Goal: Task Accomplishment & Management: Use online tool/utility

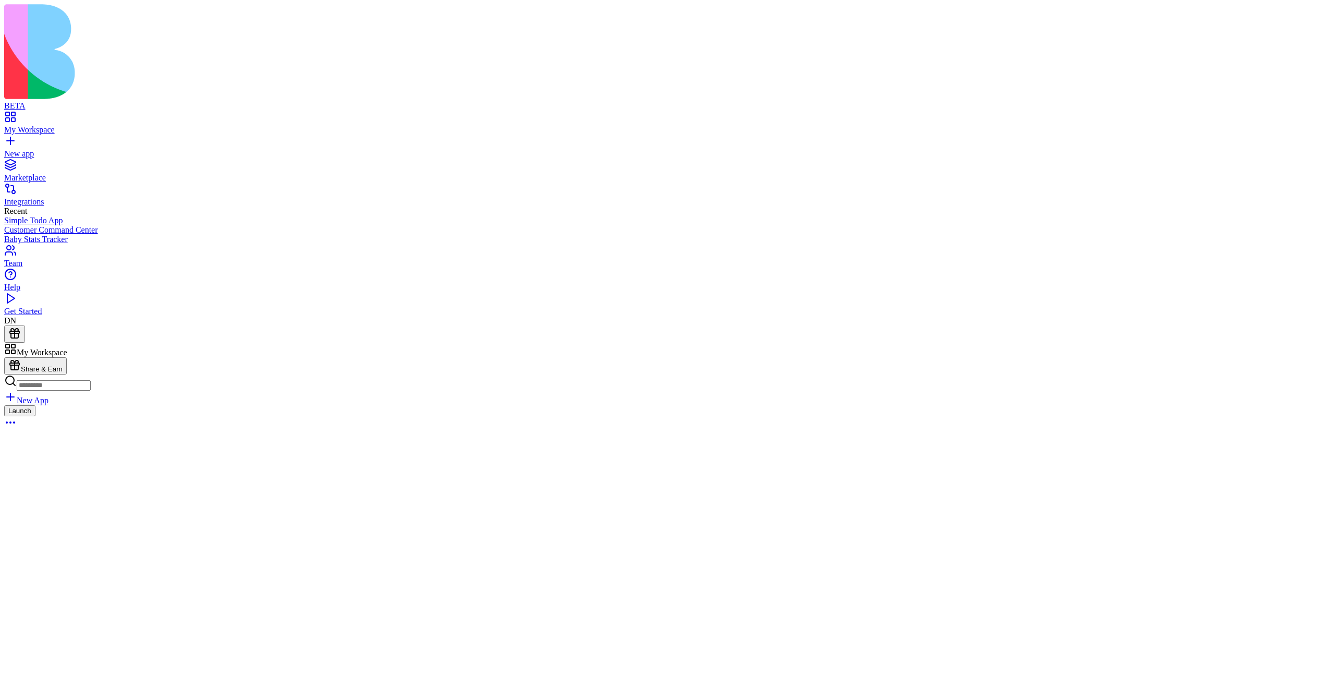
click at [501, 405] on div "Launch" at bounding box center [667, 418] width 1327 height 26
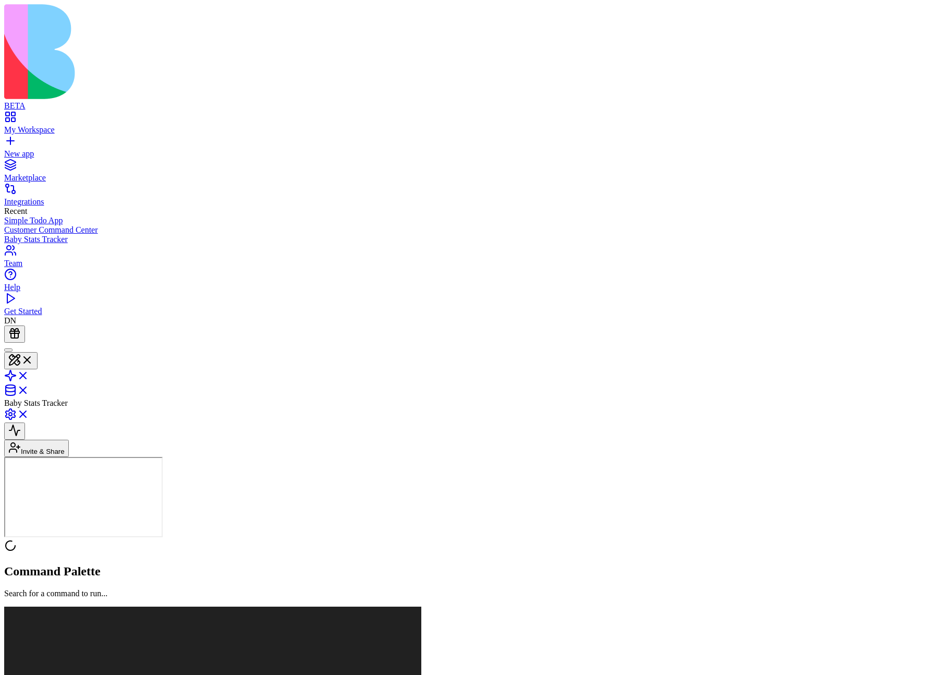
click at [8, 350] on div at bounding box center [8, 350] width 0 height 0
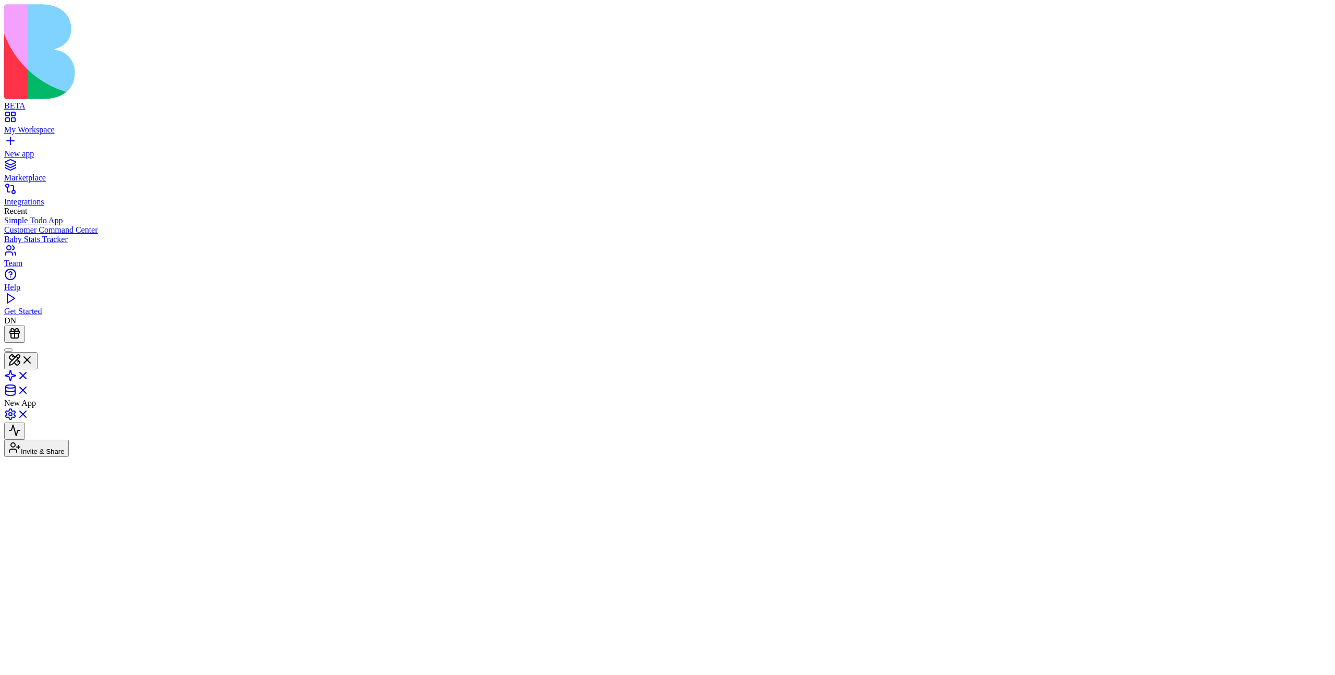
click at [51, 149] on div "New app" at bounding box center [667, 153] width 1327 height 9
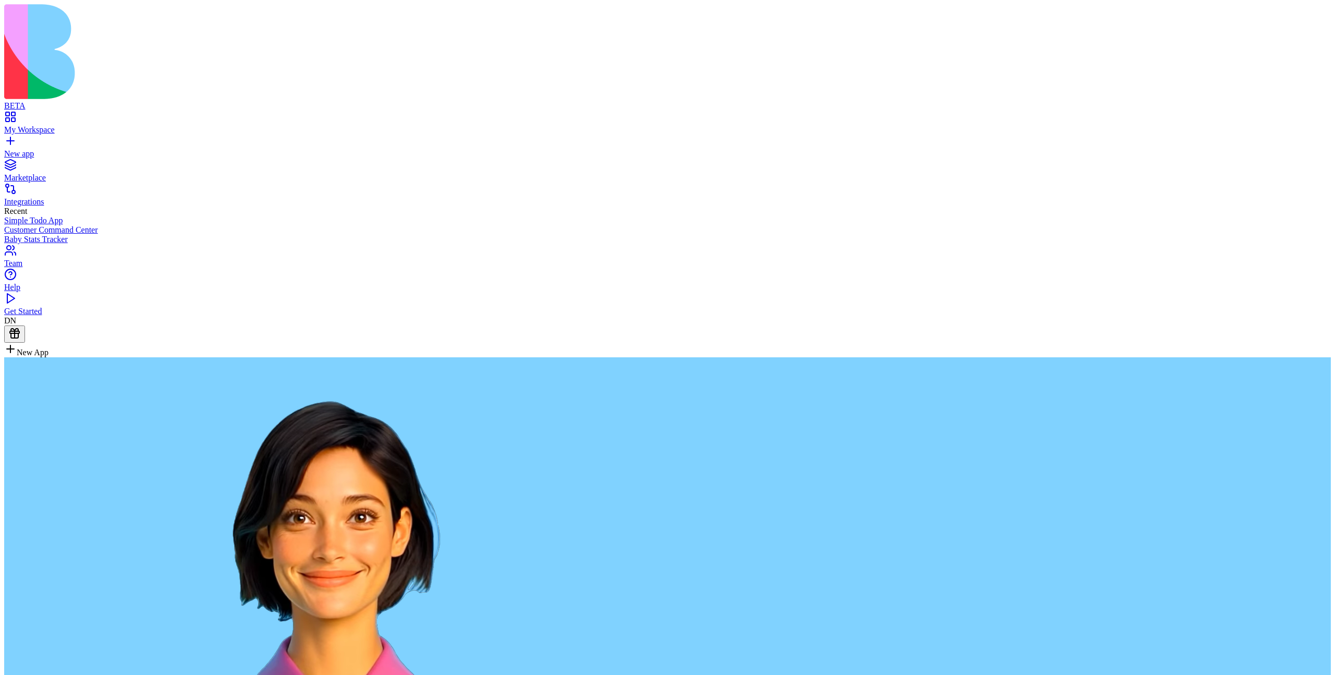
type textarea "**********"
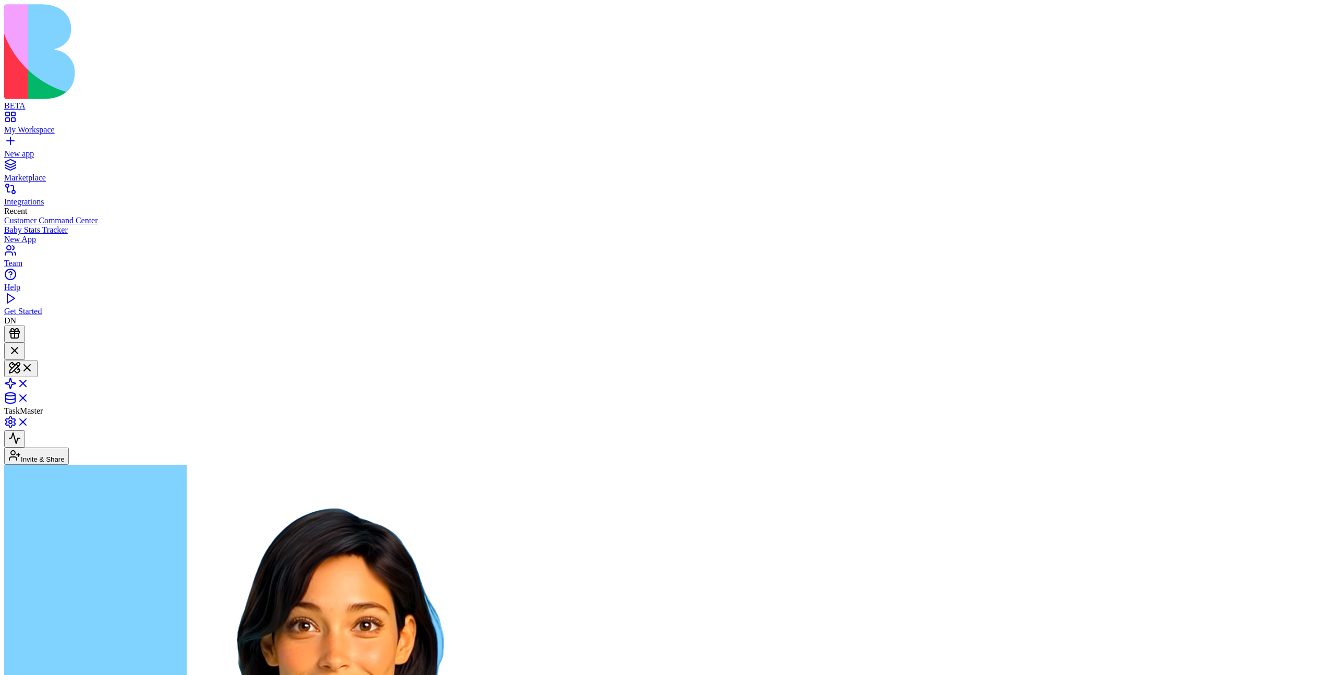
click at [43, 125] on div "My Workspace" at bounding box center [667, 129] width 1327 height 9
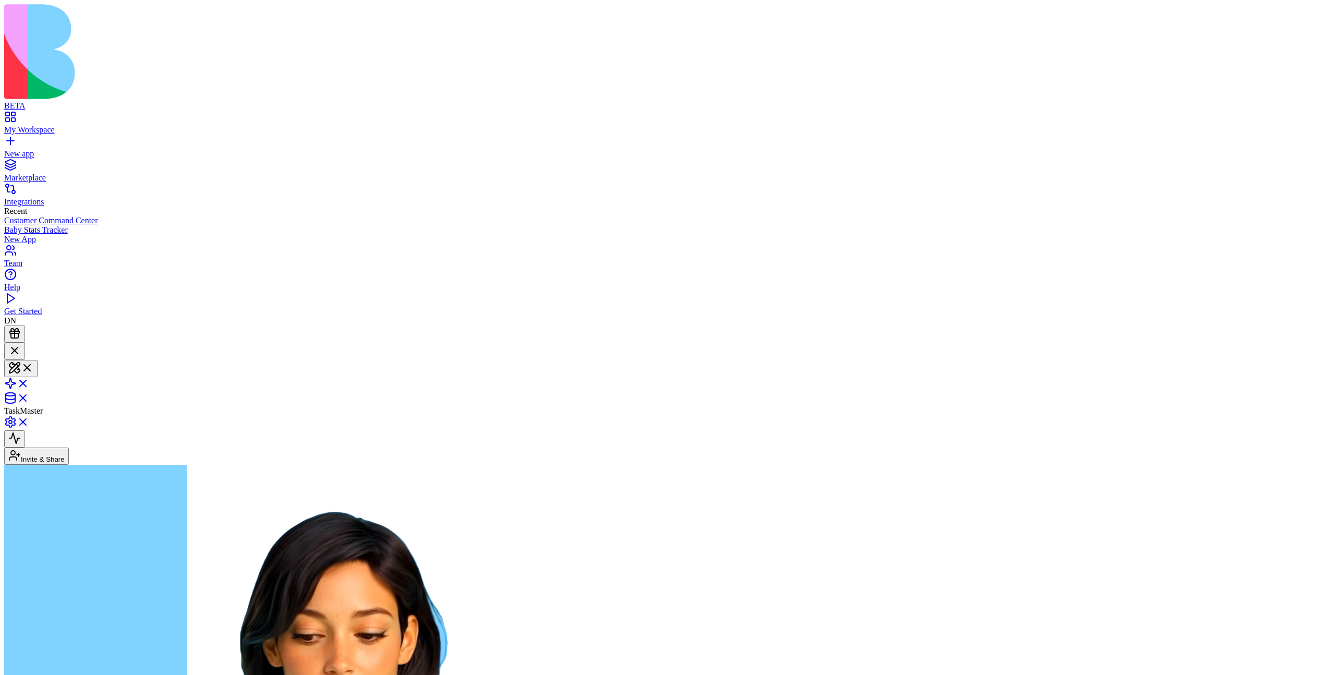
click at [58, 125] on div "My Workspace" at bounding box center [667, 129] width 1327 height 9
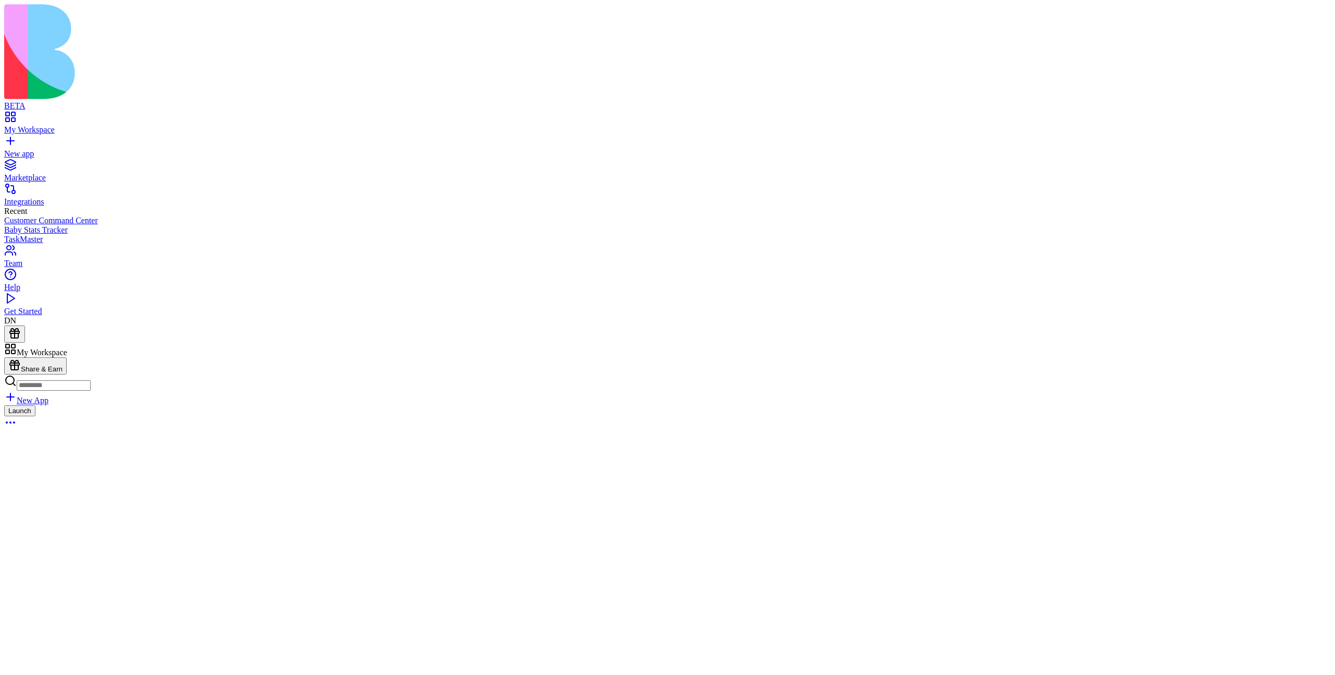
click at [35, 405] on button "Launch" at bounding box center [19, 410] width 31 height 11
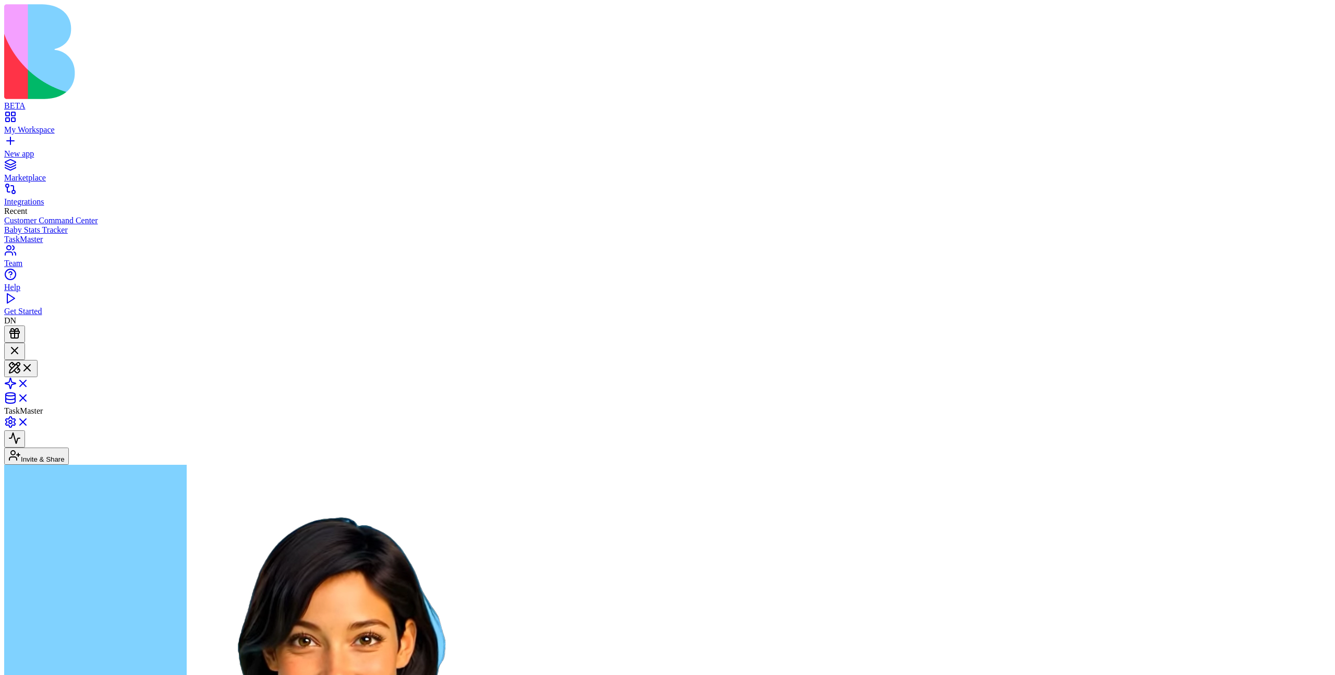
click at [69, 448] on button "Invite & Share" at bounding box center [36, 456] width 65 height 17
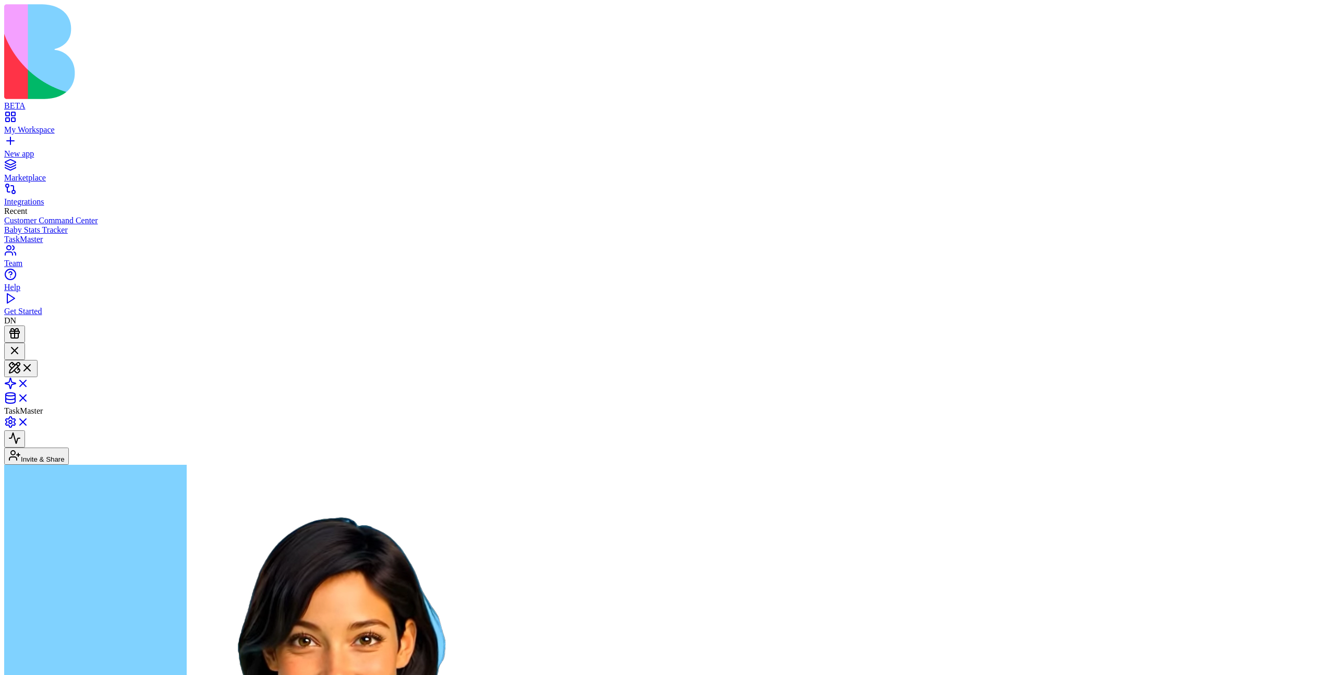
click at [69, 448] on button "Invite & Share" at bounding box center [36, 456] width 65 height 17
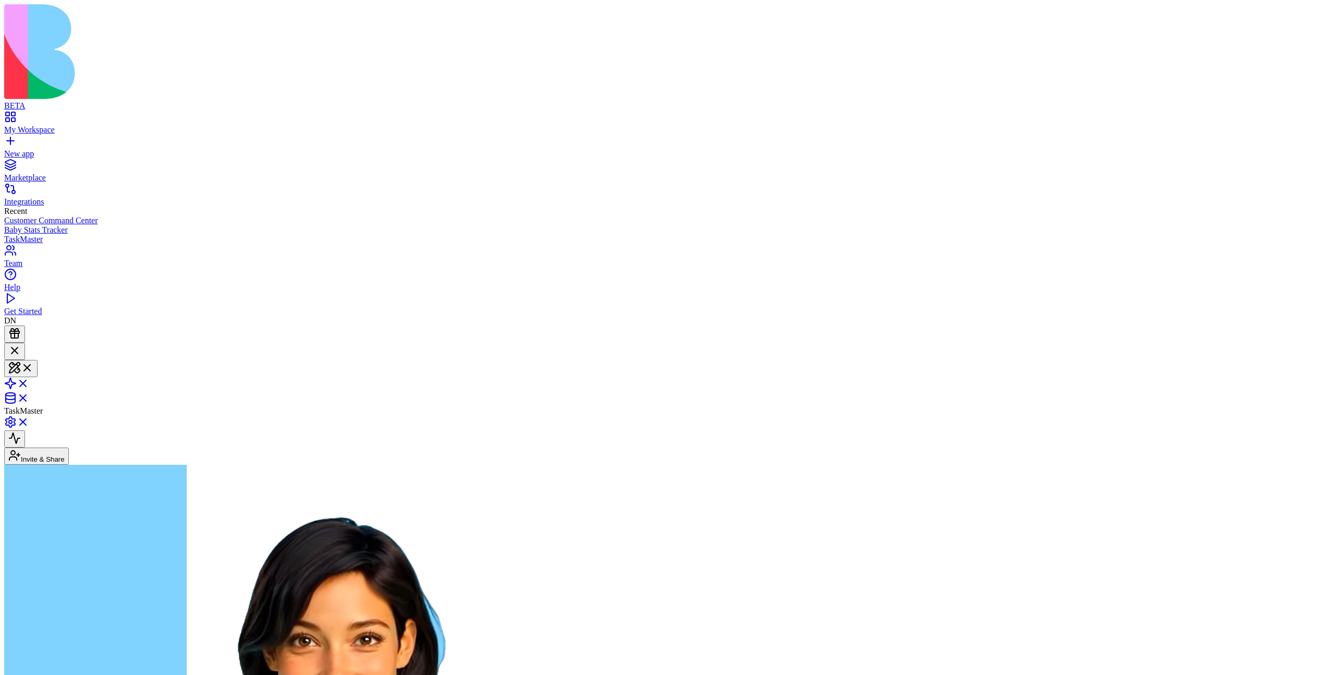
click at [38, 360] on button at bounding box center [20, 368] width 33 height 17
click at [29, 421] on link at bounding box center [16, 425] width 25 height 9
click at [21, 344] on div at bounding box center [14, 351] width 13 height 14
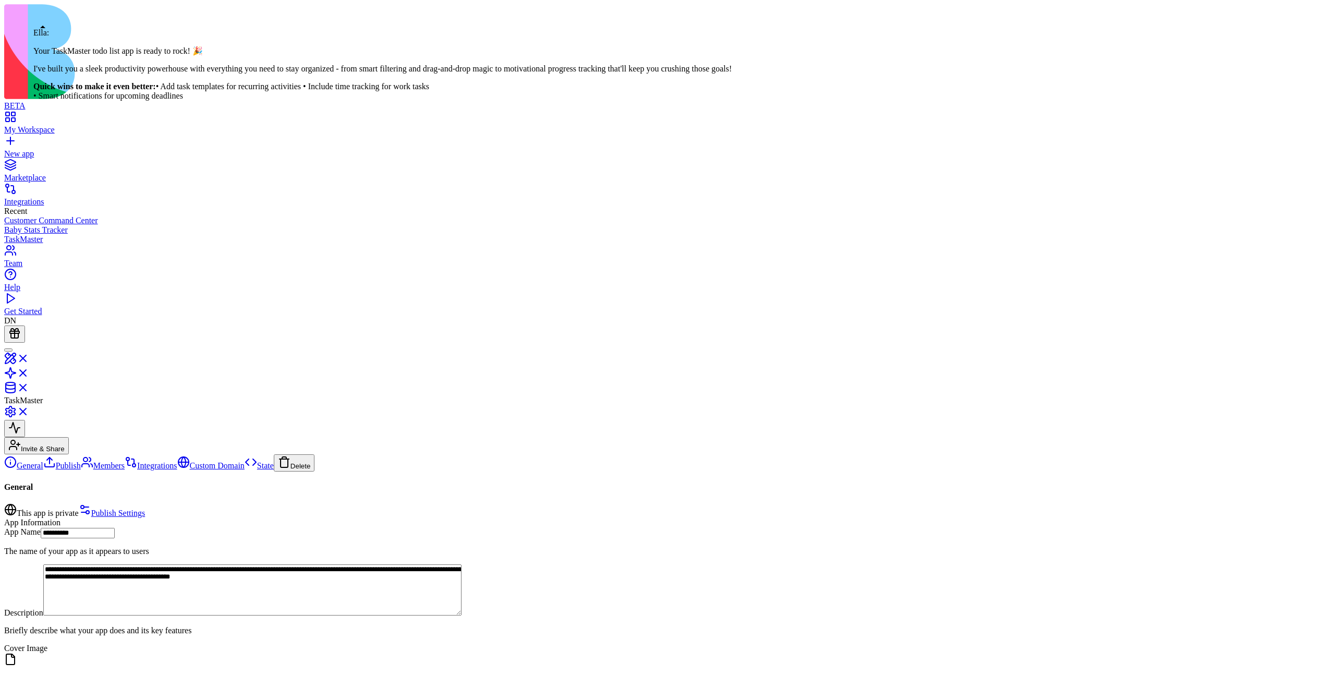
click at [8, 350] on div at bounding box center [8, 350] width 0 height 0
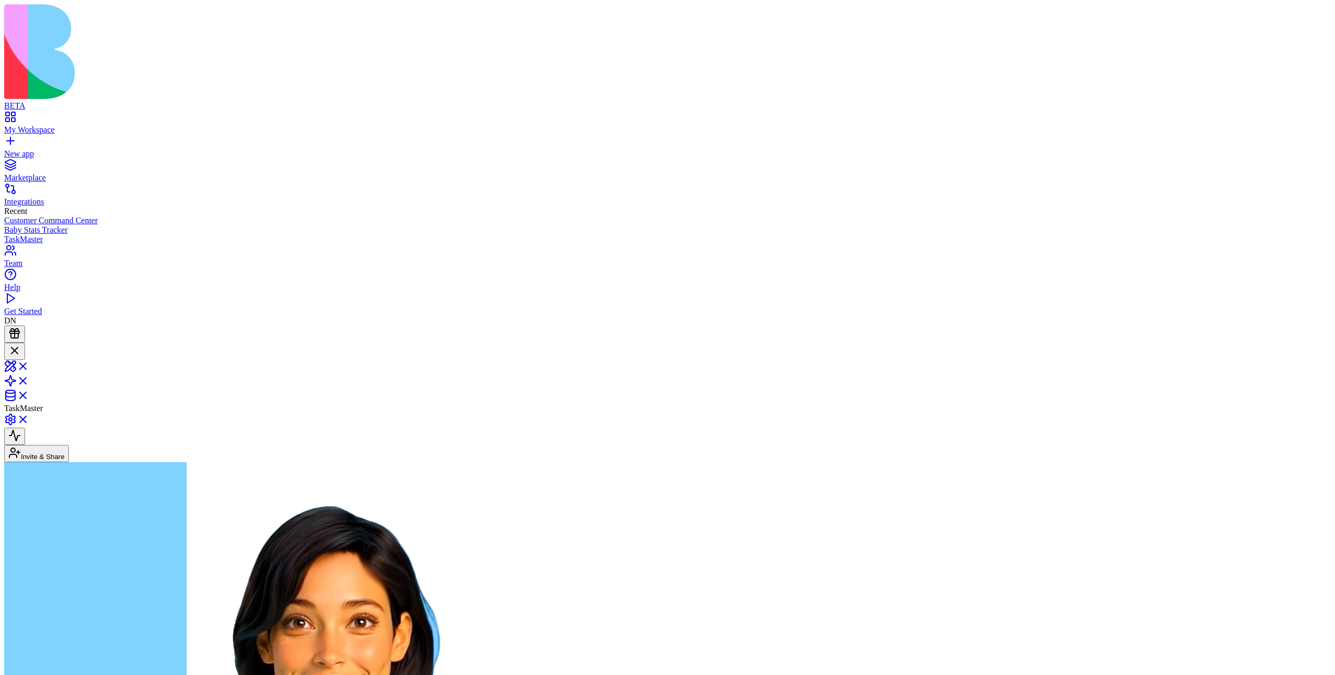
click at [21, 344] on div at bounding box center [14, 351] width 13 height 14
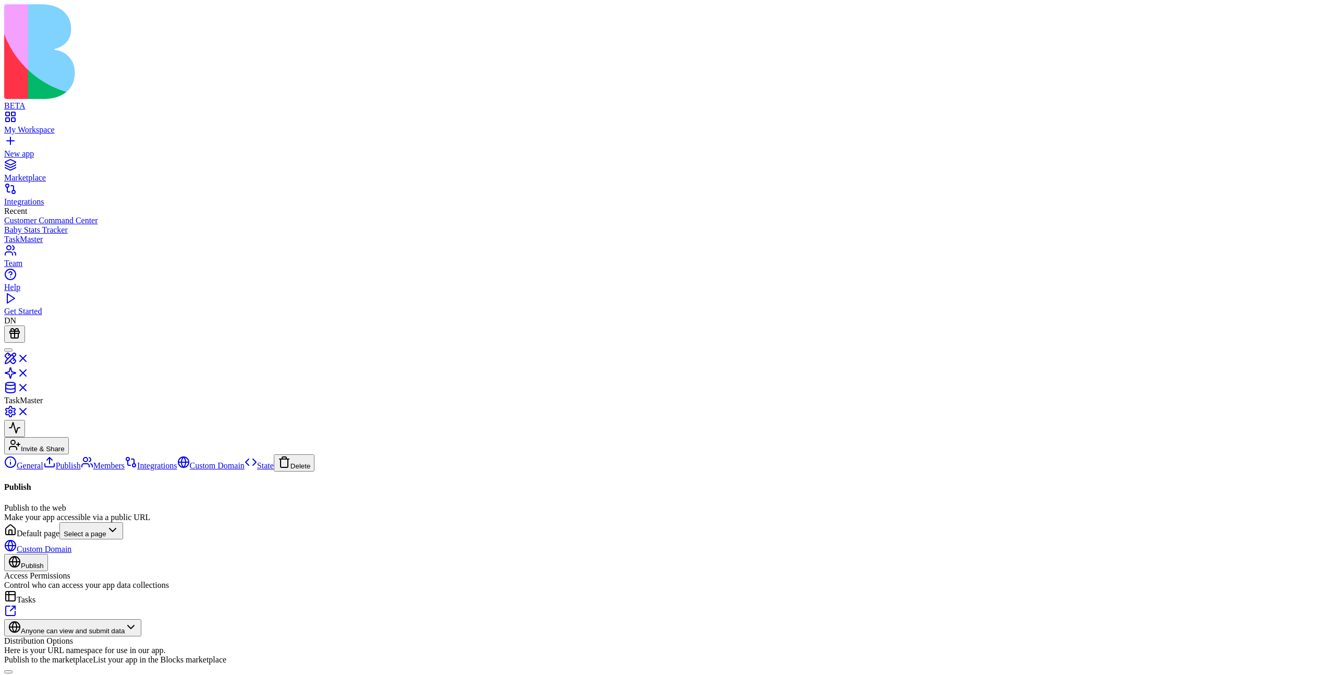
click at [81, 461] on link "Members" at bounding box center [103, 465] width 44 height 9
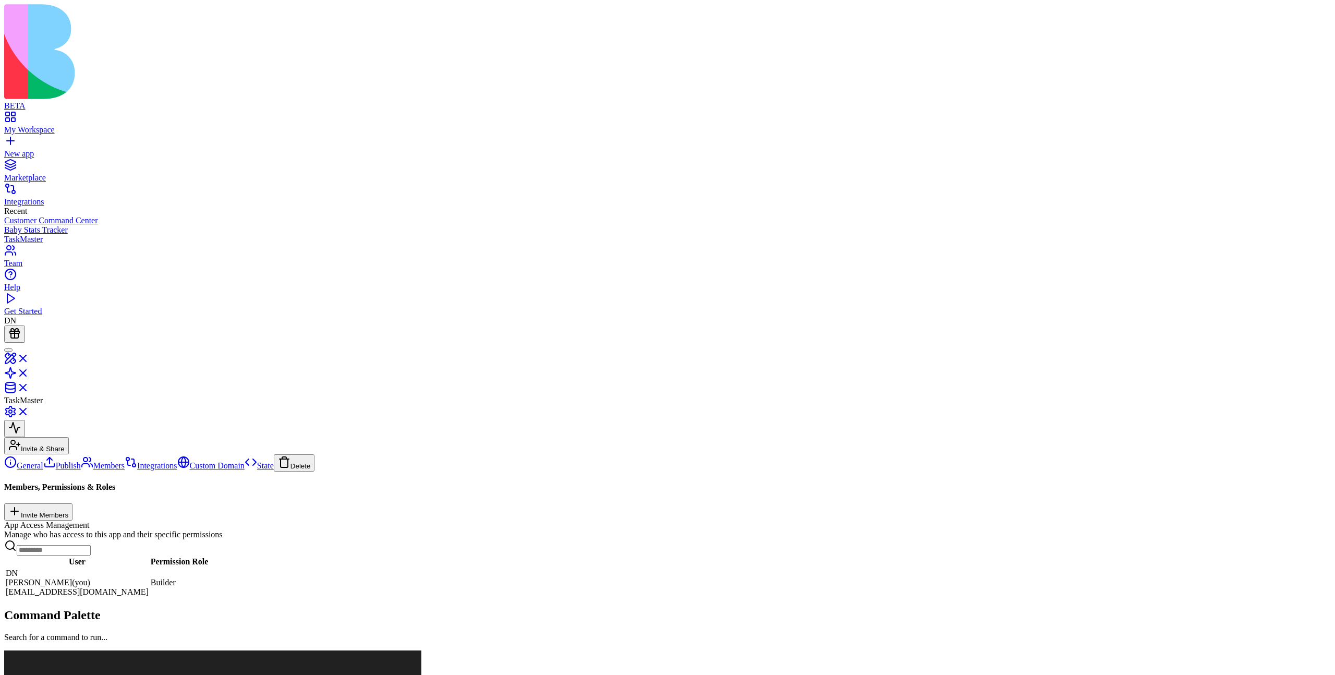
click at [125, 461] on link "Integrations" at bounding box center [151, 465] width 52 height 9
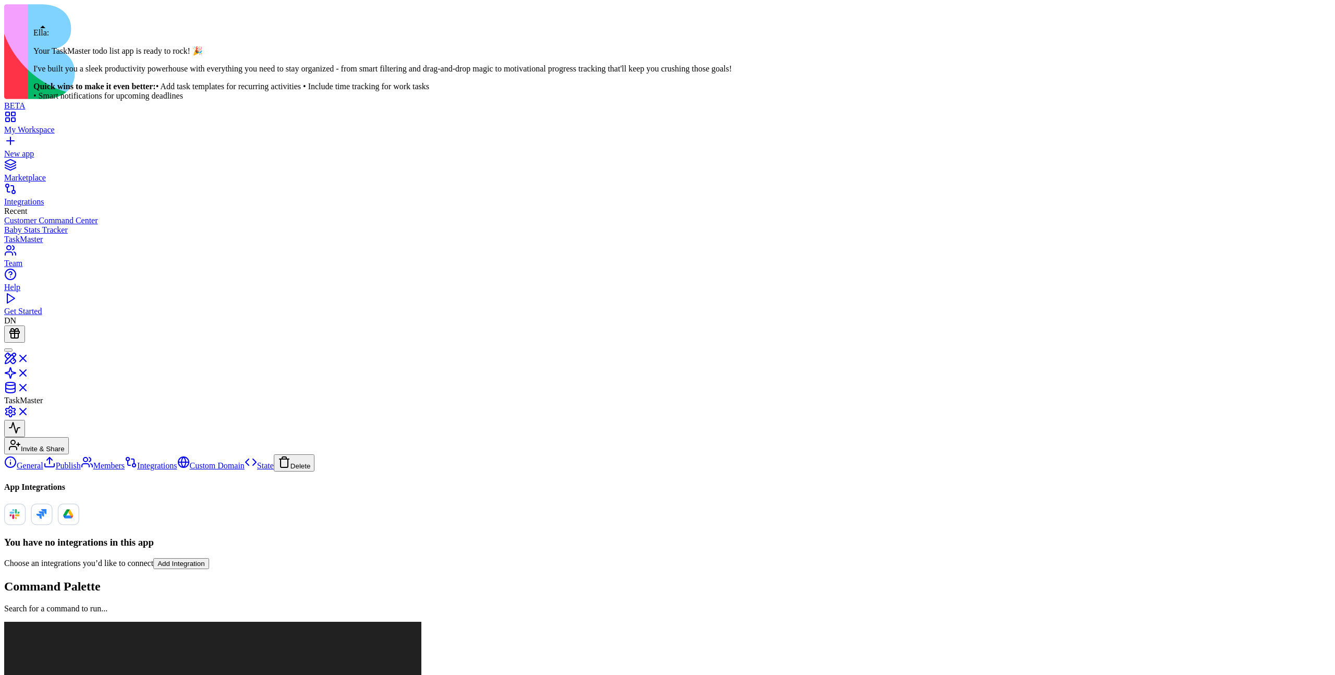
click at [8, 350] on div at bounding box center [8, 350] width 0 height 0
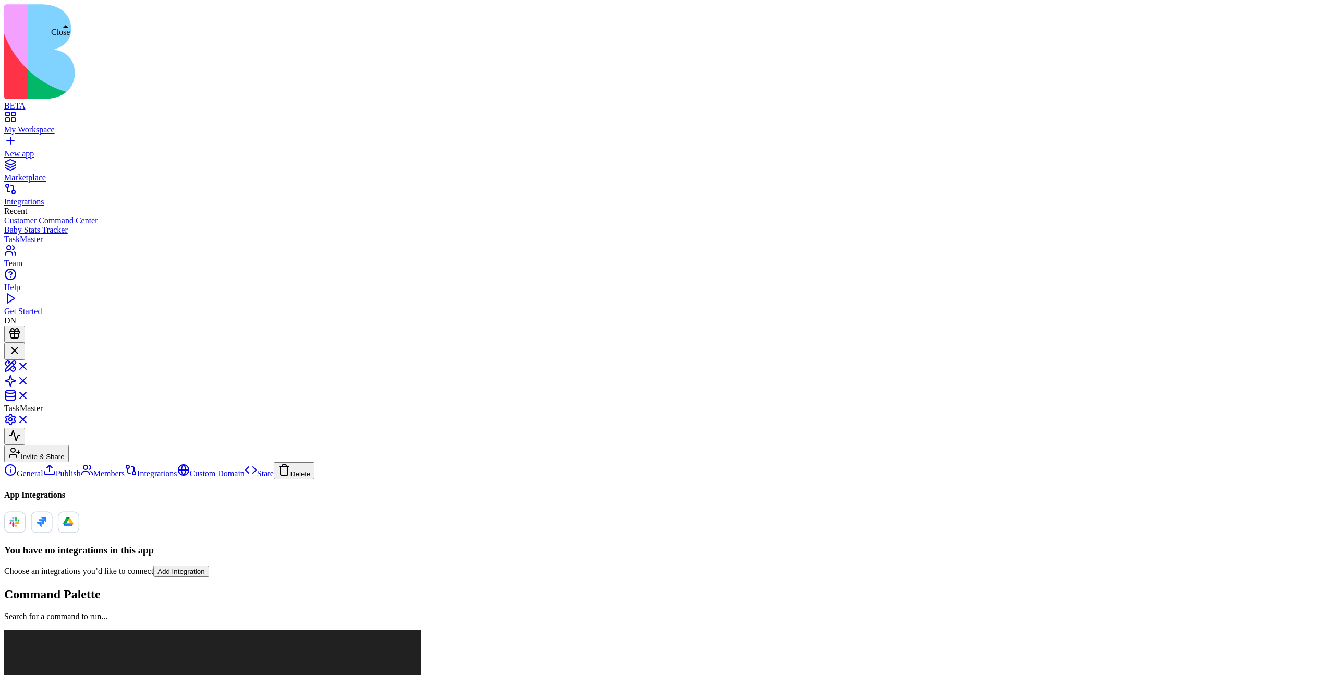
click at [29, 365] on link at bounding box center [16, 369] width 25 height 9
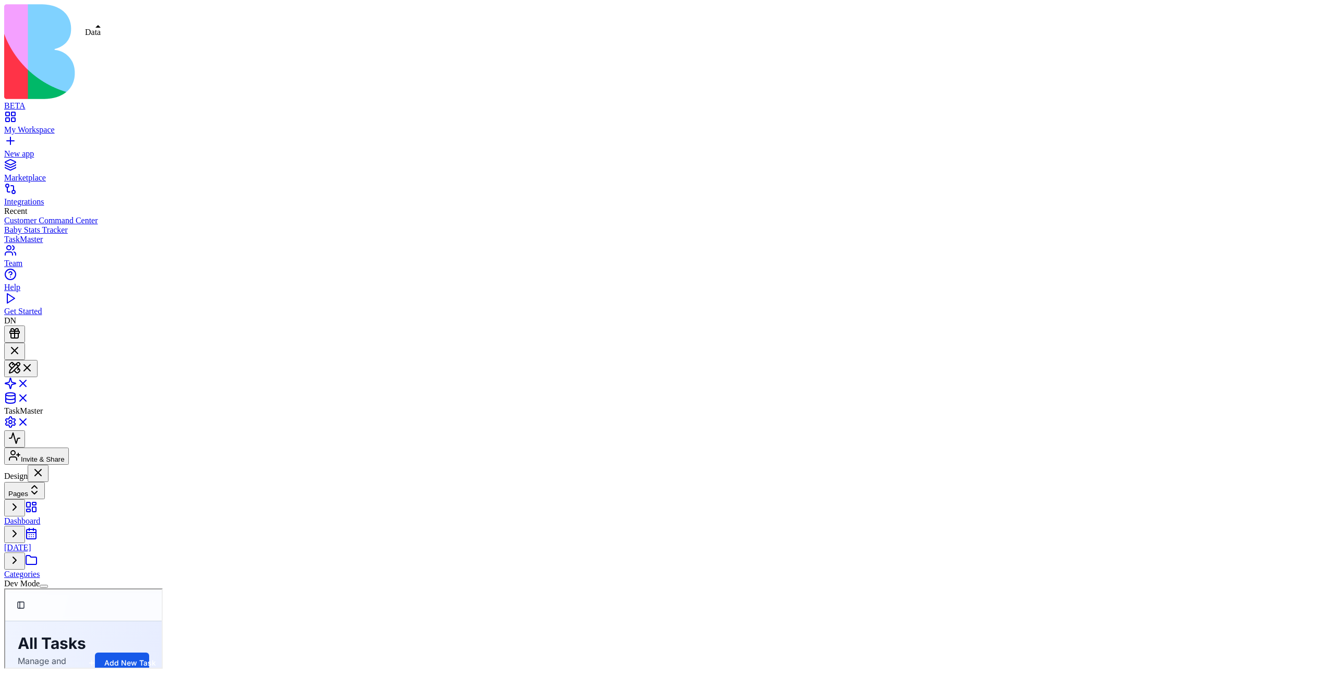
click at [29, 397] on span at bounding box center [29, 401] width 0 height 9
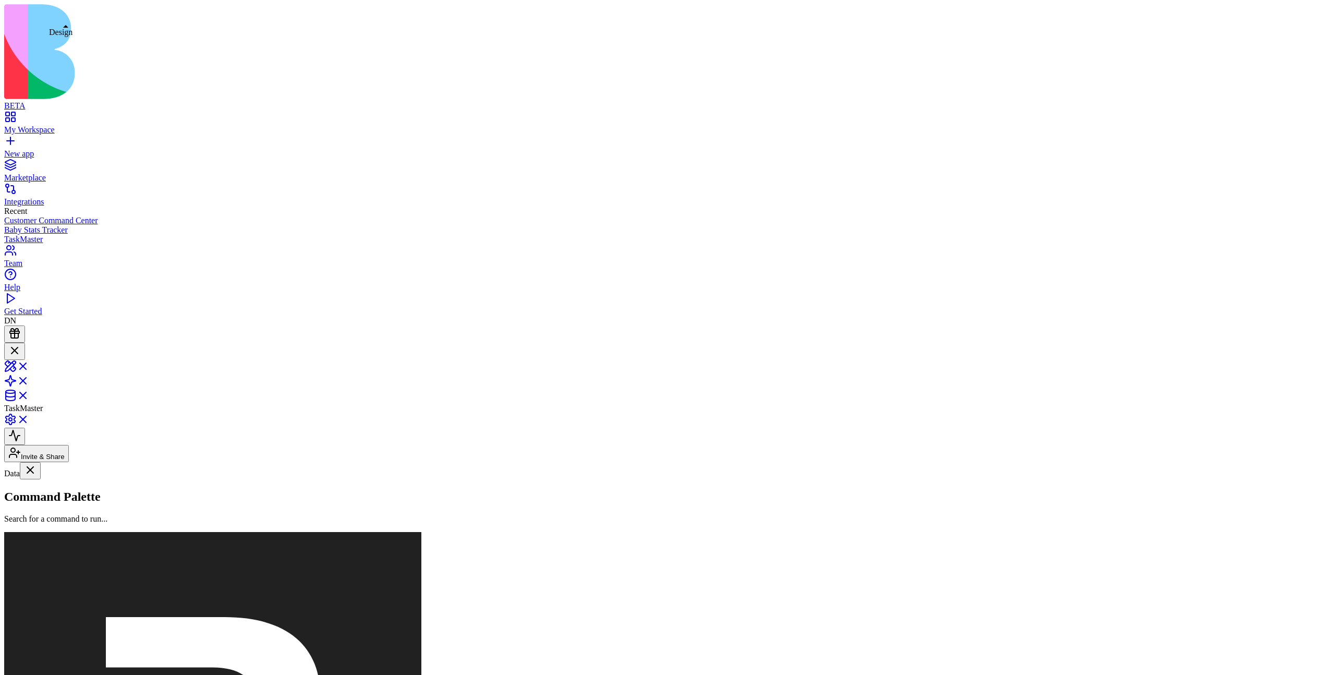
click at [29, 365] on link at bounding box center [16, 369] width 25 height 9
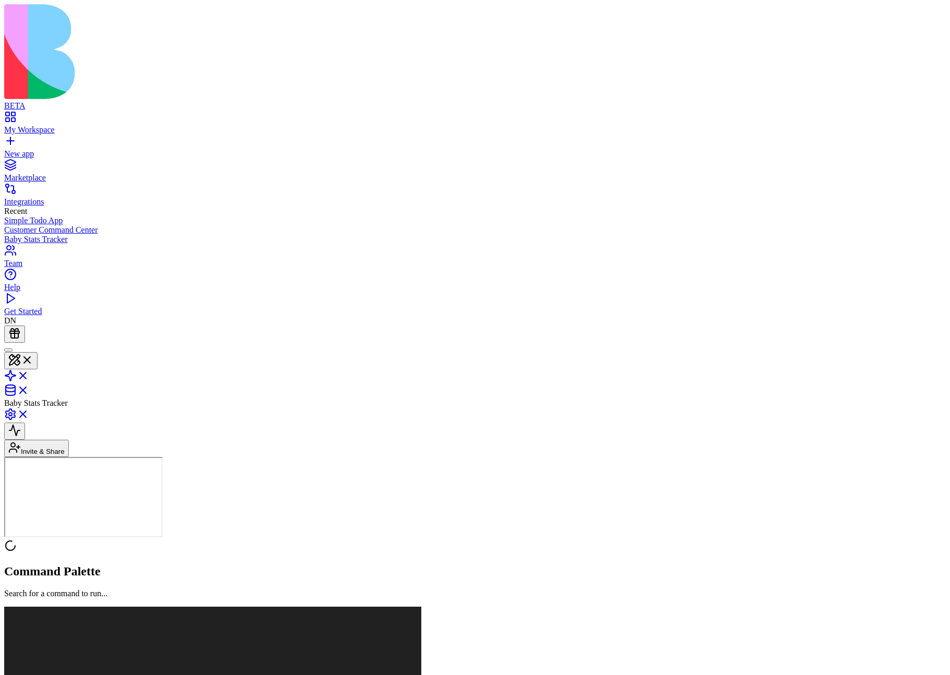
click at [8, 350] on div at bounding box center [8, 350] width 0 height 0
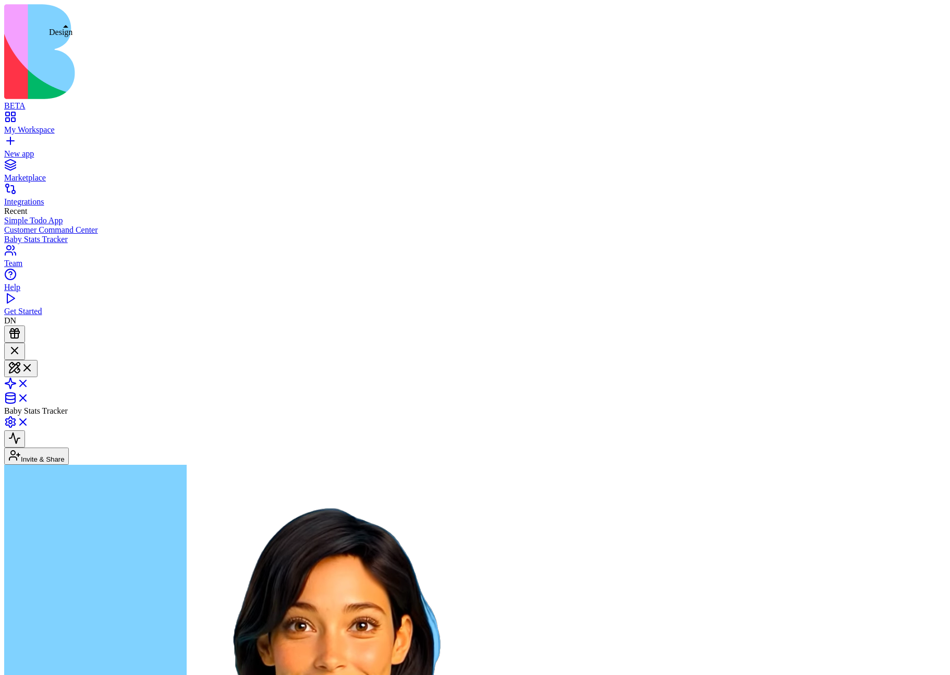
click at [38, 360] on button at bounding box center [20, 368] width 33 height 17
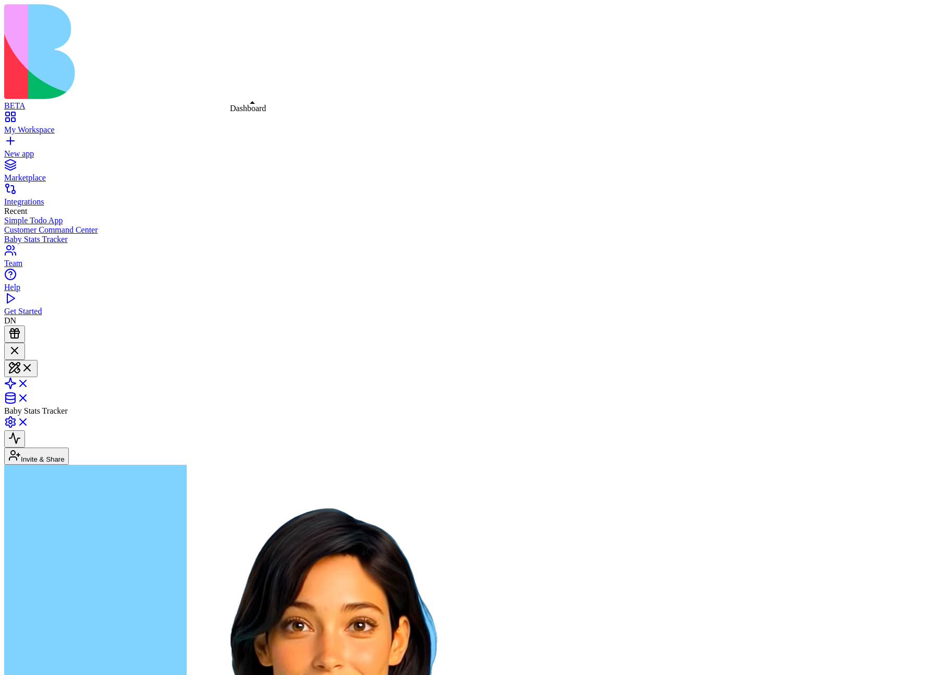
click at [247, 106] on div "Dashboard Dashboard" at bounding box center [248, 108] width 36 height 9
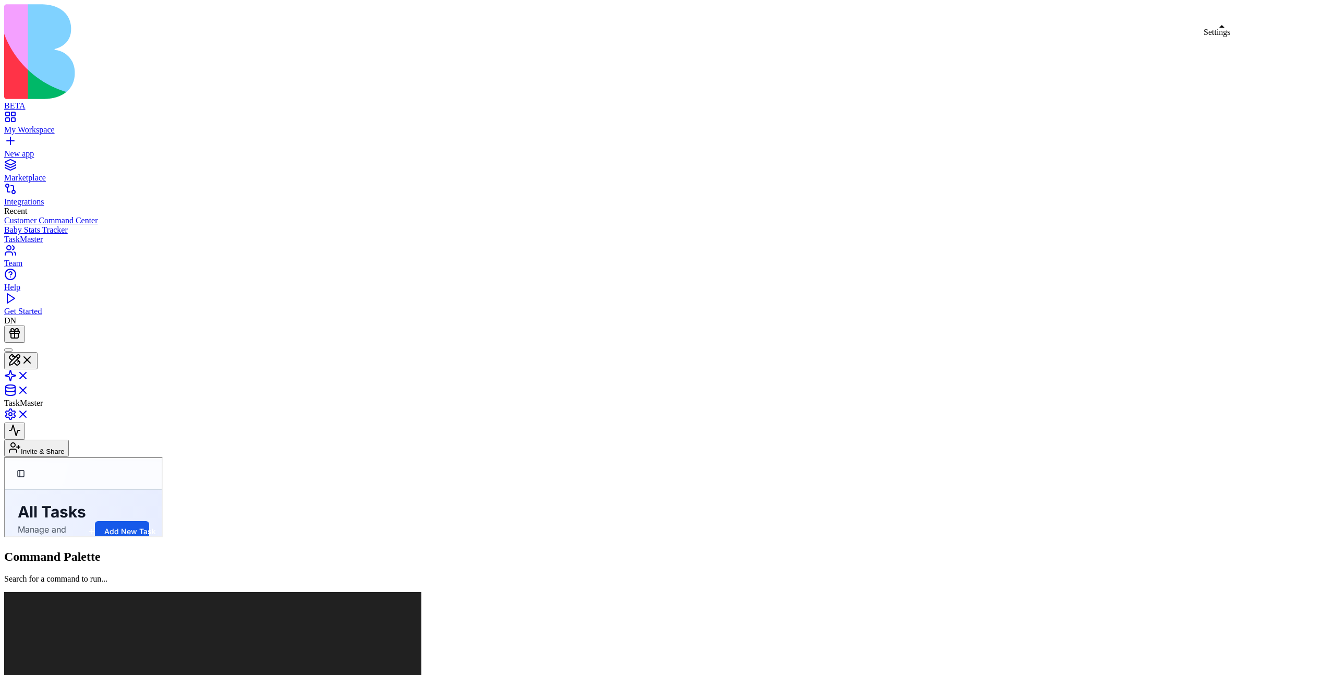
click at [29, 413] on link at bounding box center [16, 417] width 25 height 9
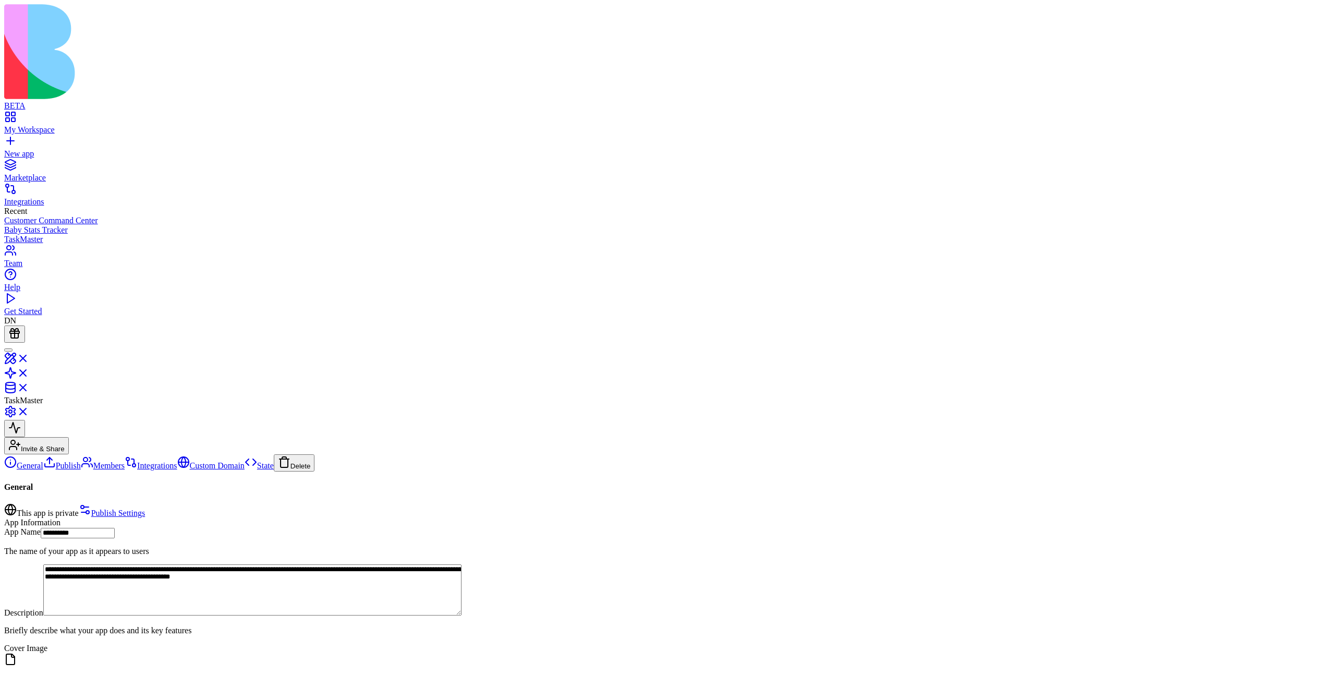
click at [29, 357] on link at bounding box center [16, 361] width 25 height 9
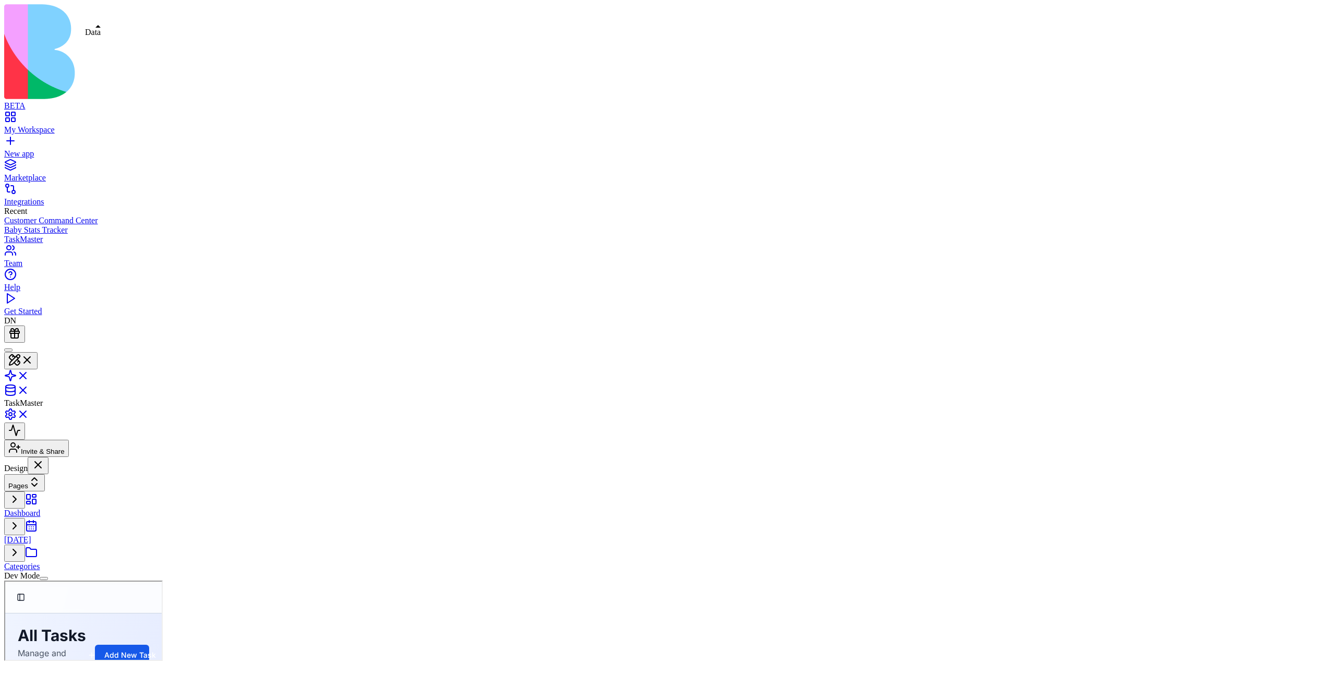
click at [29, 389] on link at bounding box center [16, 393] width 25 height 9
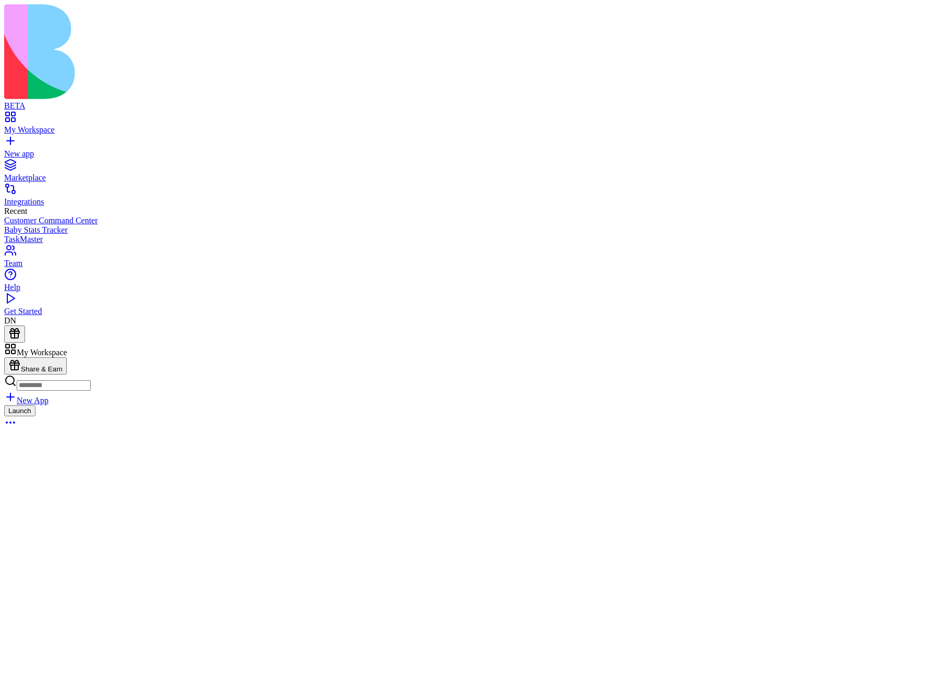
click at [35, 405] on button "Launch" at bounding box center [19, 410] width 31 height 11
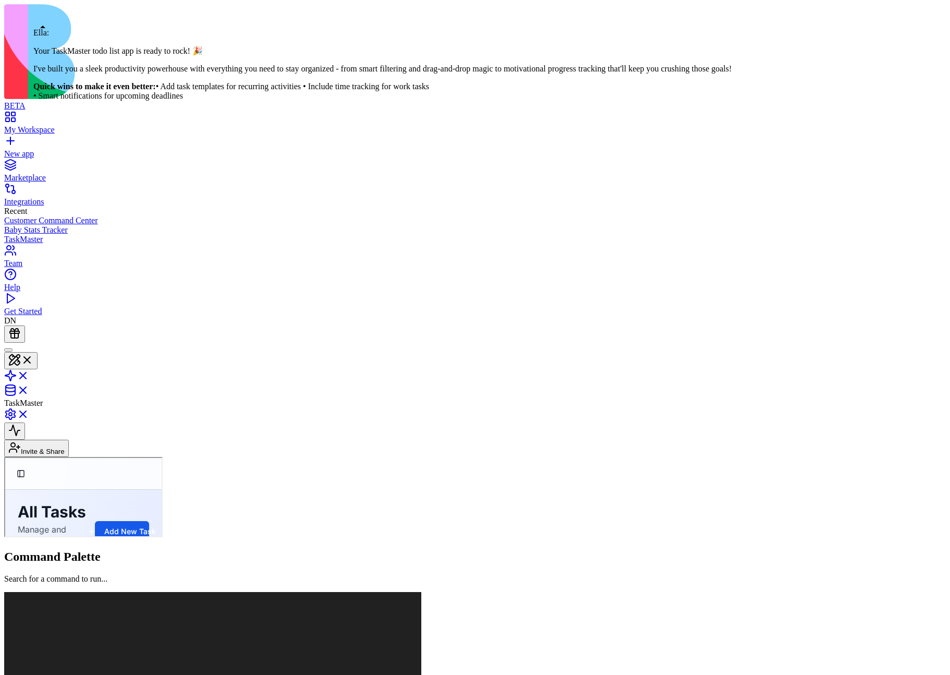
click at [8, 350] on div at bounding box center [8, 350] width 0 height 0
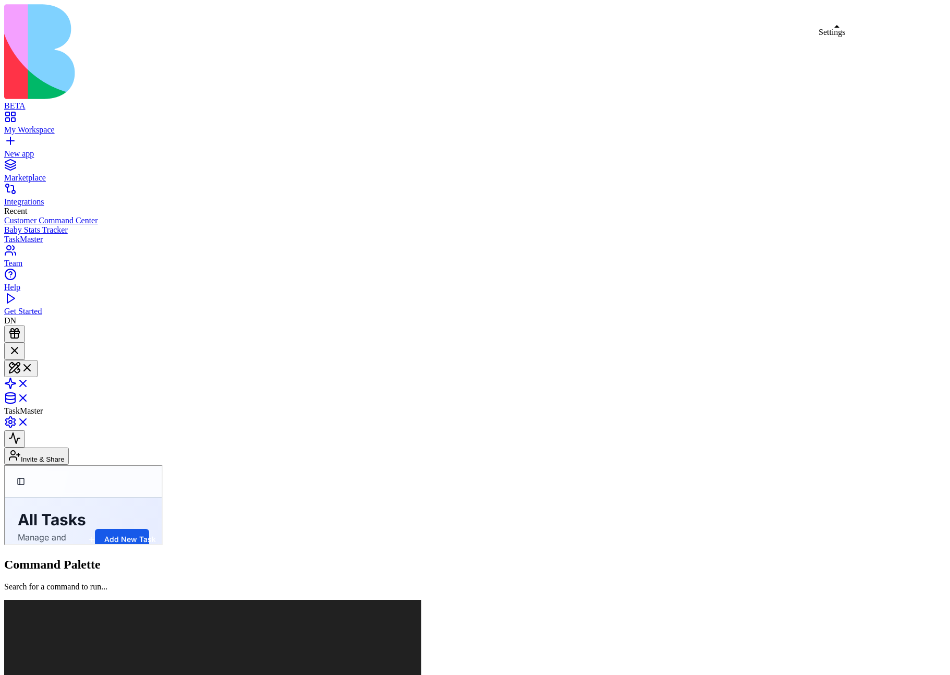
click at [29, 421] on link at bounding box center [16, 425] width 25 height 9
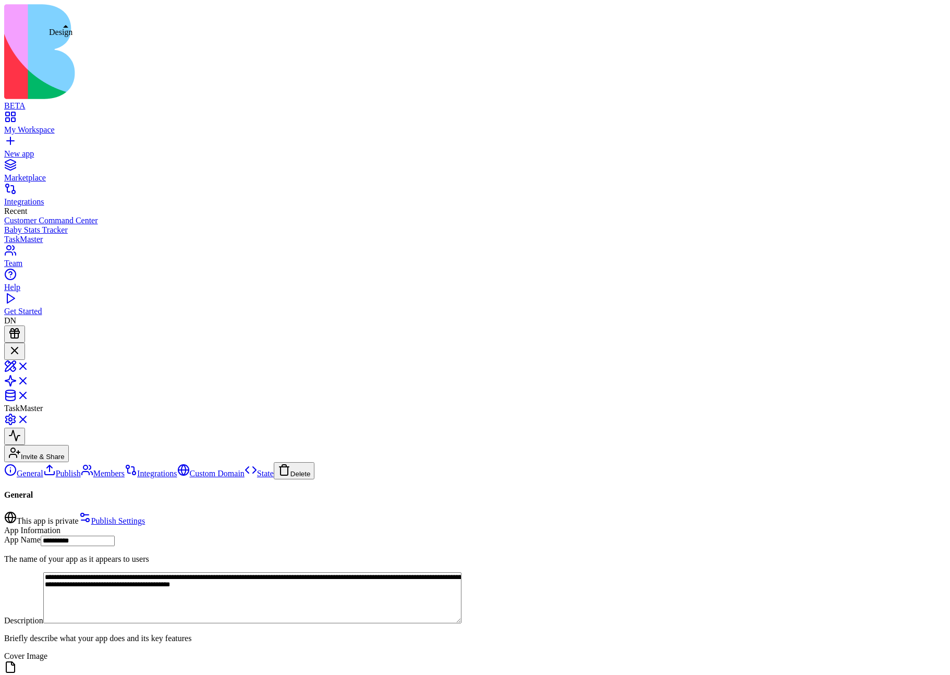
click at [29, 365] on link at bounding box center [16, 369] width 25 height 9
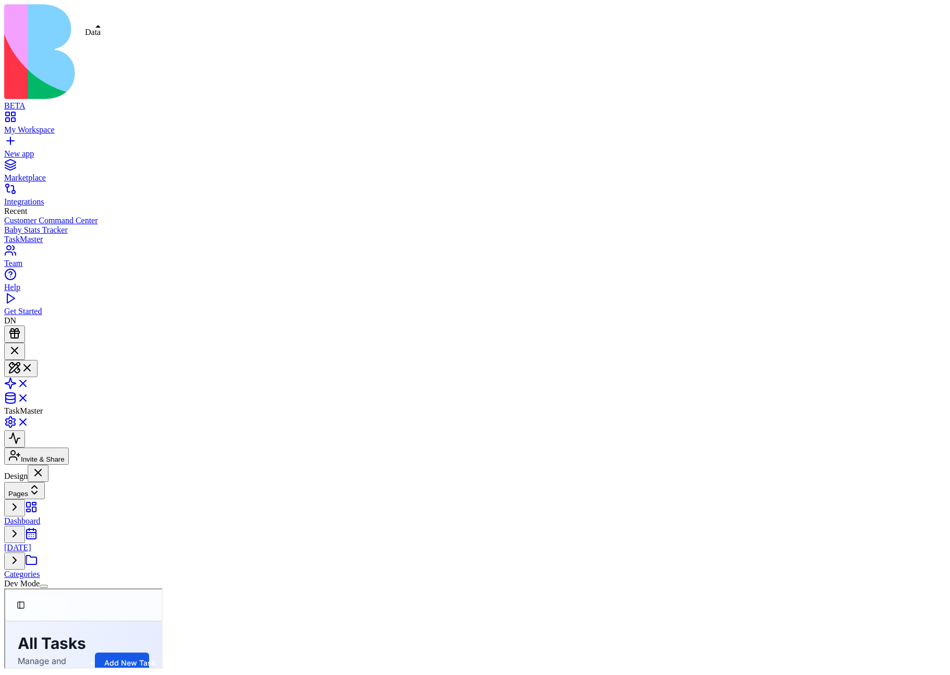
click at [29, 397] on link at bounding box center [16, 401] width 25 height 9
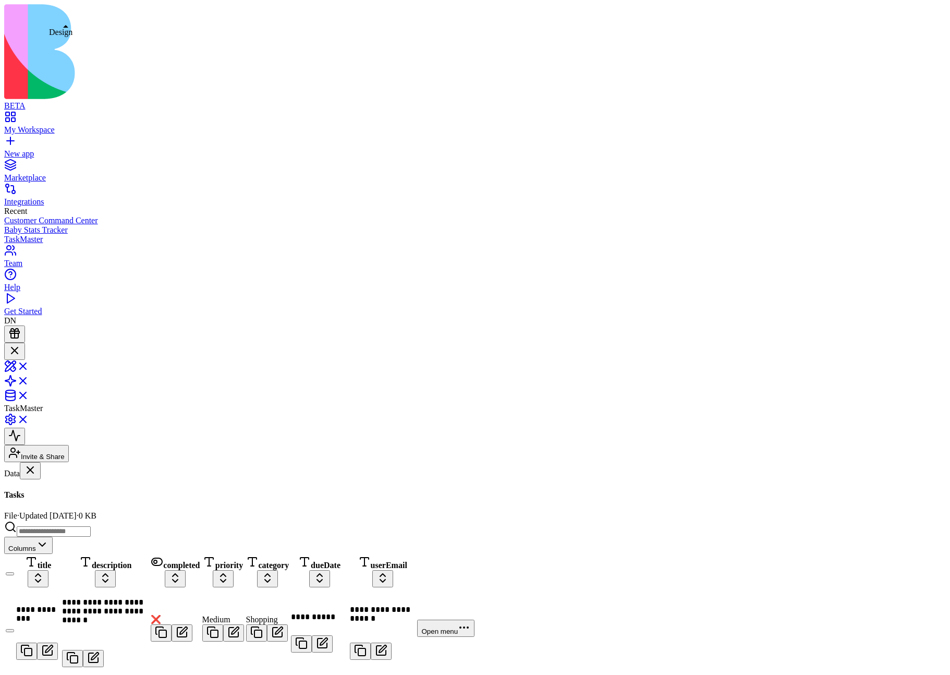
click at [29, 365] on link at bounding box center [16, 369] width 25 height 9
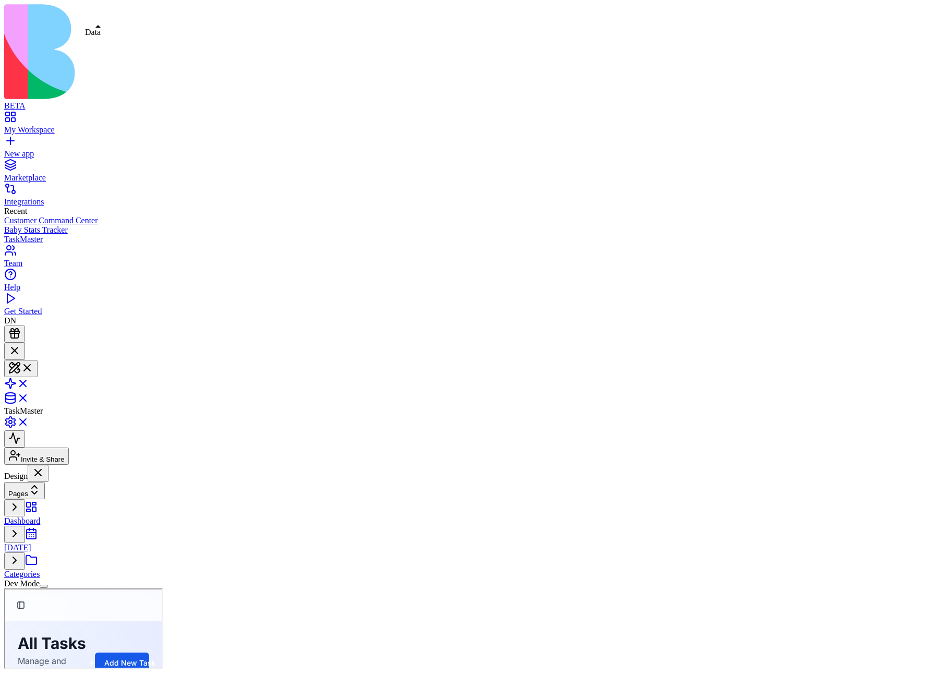
click at [29, 397] on link at bounding box center [16, 401] width 25 height 9
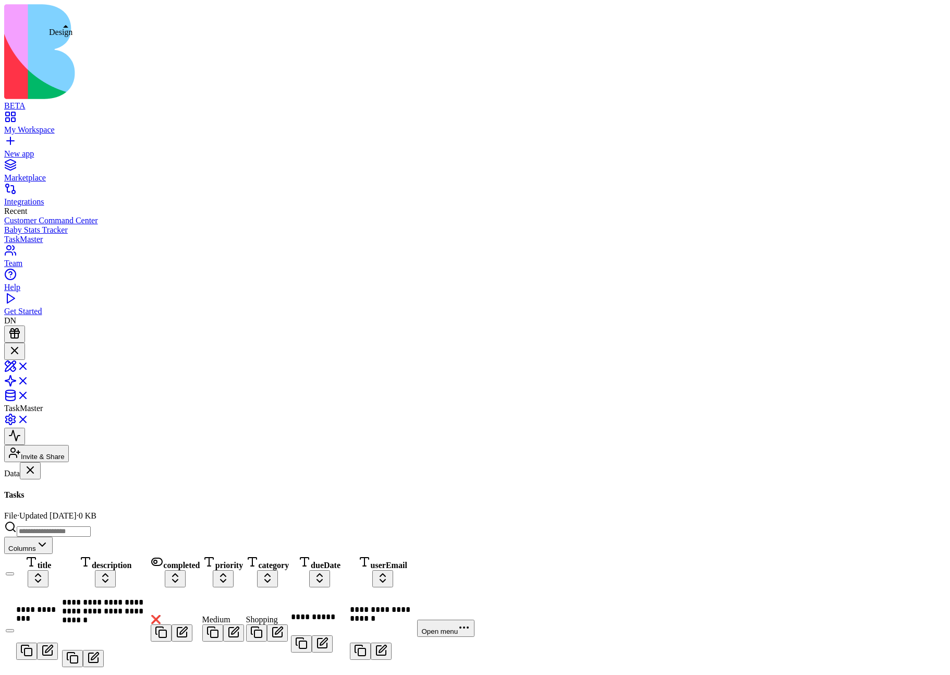
click at [29, 365] on link at bounding box center [16, 369] width 25 height 9
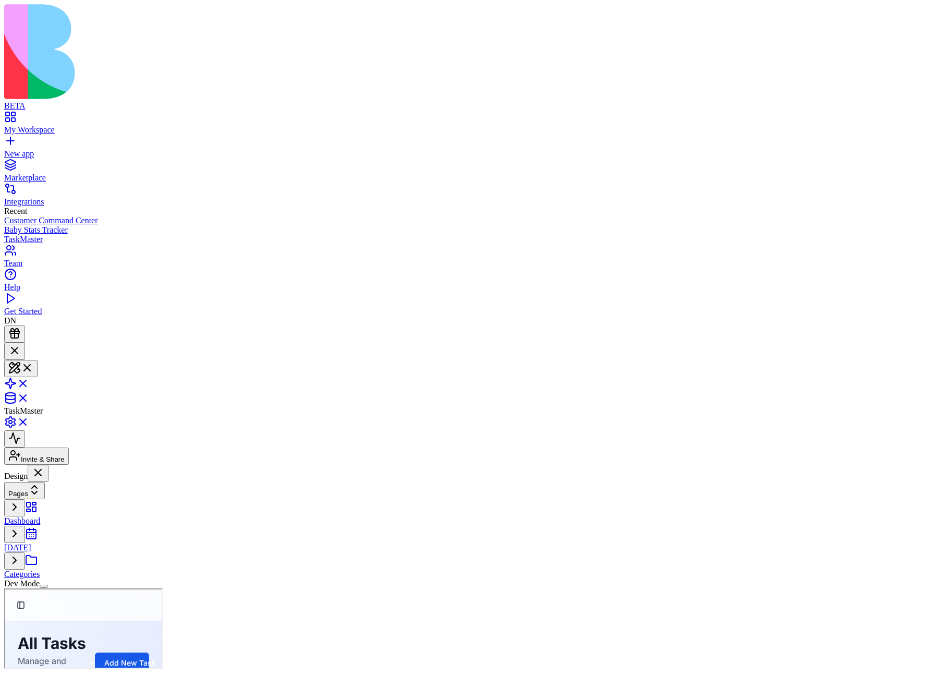
click at [21, 344] on div at bounding box center [14, 351] width 13 height 14
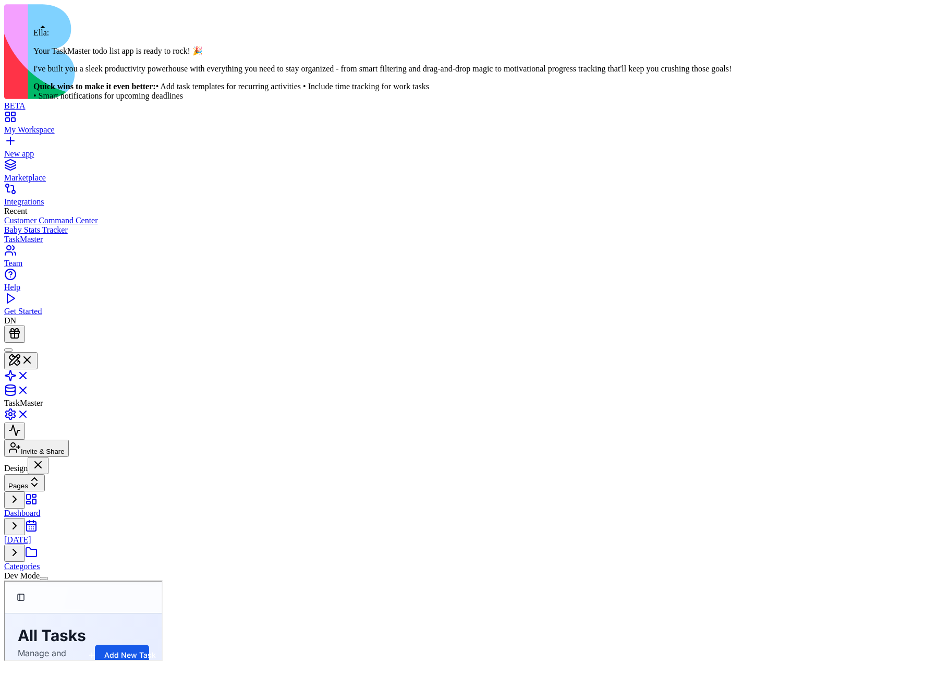
click at [8, 350] on div at bounding box center [8, 350] width 0 height 0
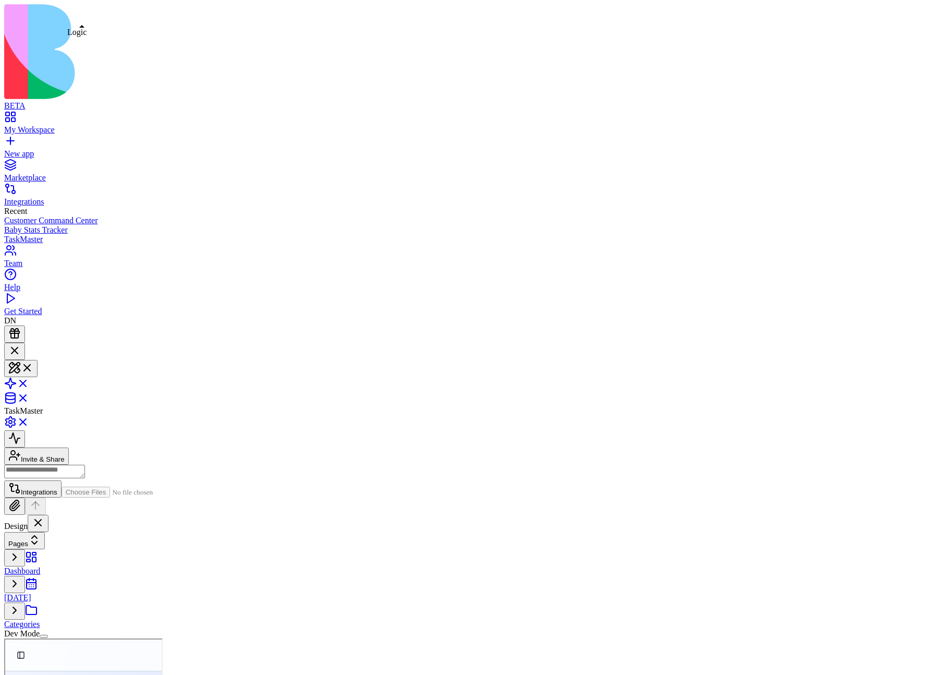
click at [29, 382] on link at bounding box center [16, 386] width 25 height 9
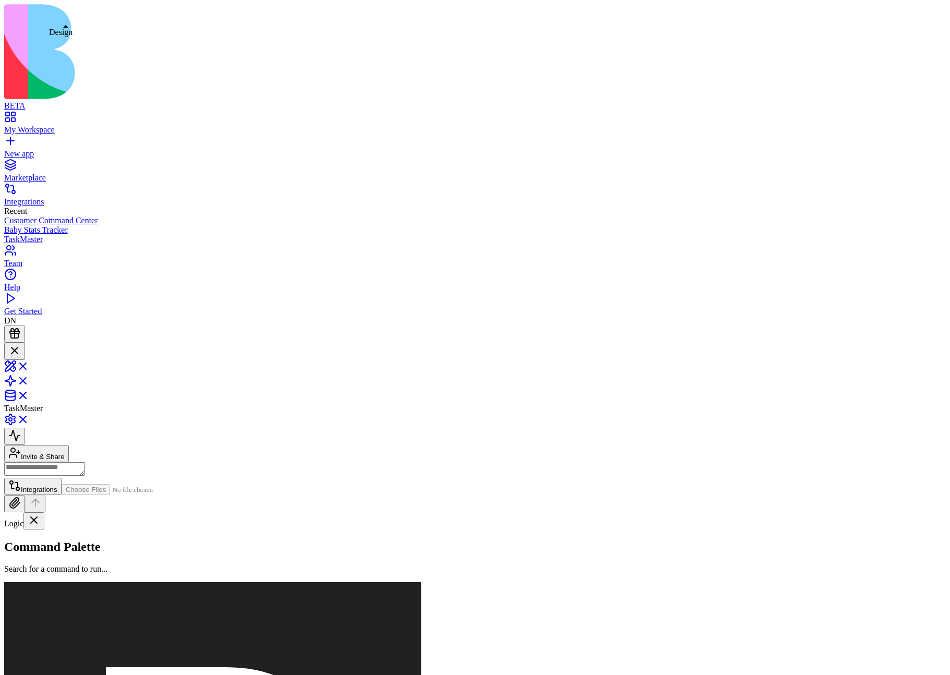
click at [29, 365] on link at bounding box center [16, 369] width 25 height 9
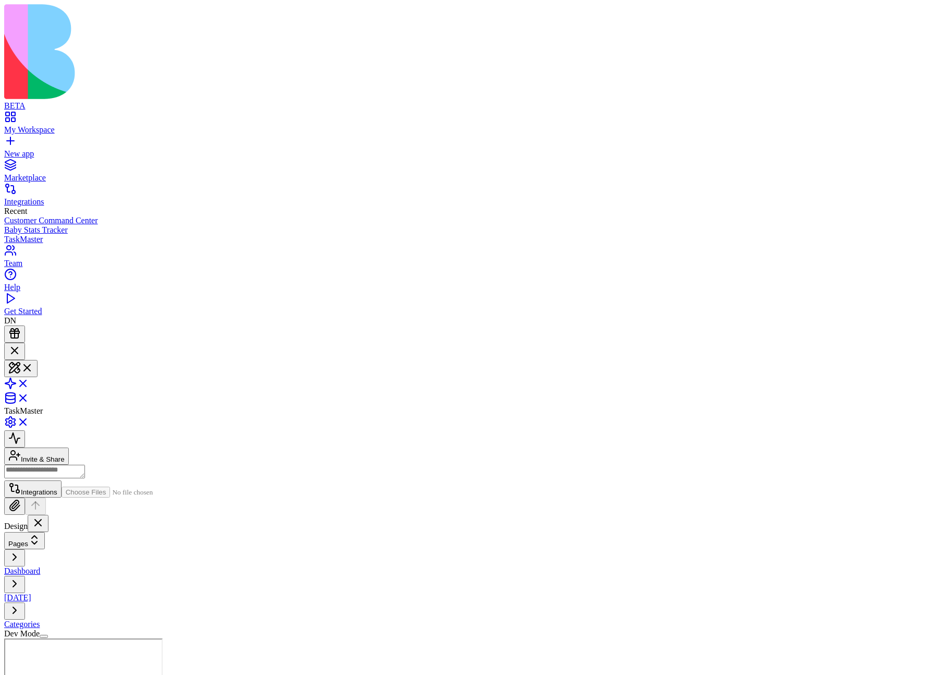
click at [29, 382] on link at bounding box center [16, 386] width 25 height 9
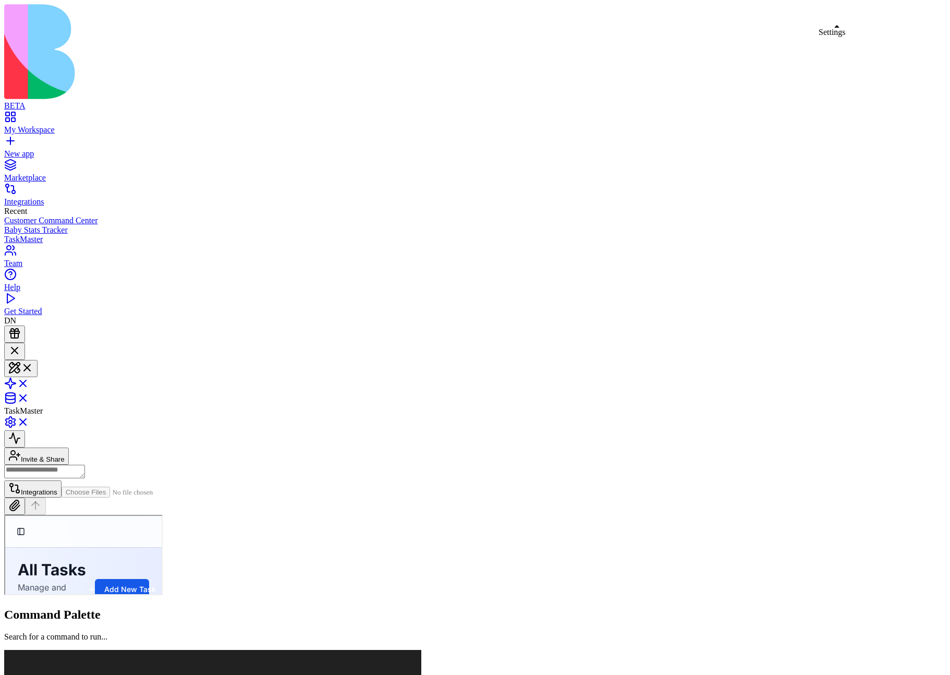
click at [29, 421] on link at bounding box center [16, 425] width 25 height 9
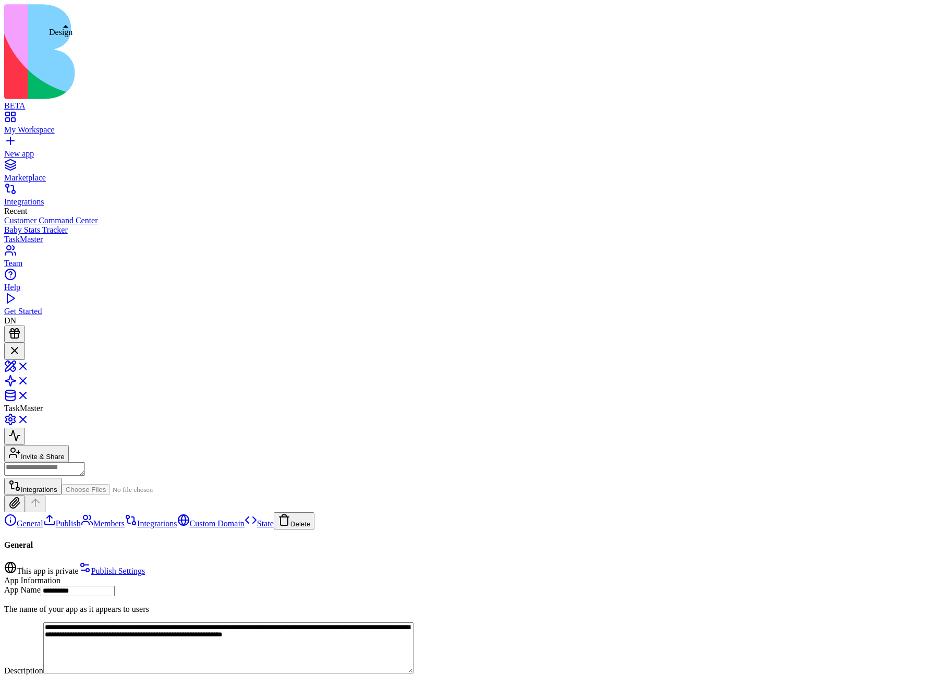
click at [29, 365] on link at bounding box center [16, 369] width 25 height 9
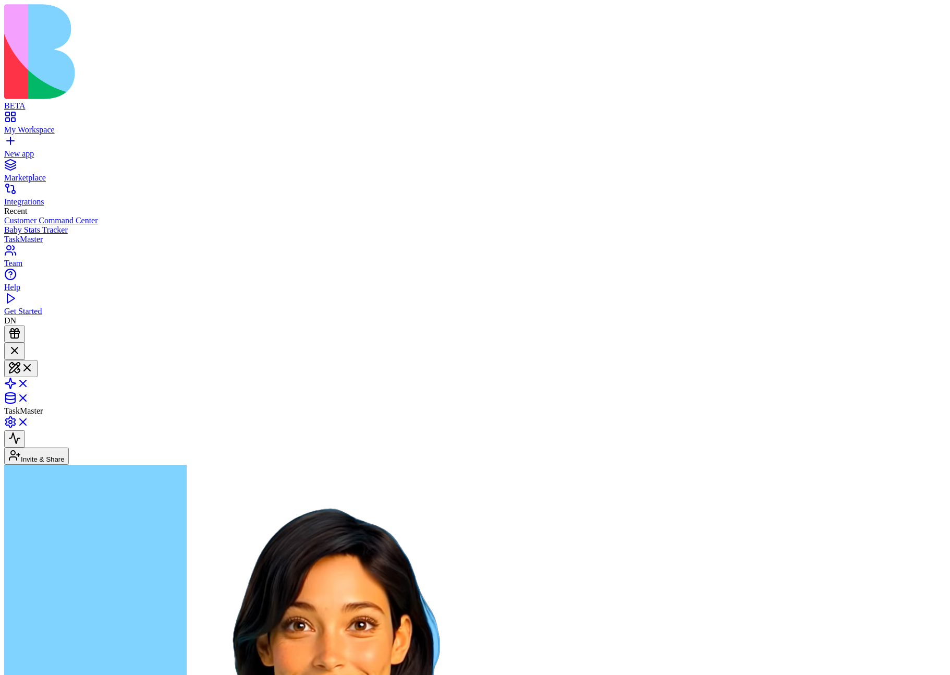
click at [29, 382] on link at bounding box center [16, 386] width 25 height 9
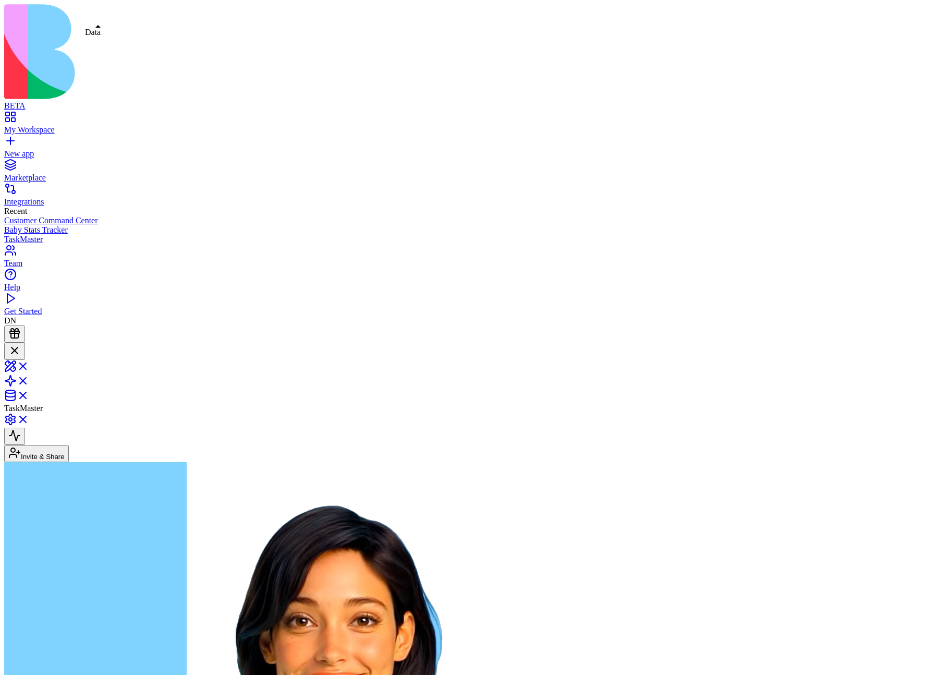
click at [29, 394] on link at bounding box center [16, 398] width 25 height 9
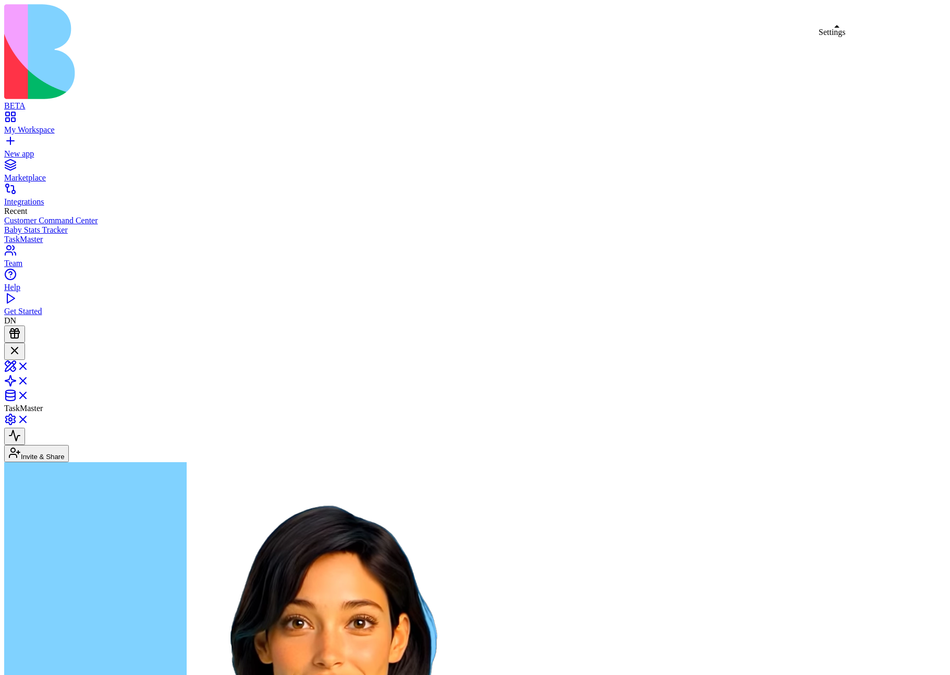
click at [29, 418] on link at bounding box center [16, 422] width 25 height 9
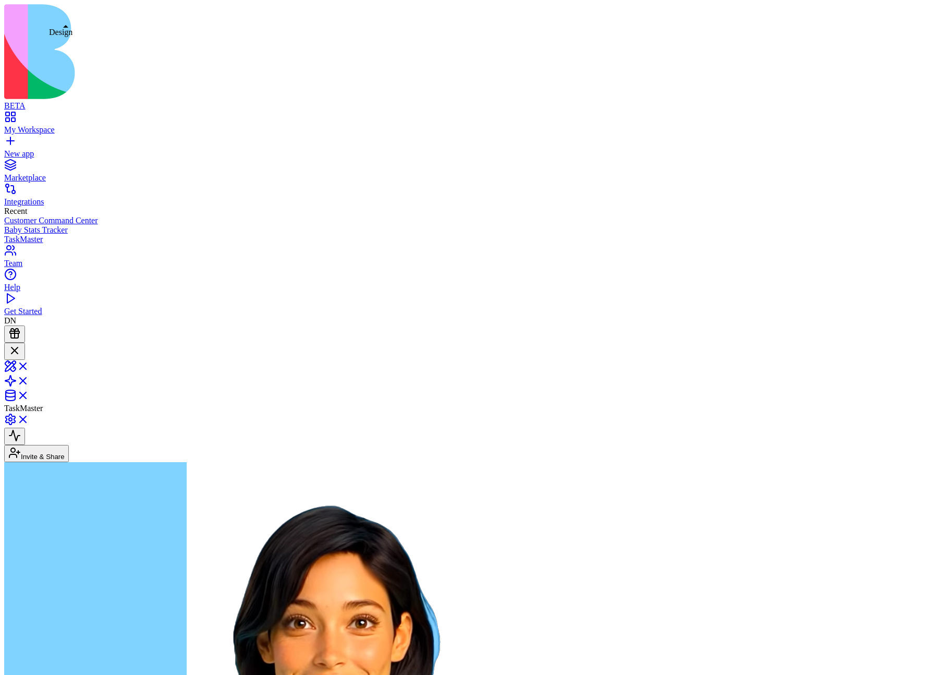
click at [29, 365] on link at bounding box center [16, 369] width 25 height 9
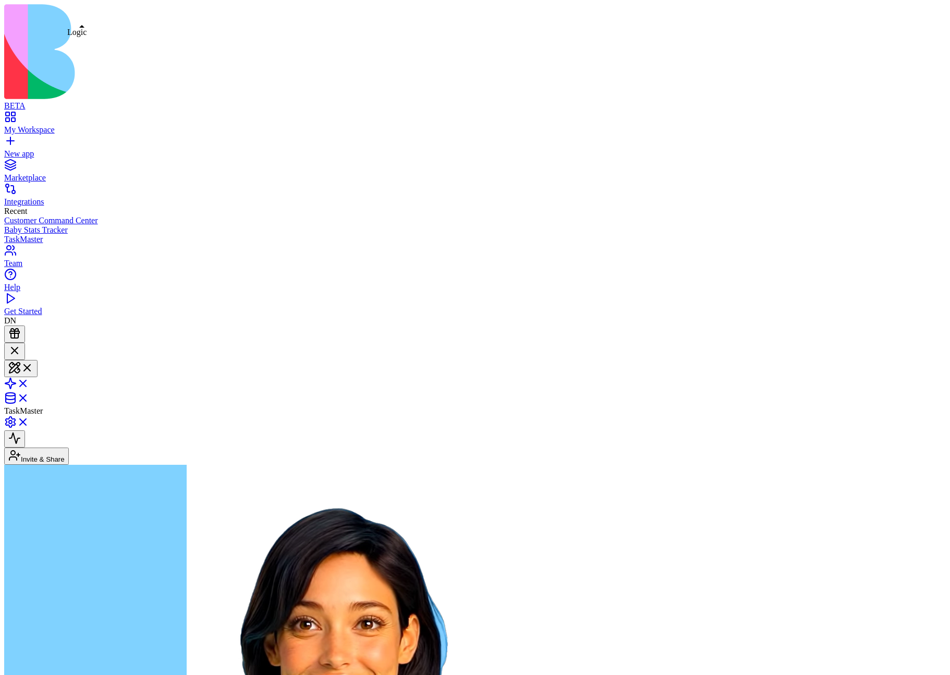
click at [29, 382] on link at bounding box center [16, 386] width 25 height 9
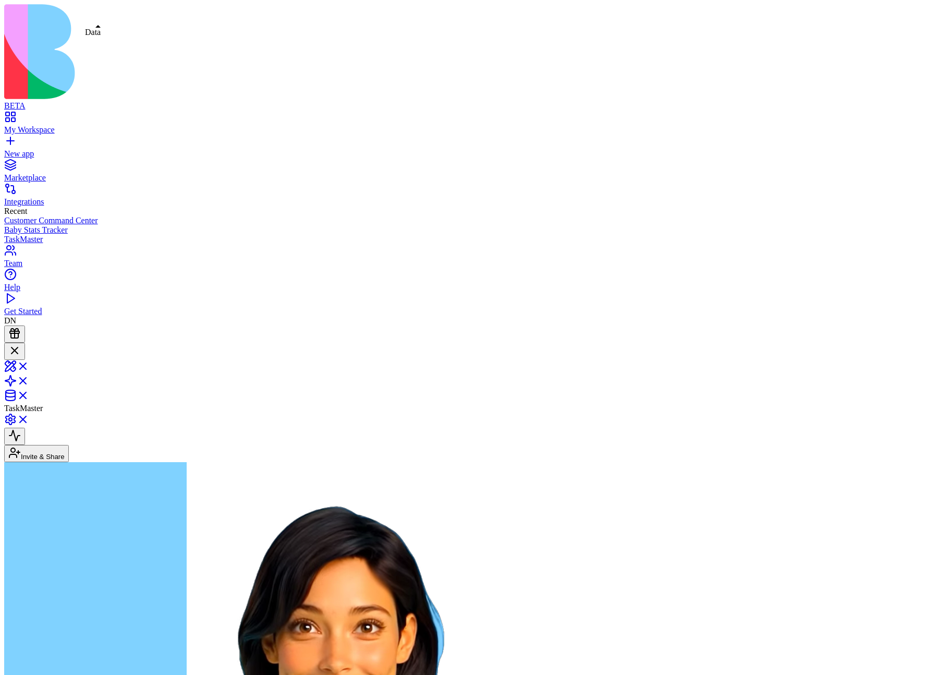
click at [29, 394] on link at bounding box center [16, 398] width 25 height 9
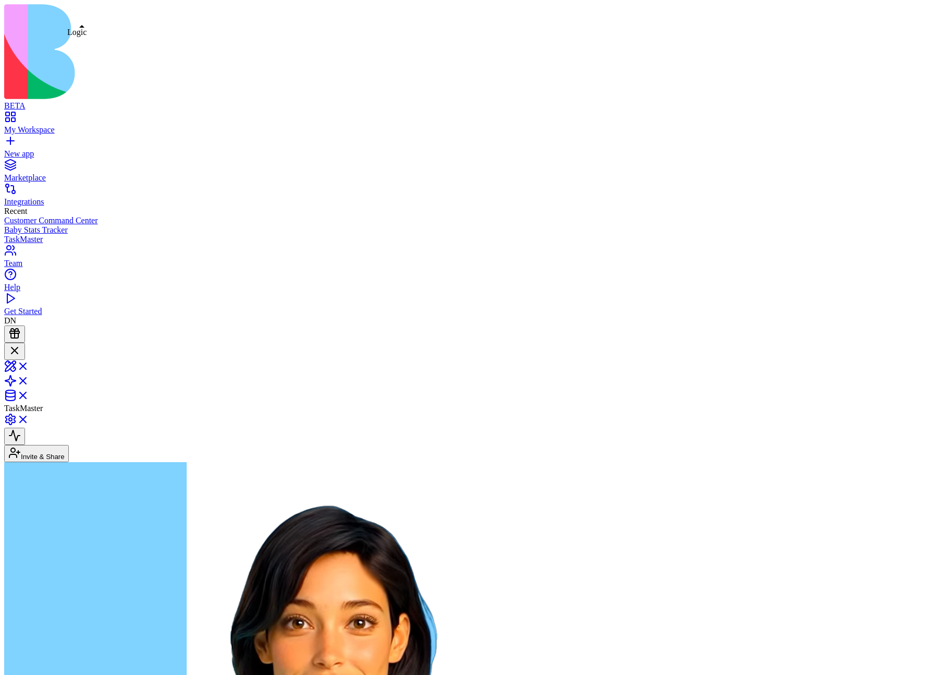
click at [21, 344] on div at bounding box center [14, 351] width 13 height 14
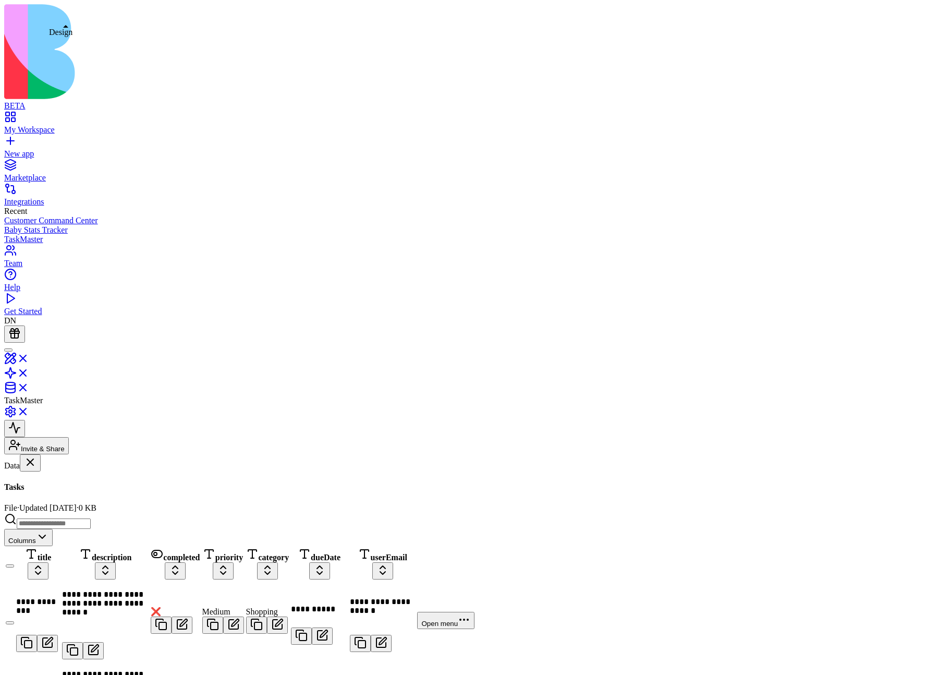
click at [29, 357] on link at bounding box center [16, 361] width 25 height 9
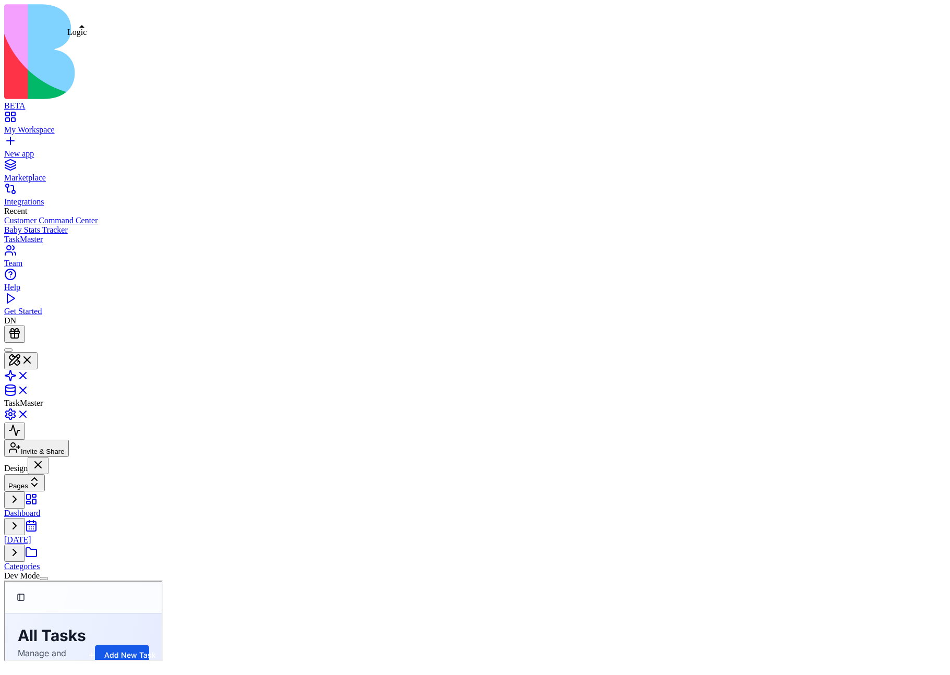
click at [29, 374] on link at bounding box center [16, 378] width 25 height 9
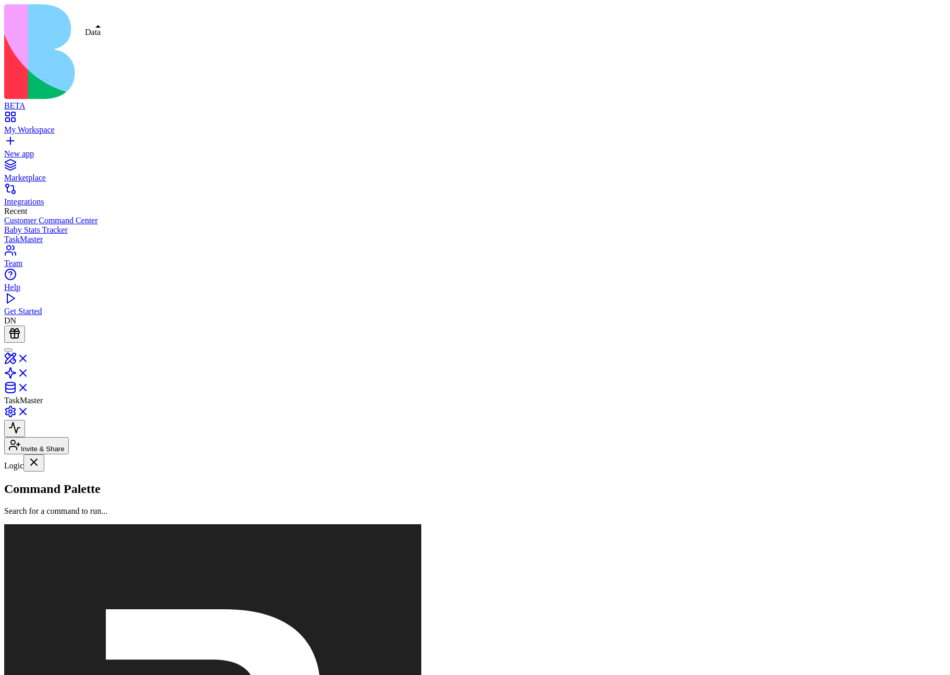
click at [29, 386] on link at bounding box center [16, 390] width 25 height 9
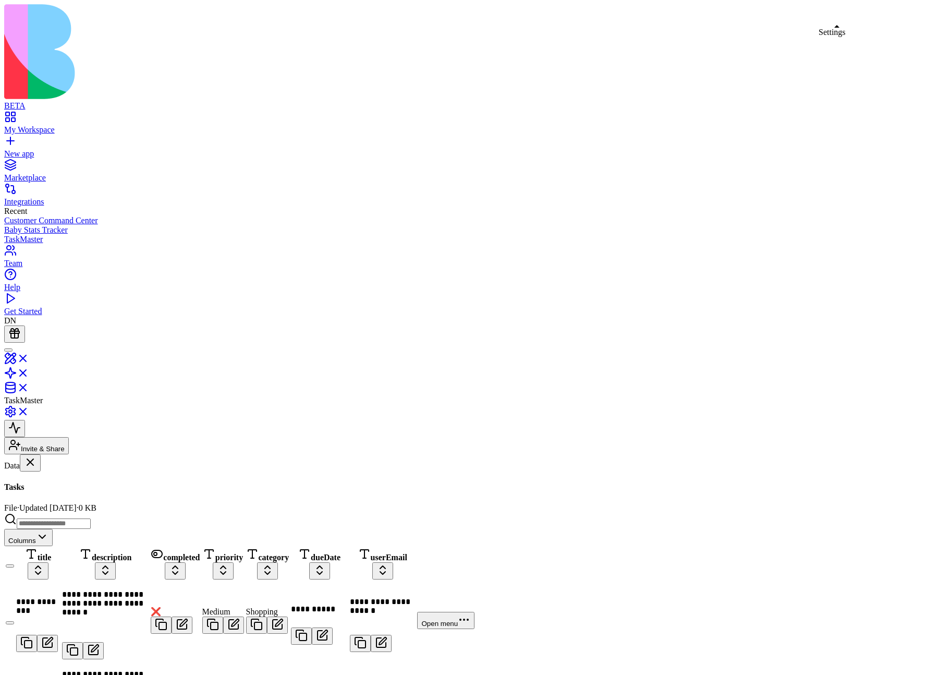
click at [29, 410] on link at bounding box center [16, 414] width 25 height 9
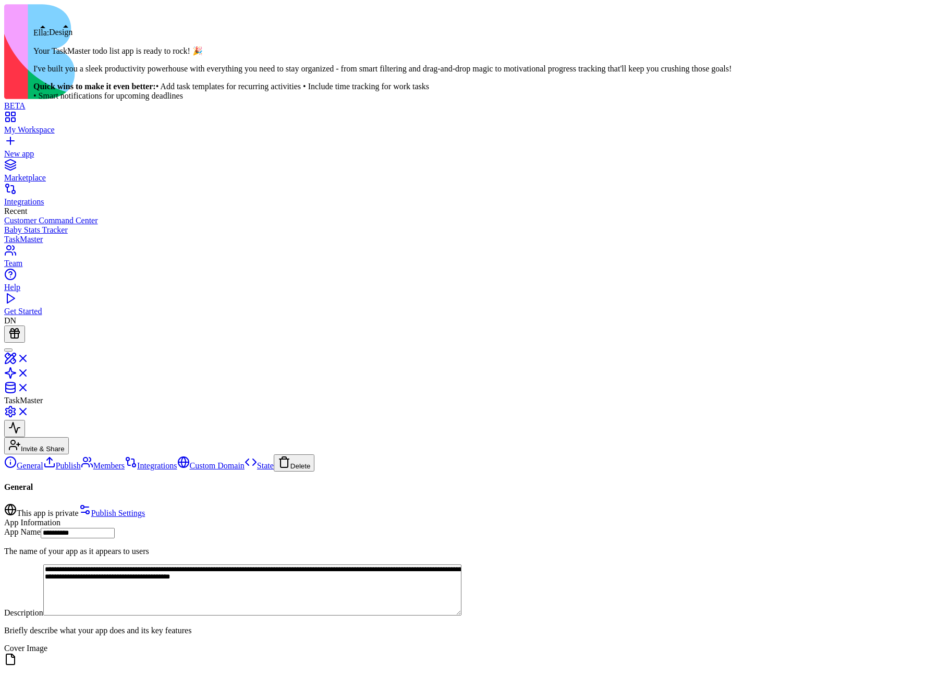
click at [8, 350] on div at bounding box center [8, 350] width 0 height 0
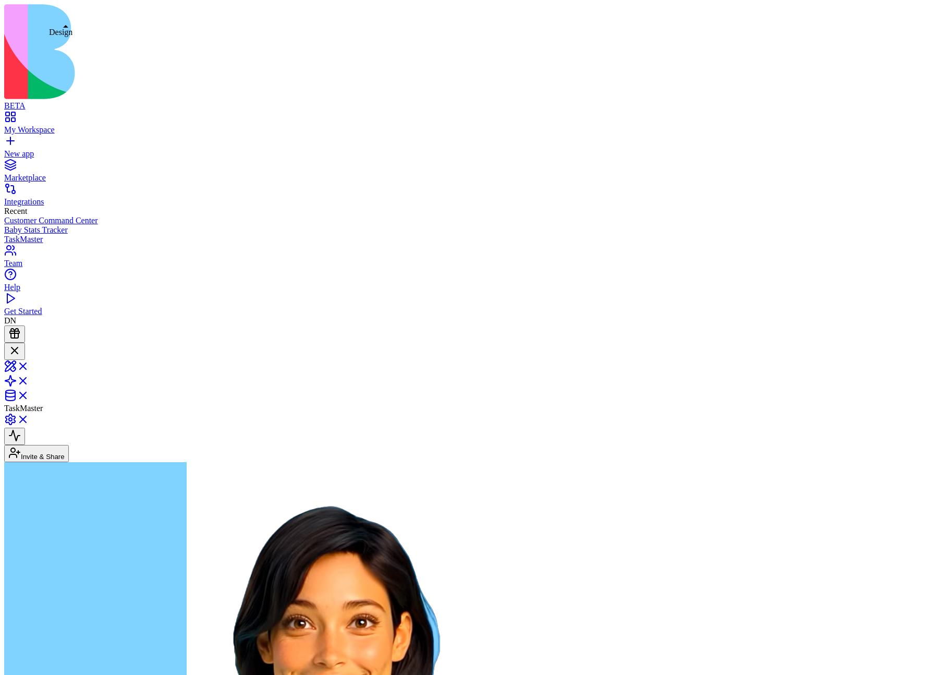
click at [29, 365] on link at bounding box center [16, 369] width 25 height 9
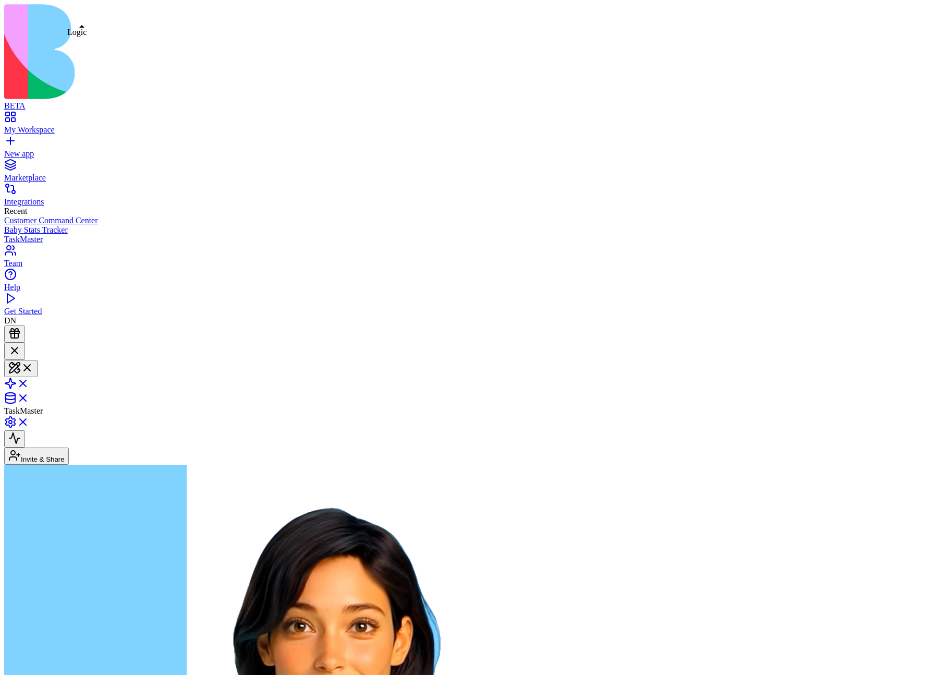
click at [29, 382] on link at bounding box center [16, 386] width 25 height 9
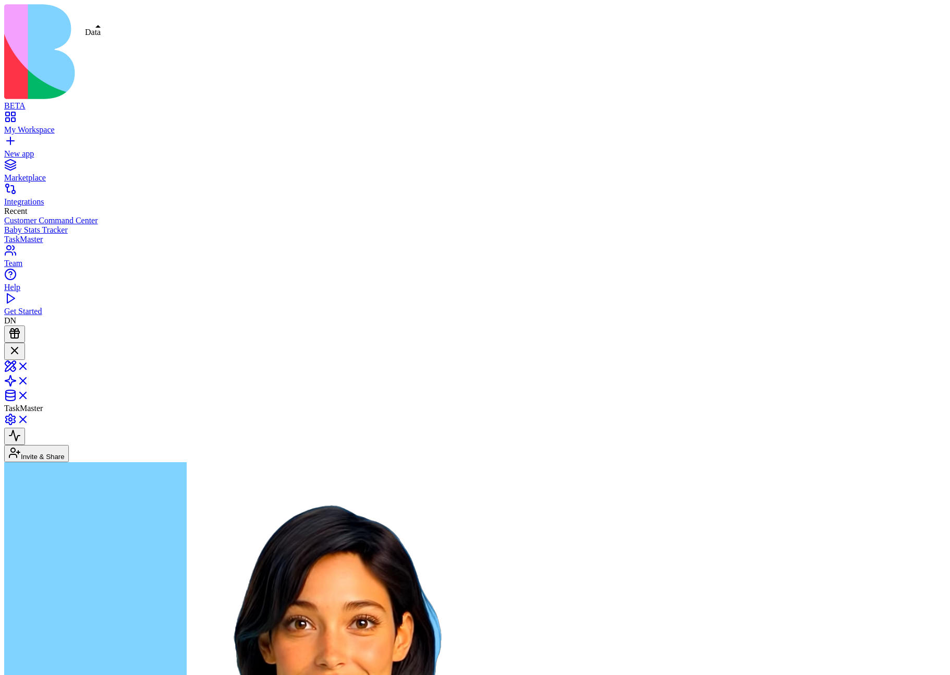
click at [29, 394] on link at bounding box center [16, 398] width 25 height 9
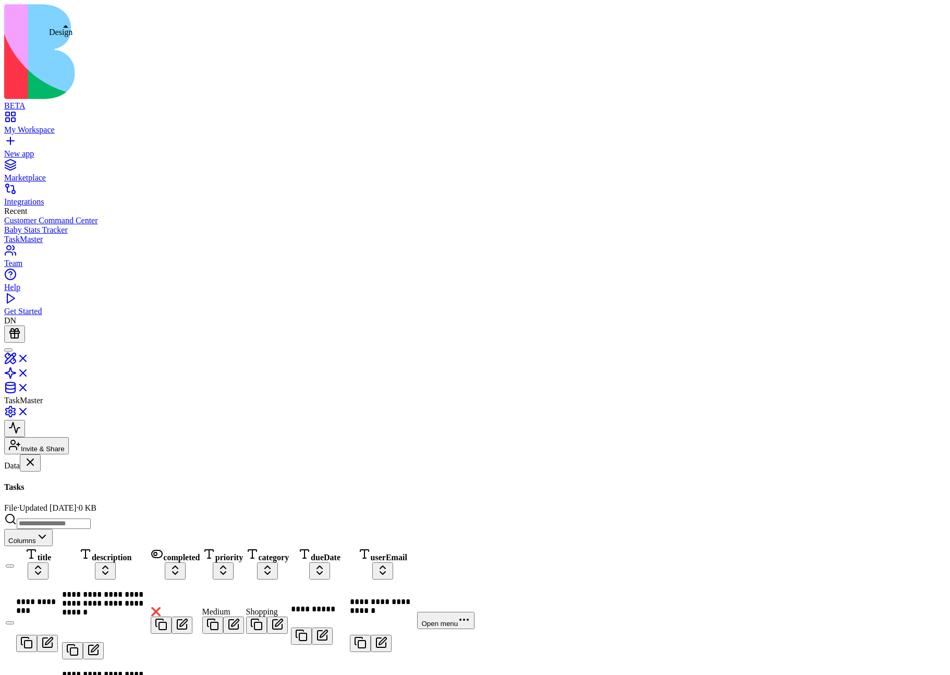
click at [29, 357] on link at bounding box center [16, 361] width 25 height 9
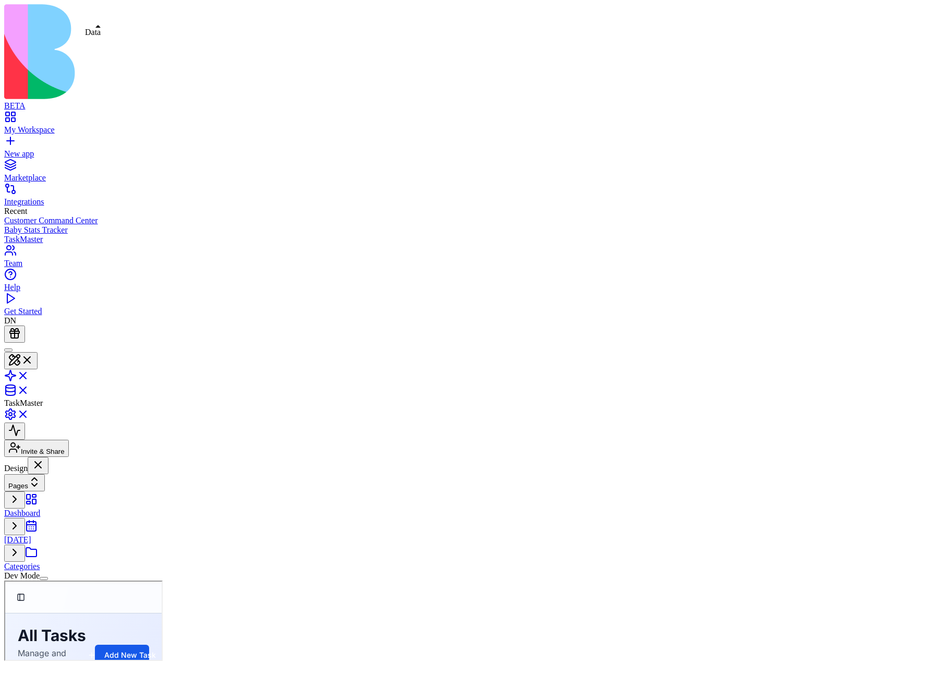
click at [29, 389] on link at bounding box center [16, 393] width 25 height 9
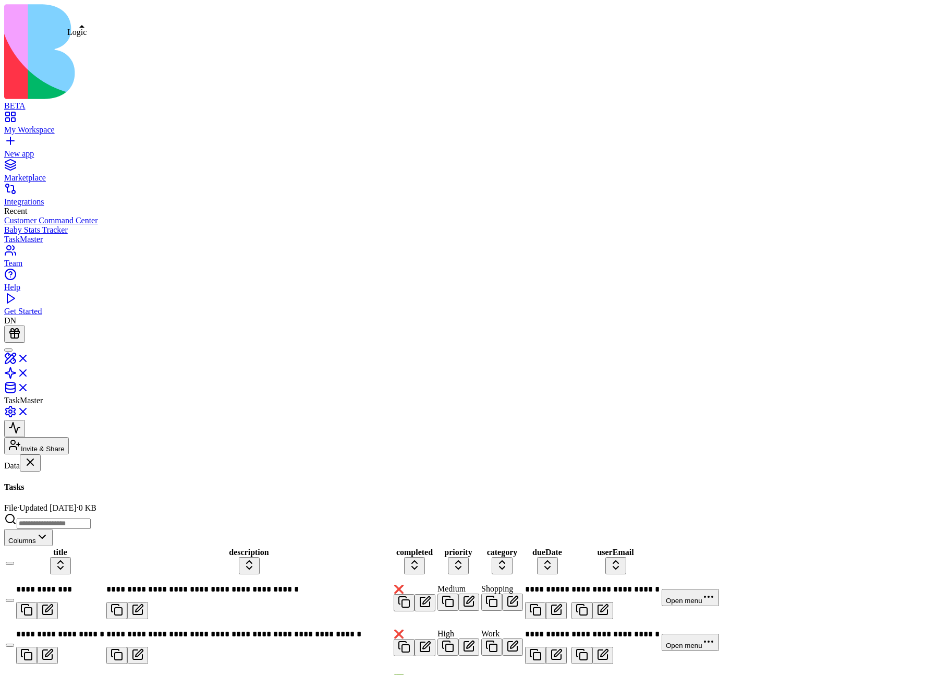
click at [29, 372] on link at bounding box center [16, 376] width 25 height 9
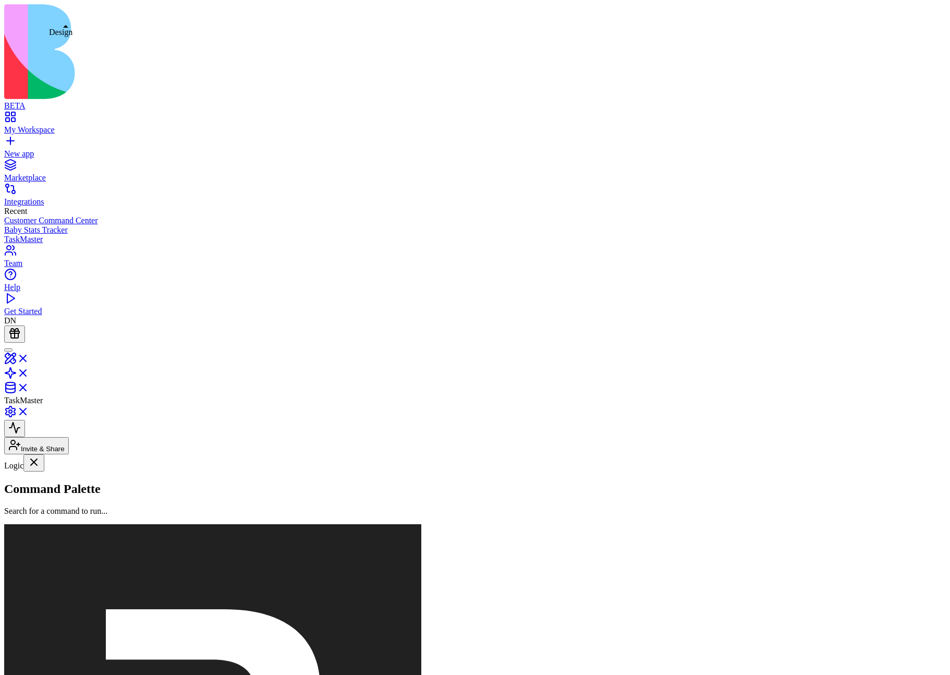
click at [53, 343] on div "TaskMaster" at bounding box center [475, 374] width 942 height 63
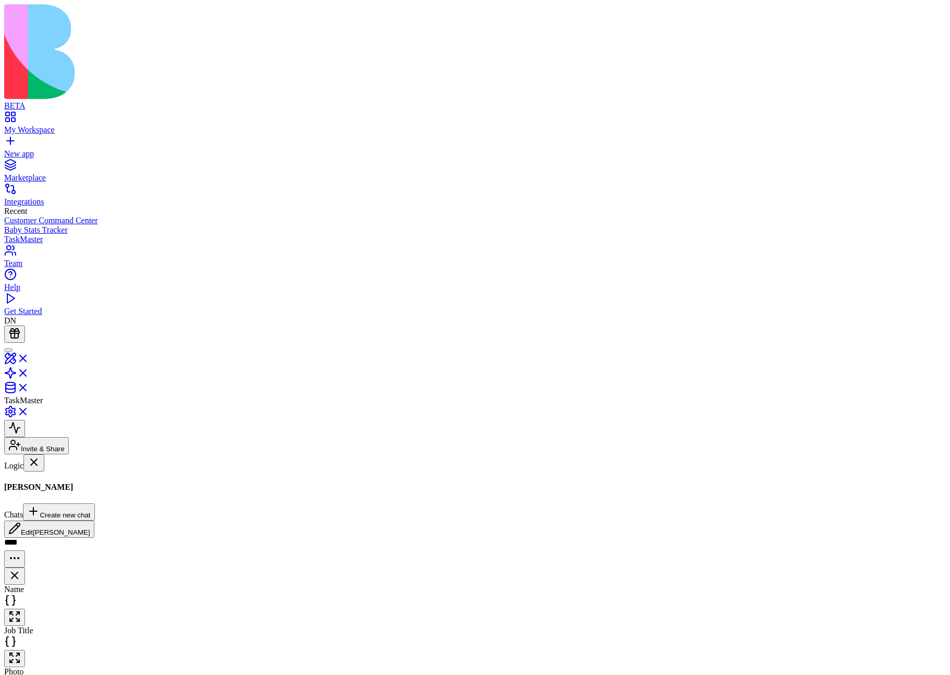
click at [29, 357] on link at bounding box center [16, 361] width 25 height 9
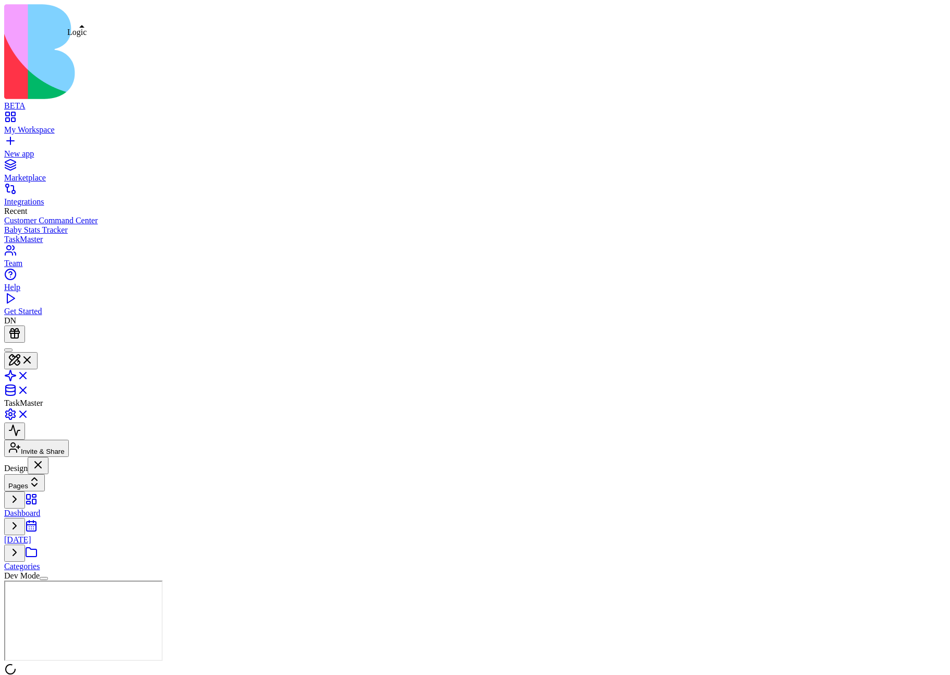
click at [29, 374] on link at bounding box center [16, 378] width 25 height 9
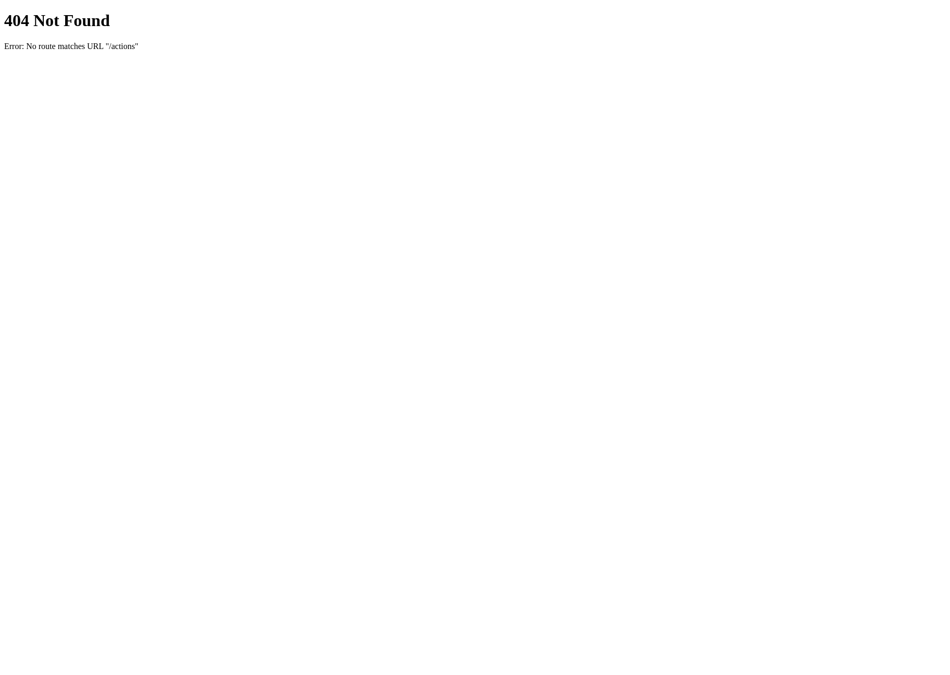
click at [96, 16] on h1 "404 Not Found" at bounding box center [475, 20] width 942 height 19
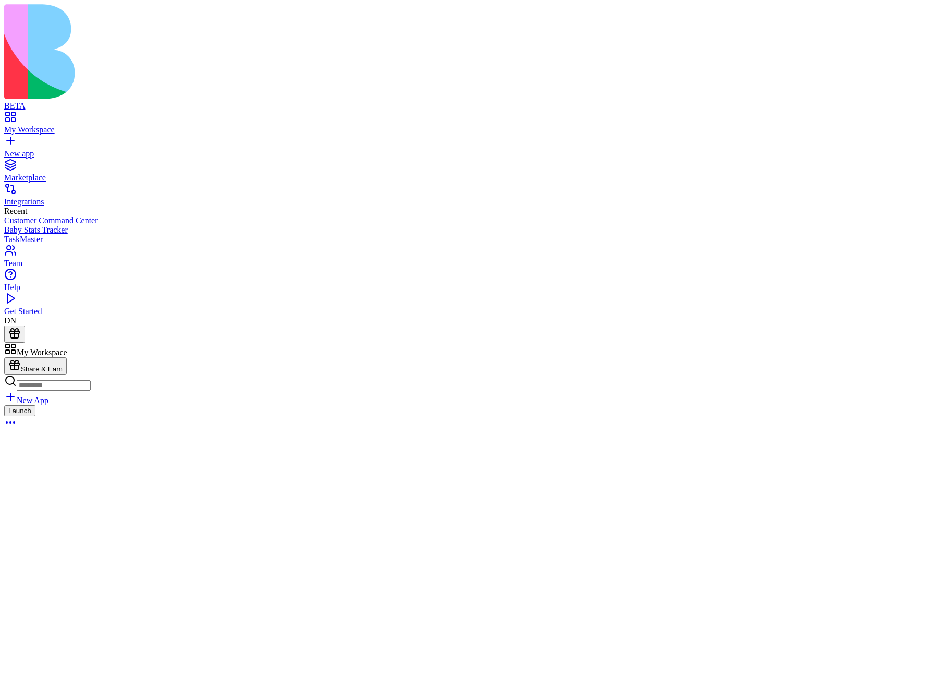
click at [35, 405] on button "Launch" at bounding box center [19, 410] width 31 height 11
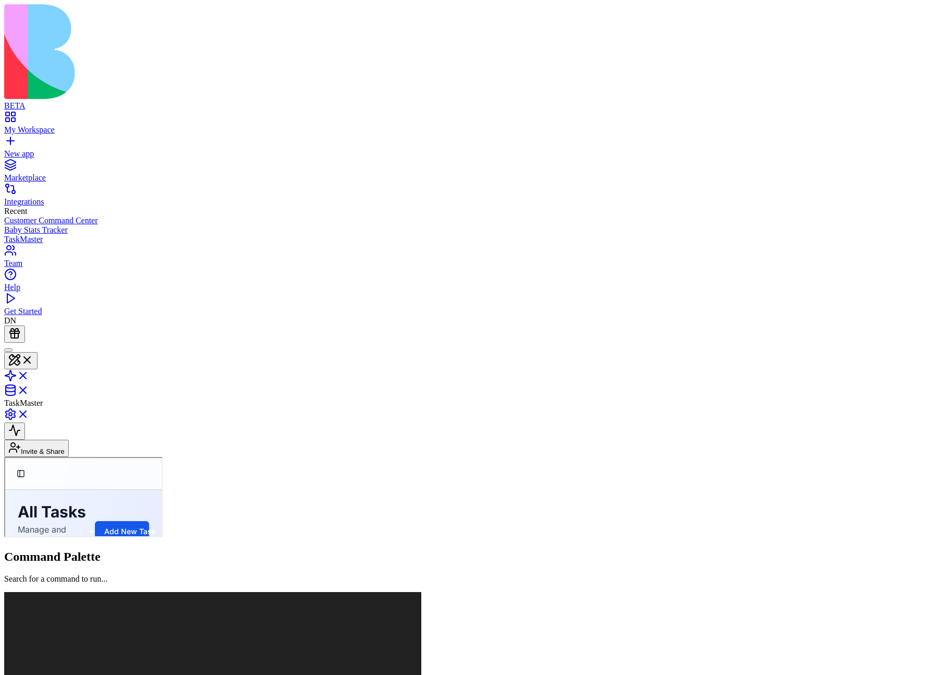
click at [38, 352] on button at bounding box center [20, 360] width 33 height 17
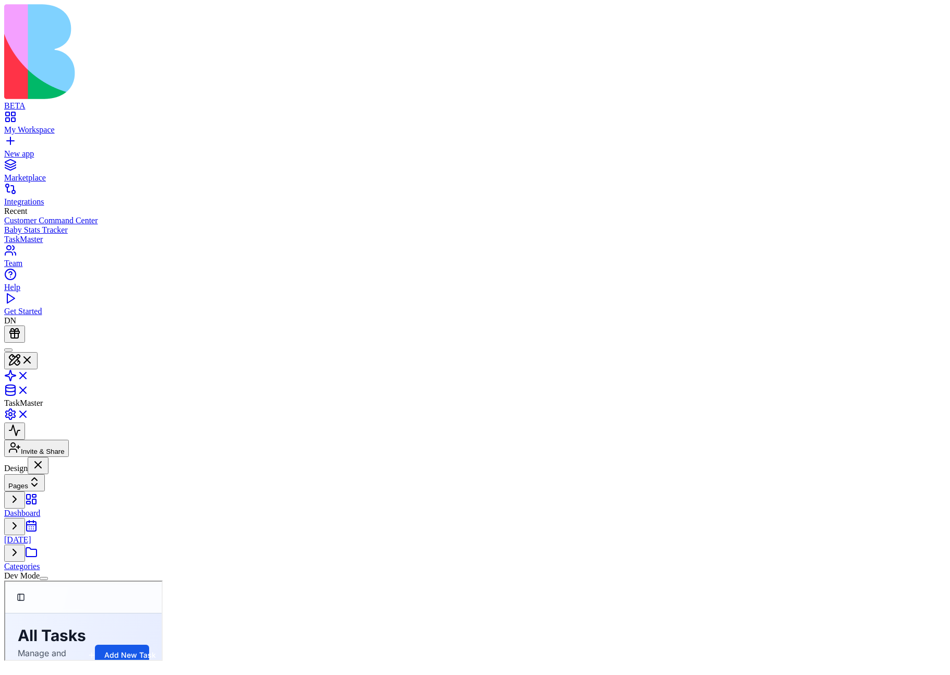
click at [29, 374] on link at bounding box center [16, 378] width 25 height 9
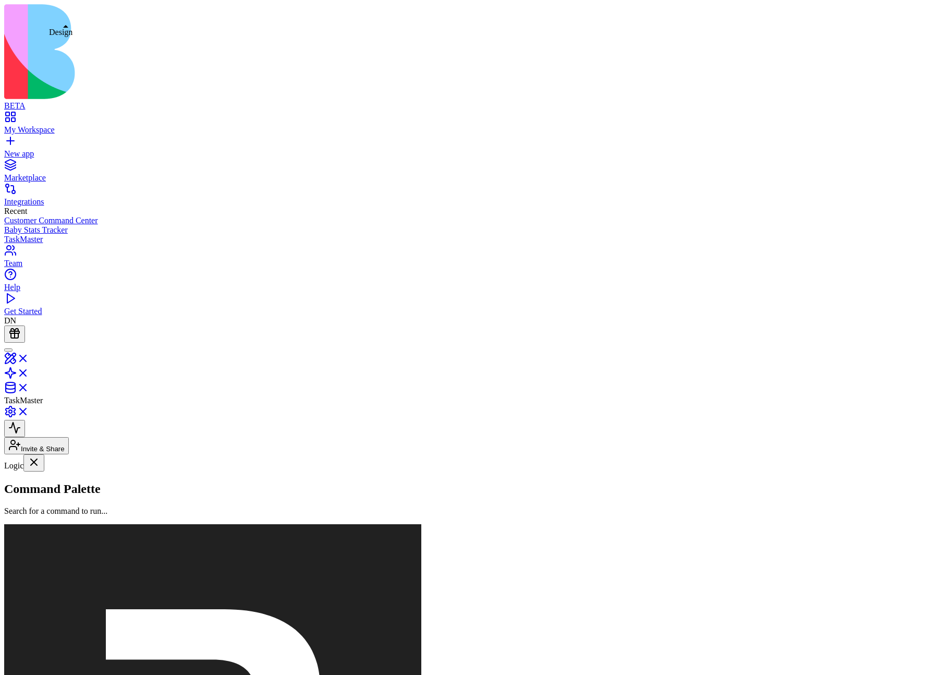
click at [29, 357] on link at bounding box center [16, 361] width 25 height 9
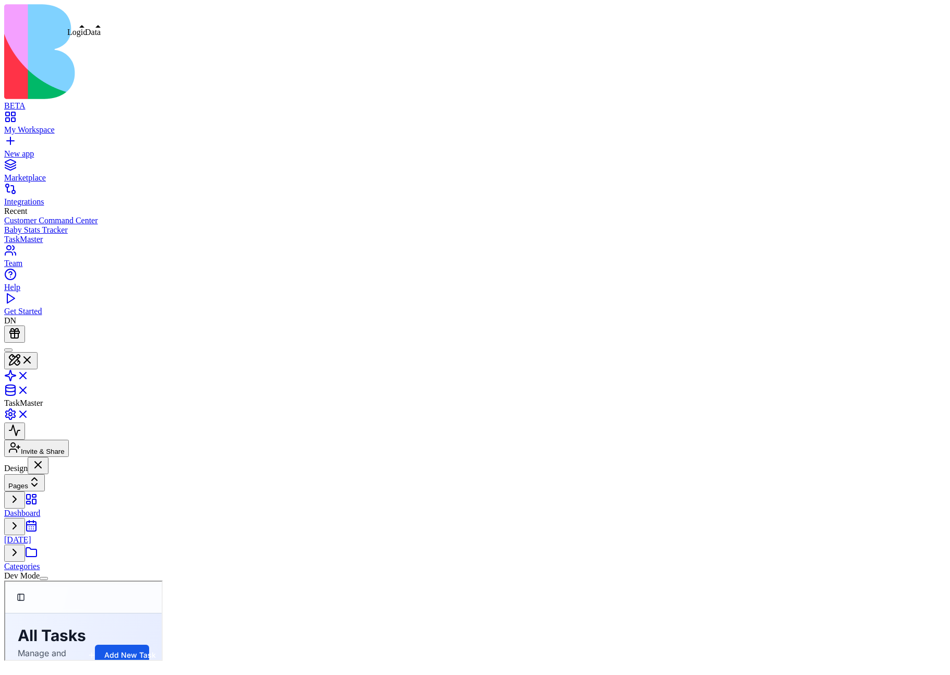
click at [29, 389] on link at bounding box center [16, 393] width 25 height 9
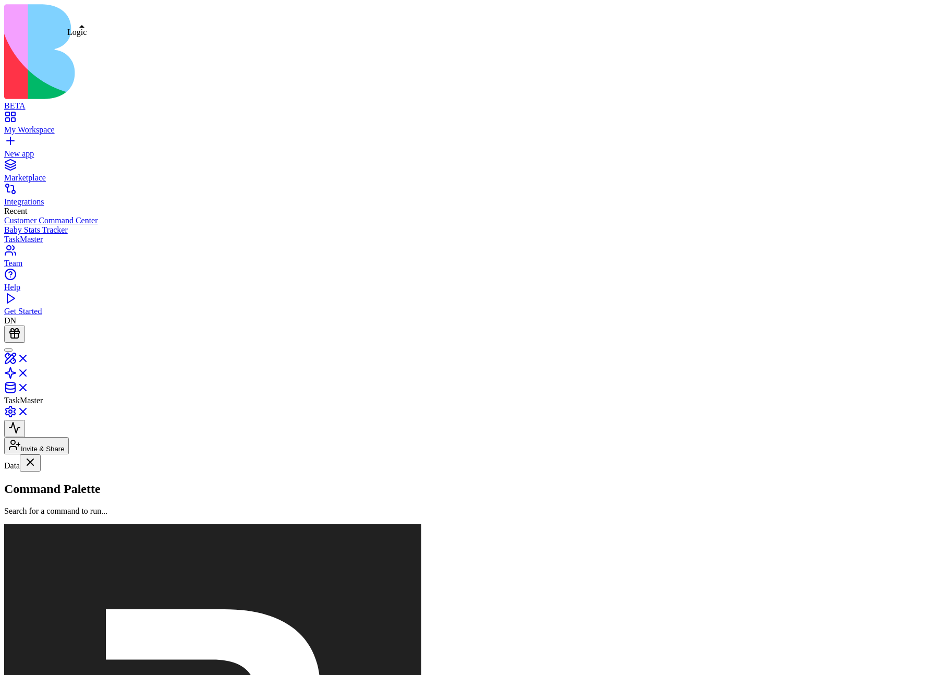
click at [29, 372] on link at bounding box center [16, 376] width 25 height 9
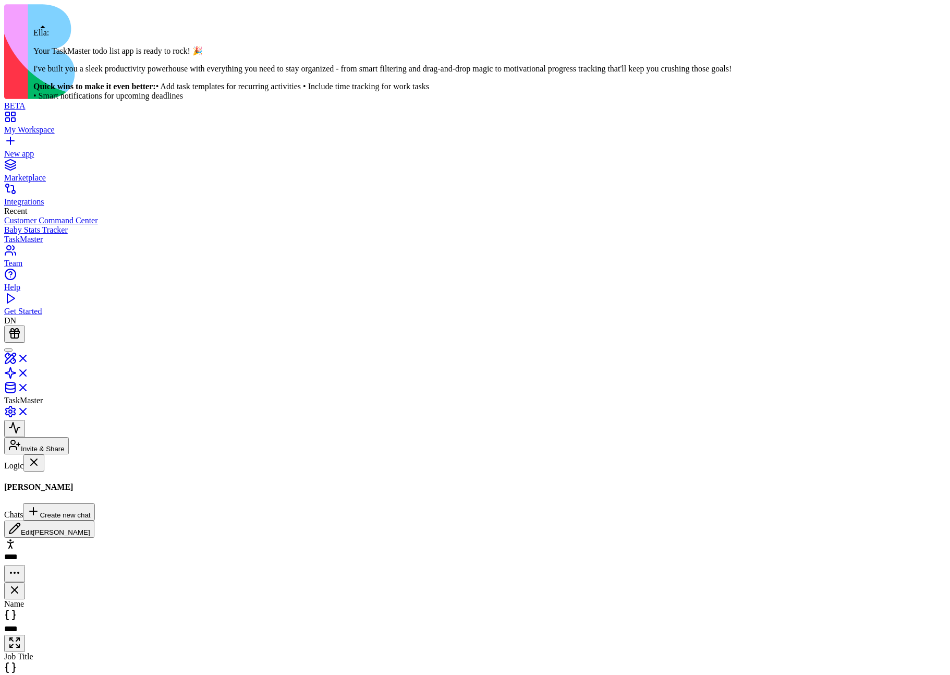
click at [8, 350] on div at bounding box center [8, 350] width 0 height 0
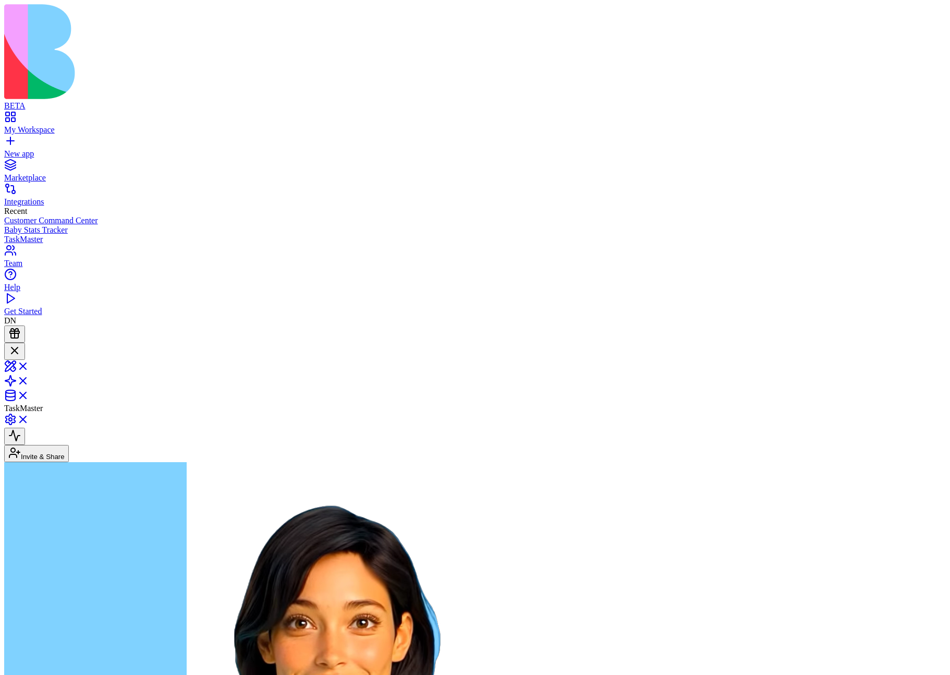
click at [29, 365] on link at bounding box center [16, 369] width 25 height 9
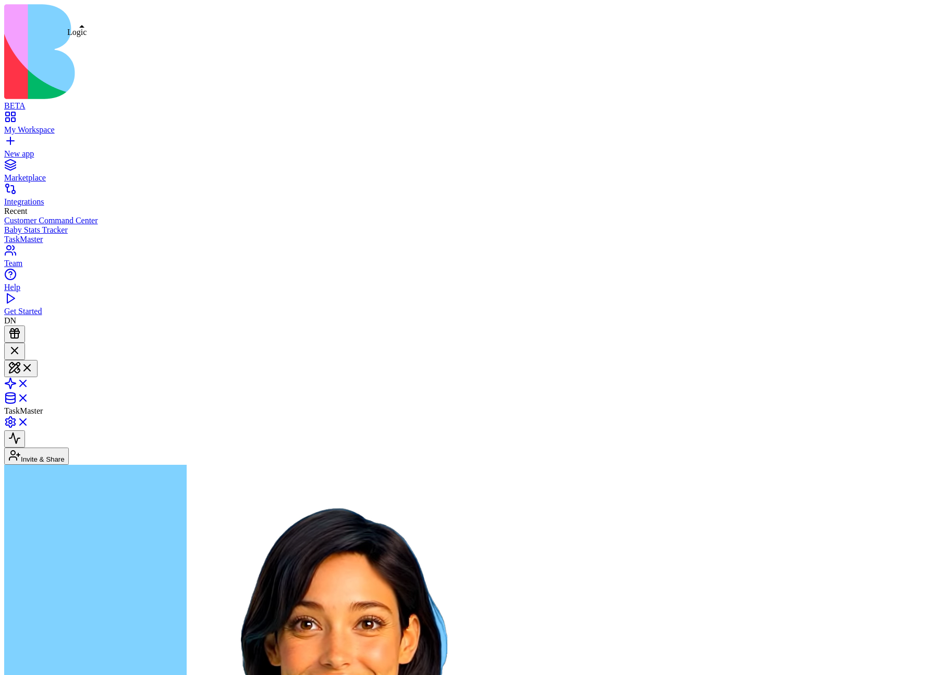
click at [29, 382] on link at bounding box center [16, 386] width 25 height 9
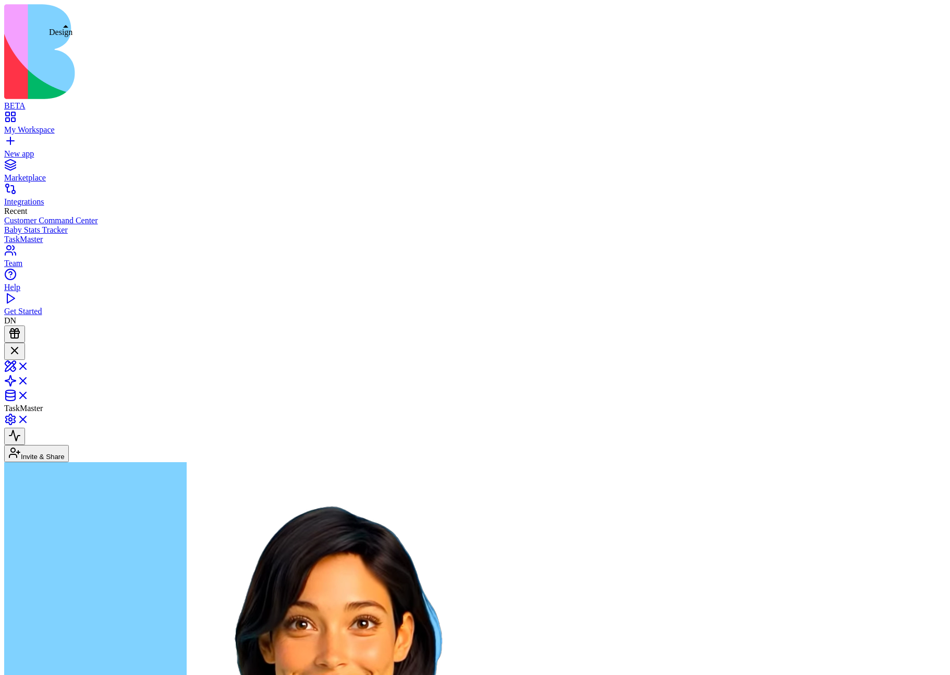
click at [29, 365] on link at bounding box center [16, 369] width 25 height 9
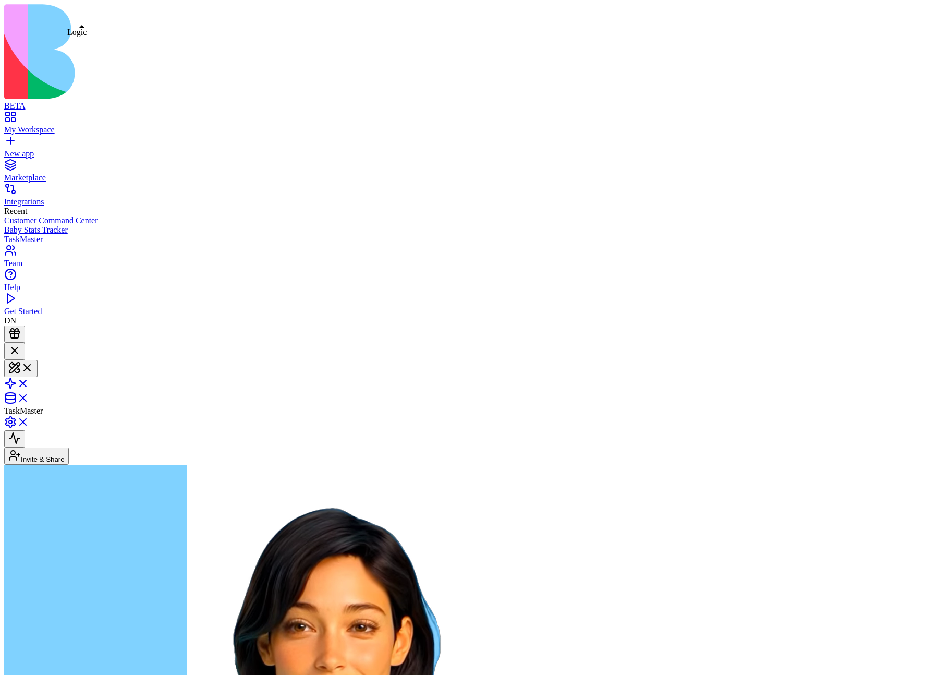
click at [29, 382] on link at bounding box center [16, 386] width 25 height 9
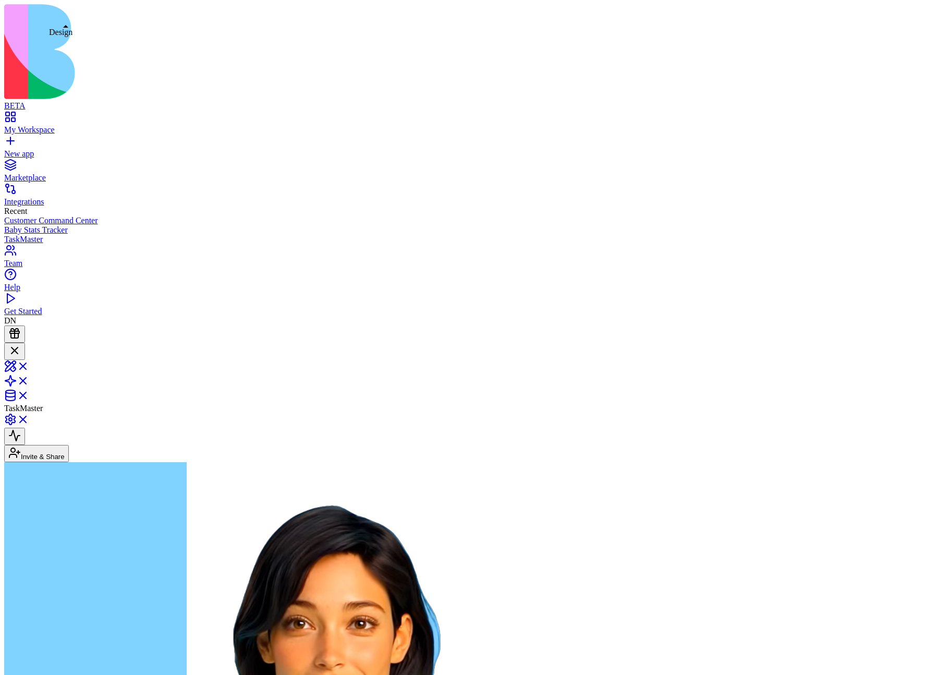
click at [29, 365] on link at bounding box center [16, 369] width 25 height 9
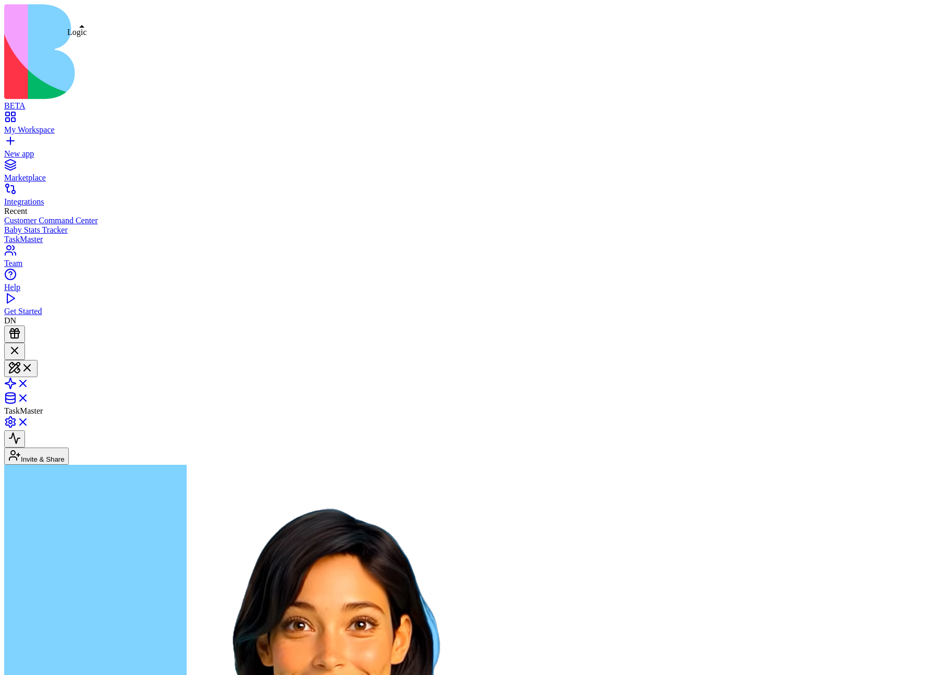
click at [29, 382] on link at bounding box center [16, 386] width 25 height 9
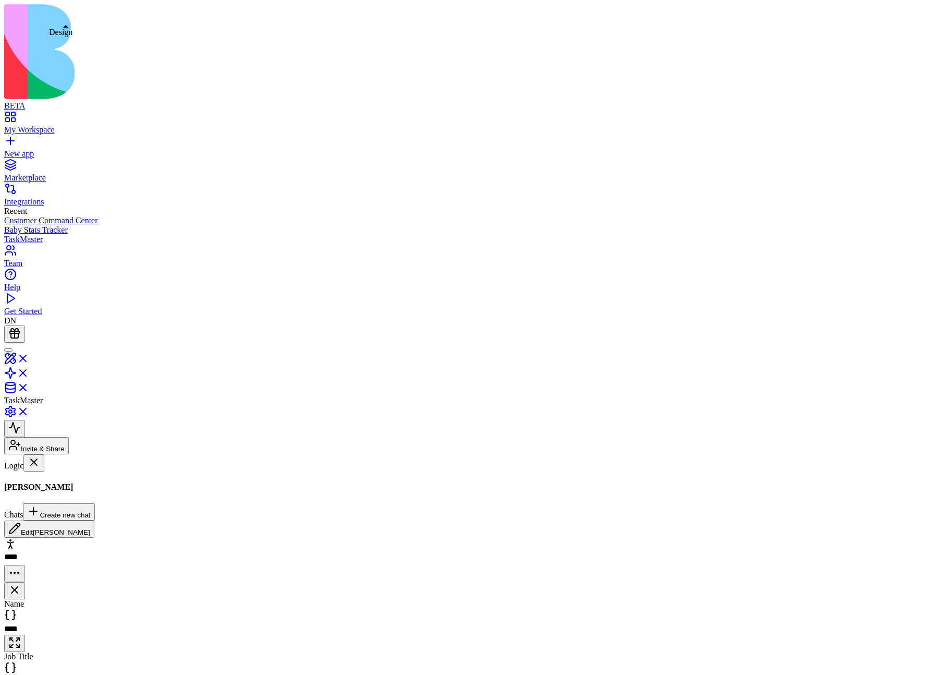
click at [29, 357] on link at bounding box center [16, 361] width 25 height 9
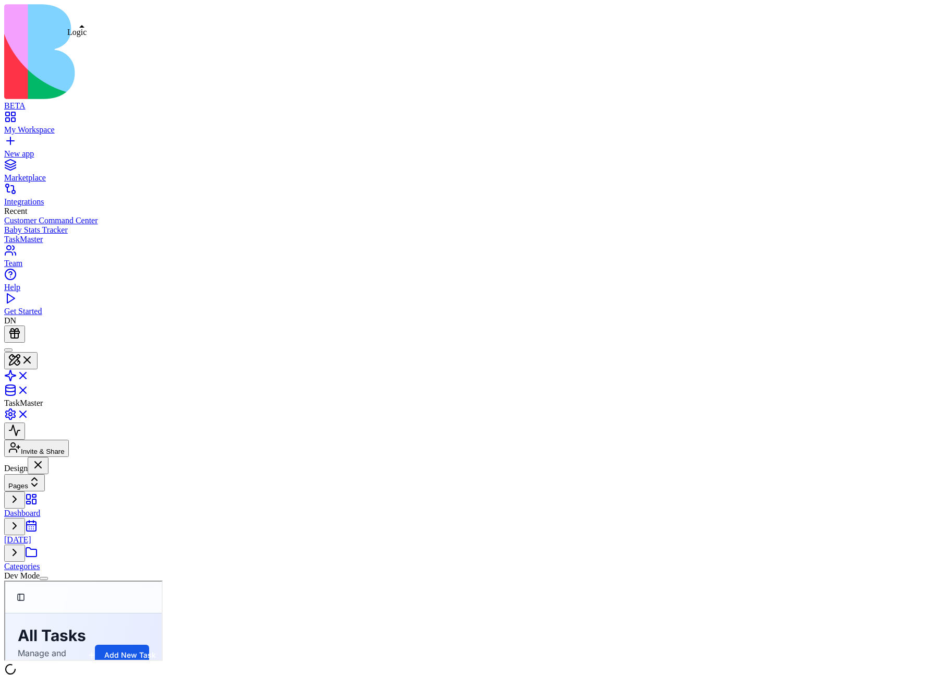
click at [29, 374] on link at bounding box center [16, 378] width 25 height 9
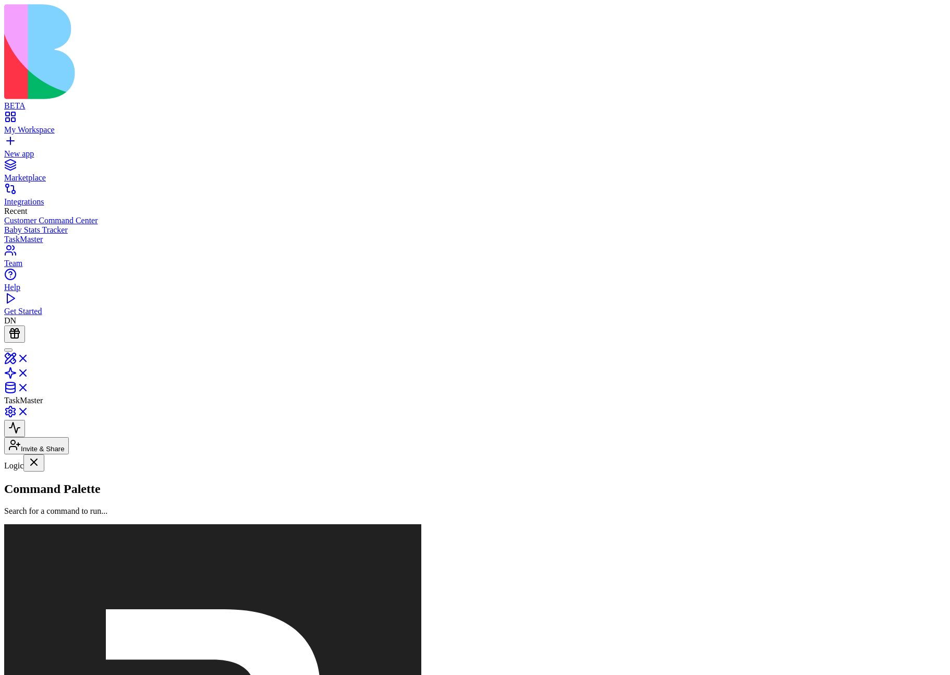
click at [29, 386] on link at bounding box center [16, 390] width 25 height 9
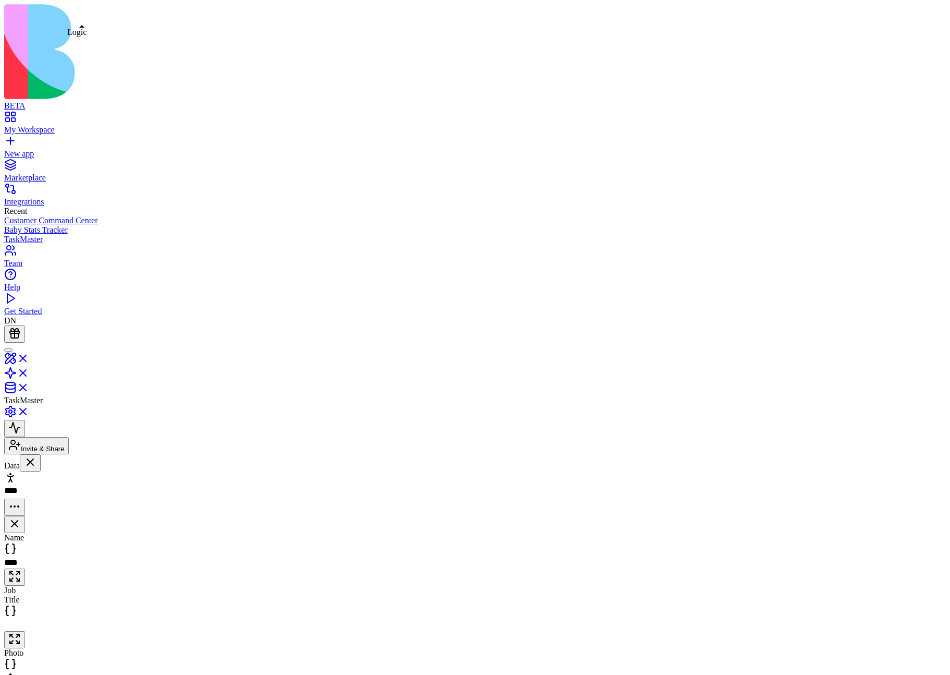
click at [29, 372] on link at bounding box center [16, 376] width 25 height 9
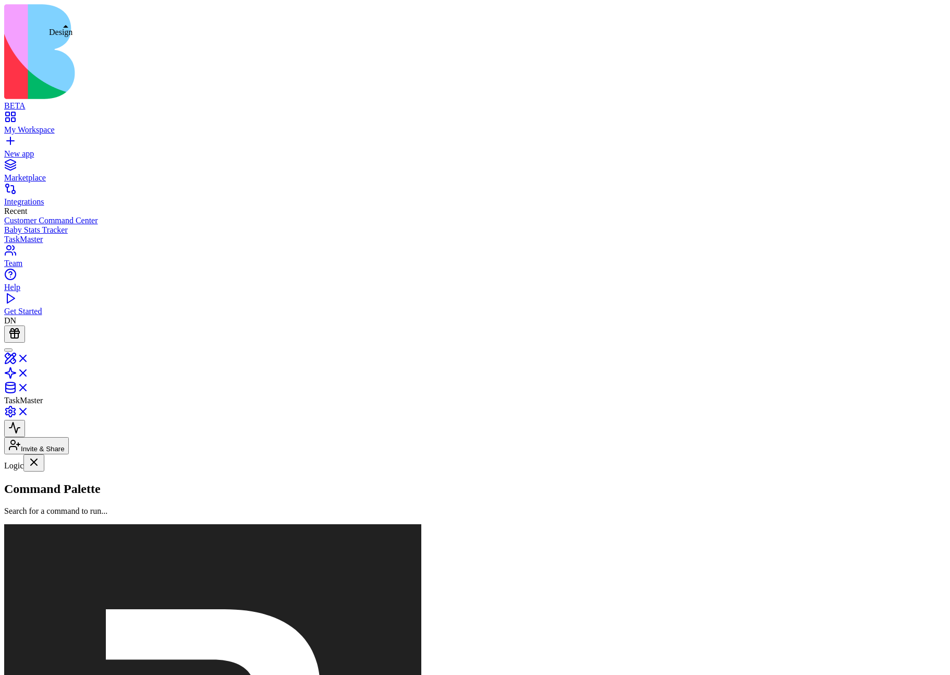
click at [29, 357] on link at bounding box center [16, 361] width 25 height 9
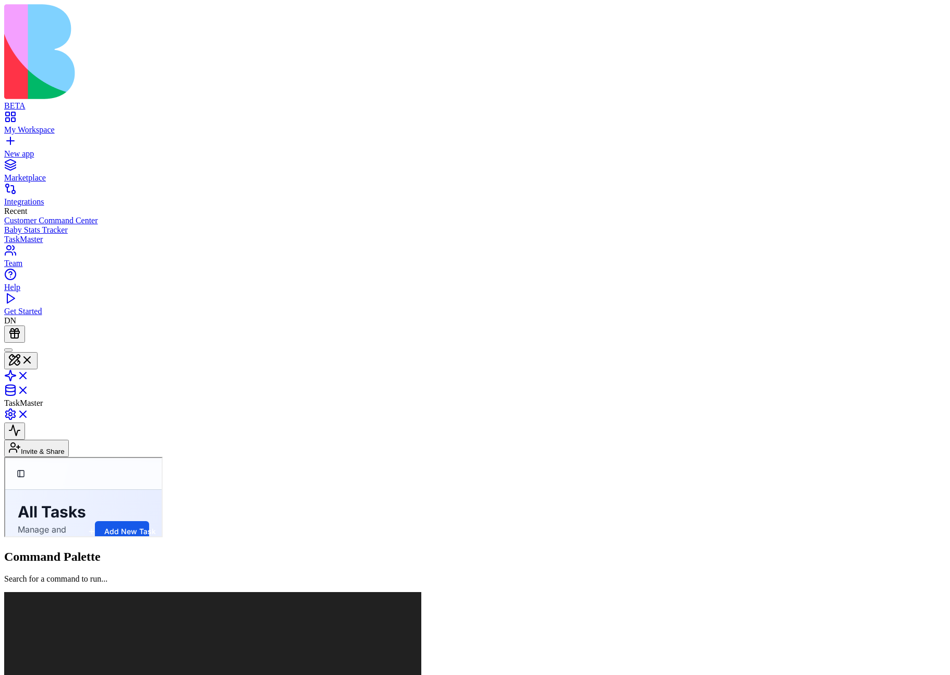
click at [29, 374] on link at bounding box center [16, 378] width 25 height 9
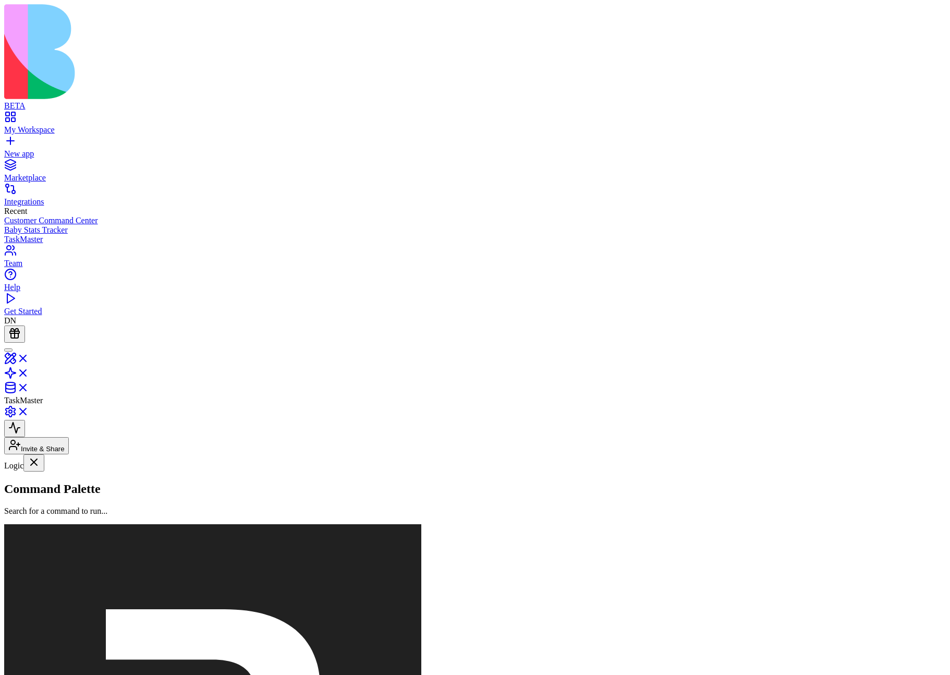
click at [29, 357] on link at bounding box center [16, 361] width 25 height 9
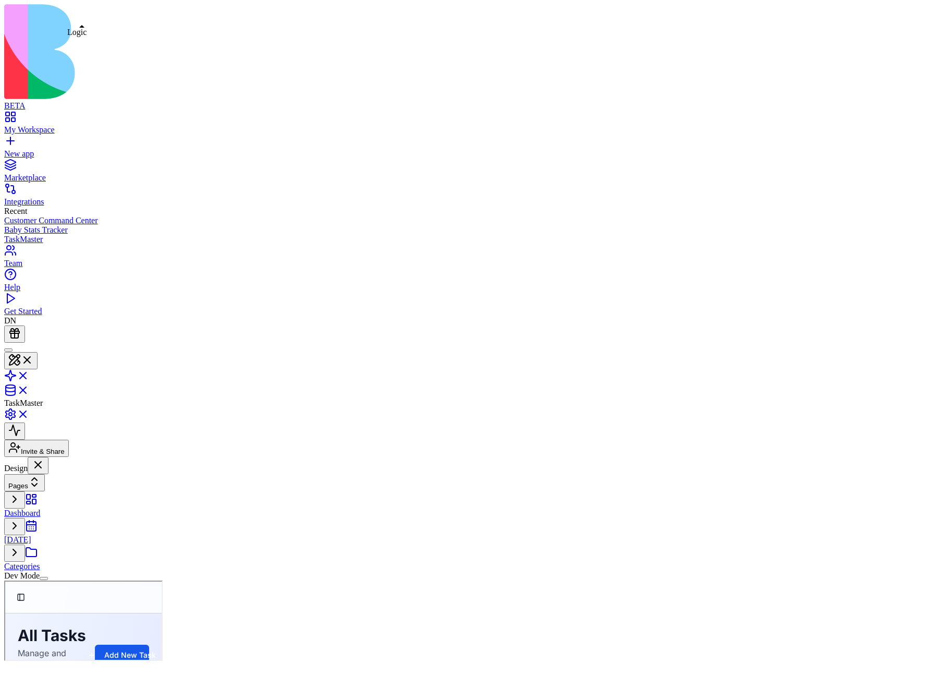
click at [29, 374] on link at bounding box center [16, 378] width 25 height 9
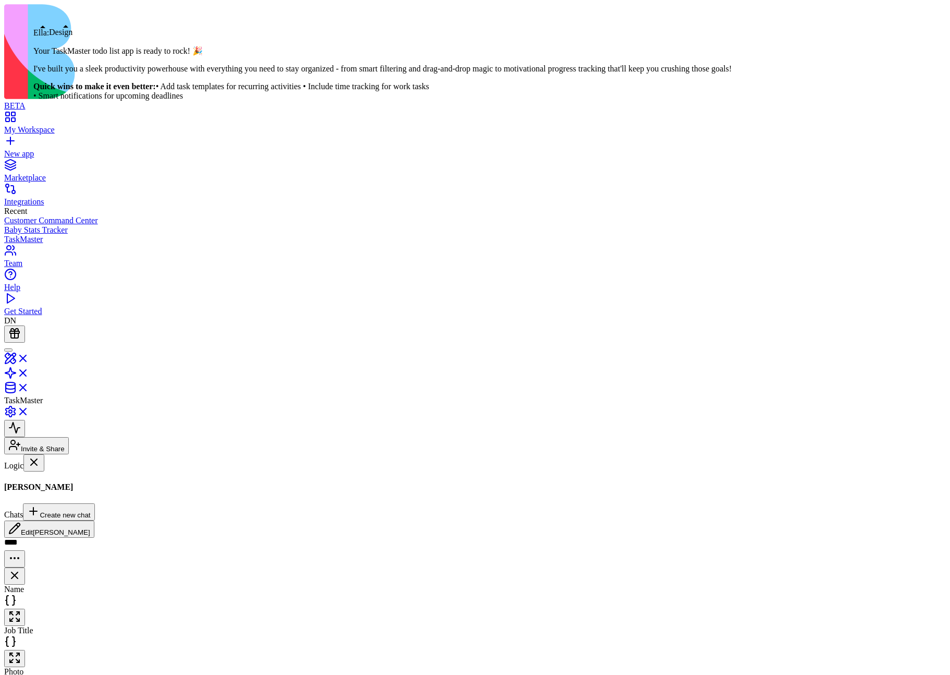
click at [8, 350] on div at bounding box center [8, 350] width 0 height 0
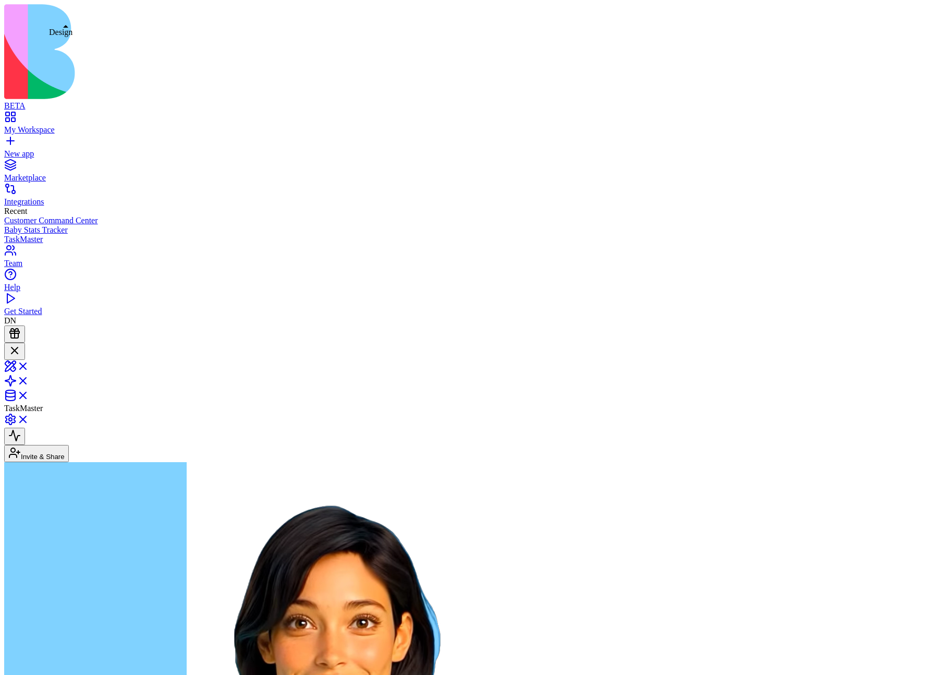
click at [29, 365] on link at bounding box center [16, 369] width 25 height 9
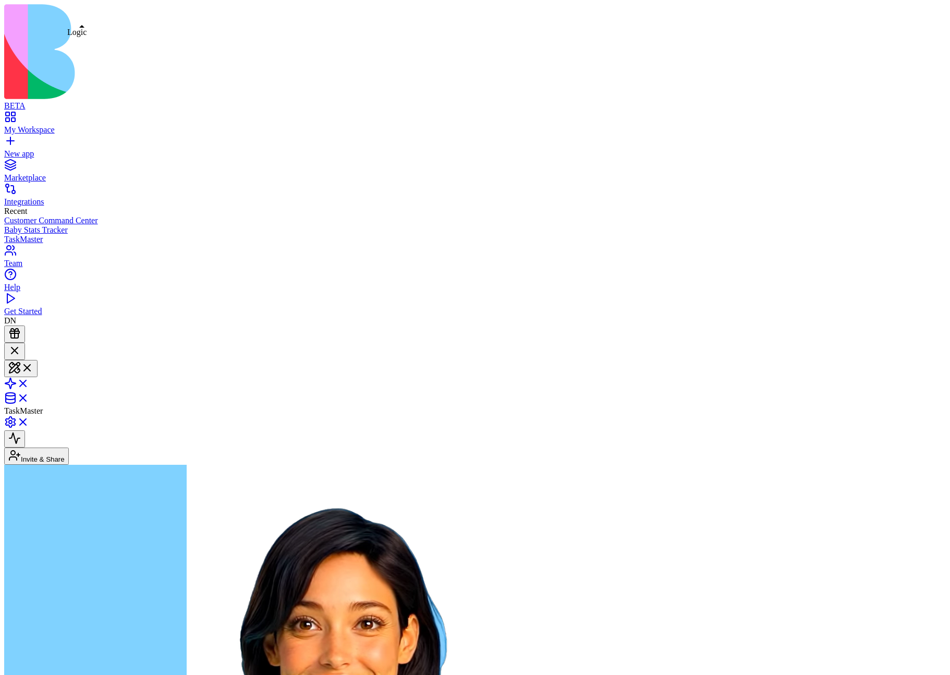
click at [38, 360] on button at bounding box center [20, 368] width 33 height 17
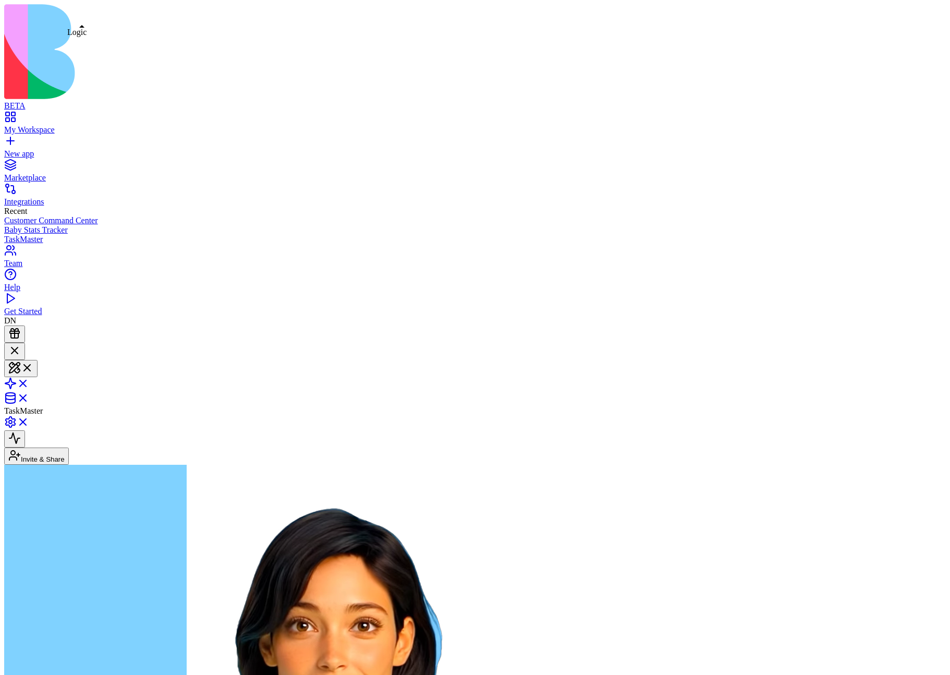
click at [29, 382] on link at bounding box center [16, 386] width 25 height 9
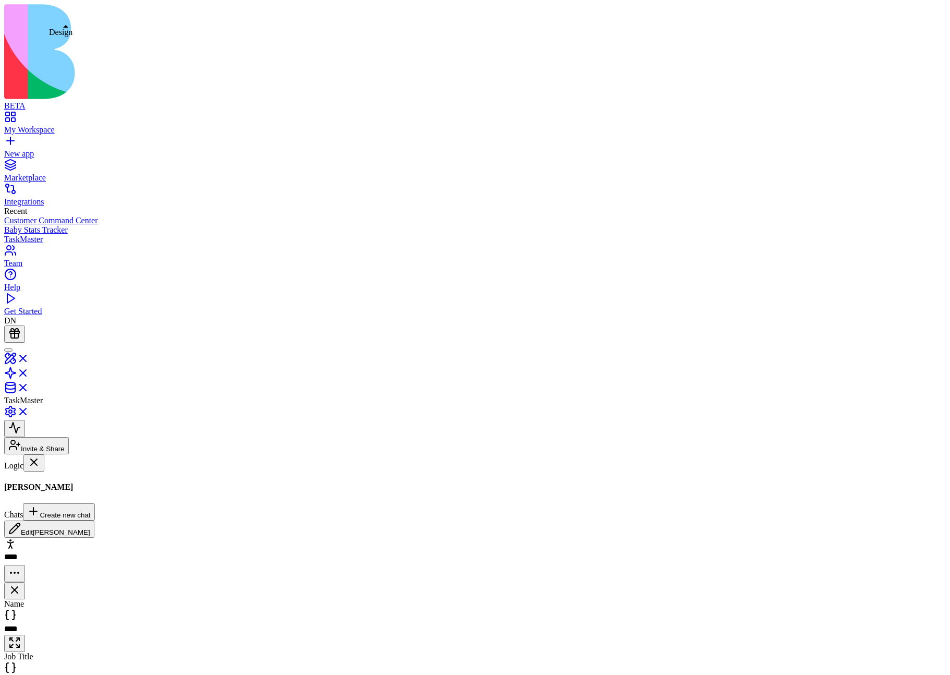
click at [29, 357] on link at bounding box center [16, 361] width 25 height 9
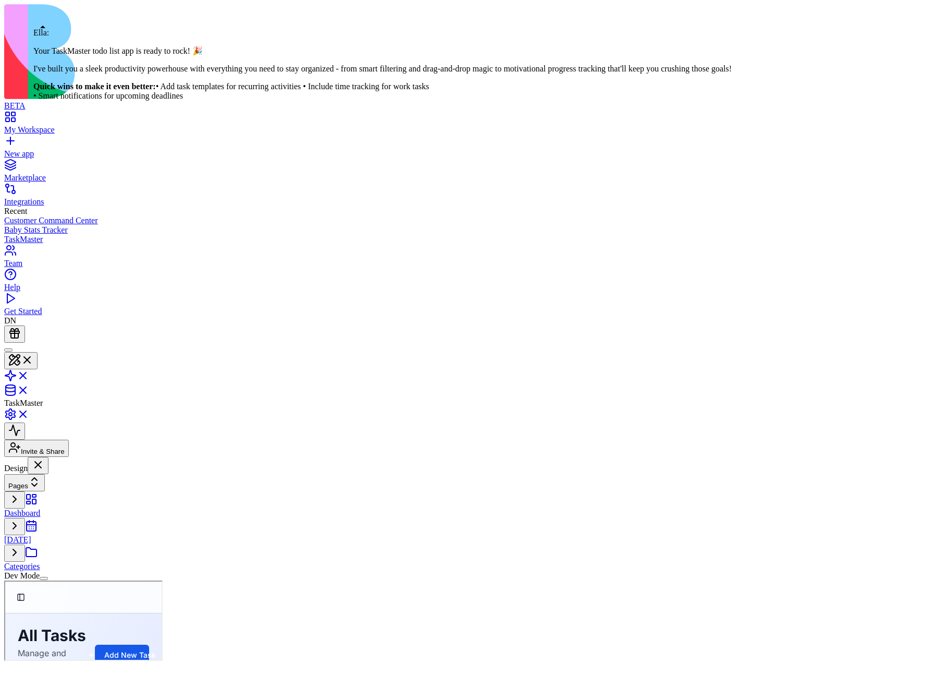
click at [8, 350] on div at bounding box center [8, 350] width 0 height 0
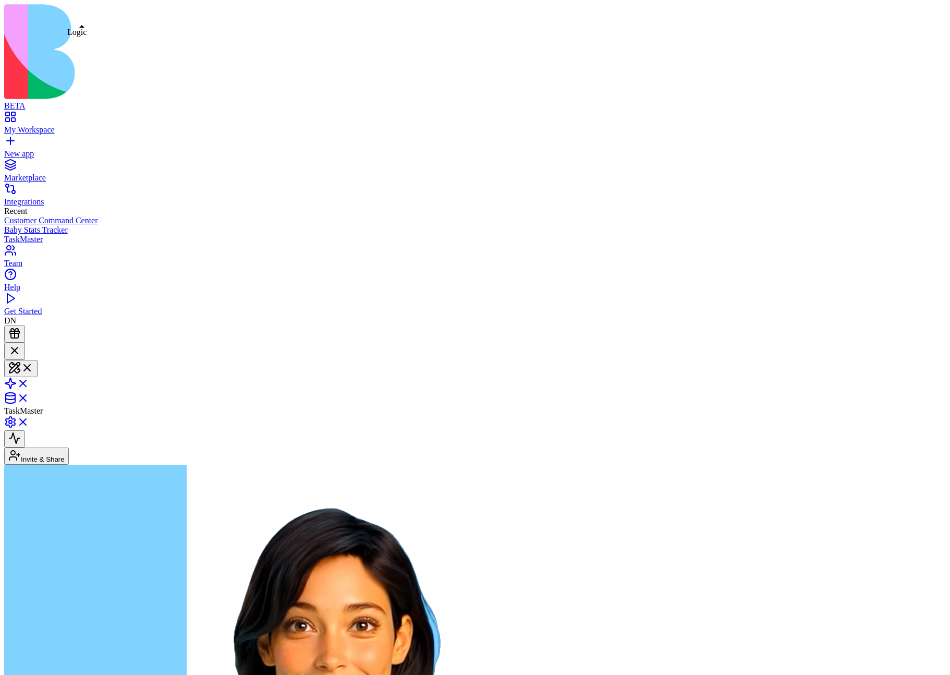
click at [29, 382] on link at bounding box center [16, 386] width 25 height 9
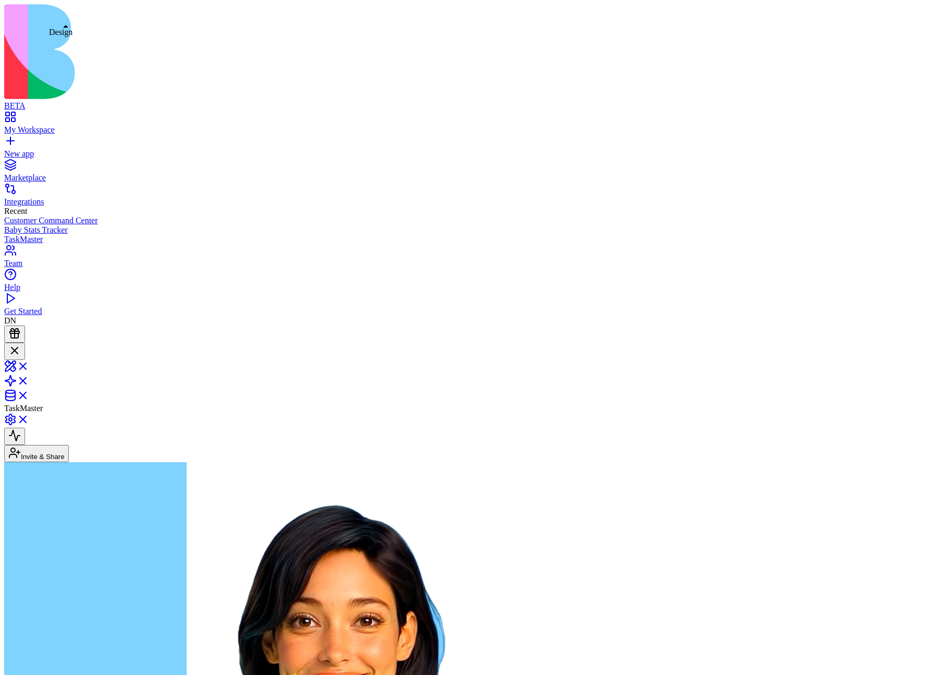
click at [29, 365] on link at bounding box center [16, 369] width 25 height 9
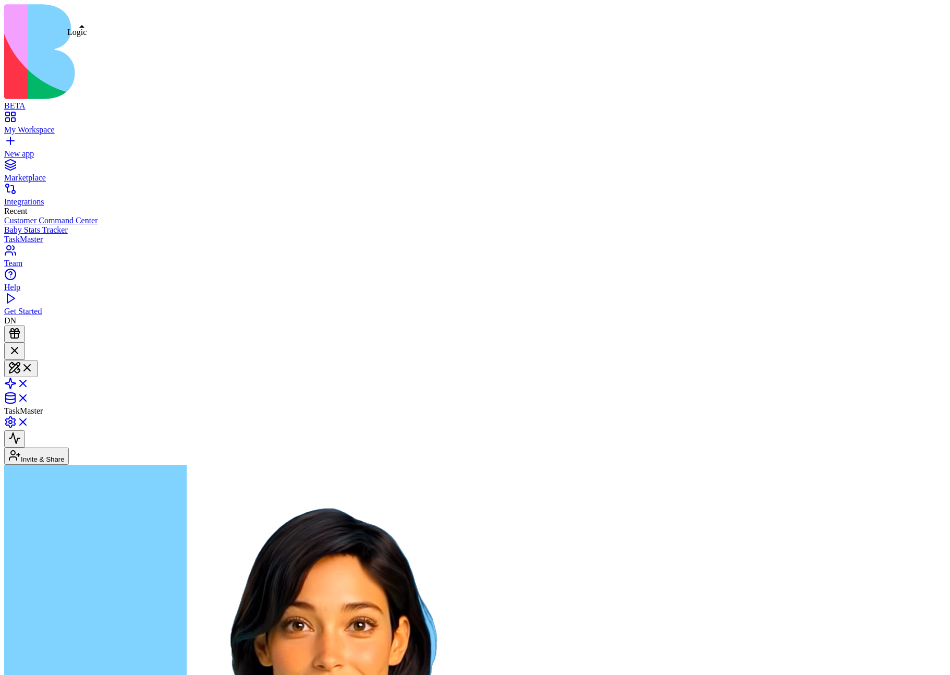
click at [29, 382] on link at bounding box center [16, 386] width 25 height 9
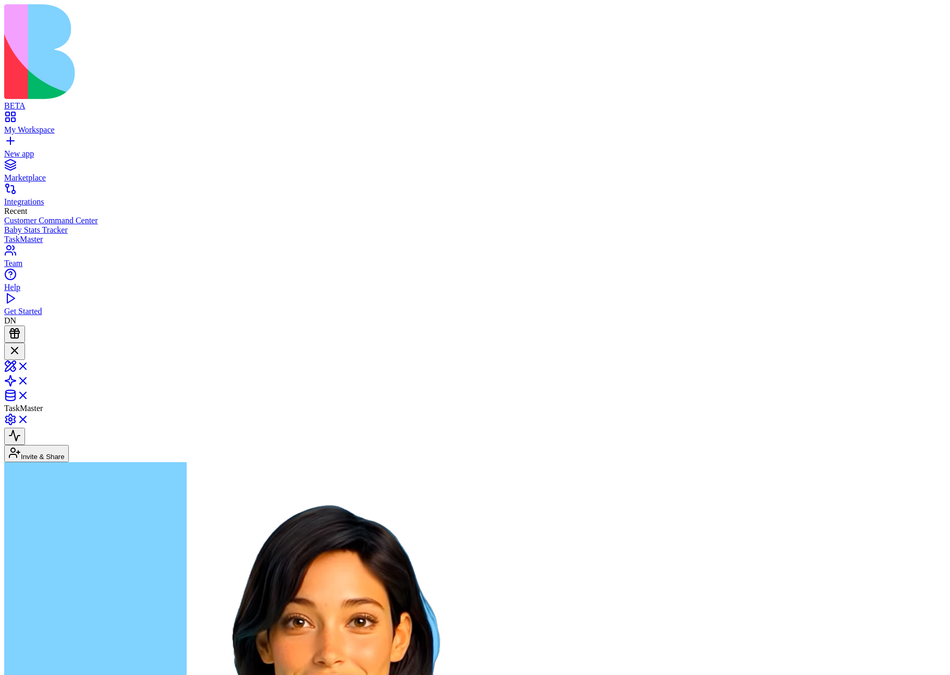
click at [29, 394] on link at bounding box center [16, 398] width 25 height 9
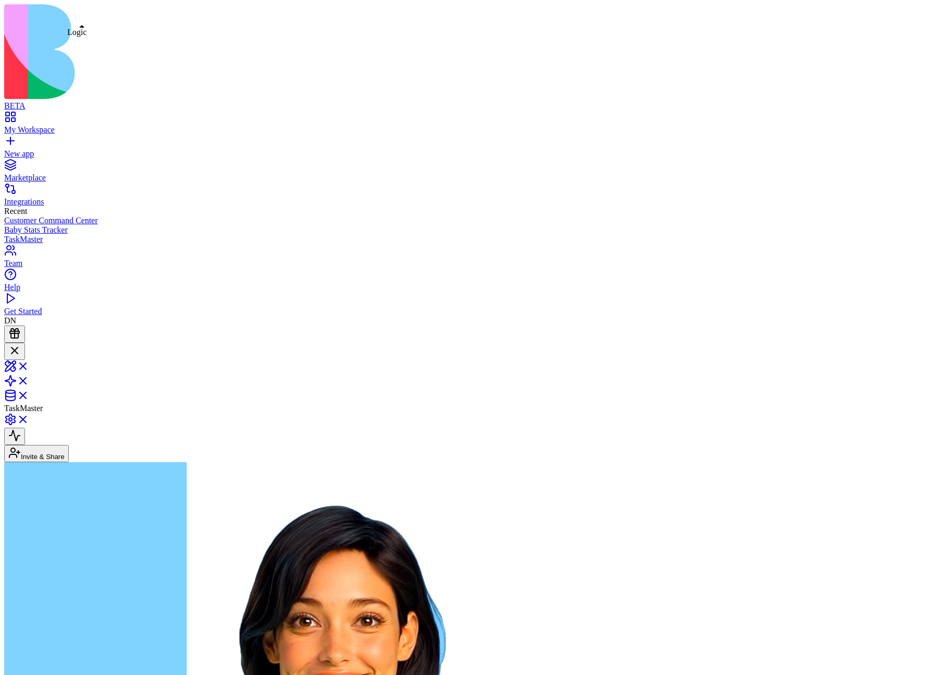
click at [29, 380] on link at bounding box center [16, 384] width 25 height 9
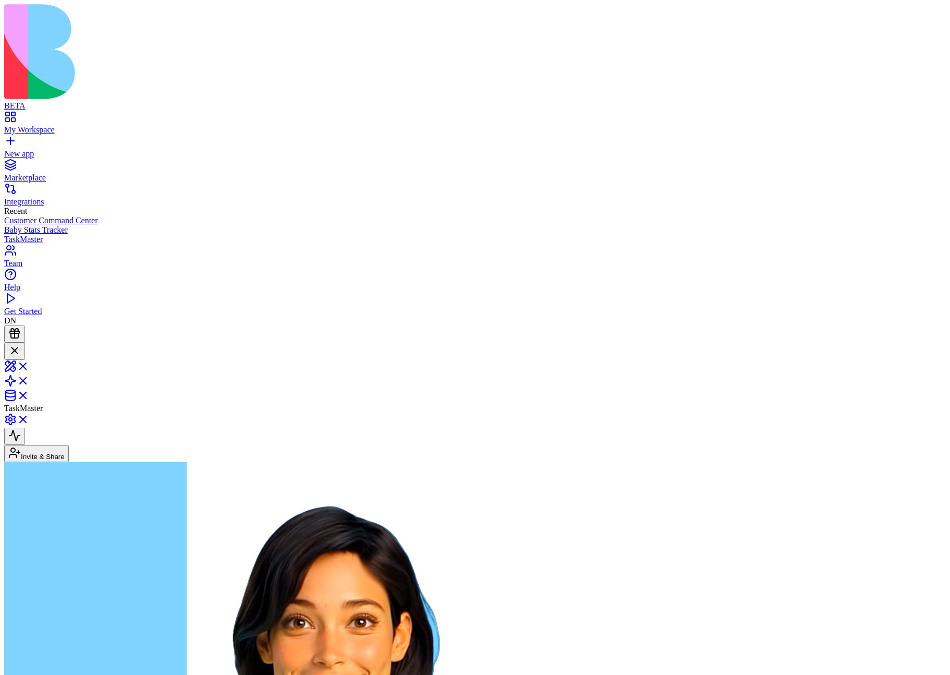
click at [29, 365] on link at bounding box center [16, 369] width 25 height 9
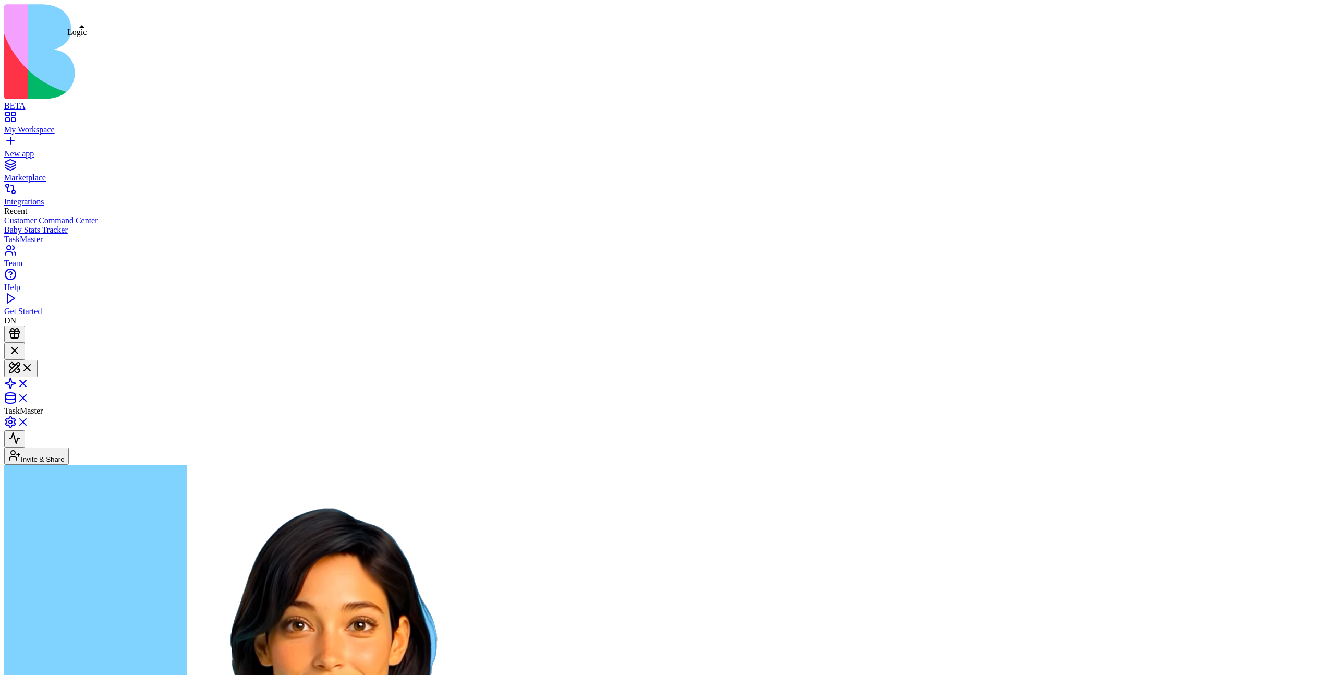
click at [29, 382] on link at bounding box center [16, 386] width 25 height 9
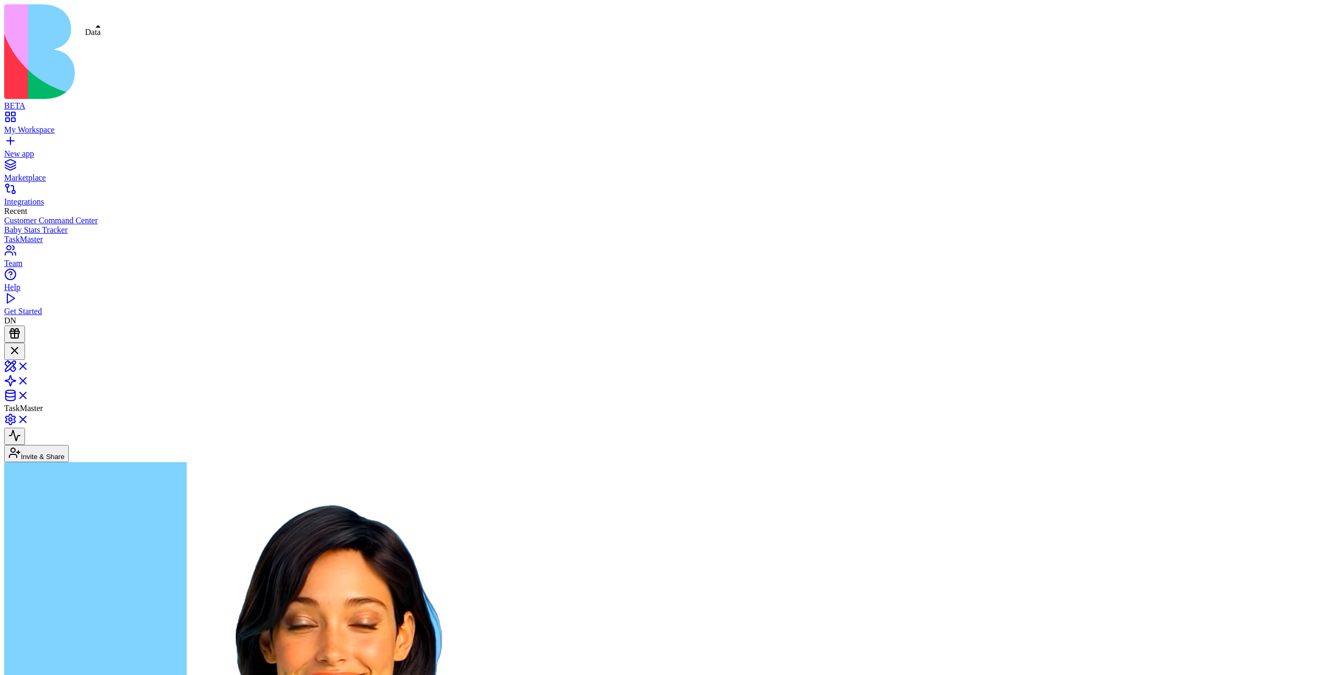
click at [29, 394] on link at bounding box center [16, 398] width 25 height 9
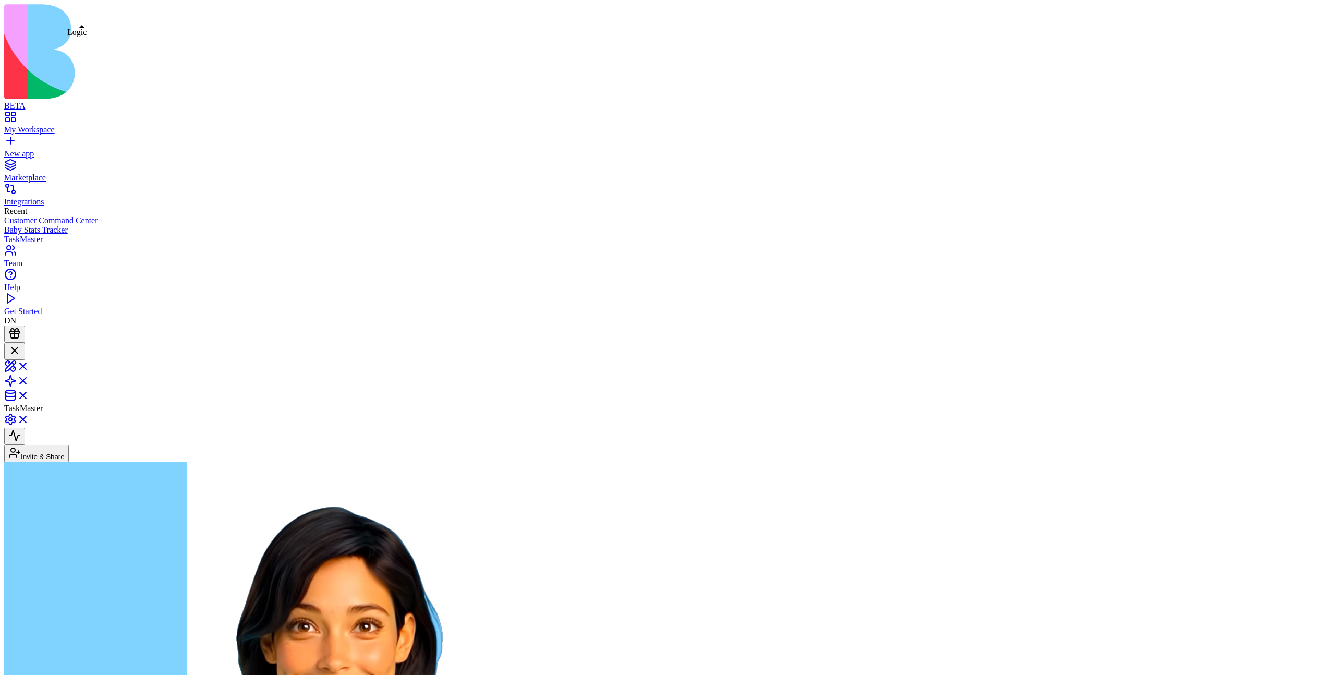
click at [29, 380] on link at bounding box center [16, 384] width 25 height 9
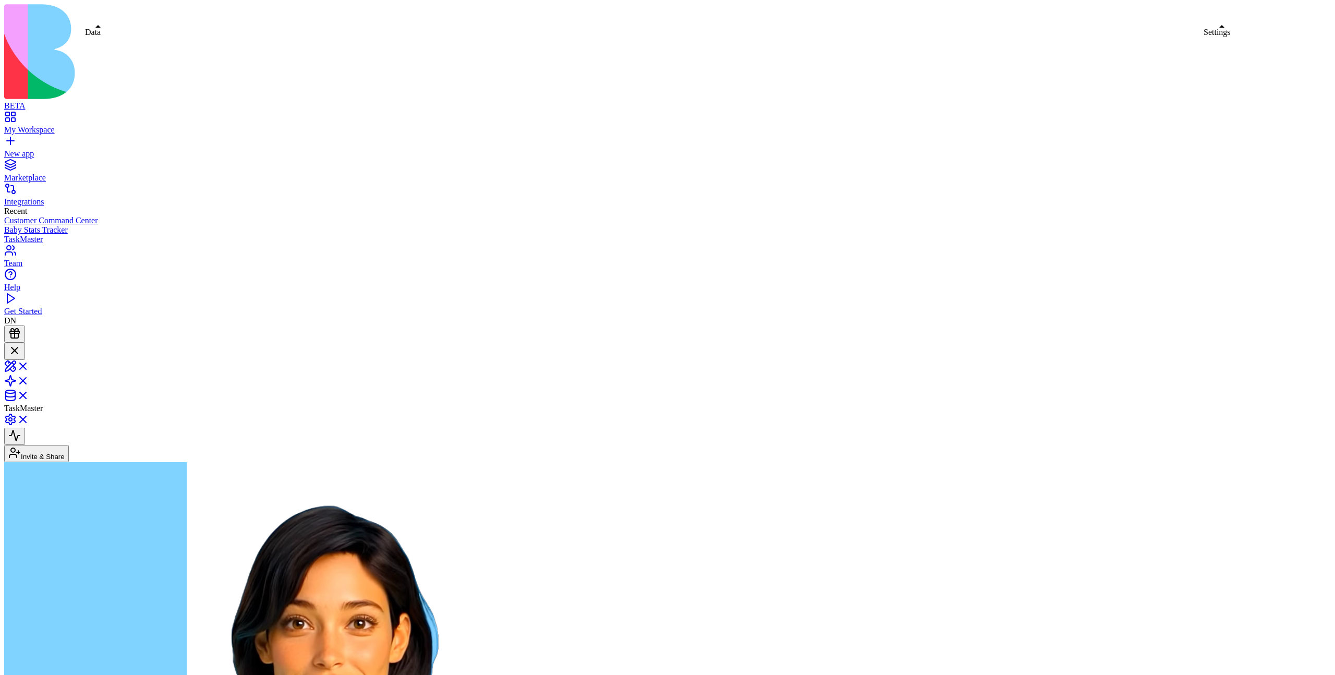
click at [29, 418] on link at bounding box center [16, 422] width 25 height 9
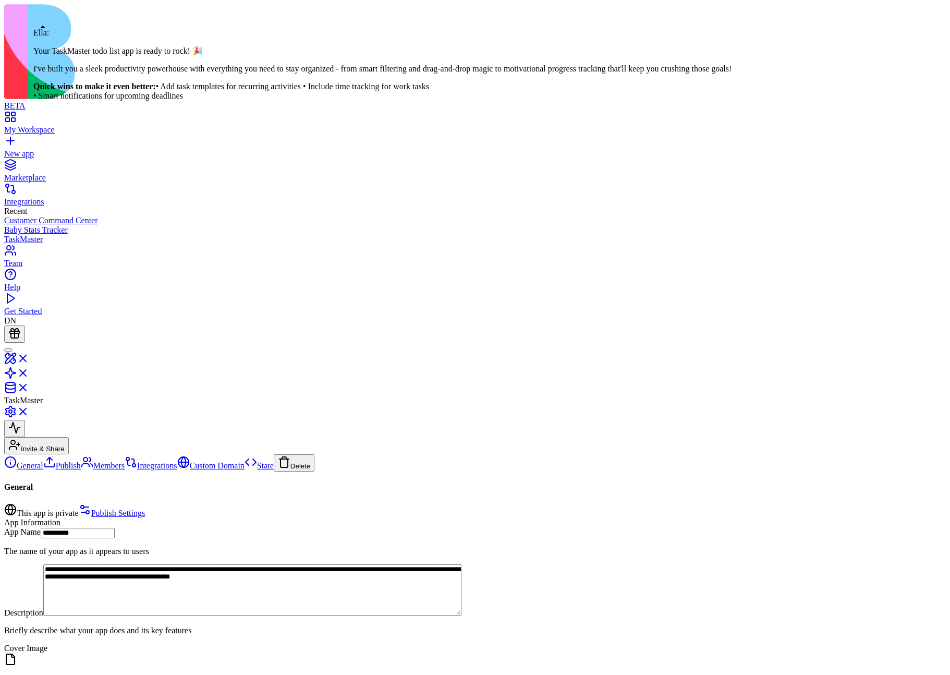
click at [8, 350] on div at bounding box center [8, 350] width 0 height 0
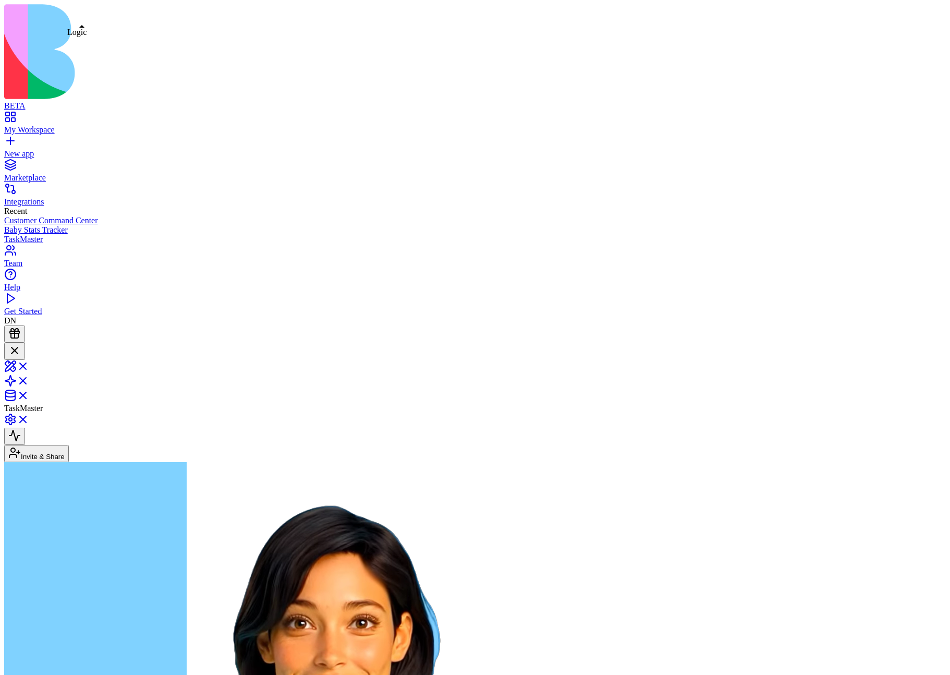
click at [29, 380] on link at bounding box center [16, 384] width 25 height 9
click at [29, 394] on link at bounding box center [16, 398] width 25 height 9
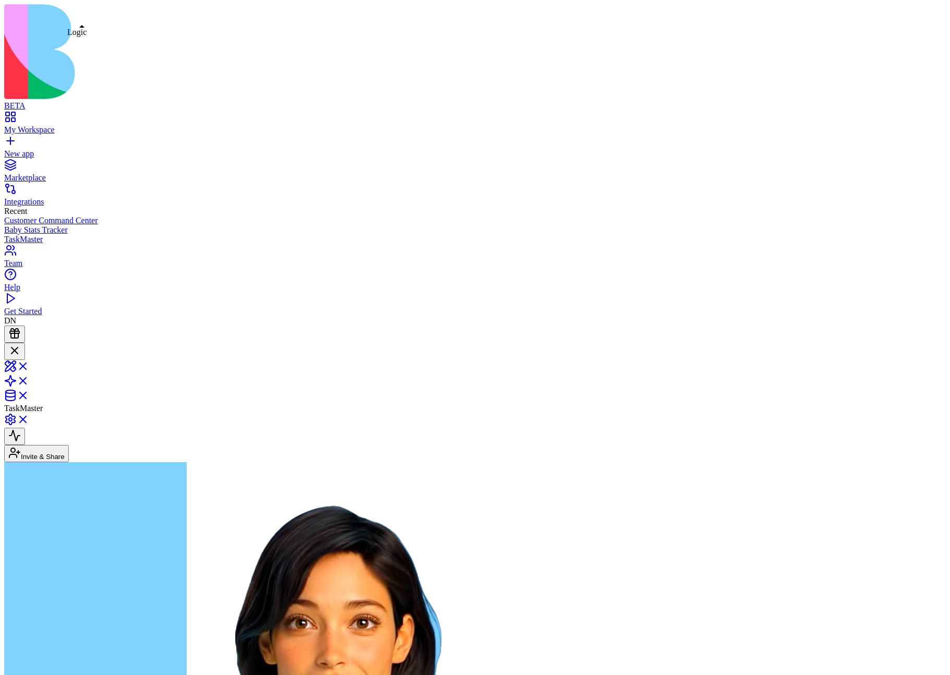
click at [29, 380] on link at bounding box center [16, 384] width 25 height 9
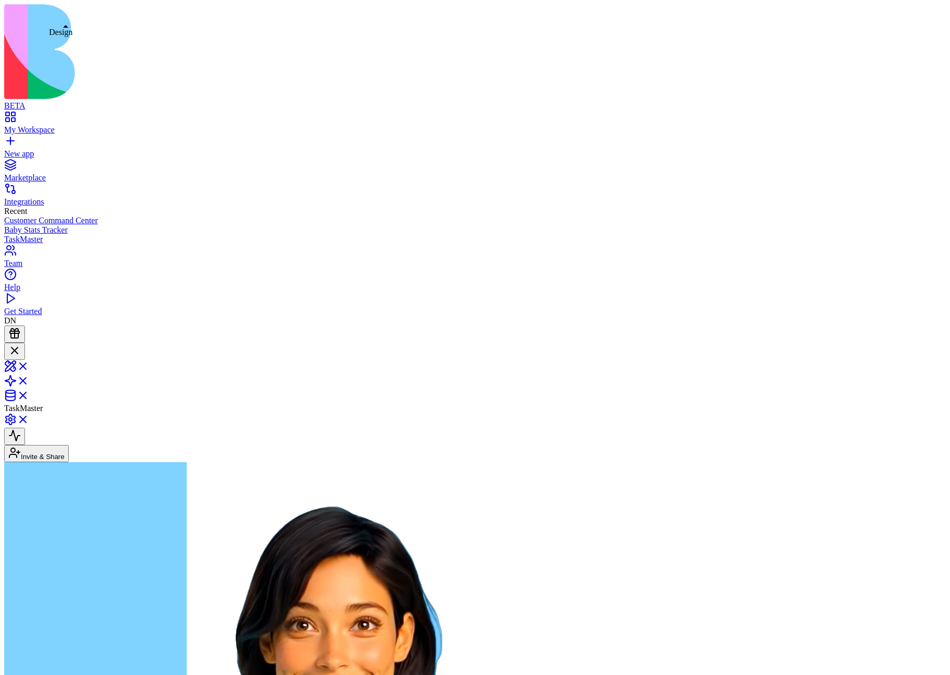
click at [29, 365] on link at bounding box center [16, 369] width 25 height 9
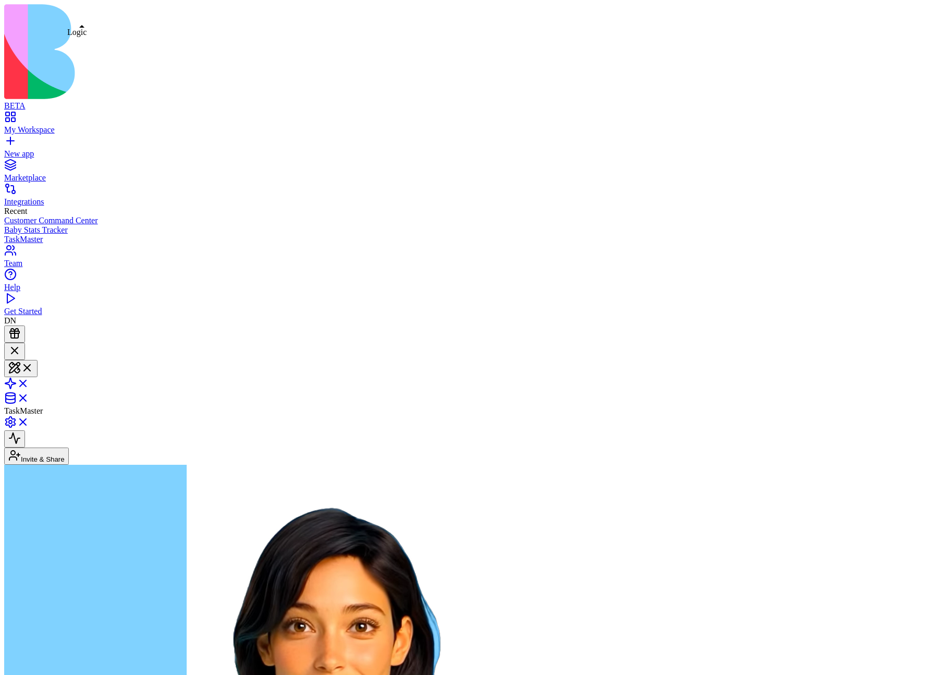
click at [29, 382] on link at bounding box center [16, 386] width 25 height 9
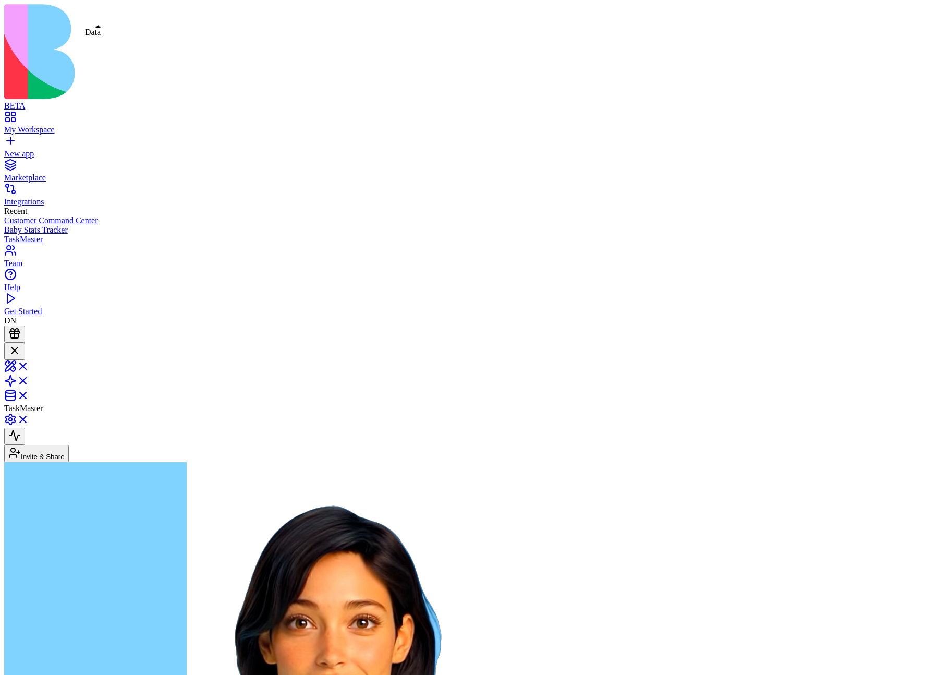
click at [29, 394] on link at bounding box center [16, 398] width 25 height 9
click at [29, 380] on link at bounding box center [16, 384] width 25 height 9
click at [29, 365] on link at bounding box center [16, 369] width 25 height 9
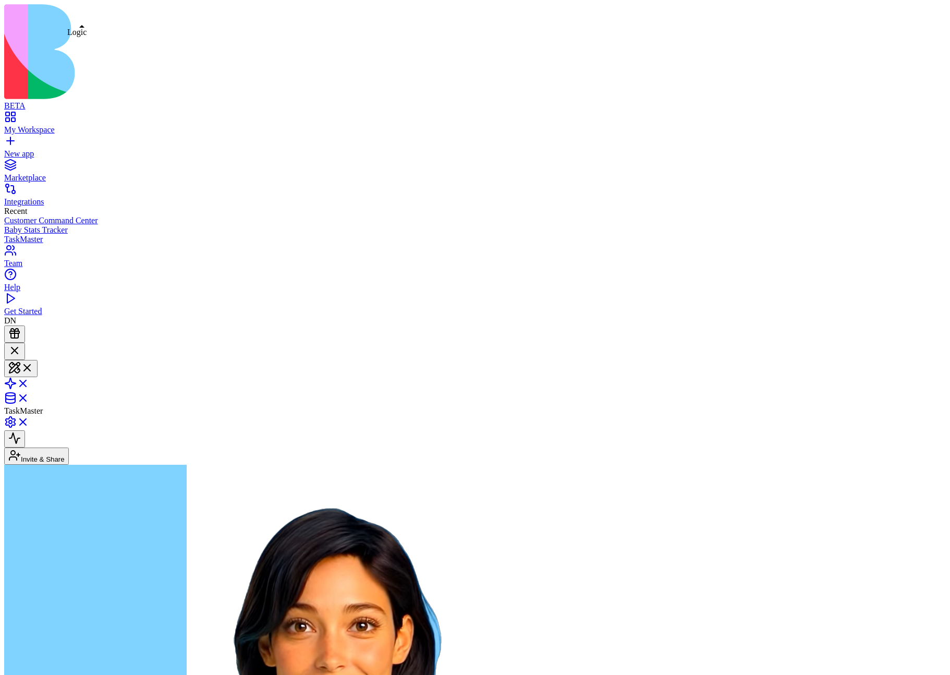
click at [29, 382] on link at bounding box center [16, 386] width 25 height 9
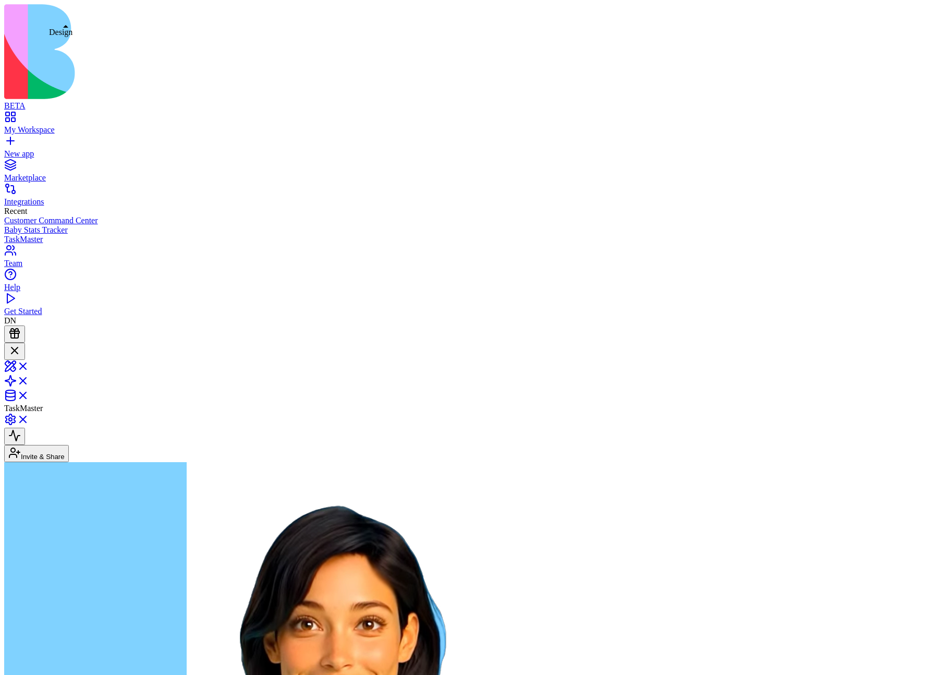
click at [29, 365] on link at bounding box center [16, 369] width 25 height 9
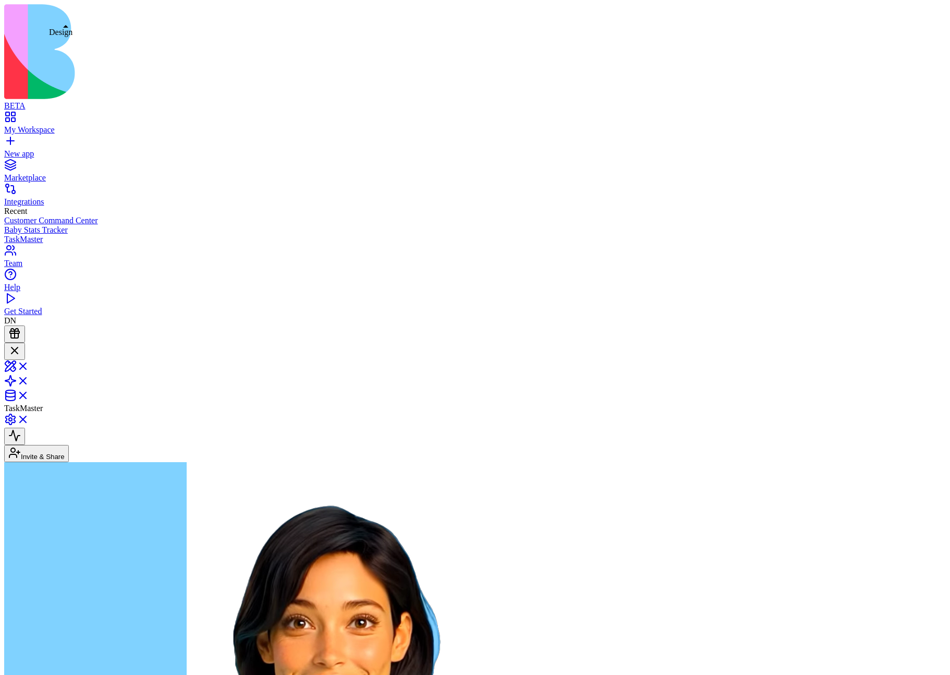
click at [29, 365] on link at bounding box center [16, 369] width 25 height 9
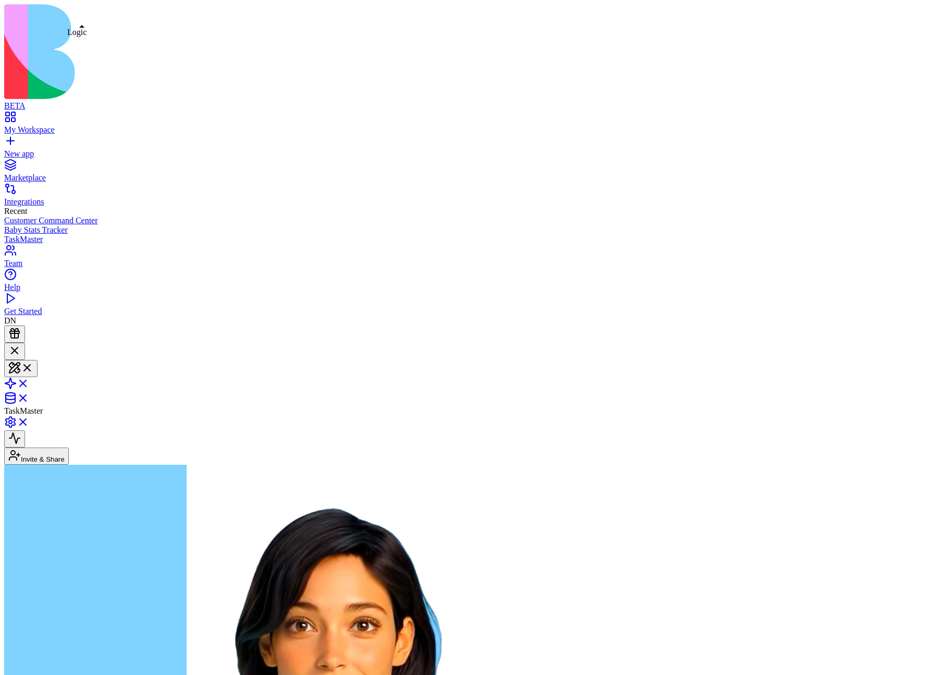
click at [29, 382] on link at bounding box center [16, 386] width 25 height 9
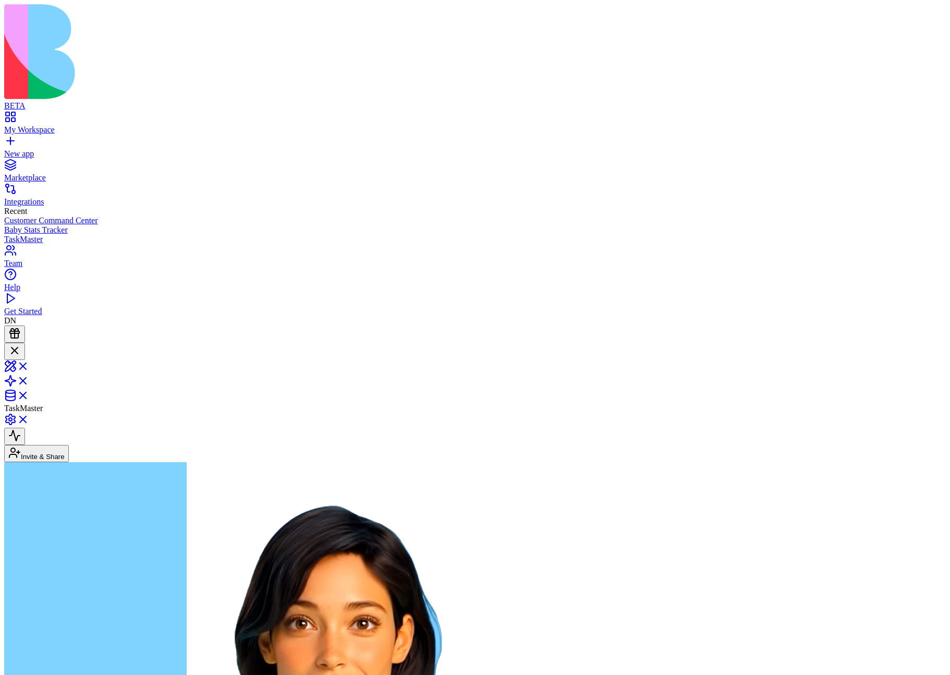
click at [29, 365] on link at bounding box center [16, 369] width 25 height 9
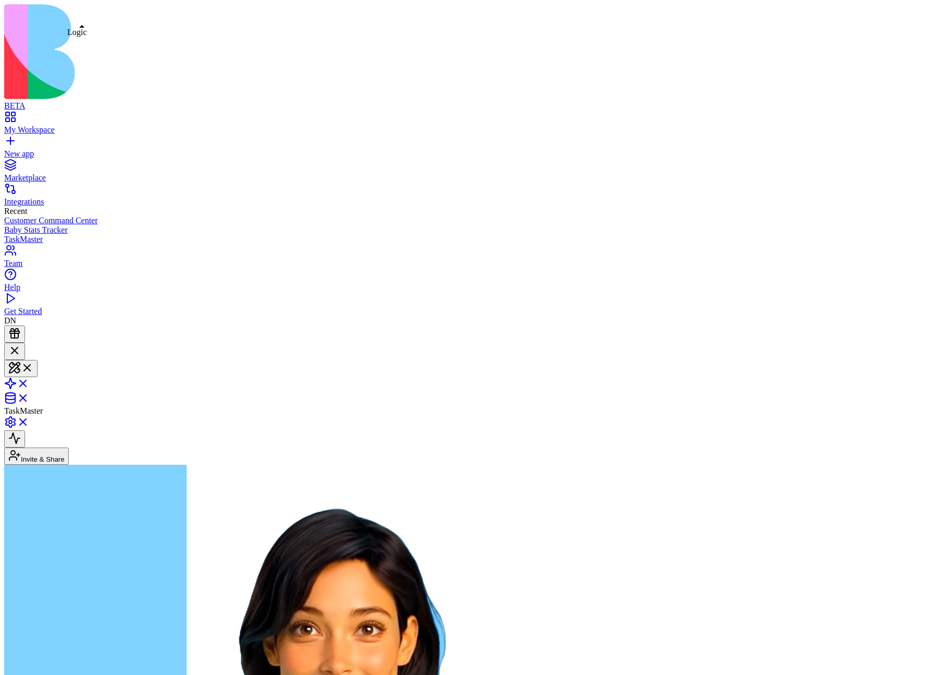
click at [29, 382] on link at bounding box center [16, 386] width 25 height 9
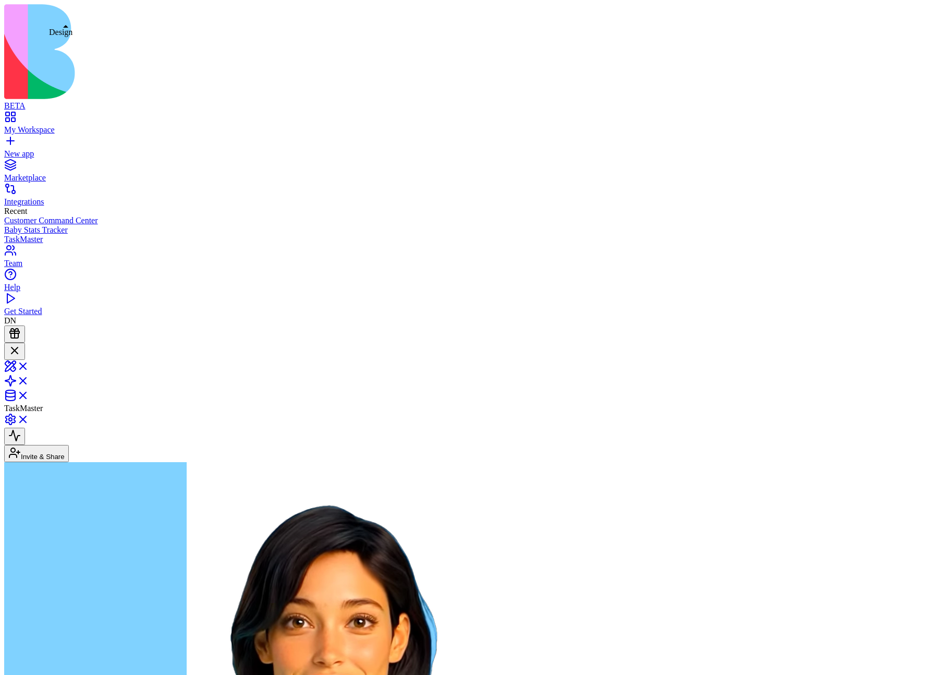
click at [29, 365] on link at bounding box center [16, 369] width 25 height 9
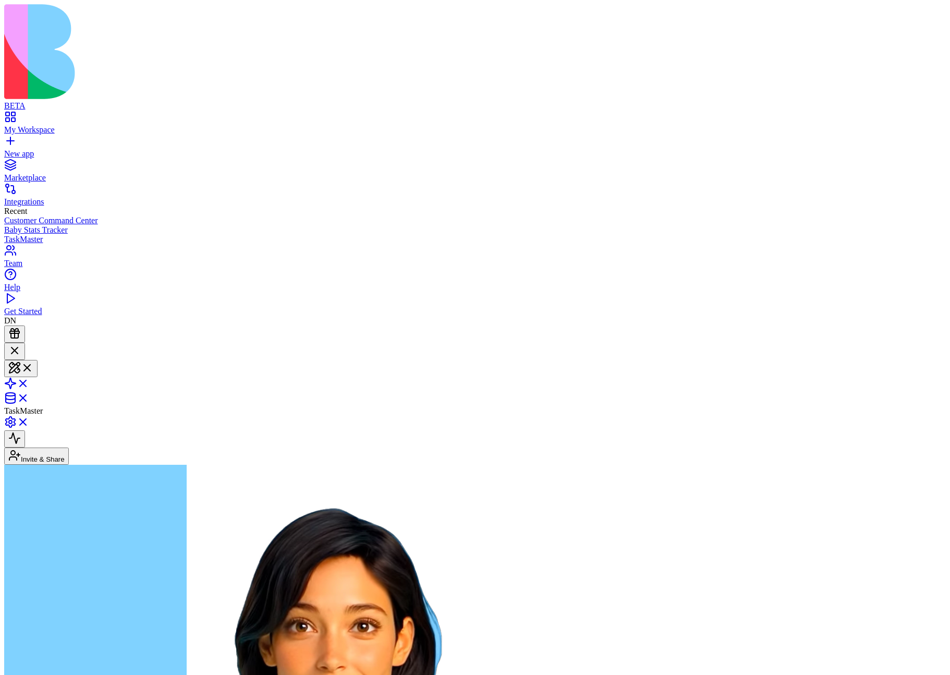
click at [29, 382] on link at bounding box center [16, 386] width 25 height 9
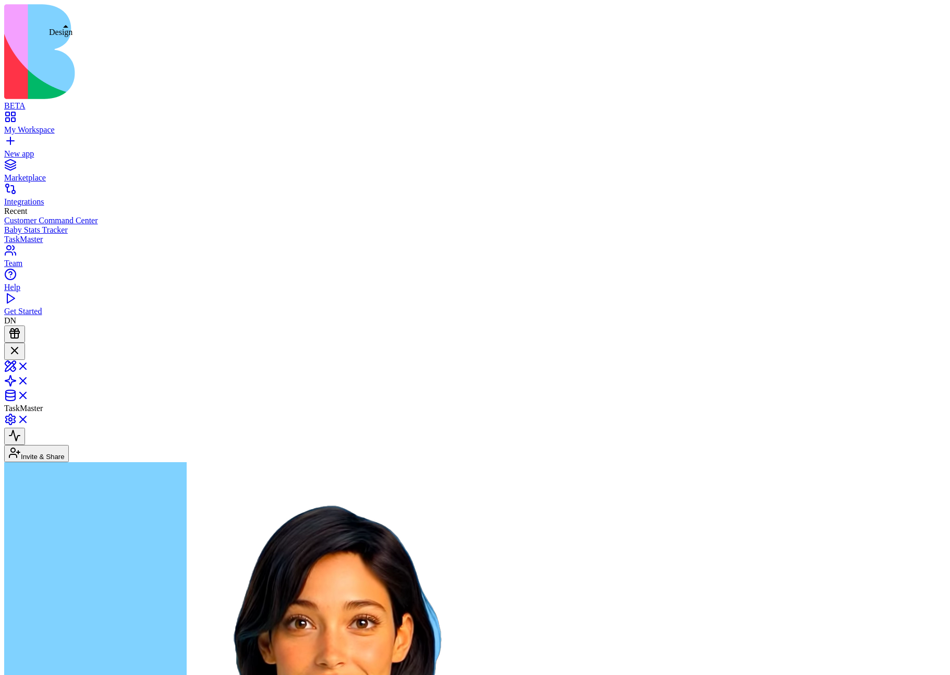
click at [29, 365] on link at bounding box center [16, 369] width 25 height 9
click at [29, 380] on link at bounding box center [16, 384] width 25 height 9
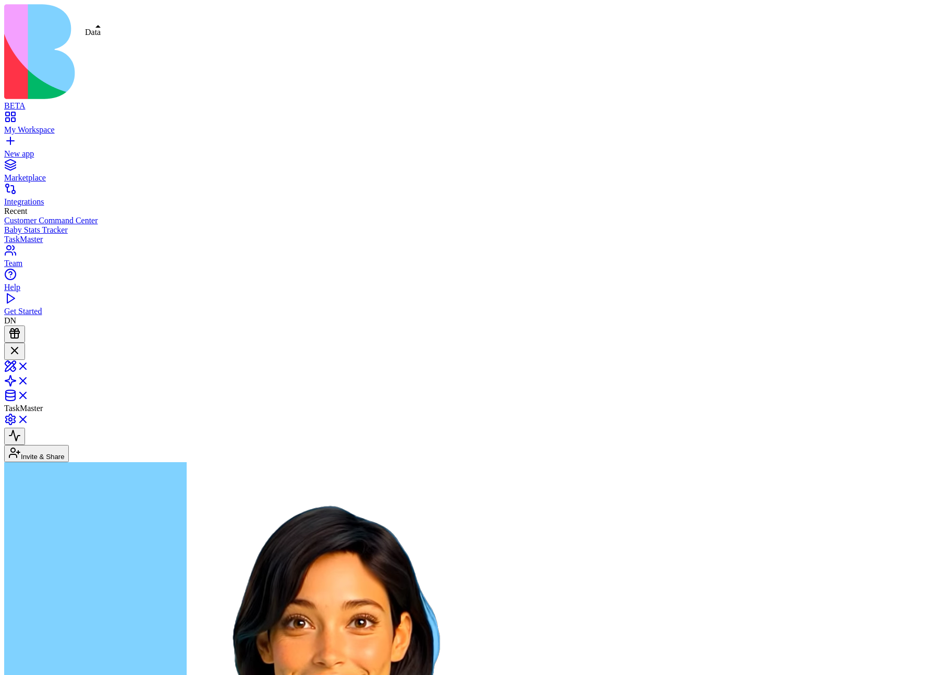
click at [29, 394] on link at bounding box center [16, 398] width 25 height 9
click at [29, 380] on link at bounding box center [16, 384] width 25 height 9
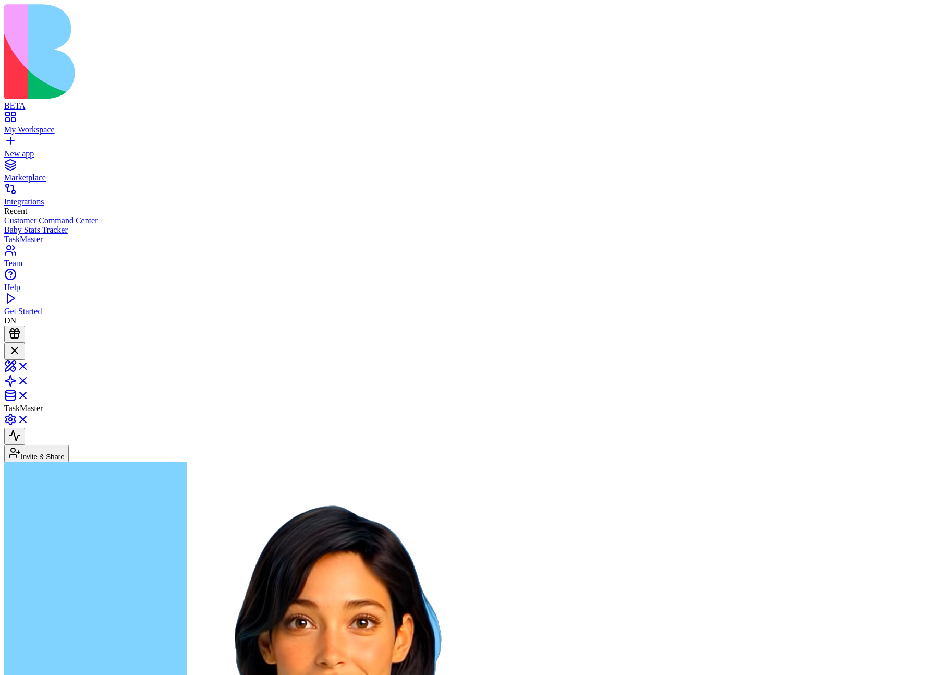
click at [29, 365] on link at bounding box center [16, 369] width 25 height 9
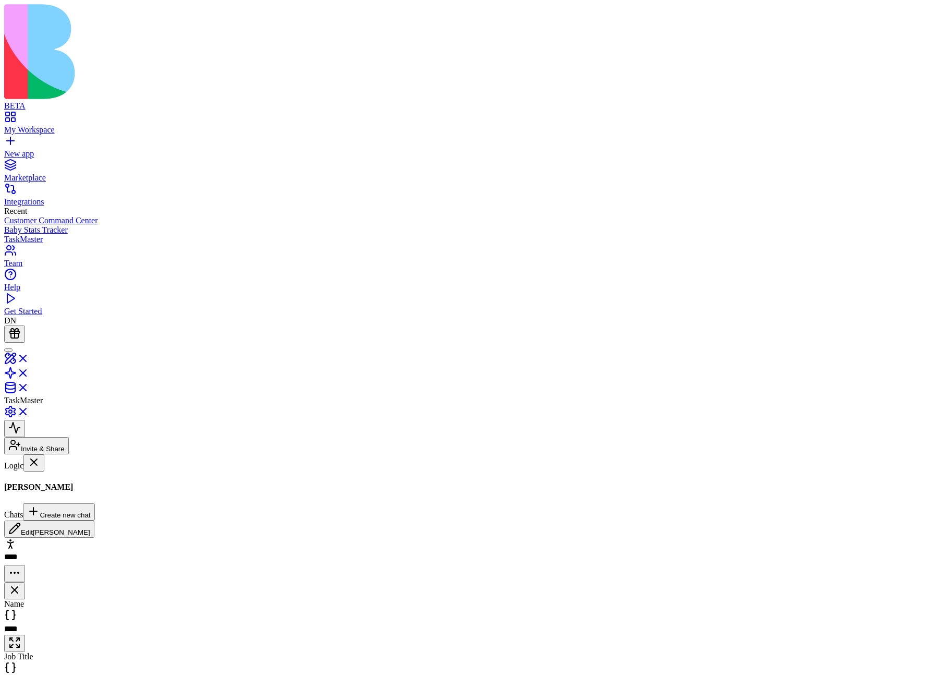
click at [8, 350] on div at bounding box center [8, 350] width 0 height 0
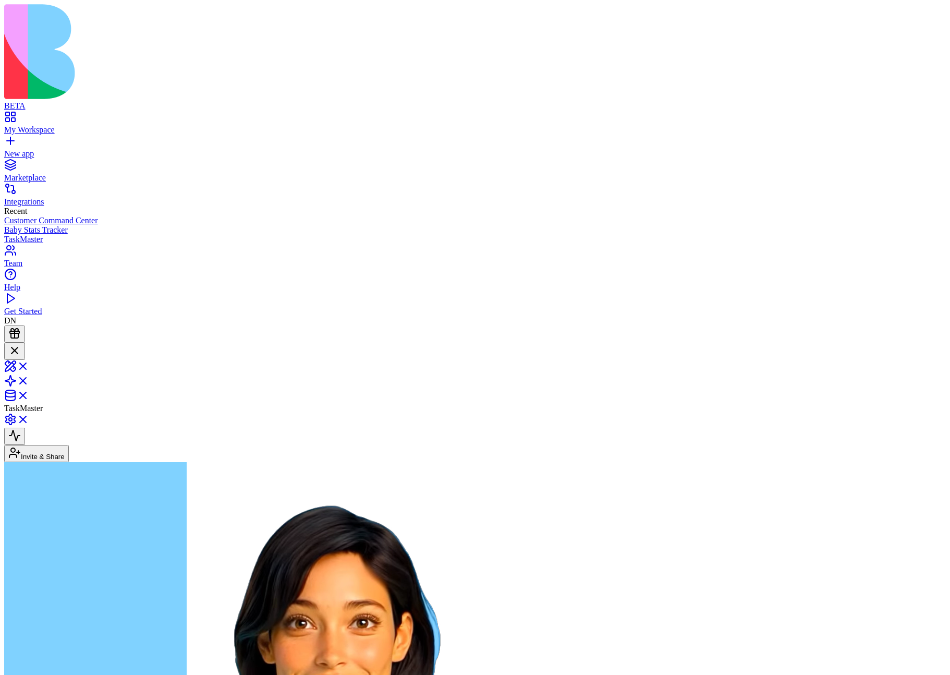
click at [42, 125] on div "My Workspace" at bounding box center [475, 129] width 942 height 9
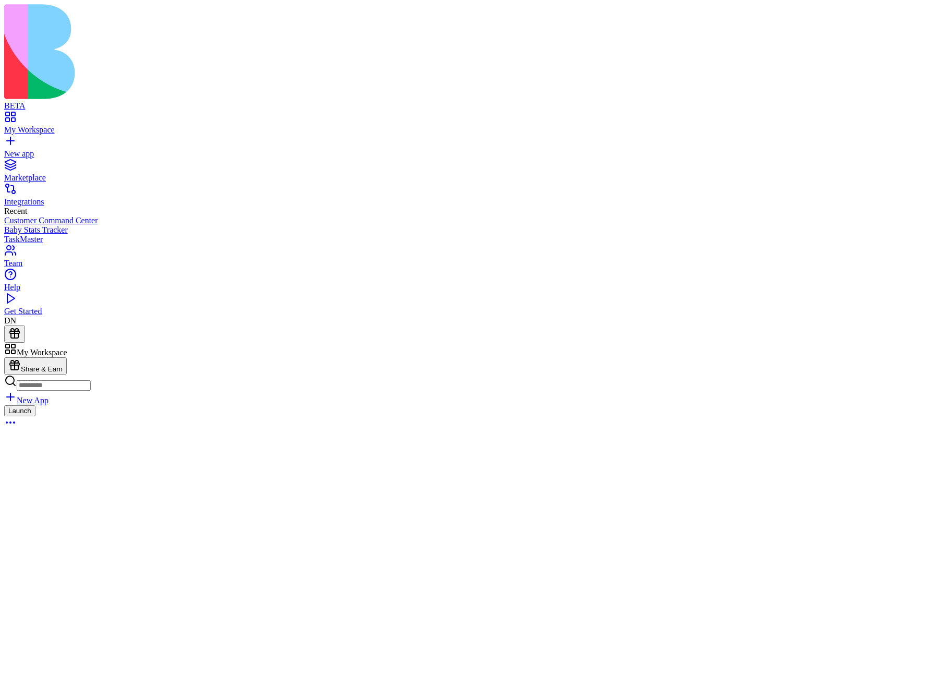
click at [283, 405] on div "Launch" at bounding box center [475, 418] width 942 height 26
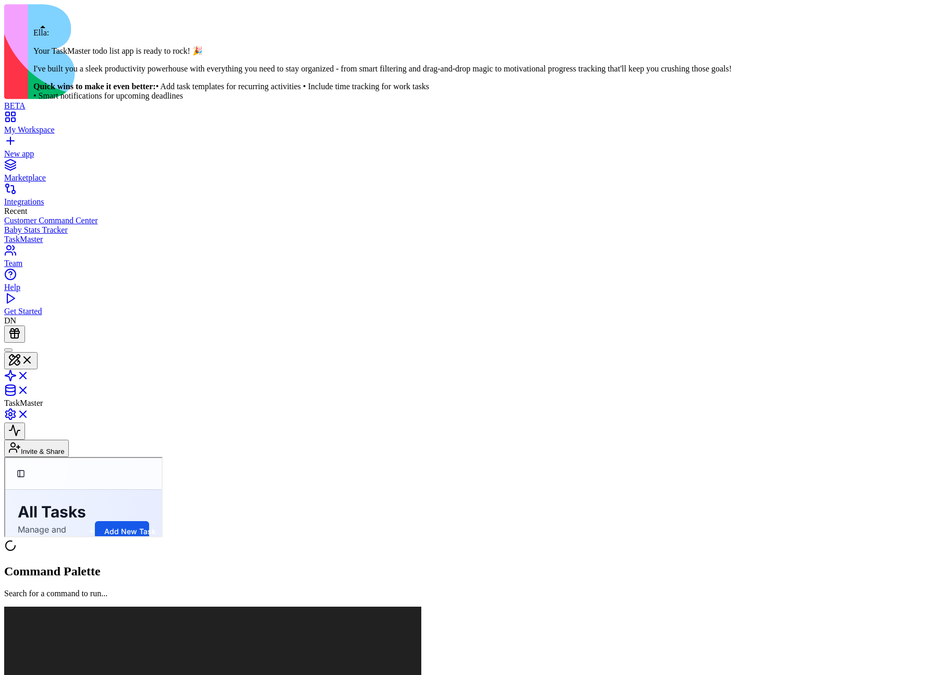
click at [8, 350] on div at bounding box center [8, 350] width 0 height 0
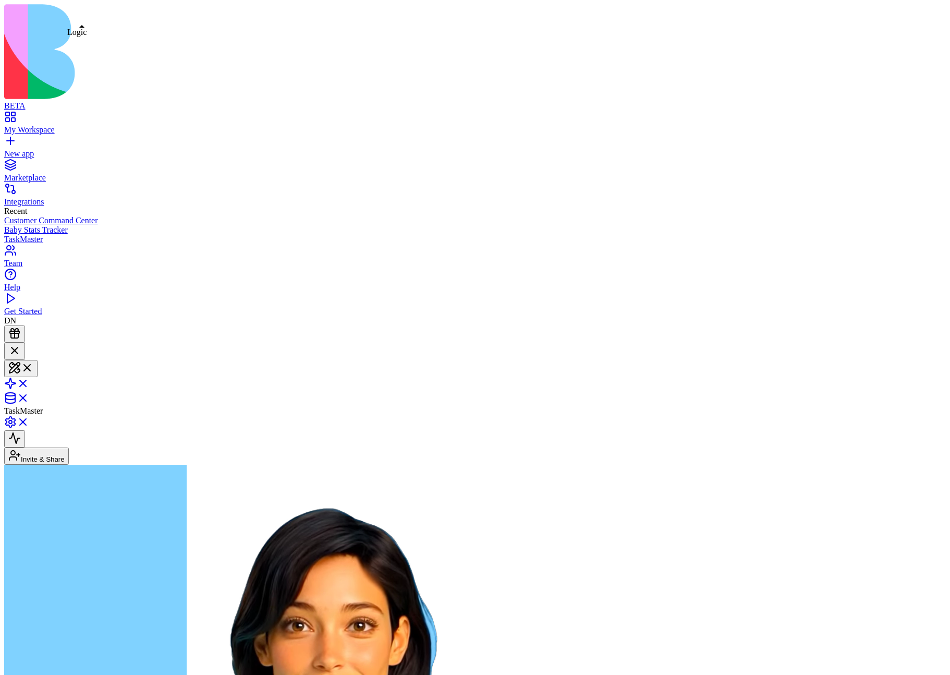
click at [29, 382] on link at bounding box center [16, 386] width 25 height 9
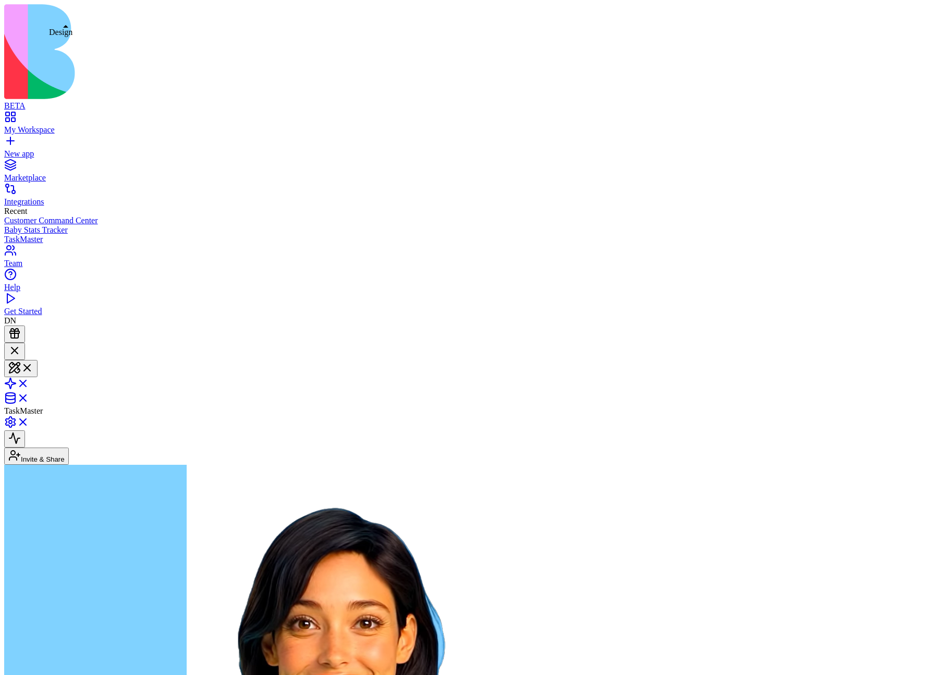
click at [38, 360] on button at bounding box center [20, 368] width 33 height 17
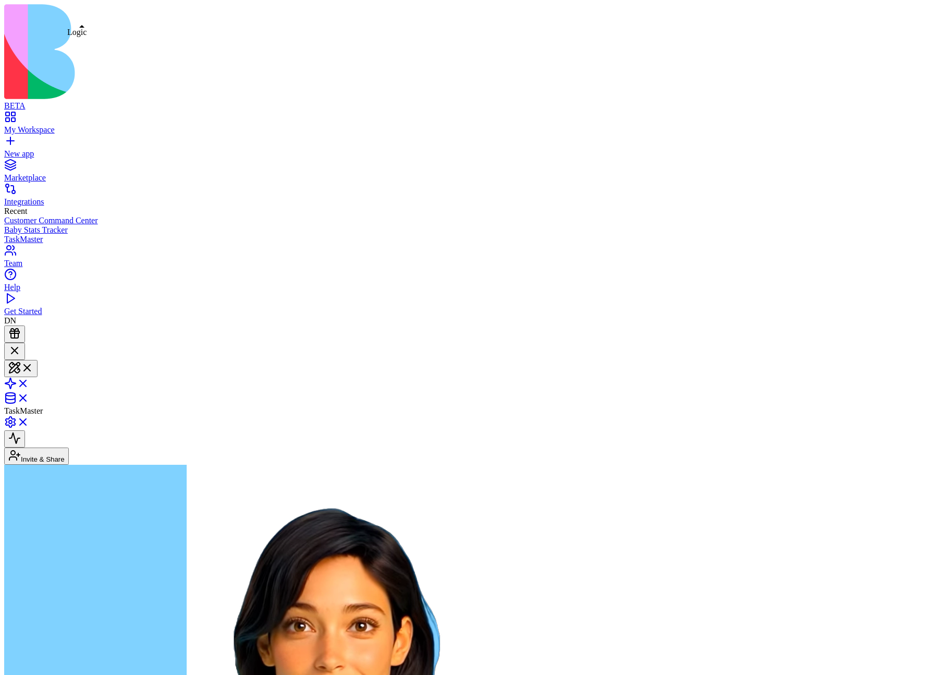
click at [29, 382] on link at bounding box center [16, 386] width 25 height 9
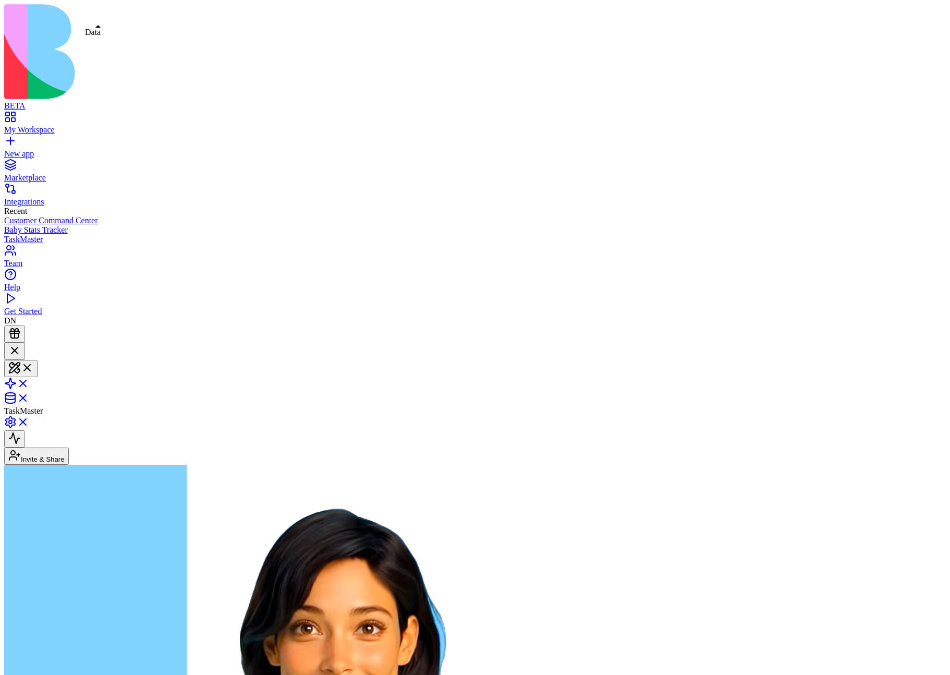
click at [29, 397] on link at bounding box center [16, 401] width 25 height 9
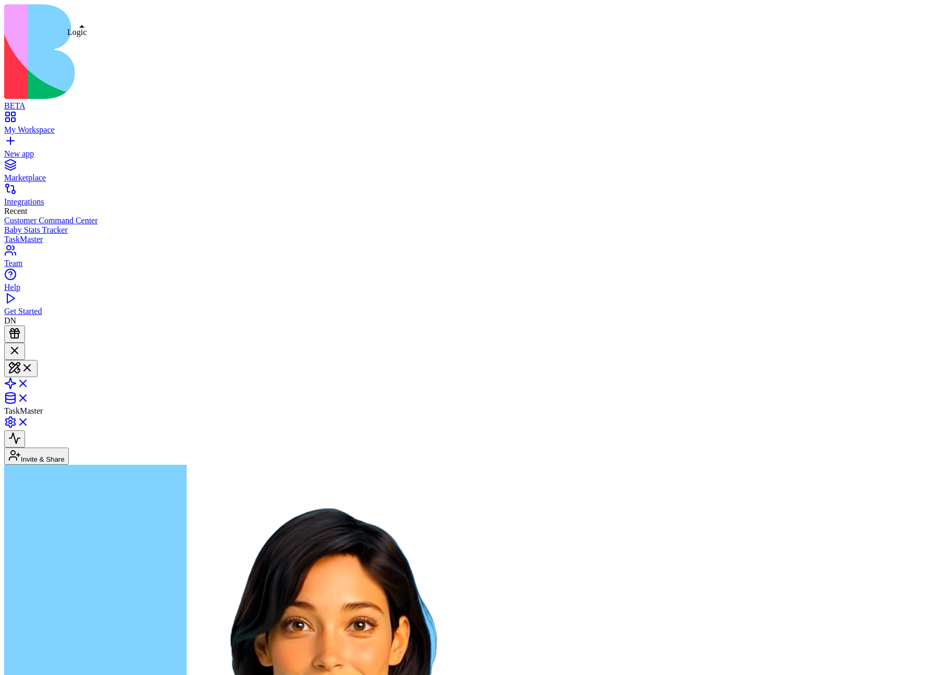
click at [29, 382] on link at bounding box center [16, 386] width 25 height 9
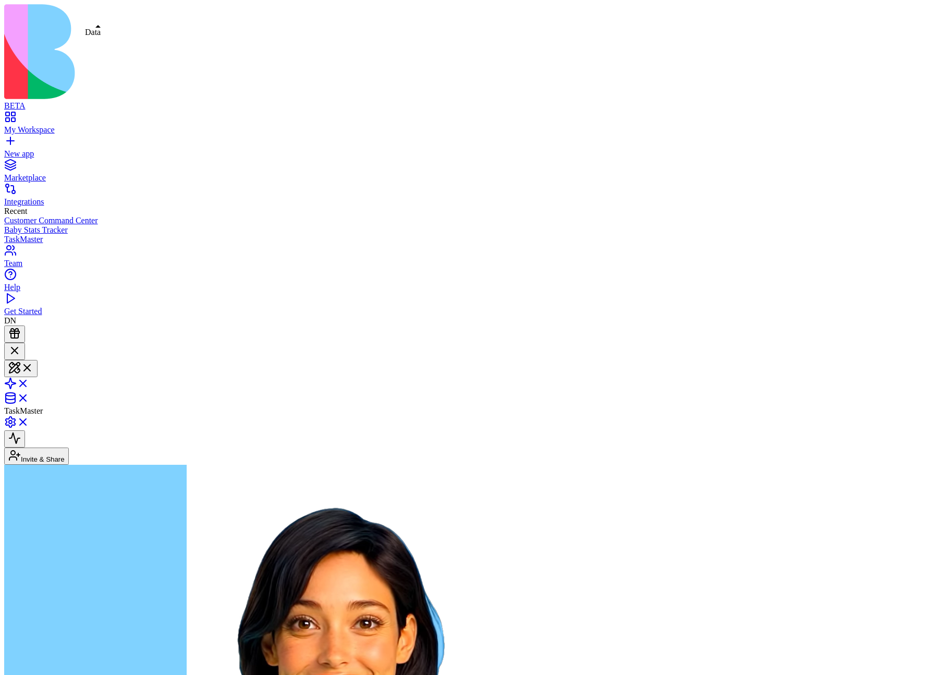
click at [29, 397] on link at bounding box center [16, 401] width 25 height 9
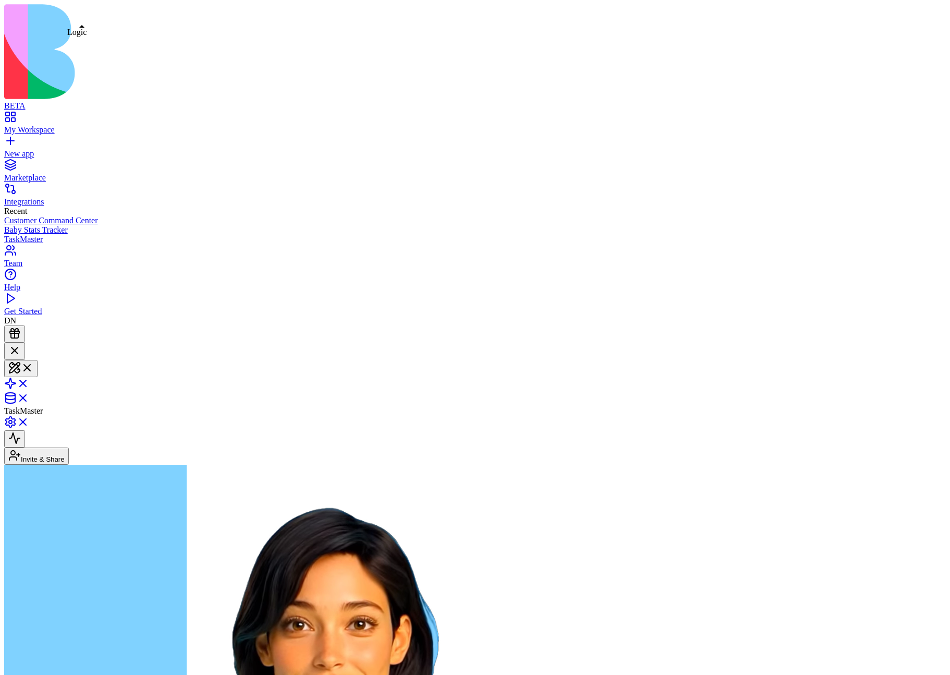
click at [29, 382] on link at bounding box center [16, 386] width 25 height 9
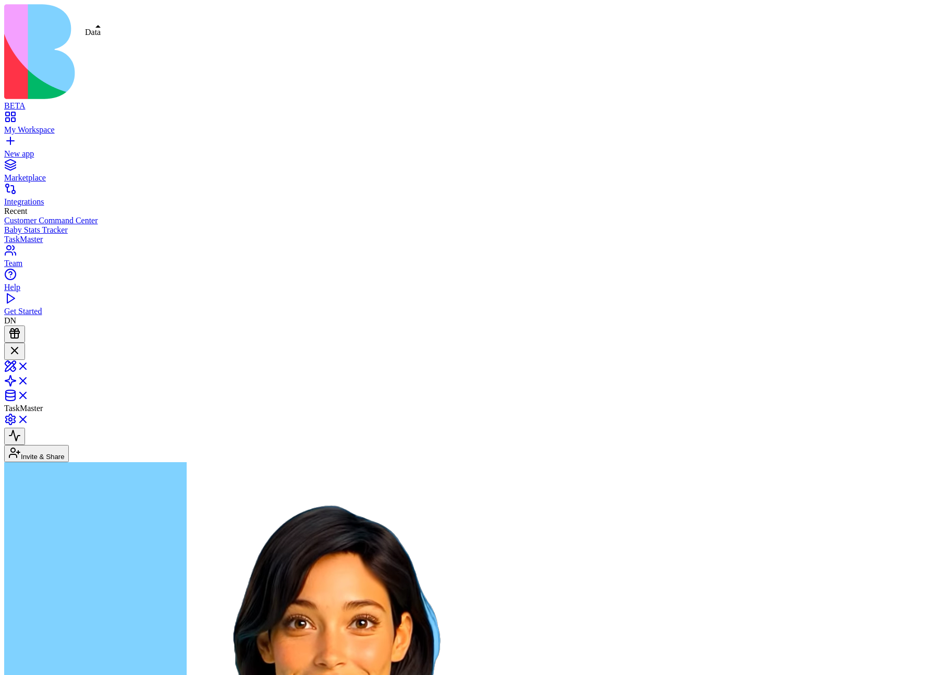
click at [29, 394] on link at bounding box center [16, 398] width 25 height 9
click at [29, 380] on link at bounding box center [16, 384] width 25 height 9
click at [29, 394] on link at bounding box center [16, 398] width 25 height 9
click at [29, 365] on link at bounding box center [16, 369] width 25 height 9
click at [29, 394] on link at bounding box center [16, 398] width 25 height 9
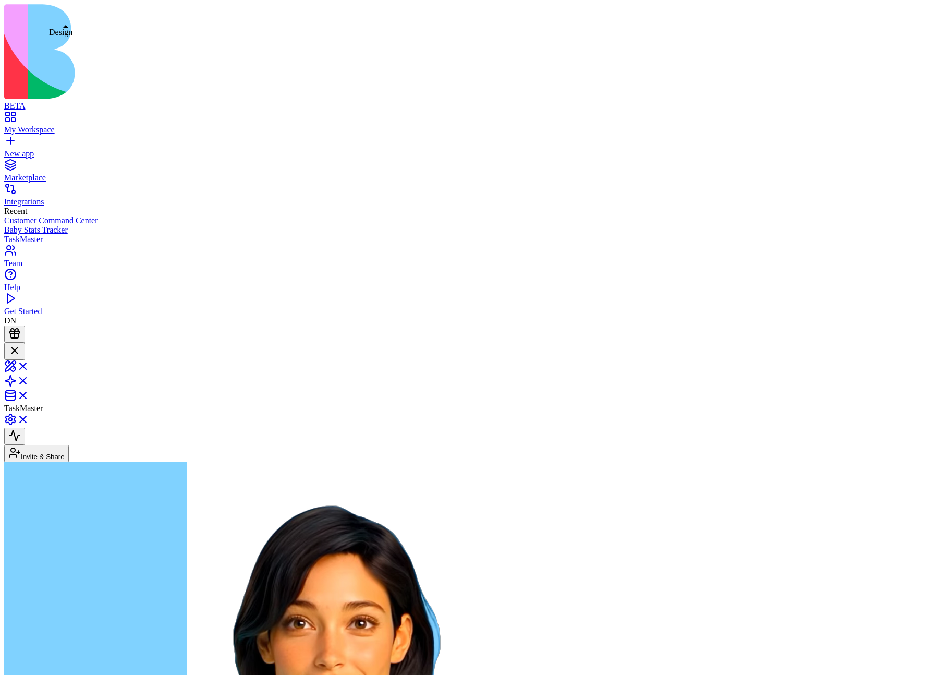
click at [29, 365] on link at bounding box center [16, 369] width 25 height 9
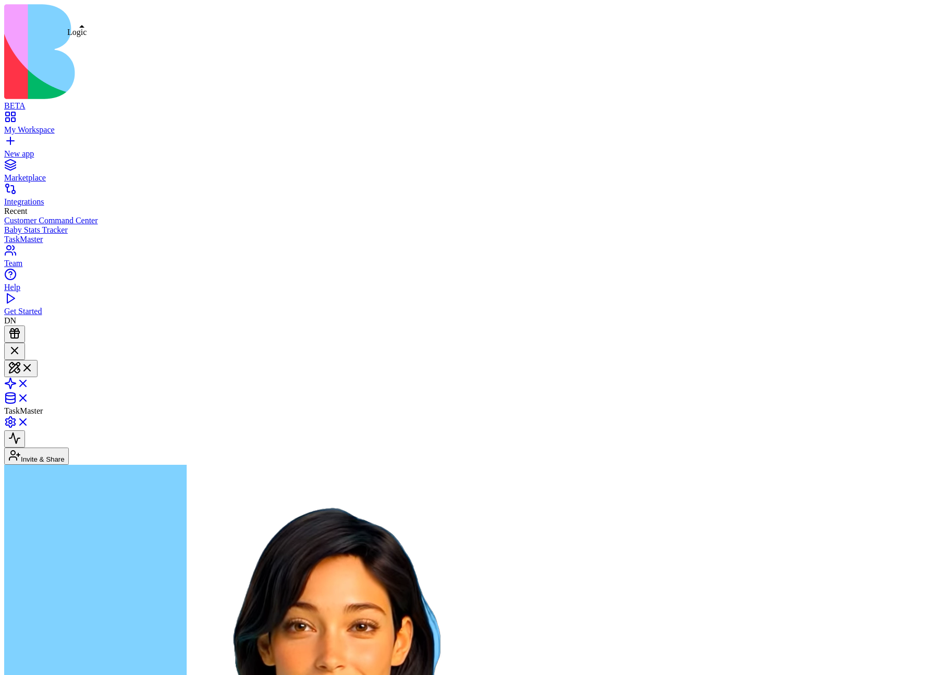
click at [29, 382] on link at bounding box center [16, 386] width 25 height 9
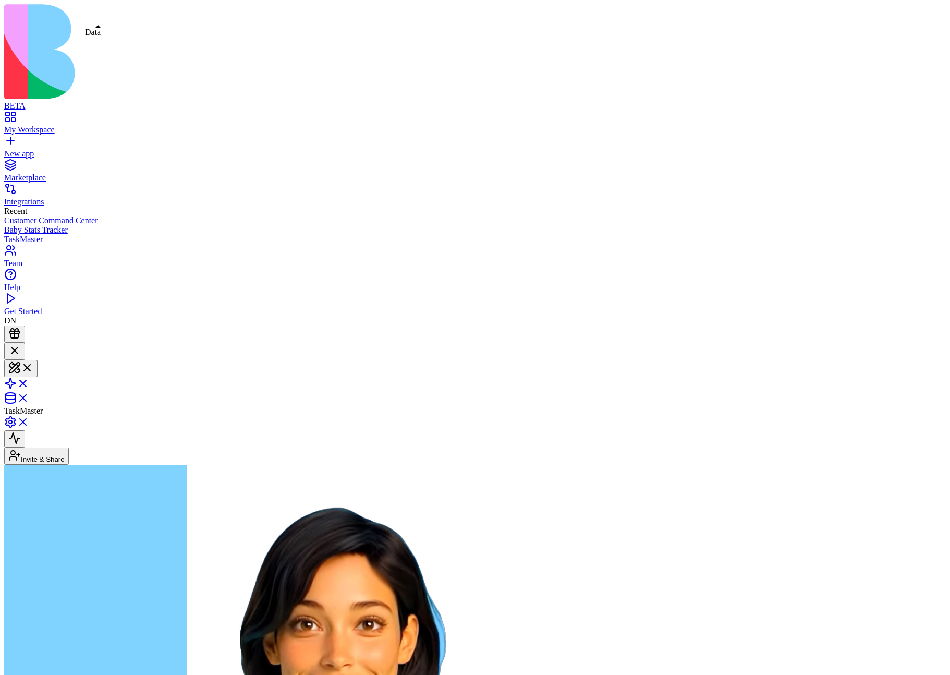
click at [29, 397] on link at bounding box center [16, 401] width 25 height 9
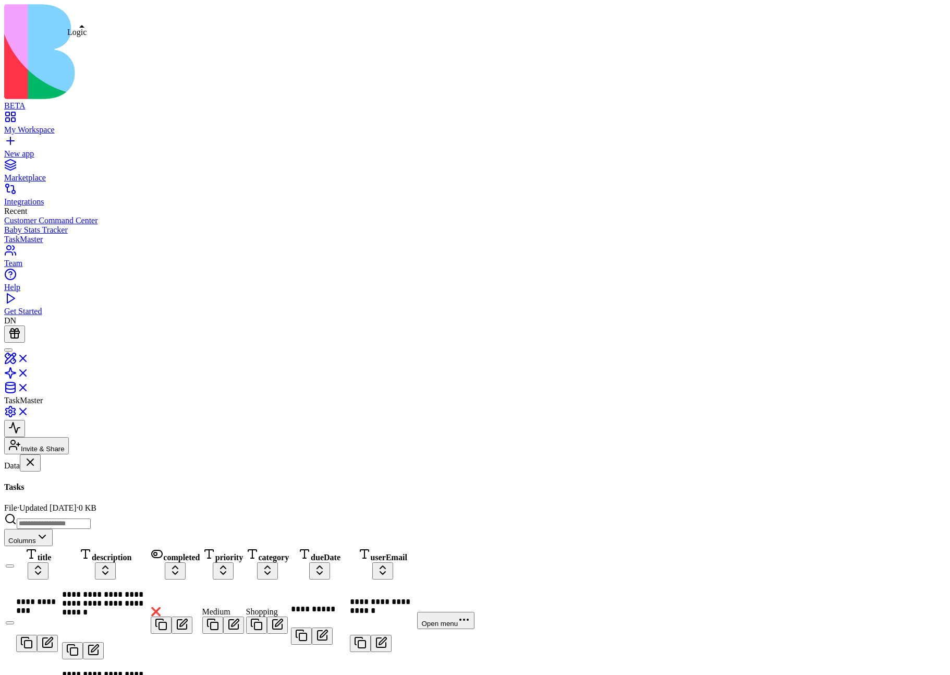
click at [29, 372] on link at bounding box center [16, 376] width 25 height 9
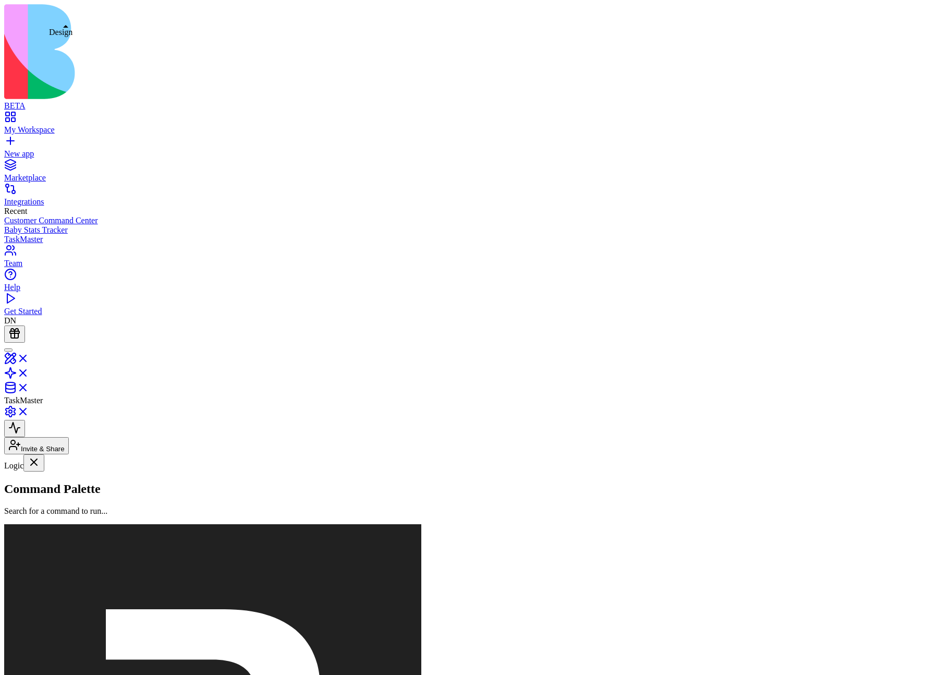
click at [8, 350] on div at bounding box center [8, 350] width 0 height 0
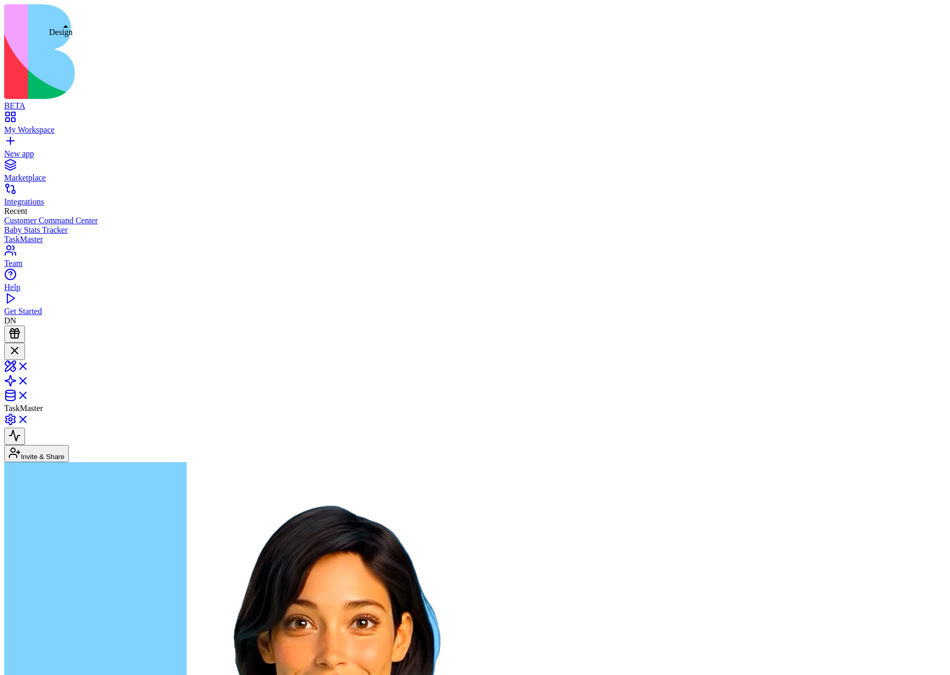
click at [29, 365] on link at bounding box center [16, 369] width 25 height 9
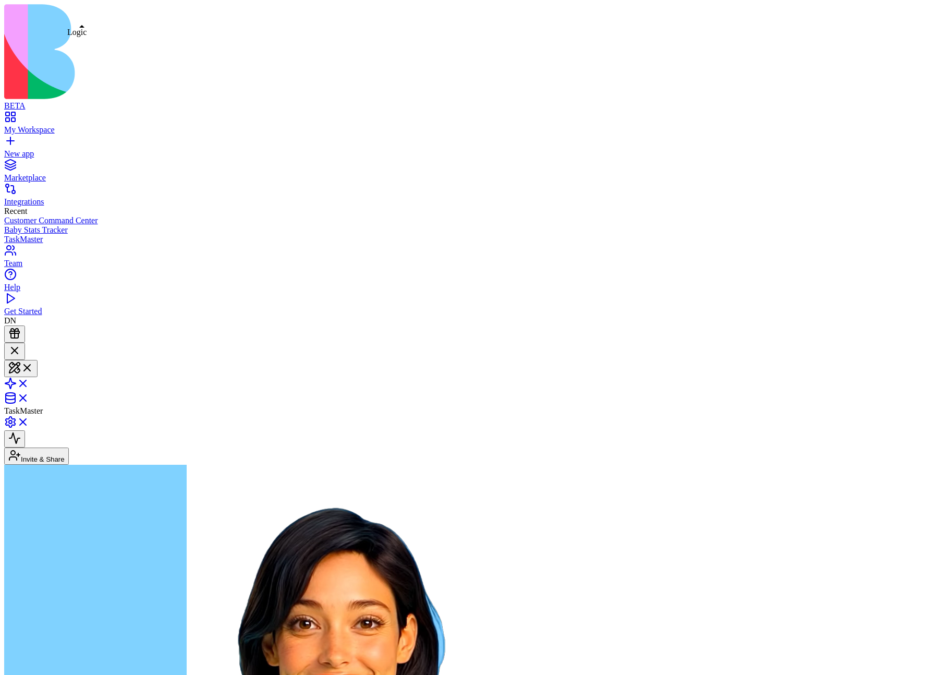
click at [29, 382] on link at bounding box center [16, 386] width 25 height 9
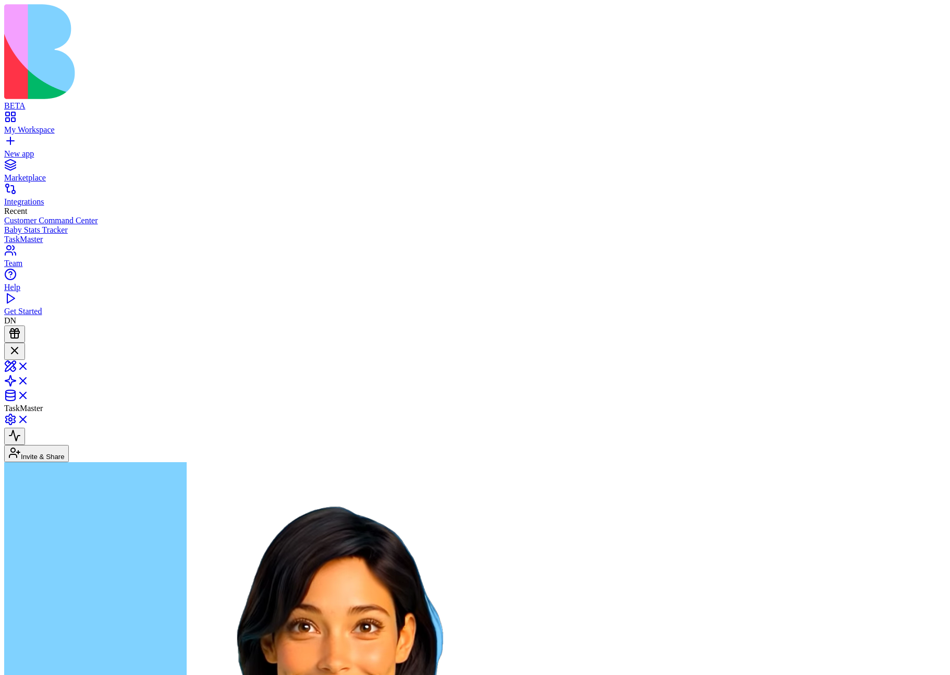
click at [29, 394] on link at bounding box center [16, 398] width 25 height 9
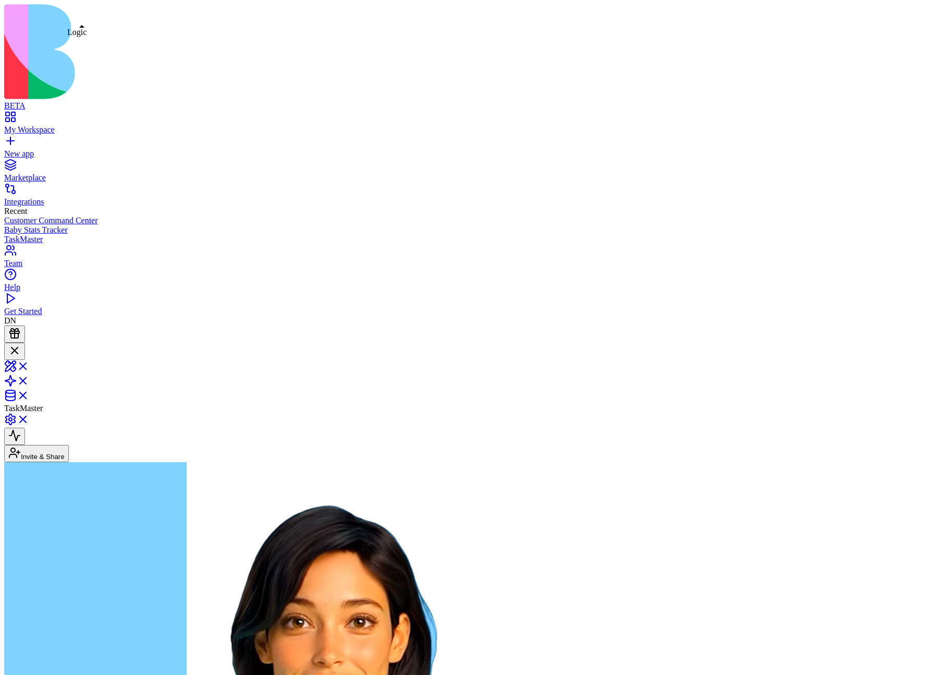
click at [29, 380] on link at bounding box center [16, 384] width 25 height 9
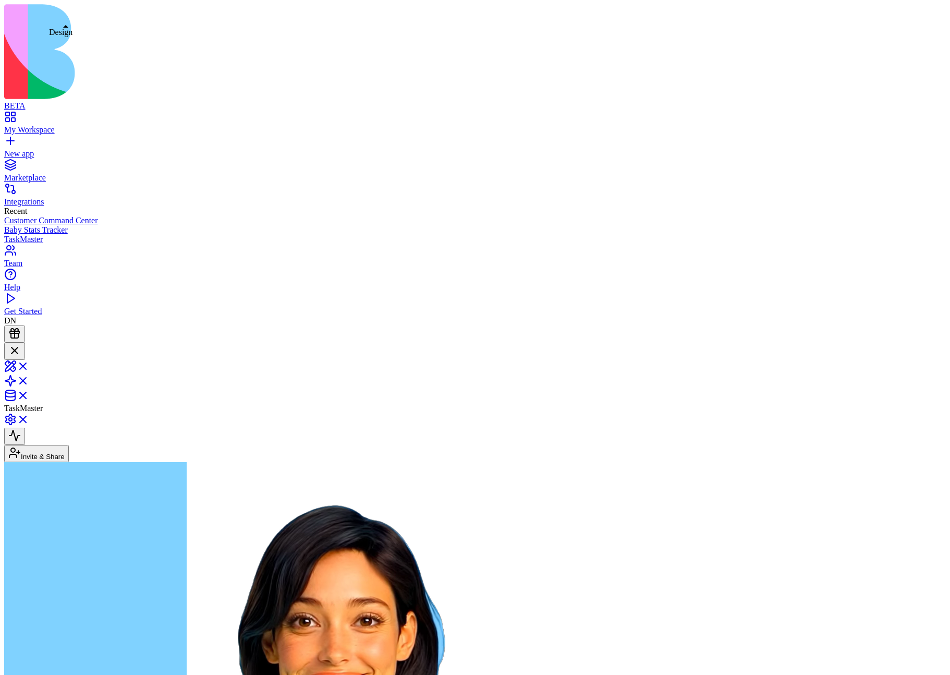
click at [29, 365] on link at bounding box center [16, 369] width 25 height 9
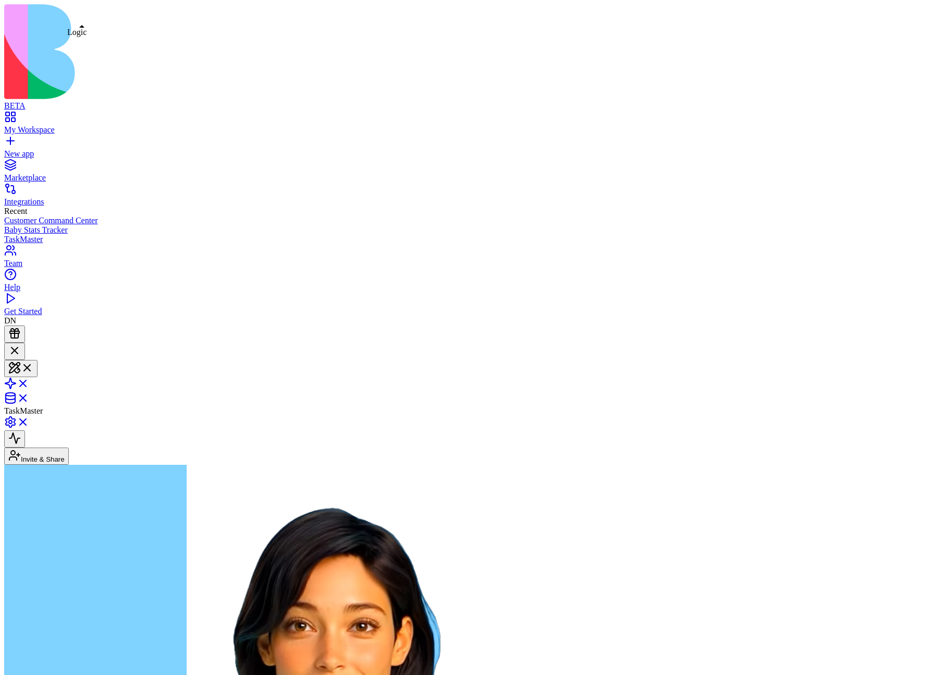
click at [29, 382] on link at bounding box center [16, 386] width 25 height 9
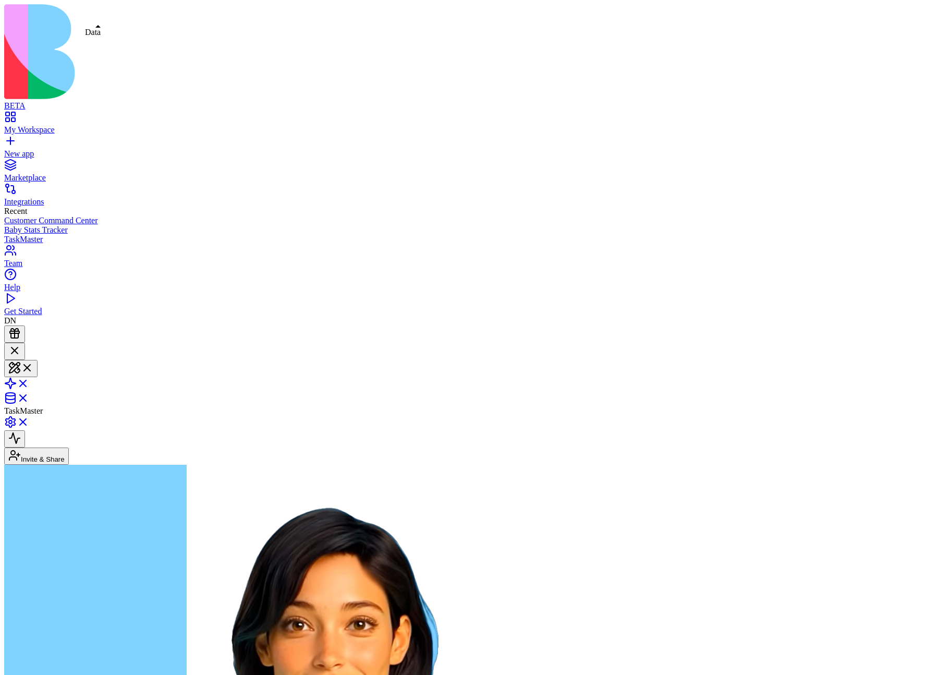
click at [107, 343] on div "TaskMaster" at bounding box center [475, 379] width 942 height 73
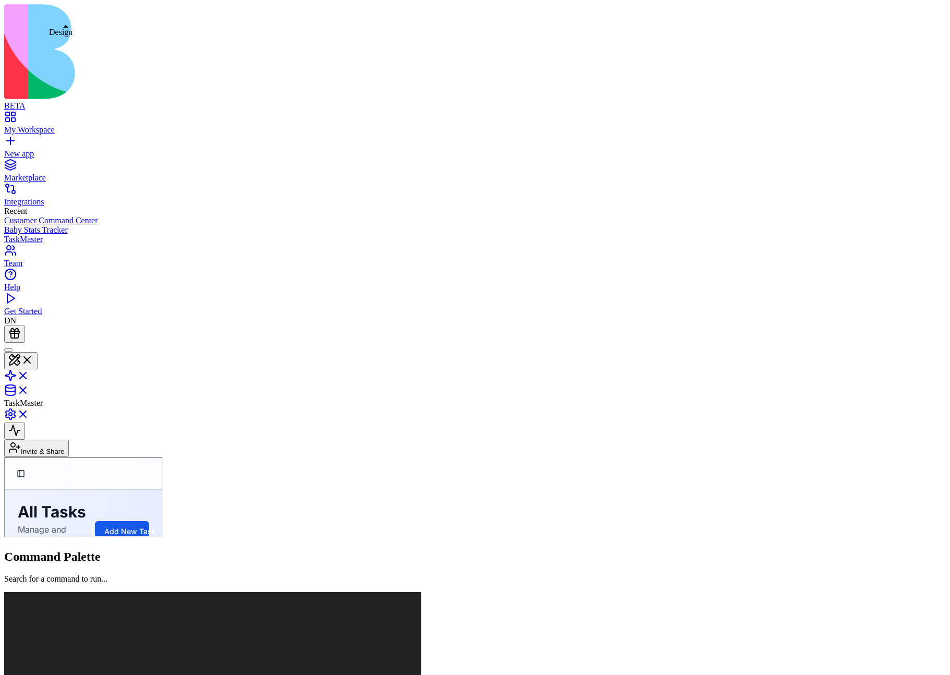
click at [38, 352] on button at bounding box center [20, 360] width 33 height 17
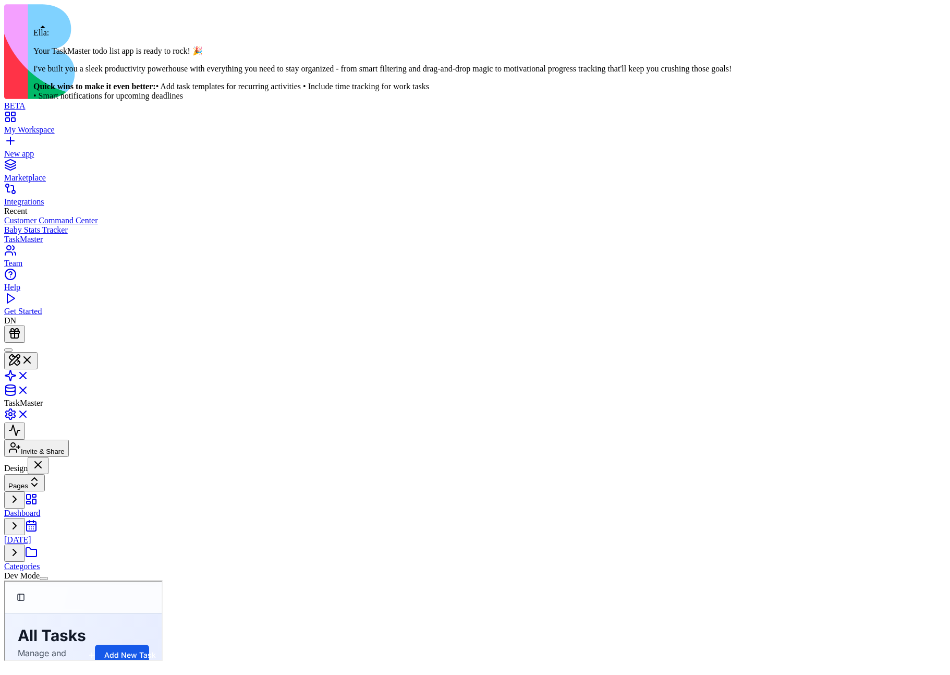
click at [8, 350] on div at bounding box center [8, 350] width 0 height 0
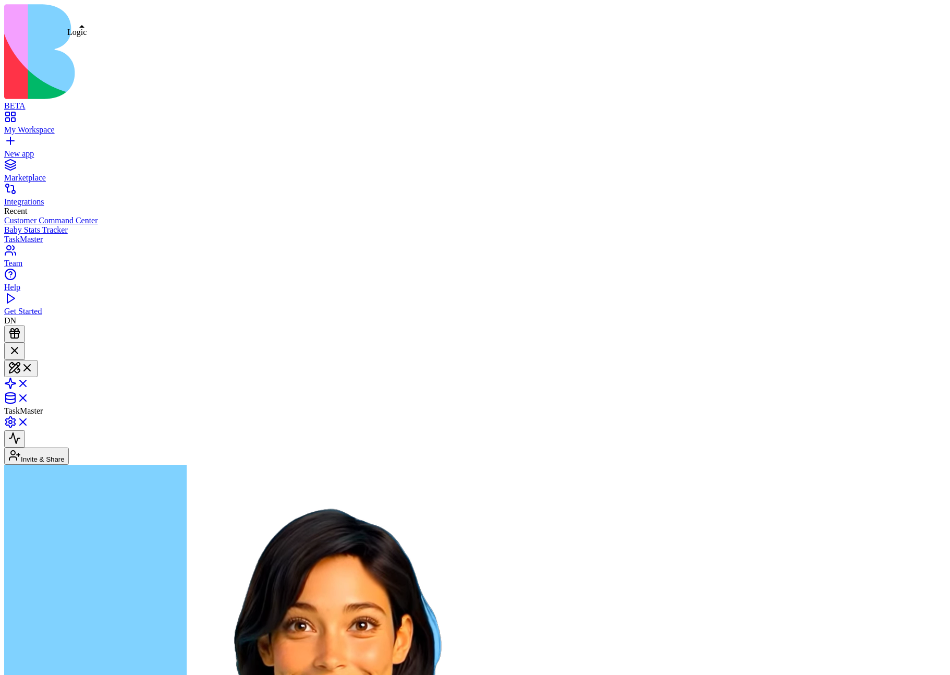
click at [82, 25] on span at bounding box center [81, 26] width 5 height 3
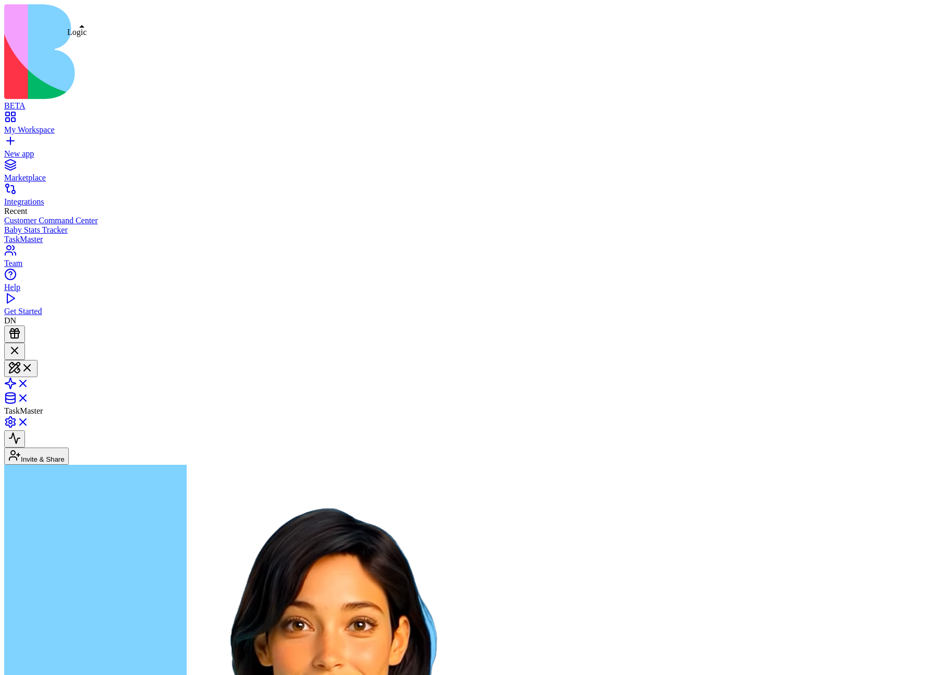
click at [29, 382] on link at bounding box center [16, 386] width 25 height 9
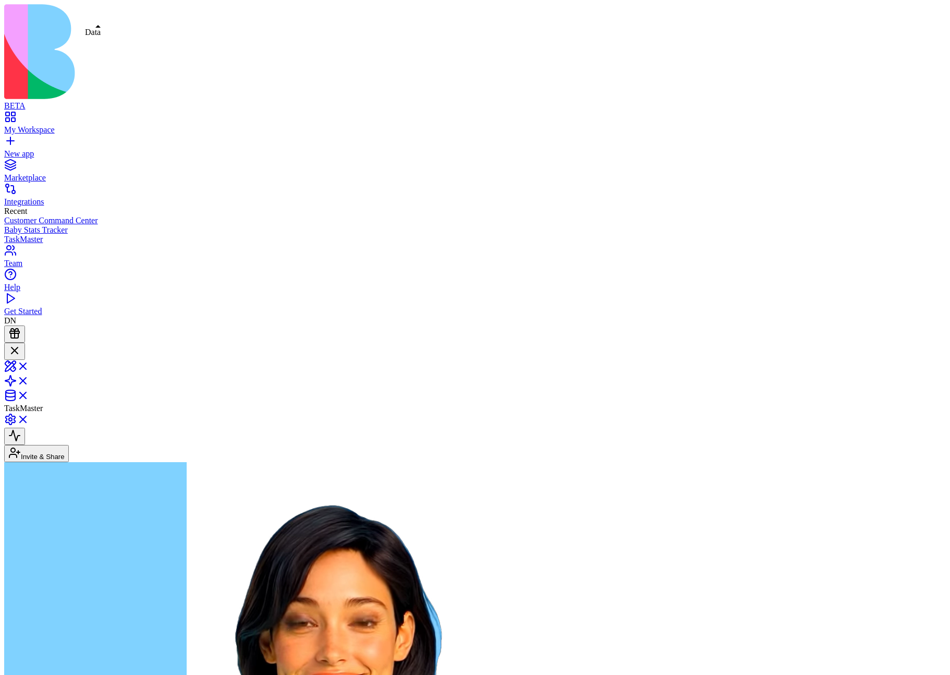
click at [29, 394] on link at bounding box center [16, 398] width 25 height 9
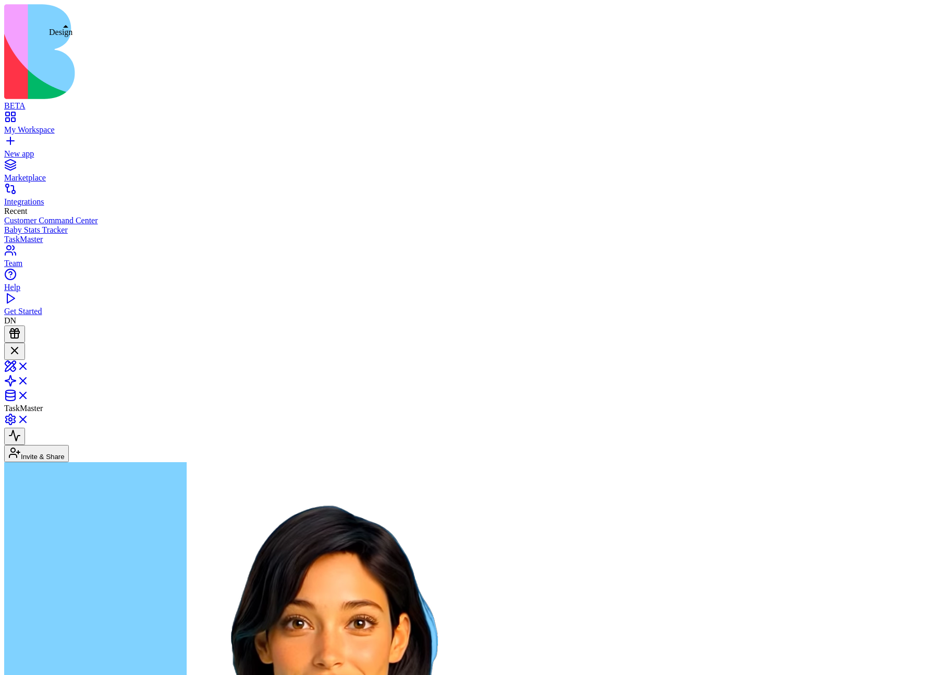
click at [29, 365] on link at bounding box center [16, 369] width 25 height 9
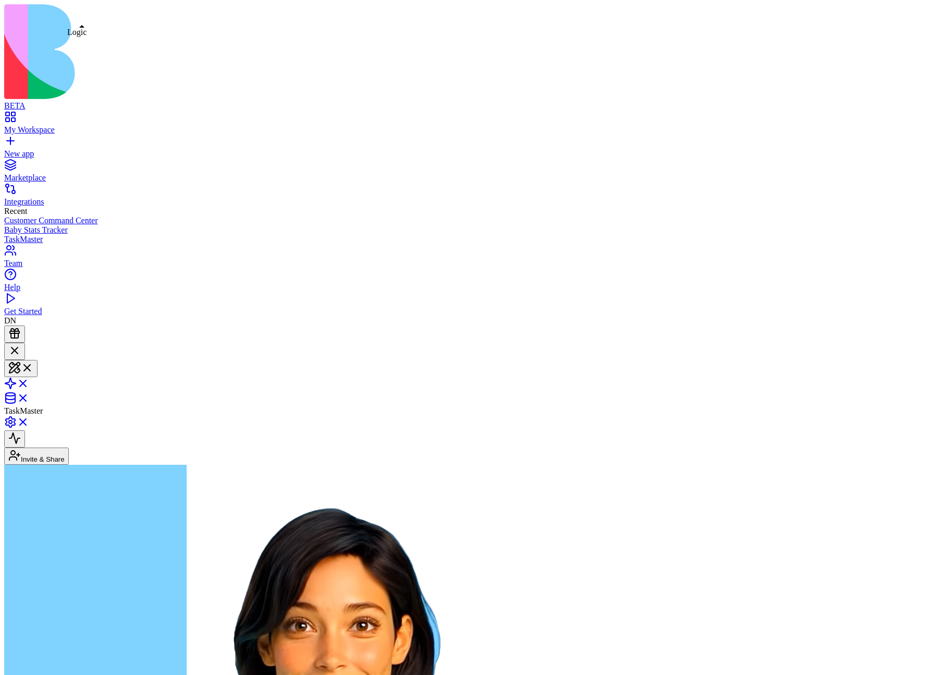
click at [29, 382] on link at bounding box center [16, 386] width 25 height 9
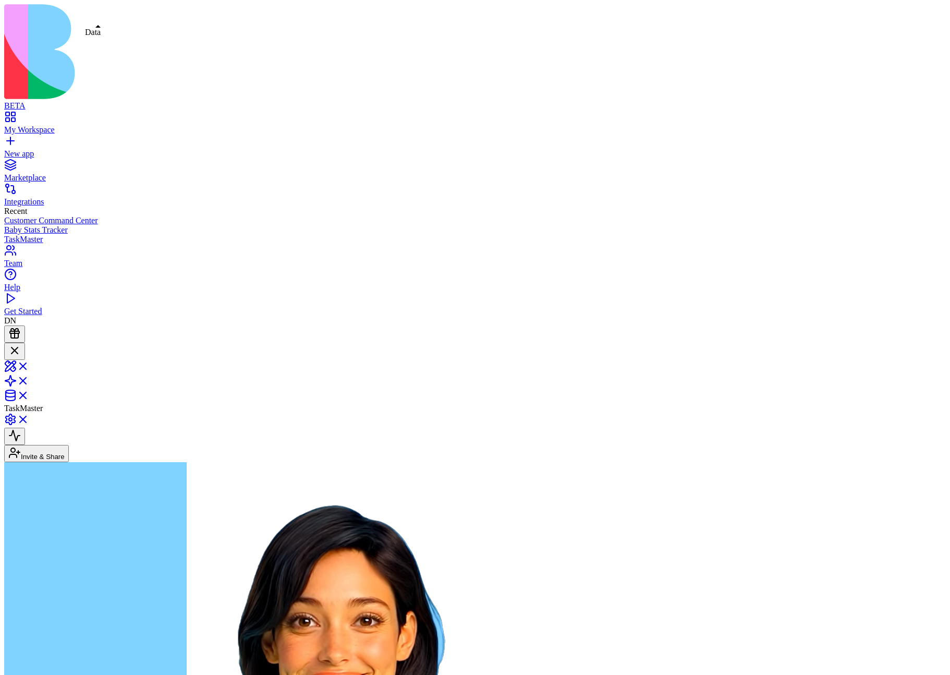
click at [29, 394] on link at bounding box center [16, 398] width 25 height 9
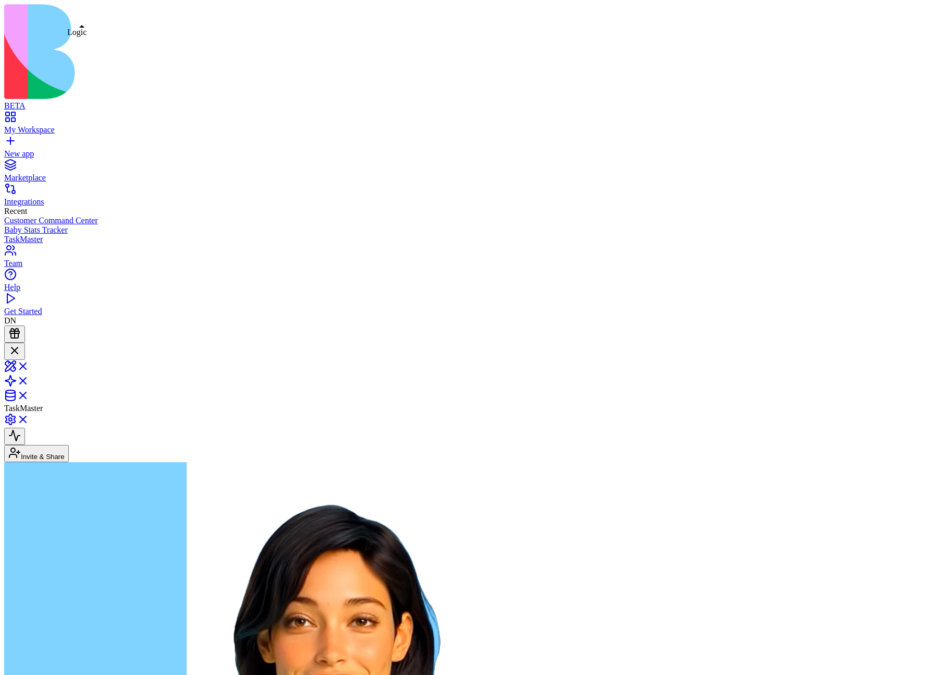
click at [29, 380] on link at bounding box center [16, 384] width 25 height 9
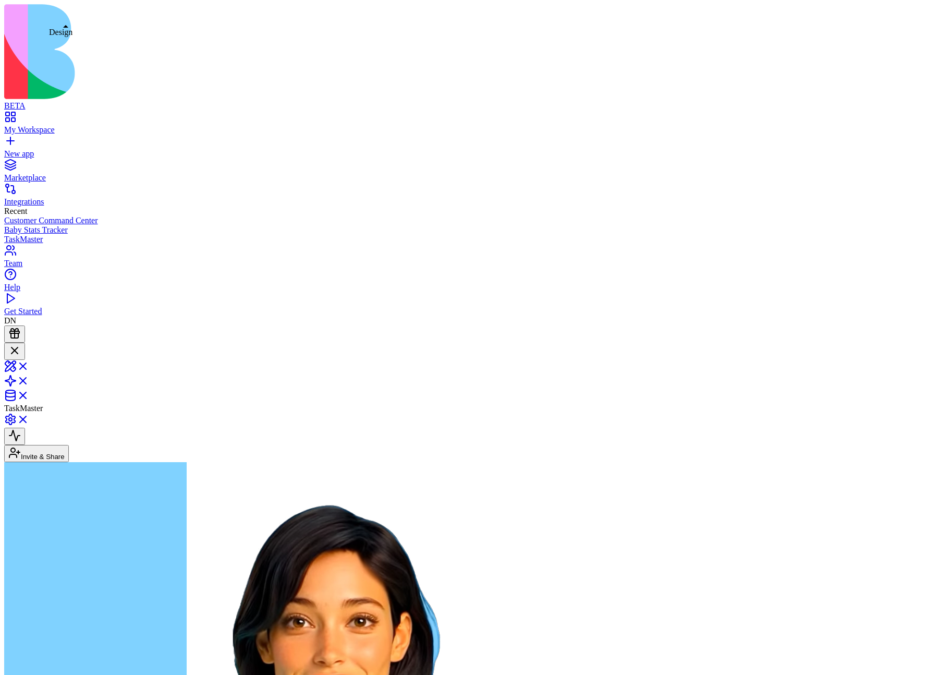
click at [29, 365] on link at bounding box center [16, 369] width 25 height 9
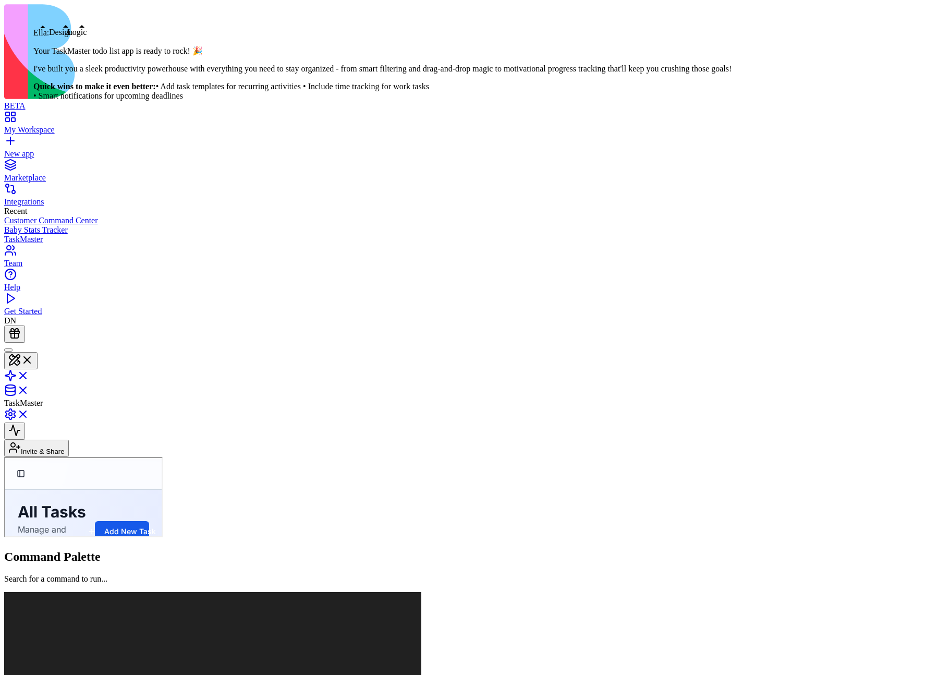
click at [8, 350] on div at bounding box center [8, 350] width 0 height 0
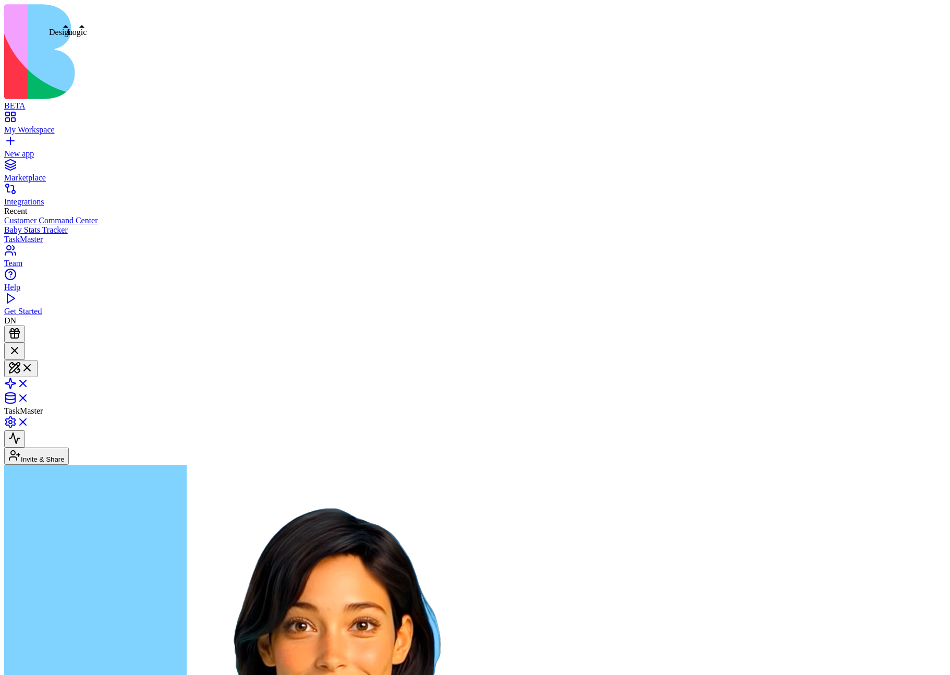
click at [29, 382] on link at bounding box center [16, 386] width 25 height 9
click at [29, 397] on link at bounding box center [16, 401] width 25 height 9
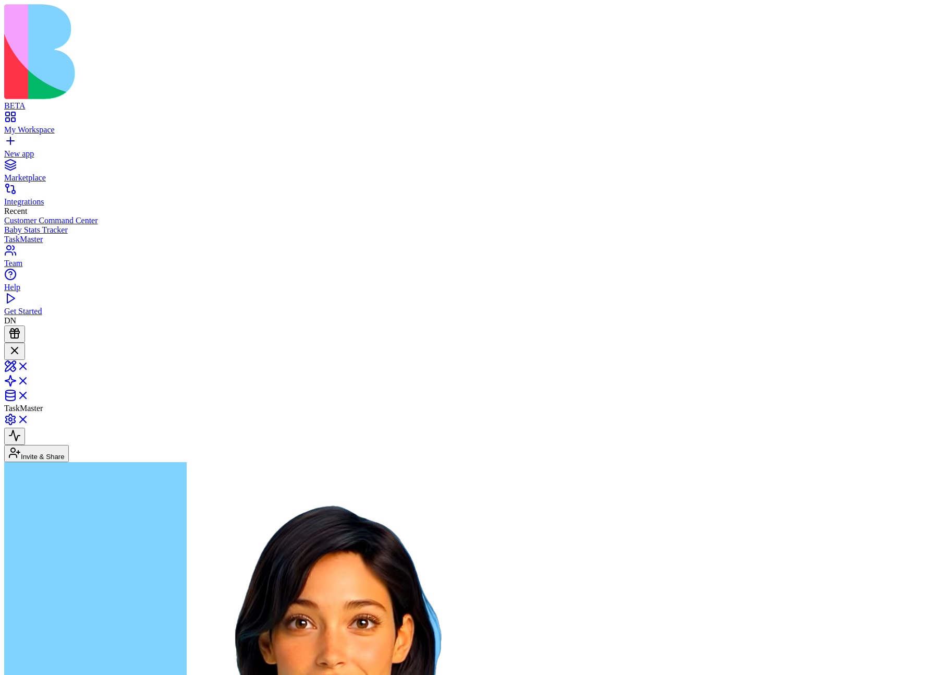
drag, startPoint x: 96, startPoint y: 312, endPoint x: 96, endPoint y: 369, distance: 56.9
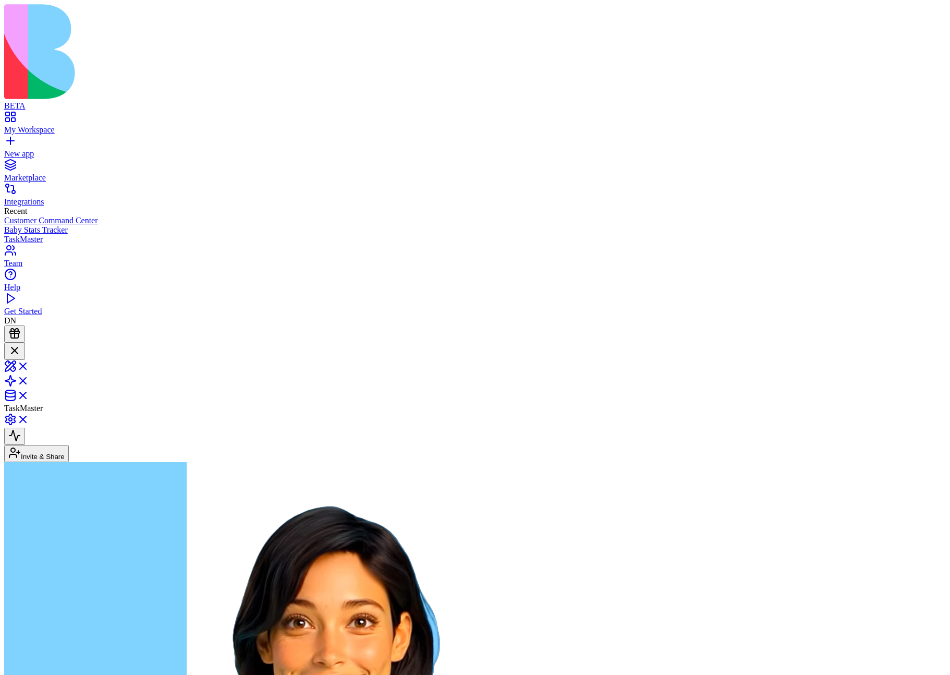
drag, startPoint x: 78, startPoint y: 261, endPoint x: 78, endPoint y: 403, distance: 141.3
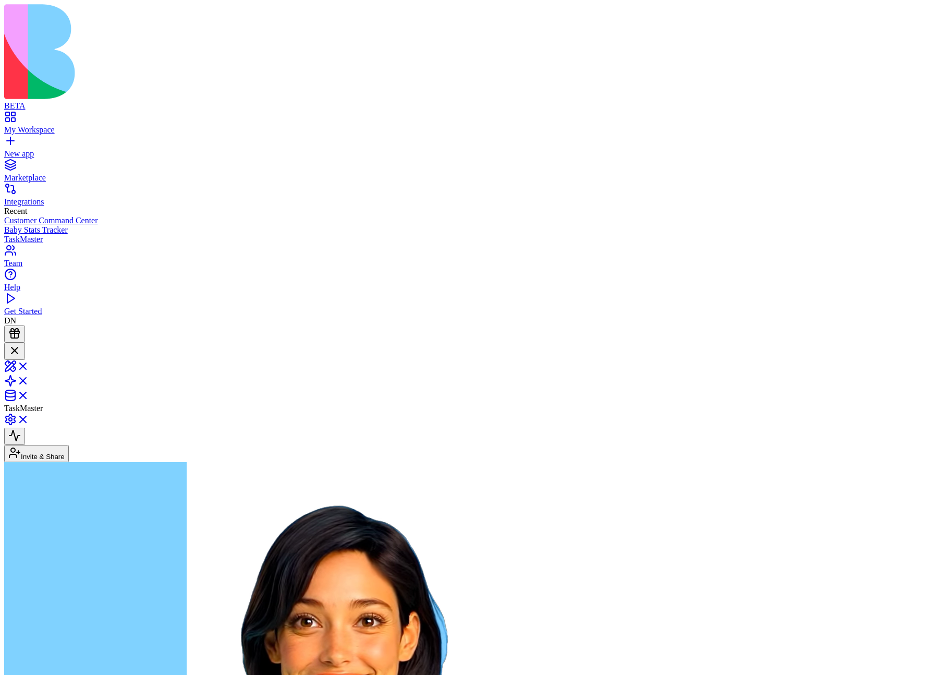
drag, startPoint x: 58, startPoint y: 238, endPoint x: 105, endPoint y: 431, distance: 198.0
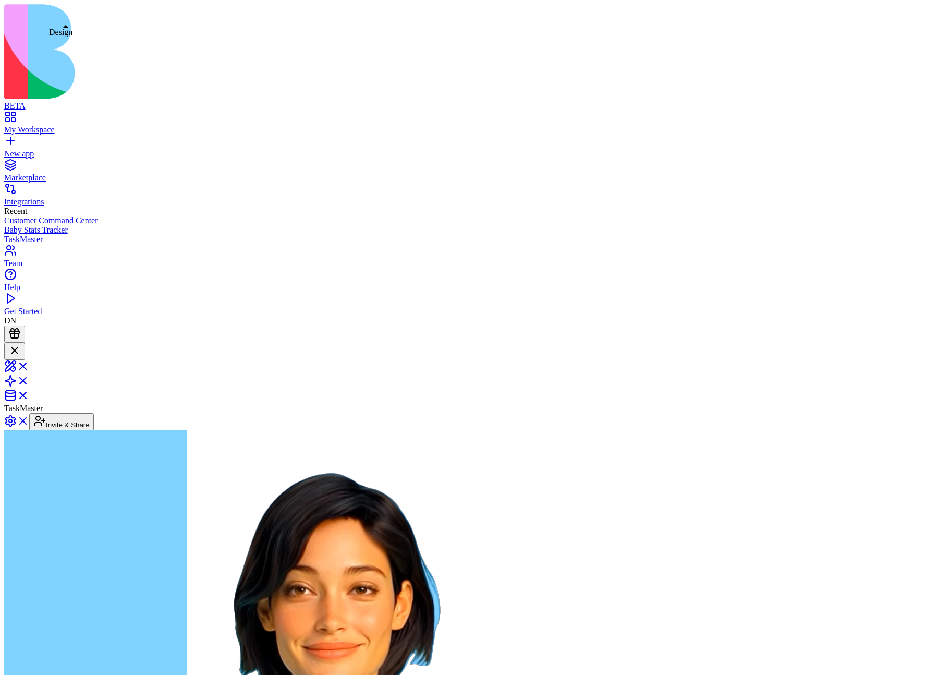
click at [29, 365] on link at bounding box center [16, 369] width 25 height 9
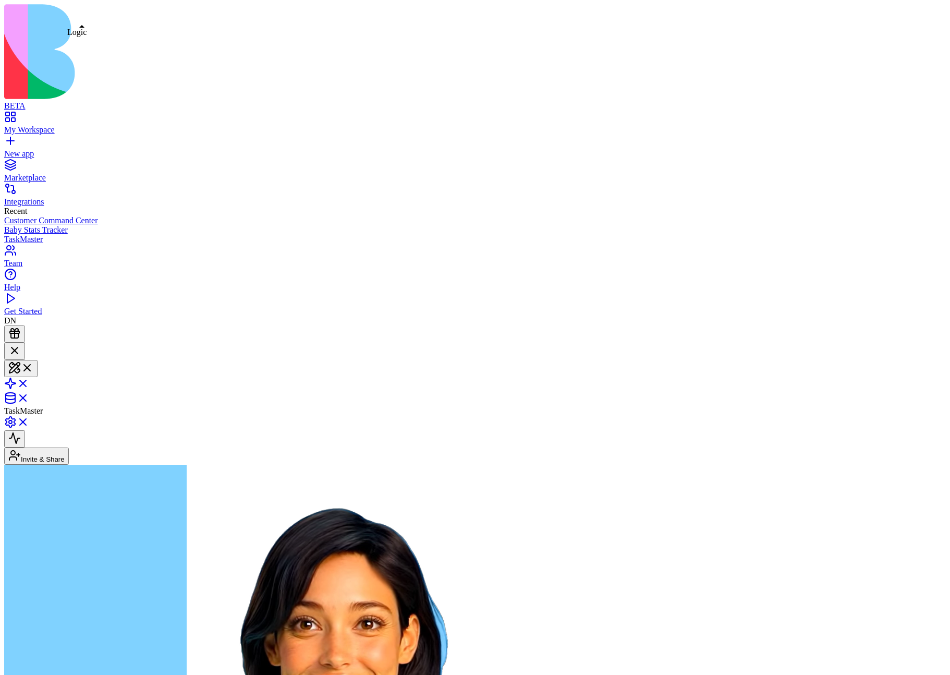
click at [29, 382] on link at bounding box center [16, 386] width 25 height 9
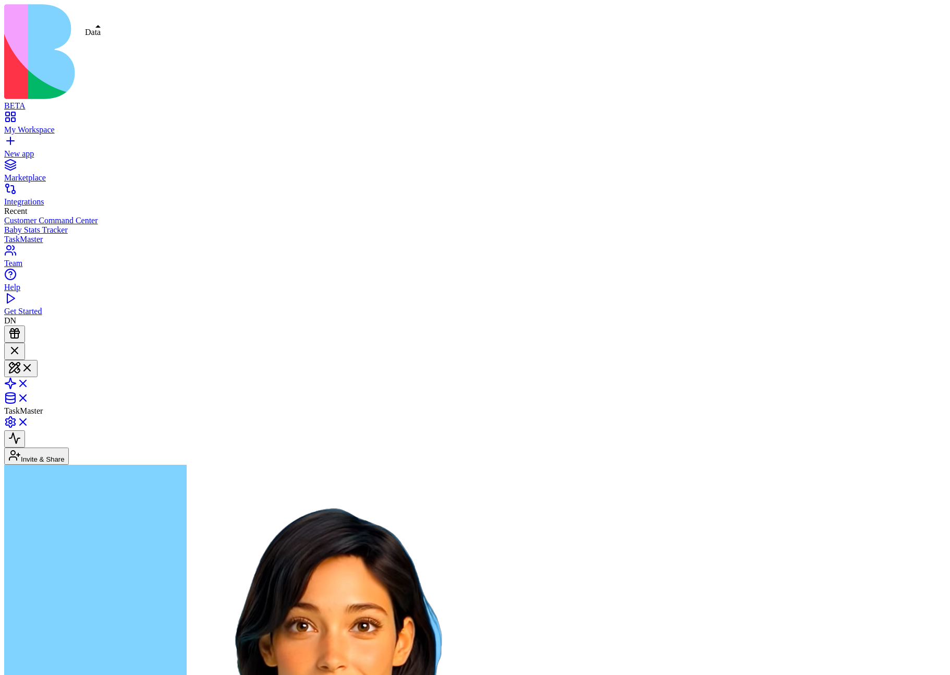
click at [29, 397] on link at bounding box center [16, 401] width 25 height 9
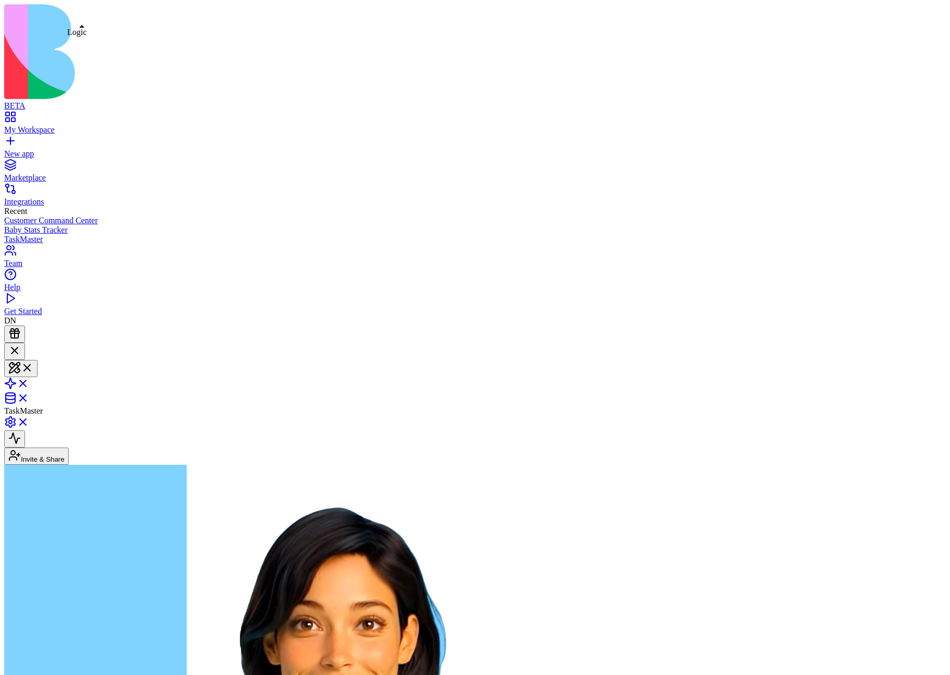
click at [29, 382] on link at bounding box center [16, 386] width 25 height 9
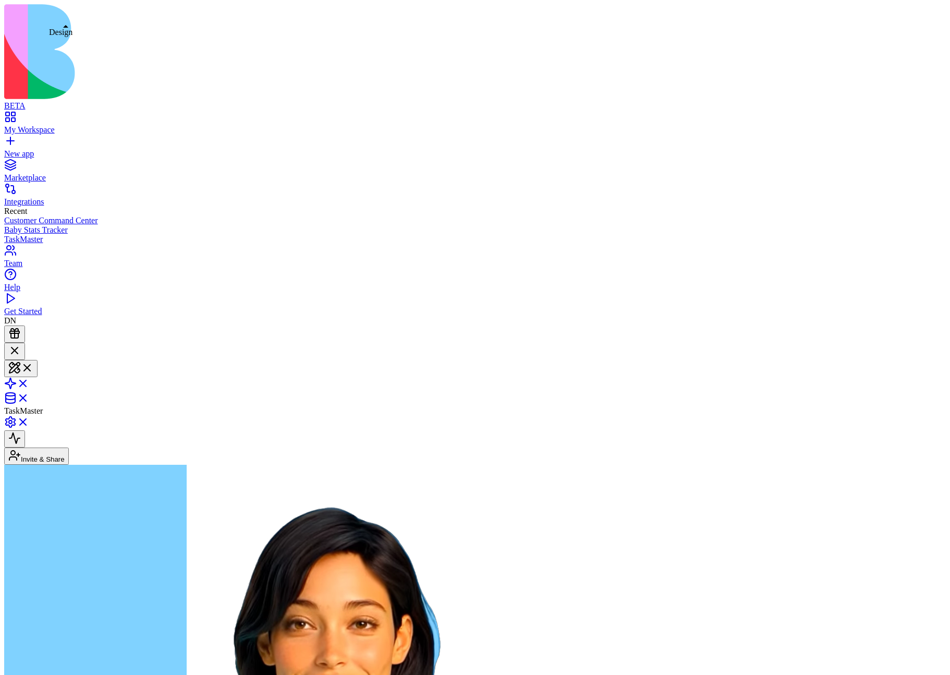
click at [38, 360] on button at bounding box center [20, 368] width 33 height 17
click at [29, 382] on link at bounding box center [16, 386] width 25 height 9
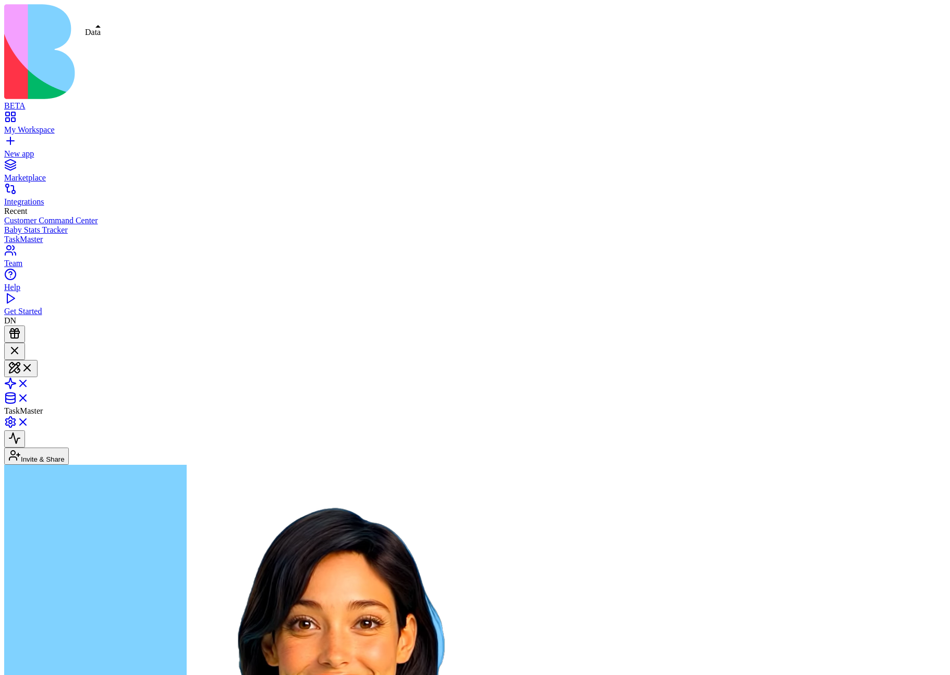
click at [29, 397] on link at bounding box center [16, 401] width 25 height 9
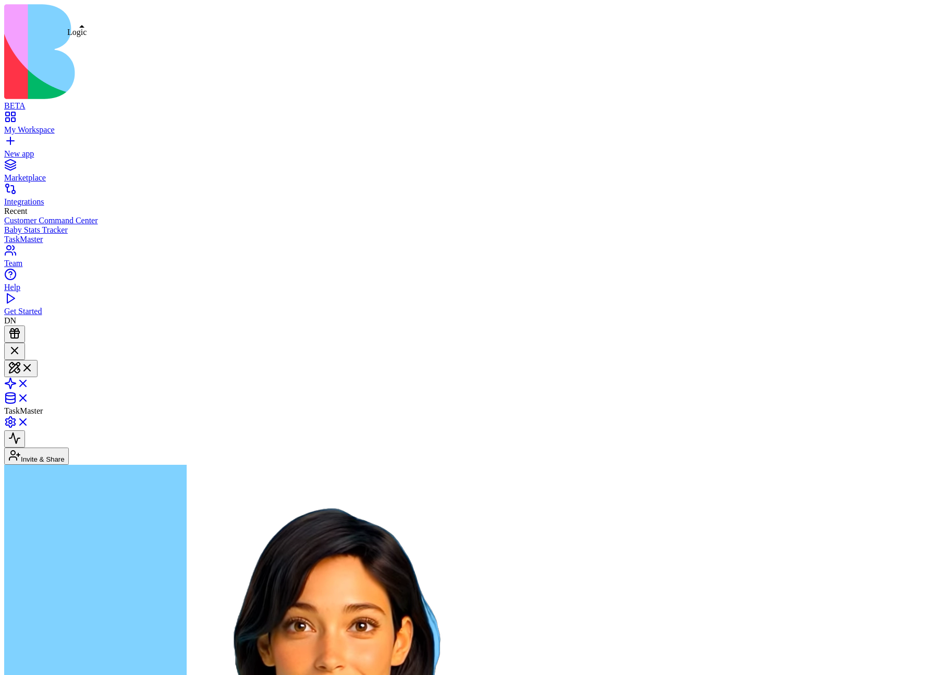
click at [29, 382] on link at bounding box center [16, 386] width 25 height 9
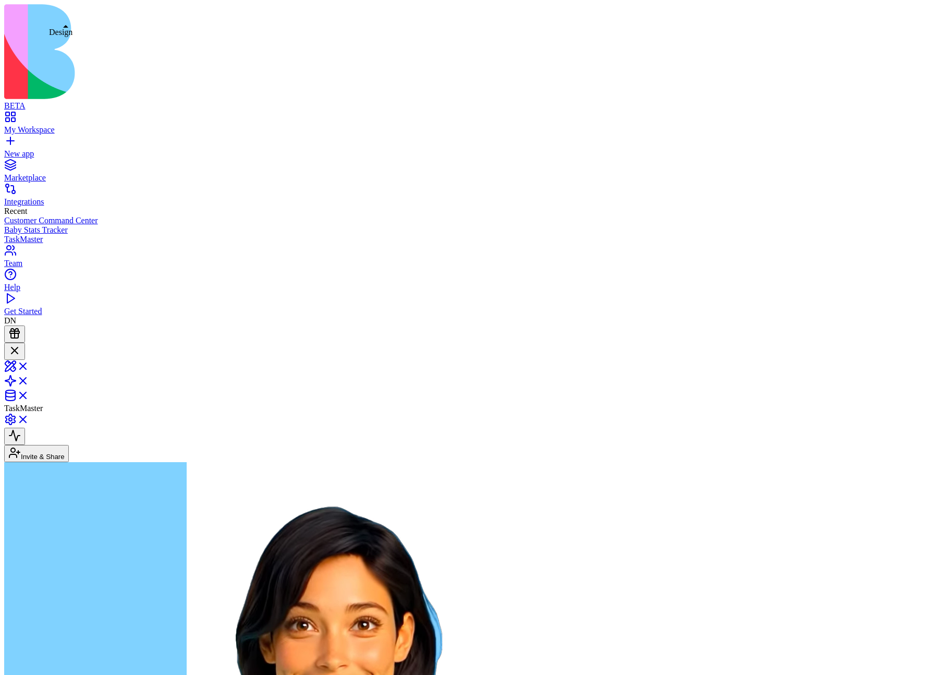
click at [29, 365] on link at bounding box center [16, 369] width 25 height 9
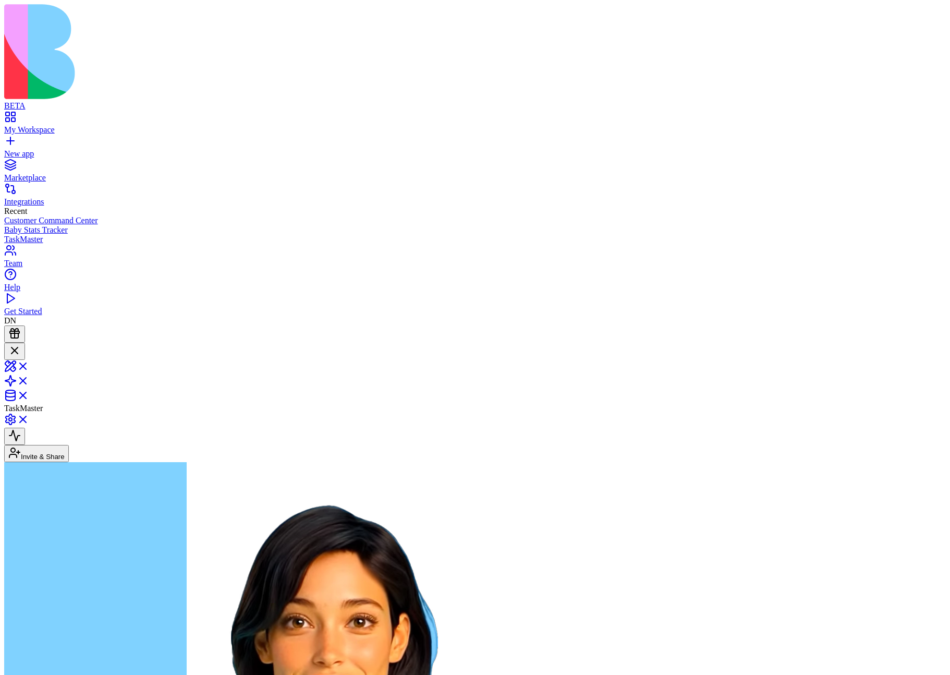
click at [29, 380] on link at bounding box center [16, 384] width 25 height 9
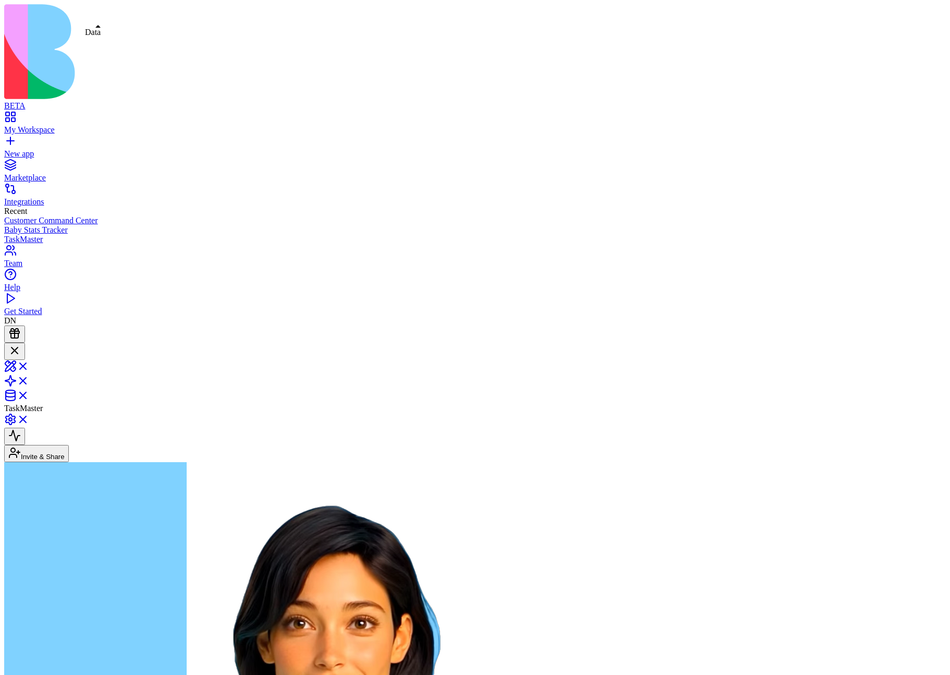
click at [29, 394] on link at bounding box center [16, 398] width 25 height 9
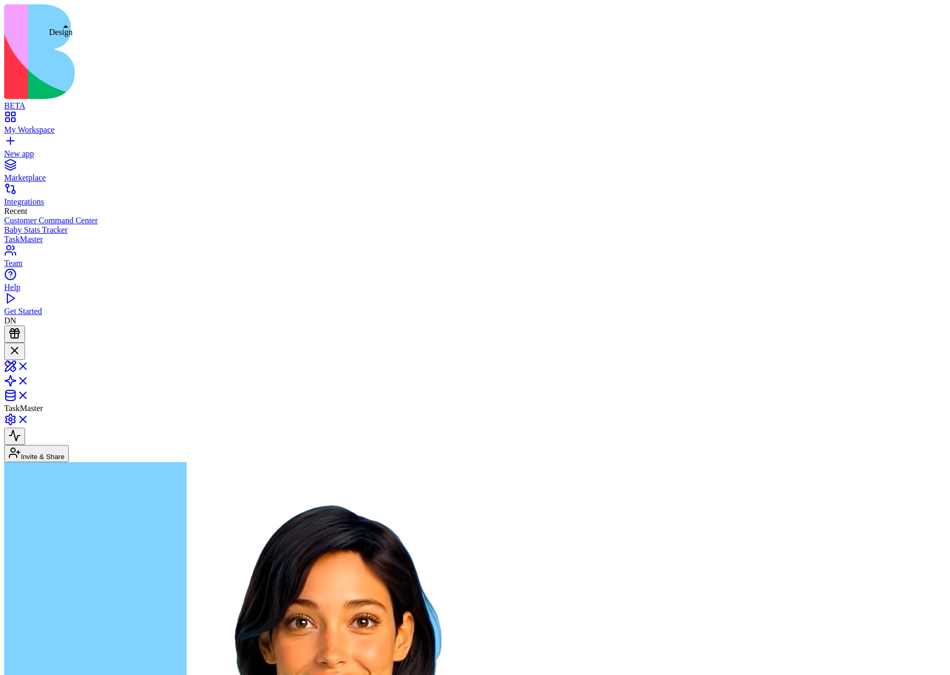
click at [29, 365] on link at bounding box center [16, 369] width 25 height 9
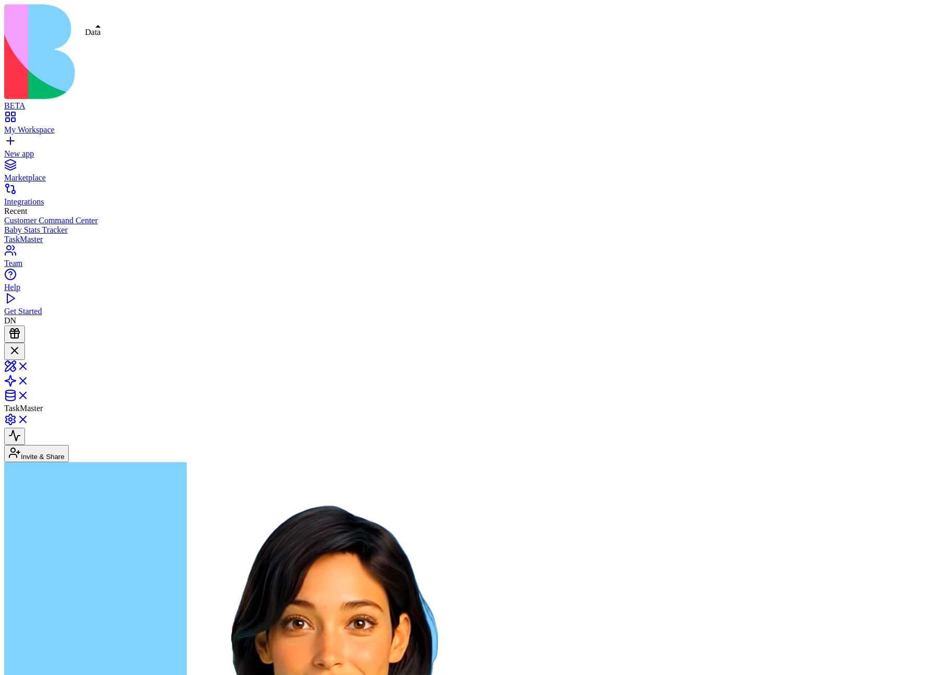
click at [29, 394] on link at bounding box center [16, 398] width 25 height 9
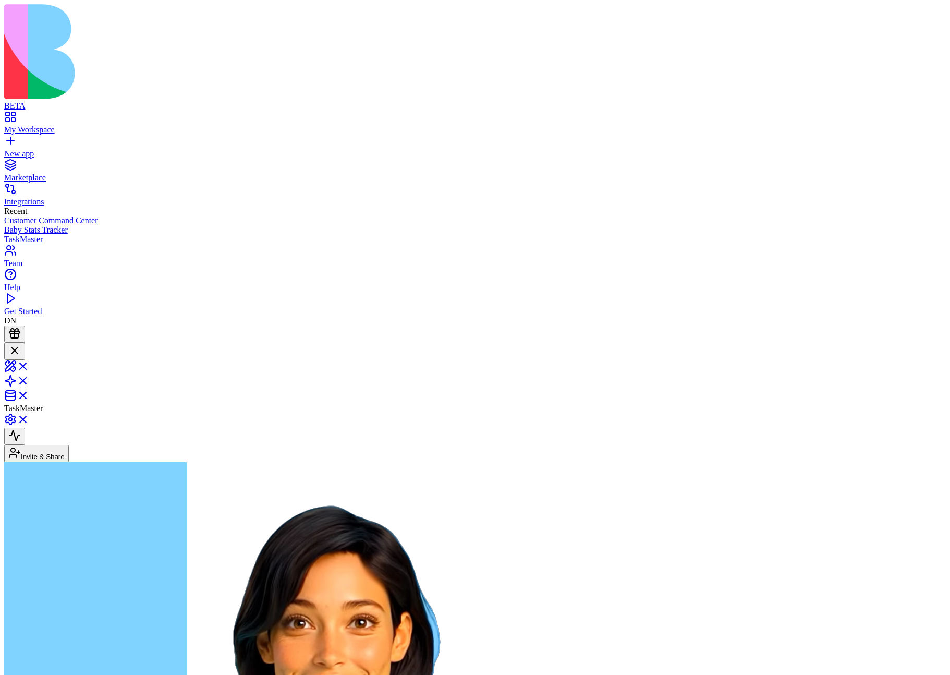
click at [29, 365] on link at bounding box center [16, 369] width 25 height 9
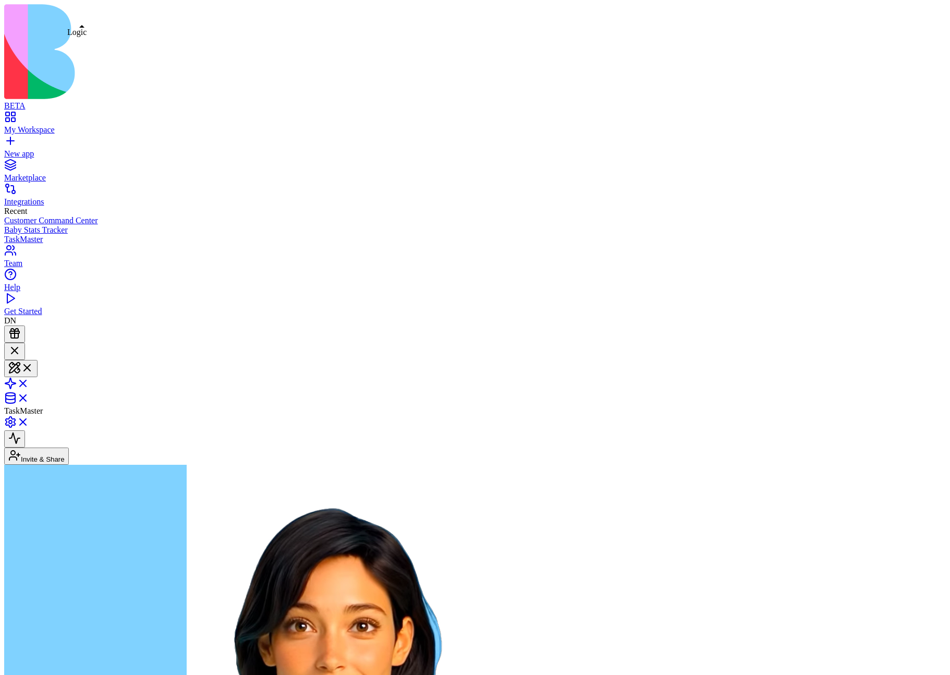
click at [29, 382] on link at bounding box center [16, 386] width 25 height 9
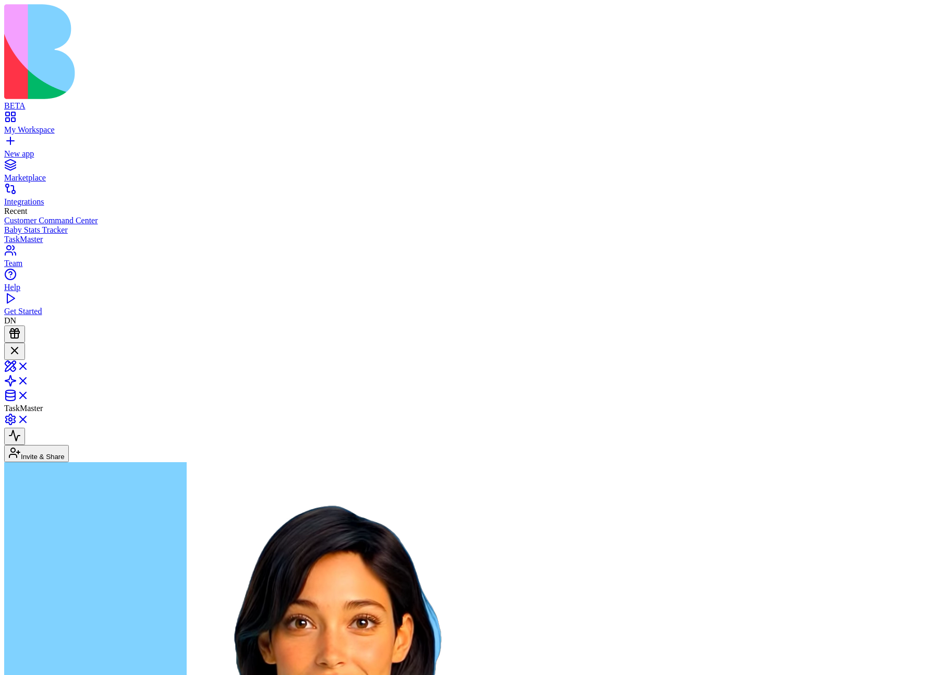
click at [29, 394] on link at bounding box center [16, 398] width 25 height 9
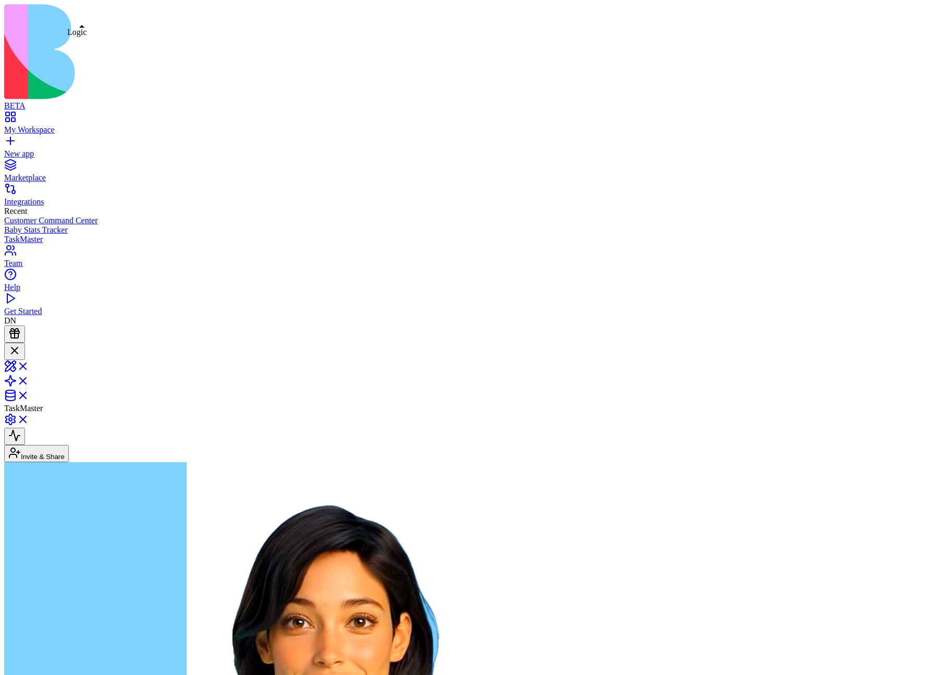
click at [29, 380] on link at bounding box center [16, 384] width 25 height 9
click at [29, 365] on link at bounding box center [16, 369] width 25 height 9
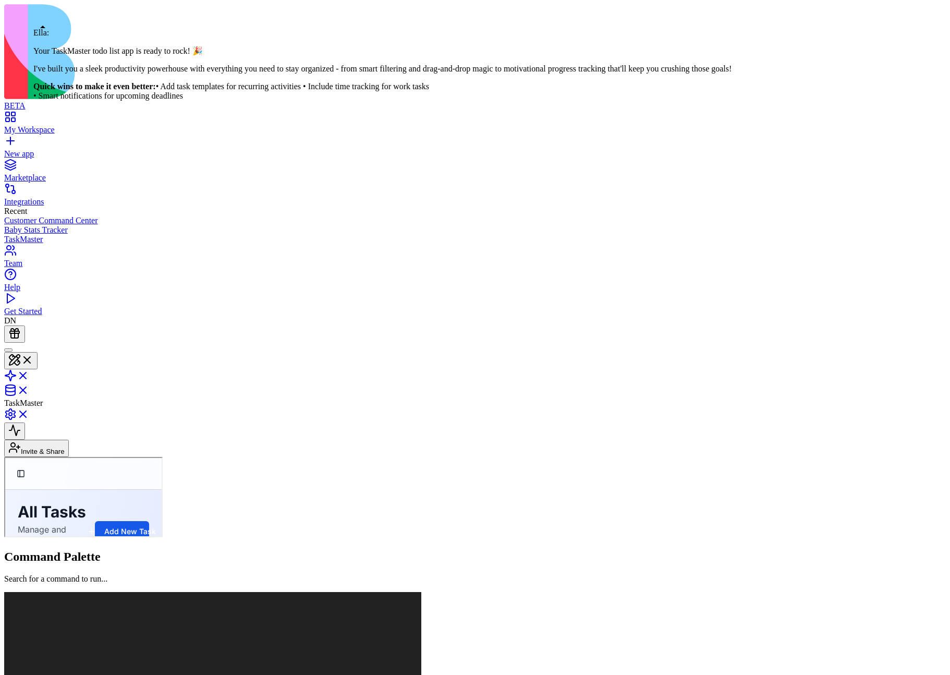
click at [8, 350] on div at bounding box center [8, 350] width 0 height 0
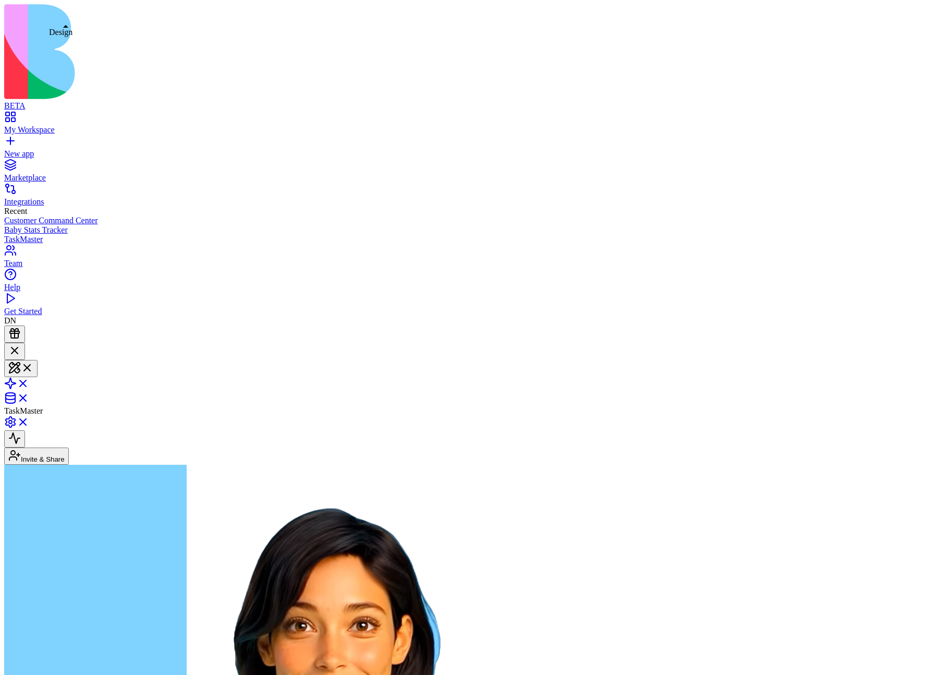
click at [38, 360] on button at bounding box center [20, 368] width 33 height 17
click at [29, 382] on link at bounding box center [16, 386] width 25 height 9
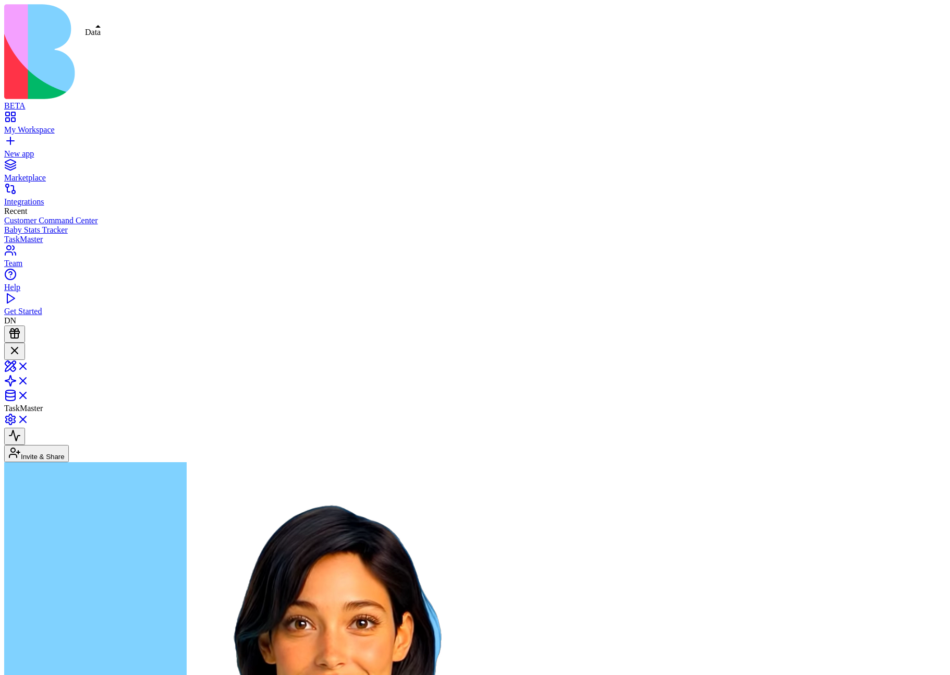
click at [29, 394] on link at bounding box center [16, 398] width 25 height 9
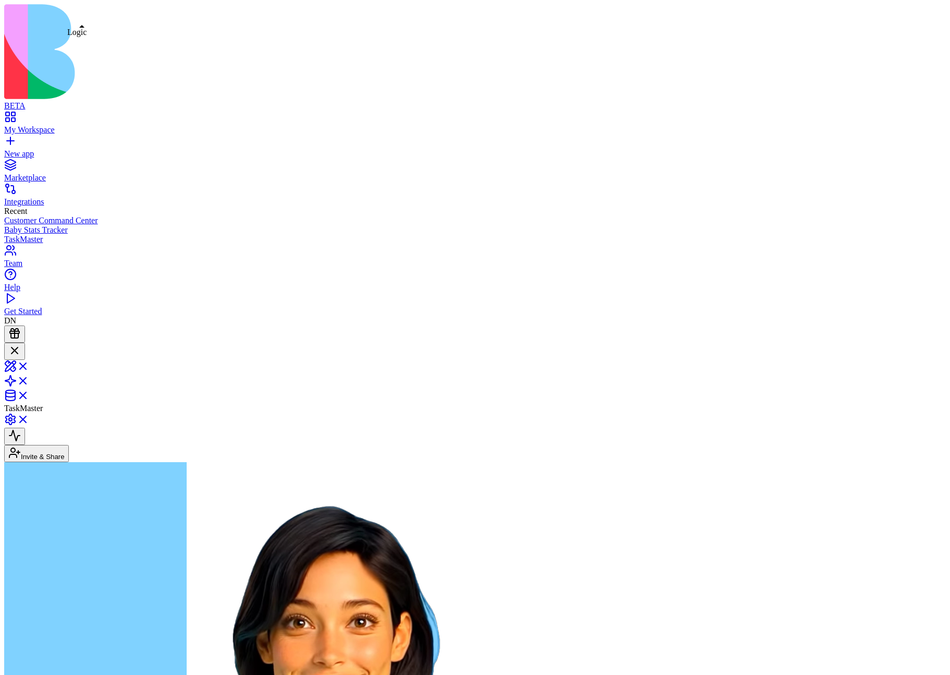
click at [29, 380] on link at bounding box center [16, 384] width 25 height 9
click at [29, 365] on link at bounding box center [16, 369] width 25 height 9
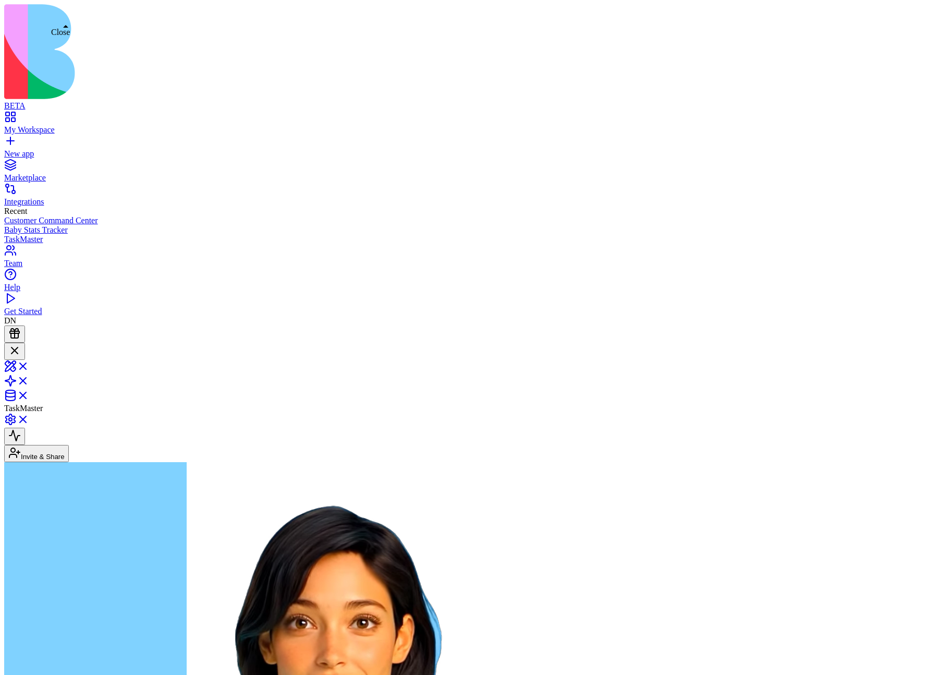
click at [29, 365] on link at bounding box center [16, 369] width 25 height 9
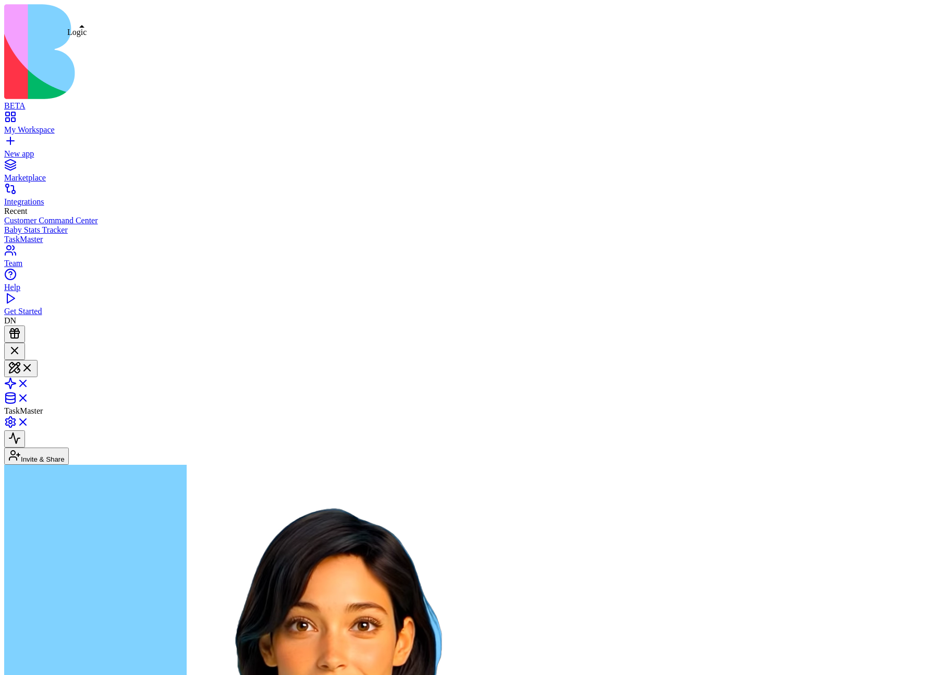
click at [29, 382] on link at bounding box center [16, 386] width 25 height 9
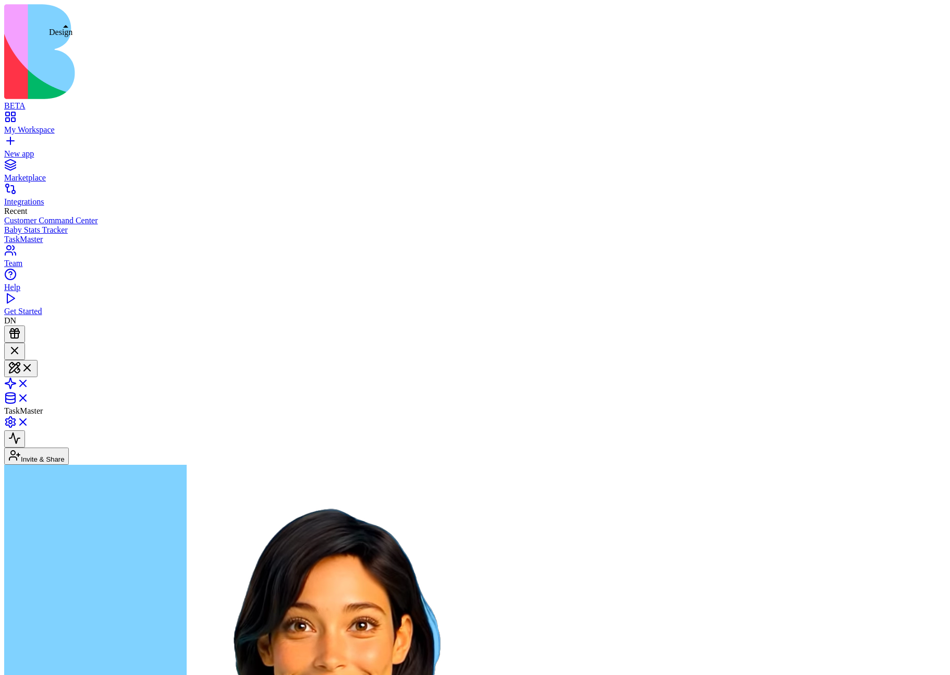
click at [29, 382] on link at bounding box center [16, 386] width 25 height 9
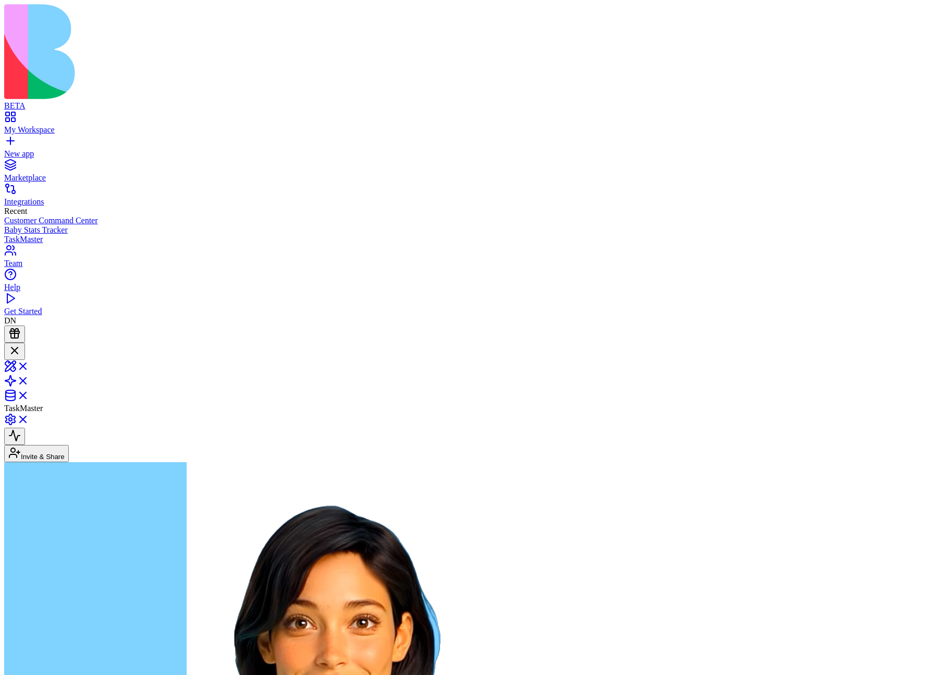
click at [29, 365] on link at bounding box center [16, 369] width 25 height 9
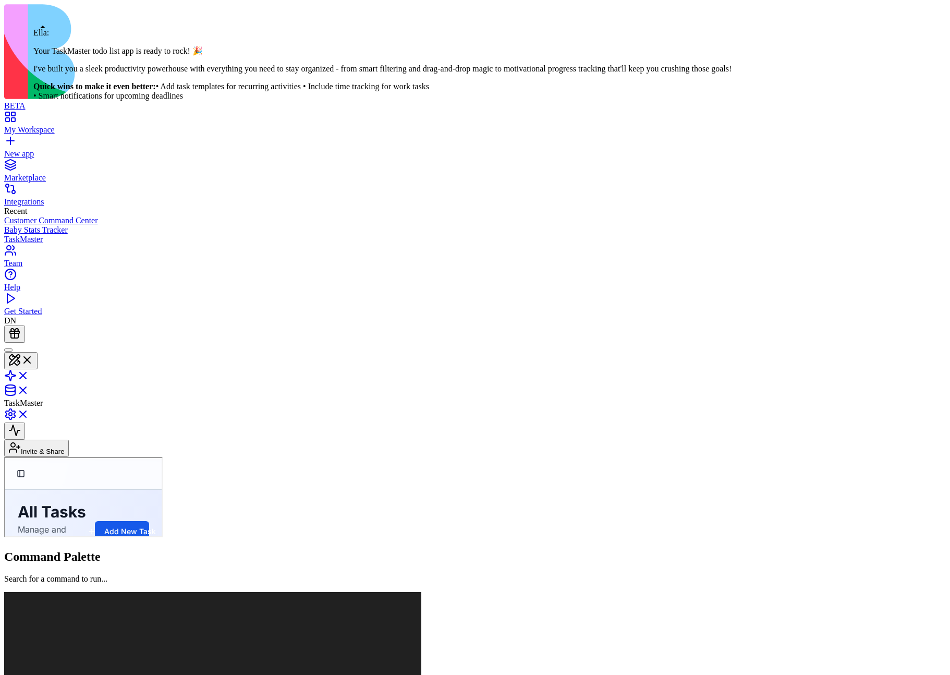
click at [8, 350] on div at bounding box center [8, 350] width 0 height 0
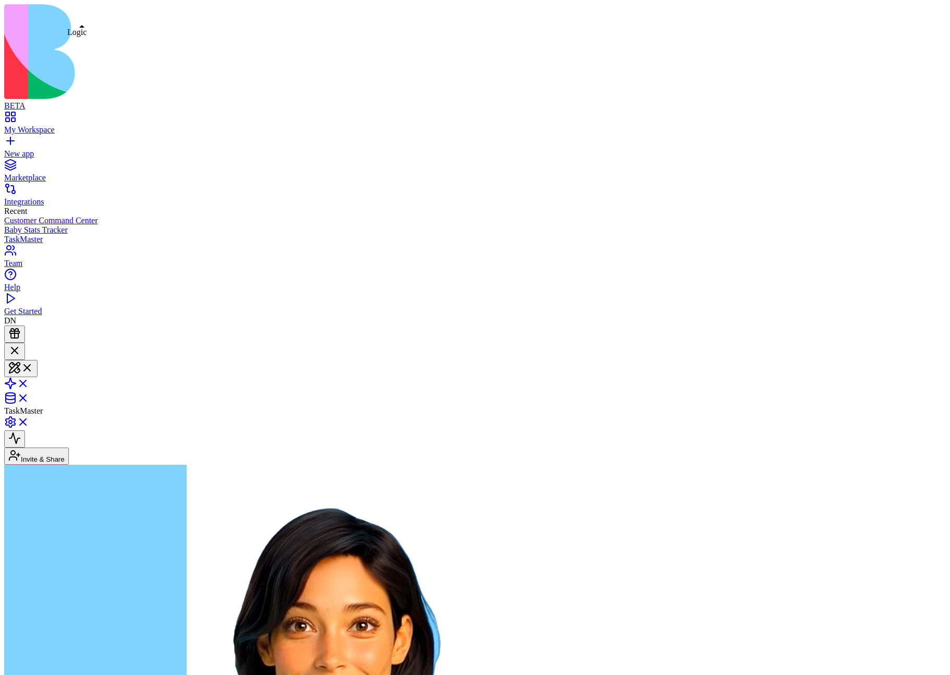
click at [29, 382] on link at bounding box center [16, 386] width 25 height 9
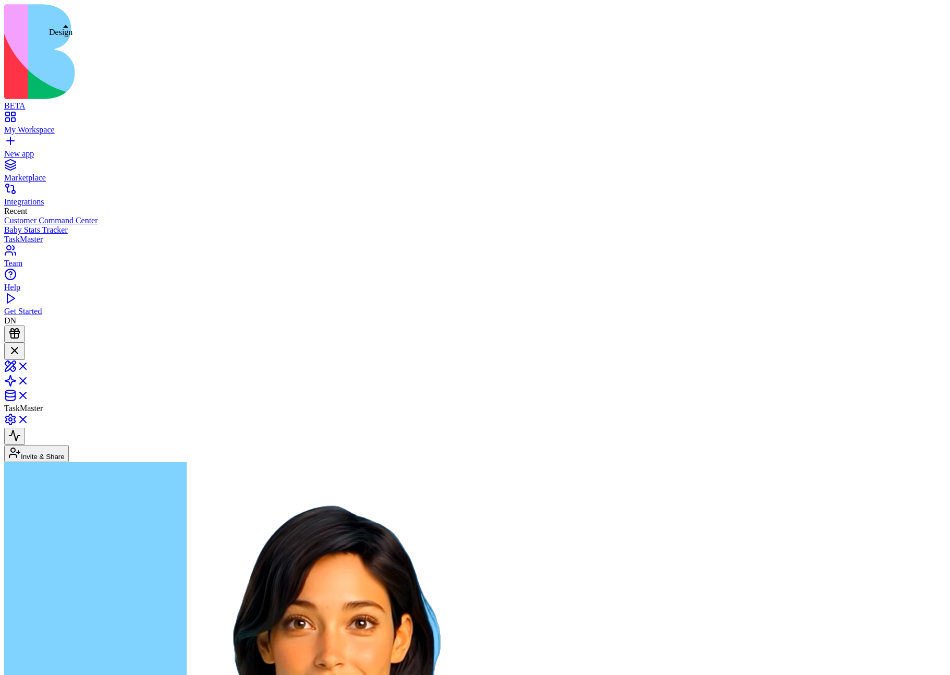
click at [29, 365] on link at bounding box center [16, 369] width 25 height 9
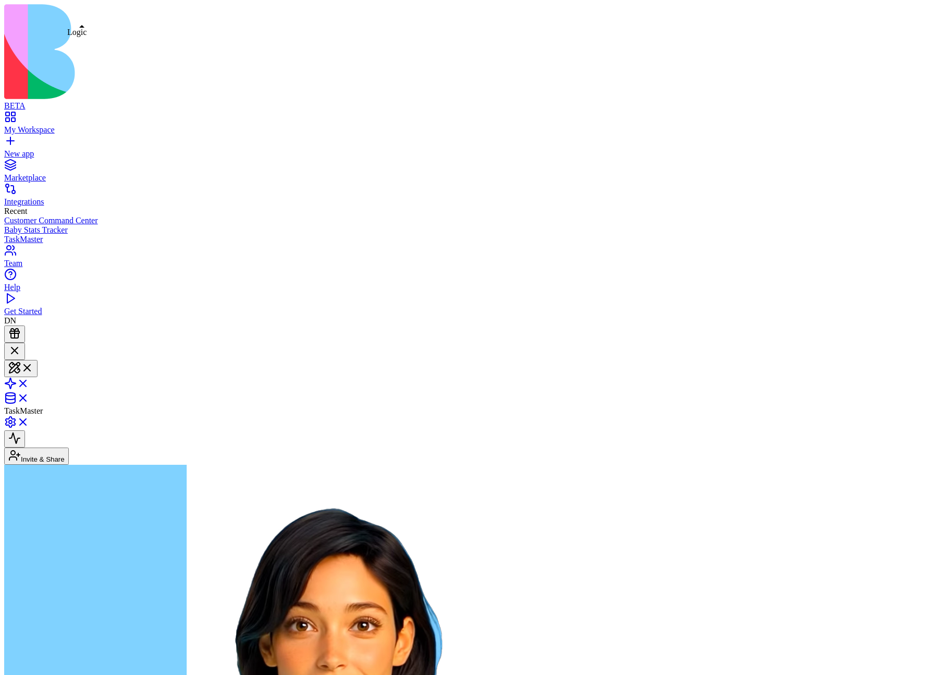
click at [29, 382] on link at bounding box center [16, 386] width 25 height 9
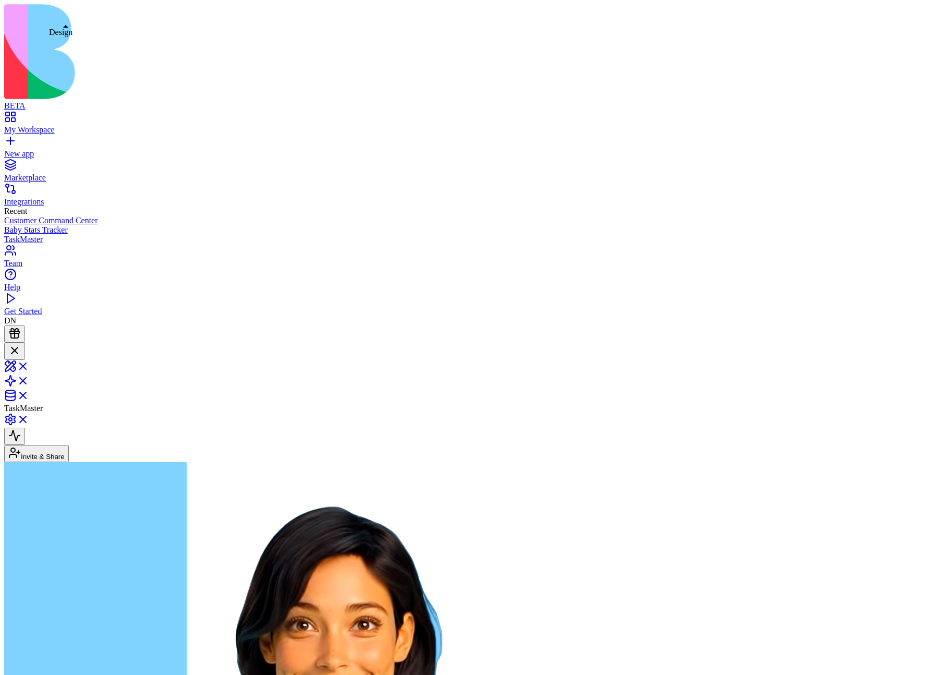
click at [29, 365] on link at bounding box center [16, 369] width 25 height 9
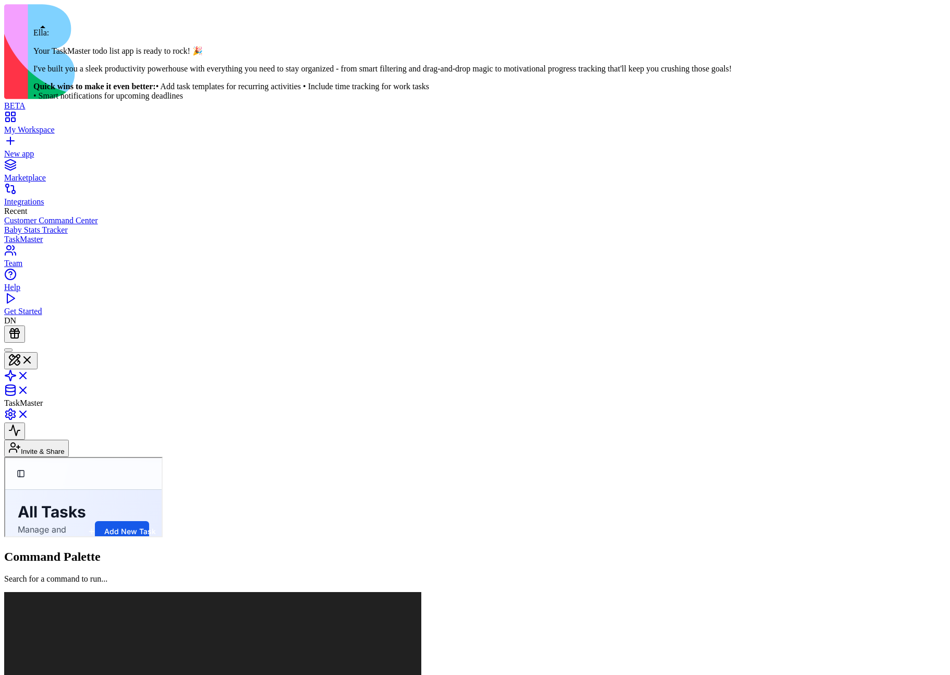
click at [8, 350] on div at bounding box center [8, 350] width 0 height 0
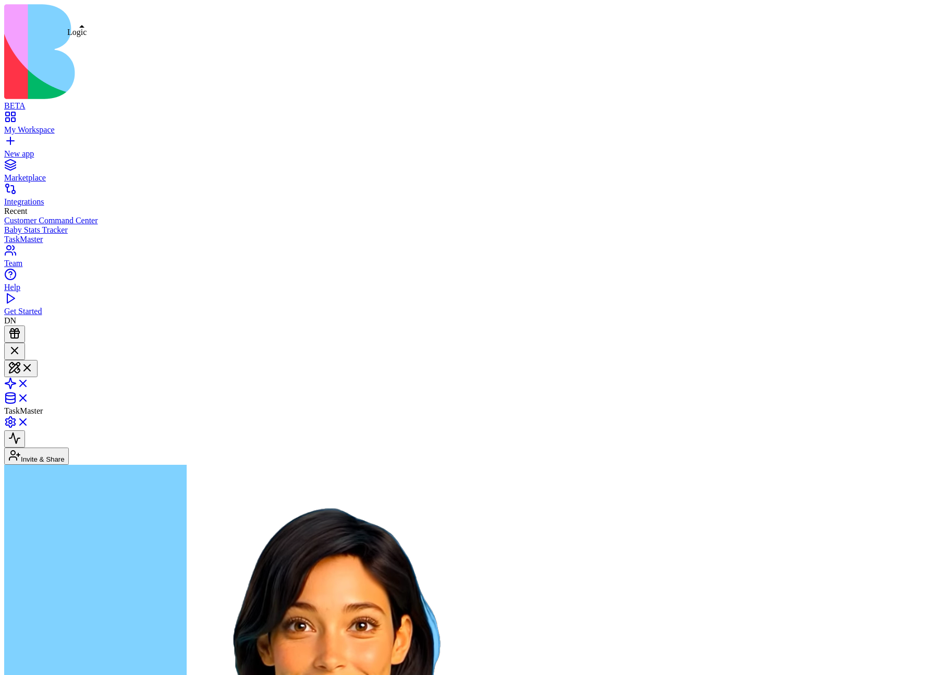
click at [29, 382] on link at bounding box center [16, 386] width 25 height 9
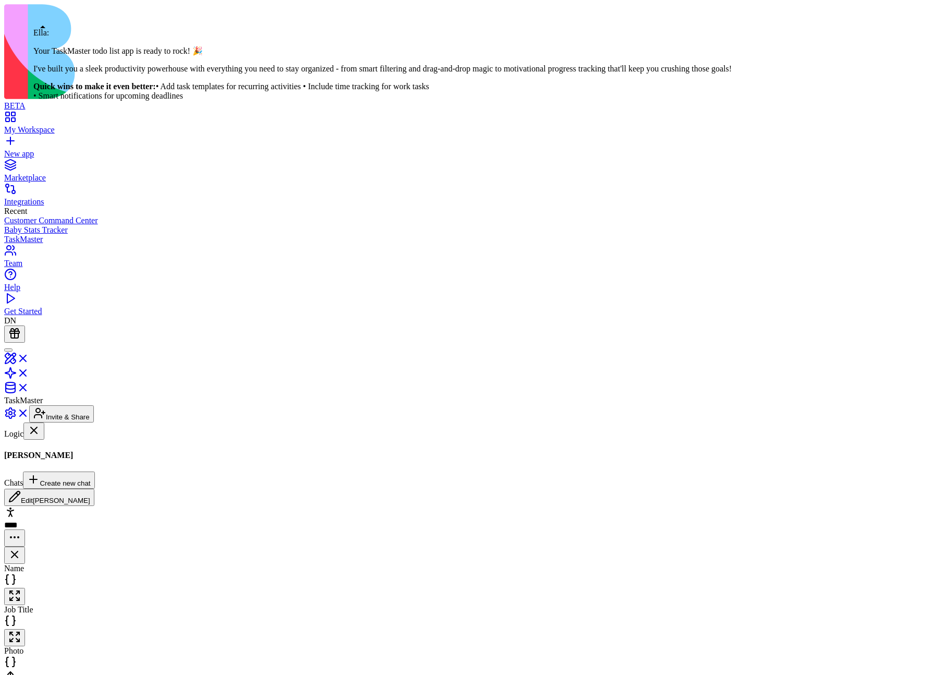
click at [8, 350] on div at bounding box center [8, 350] width 0 height 0
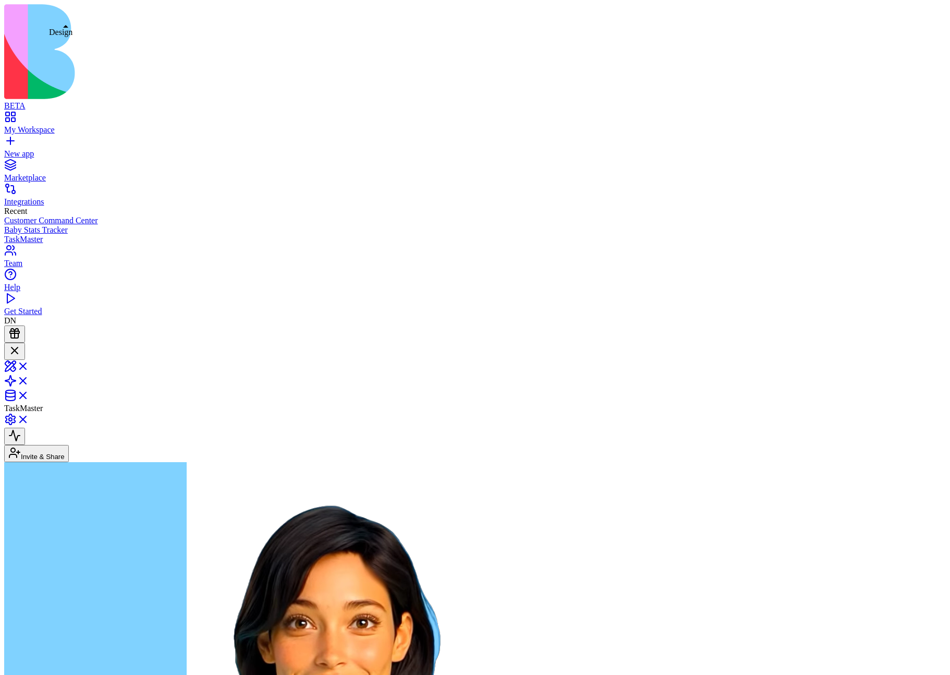
click at [29, 365] on link at bounding box center [16, 369] width 25 height 9
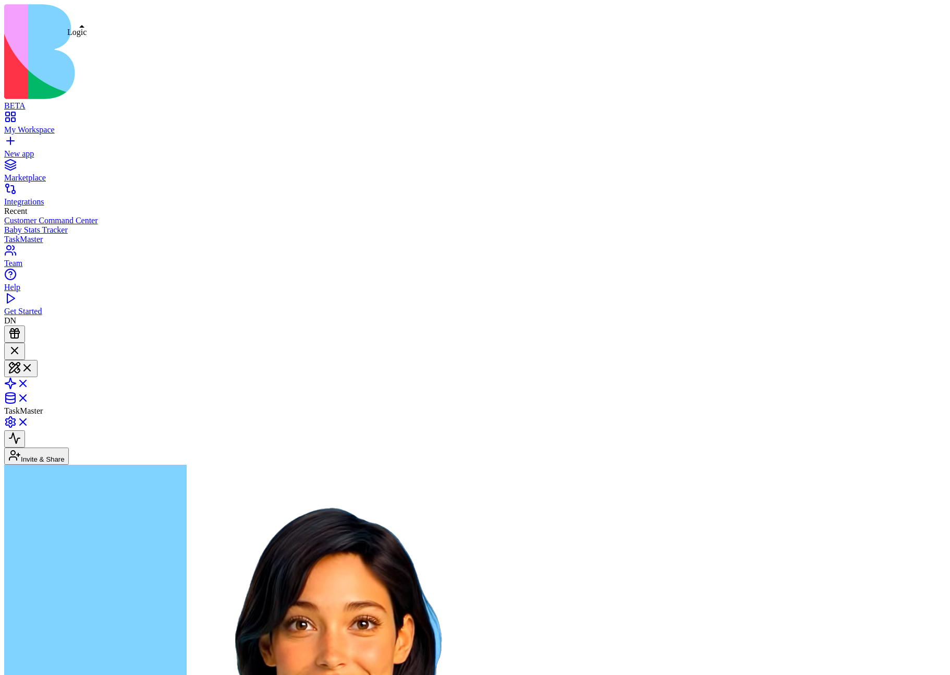
click at [29, 382] on link at bounding box center [16, 386] width 25 height 9
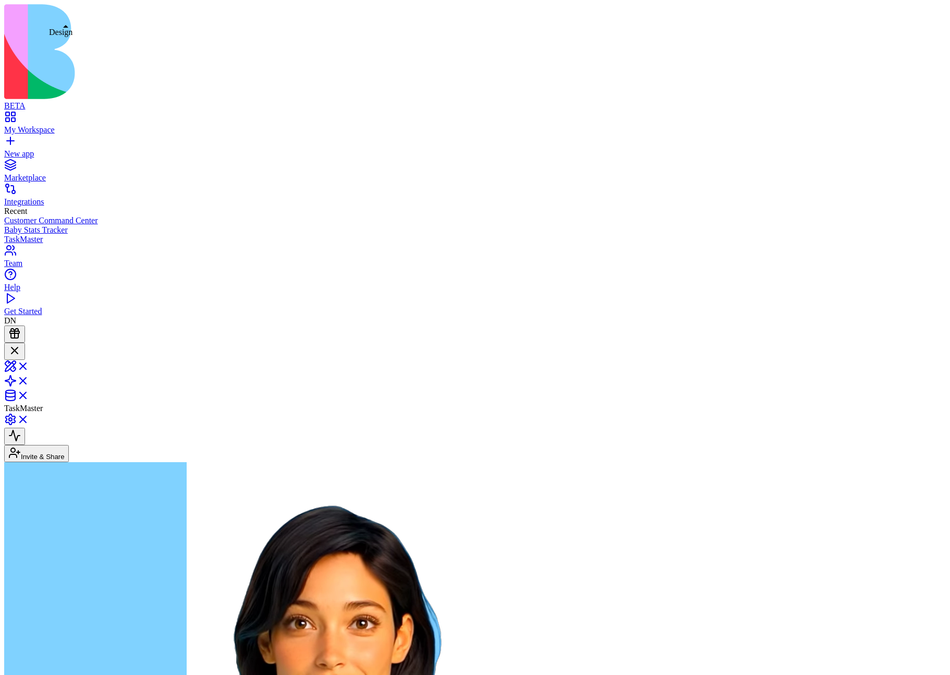
click at [29, 365] on link at bounding box center [16, 369] width 25 height 9
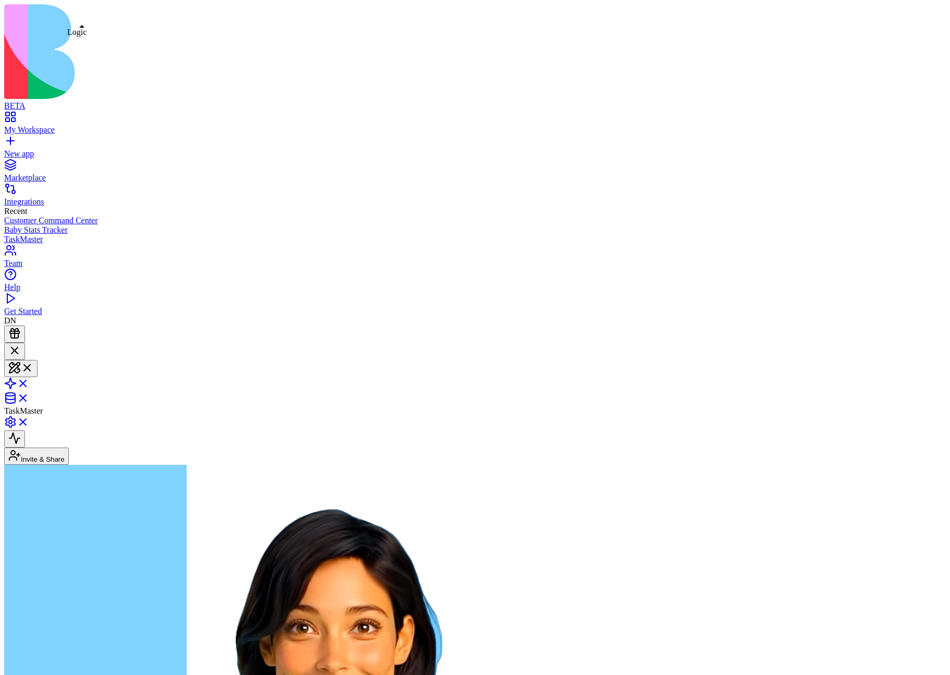
click at [29, 382] on link at bounding box center [16, 386] width 25 height 9
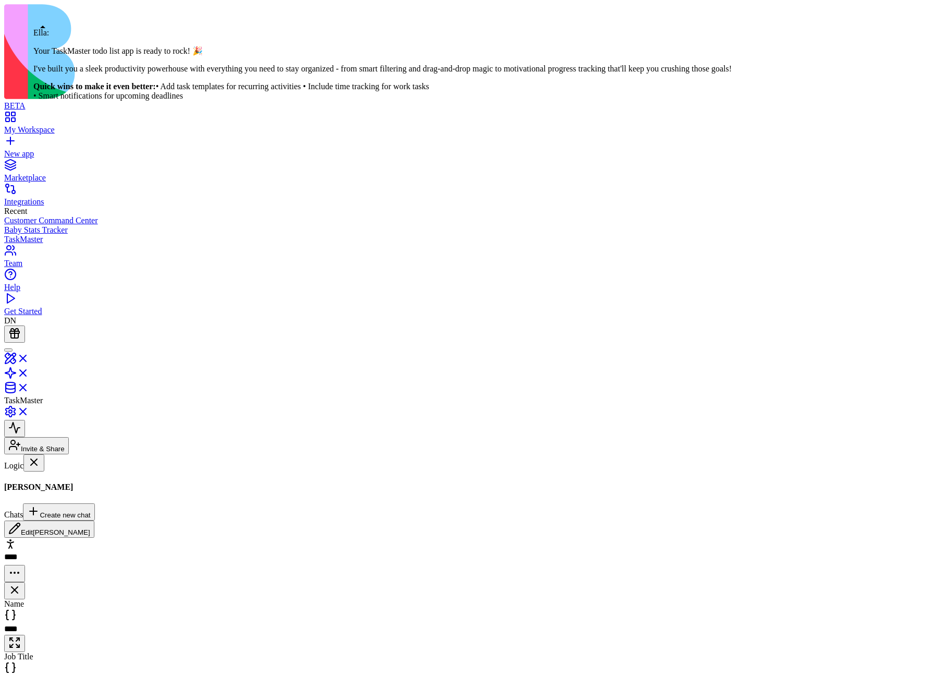
click at [8, 350] on div at bounding box center [8, 350] width 0 height 0
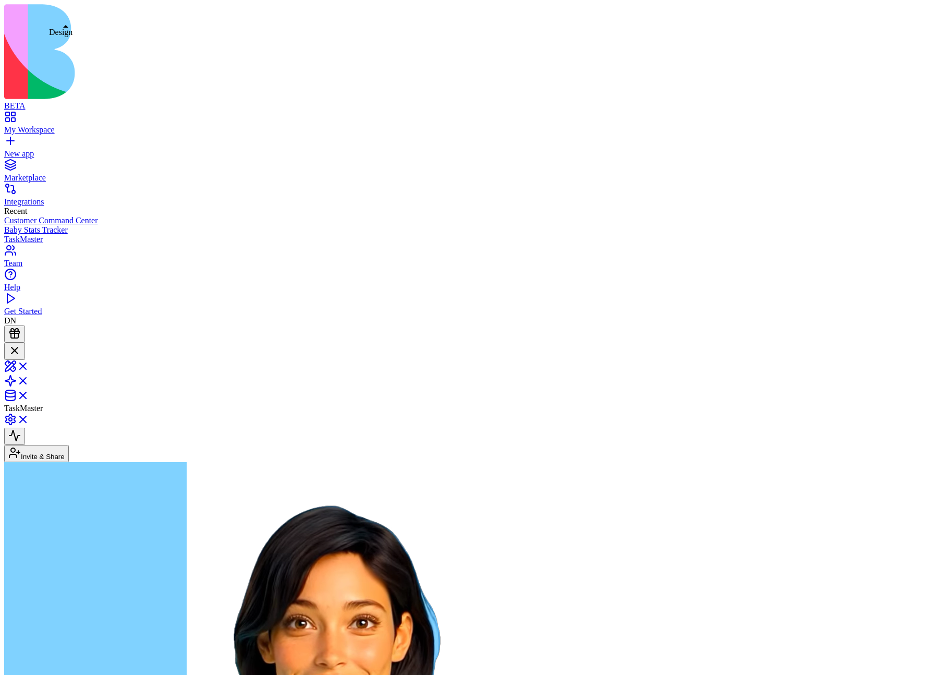
click at [29, 365] on link at bounding box center [16, 369] width 25 height 9
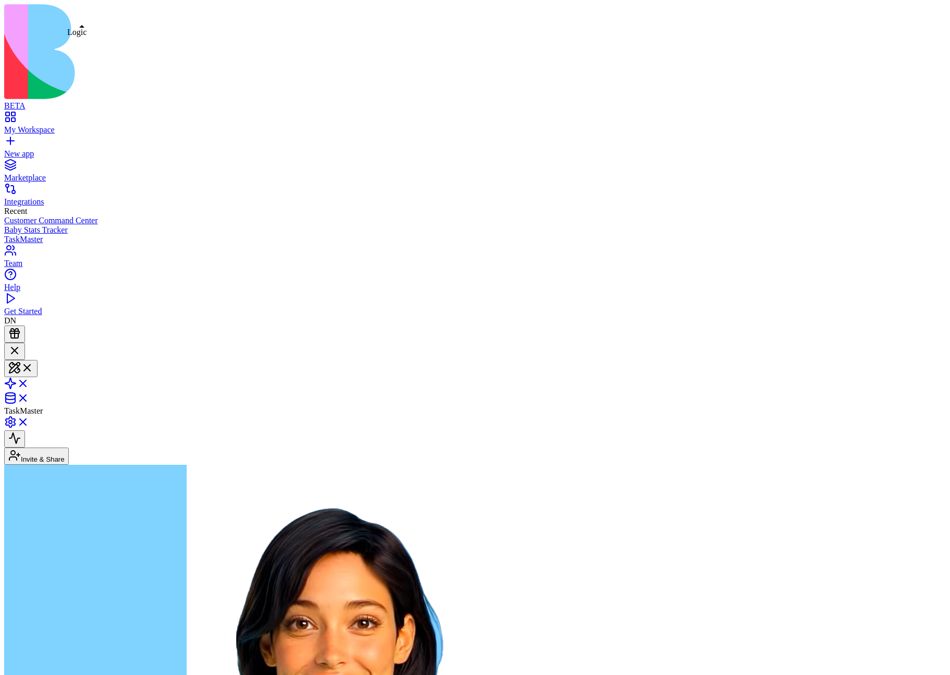
click at [29, 382] on link at bounding box center [16, 386] width 25 height 9
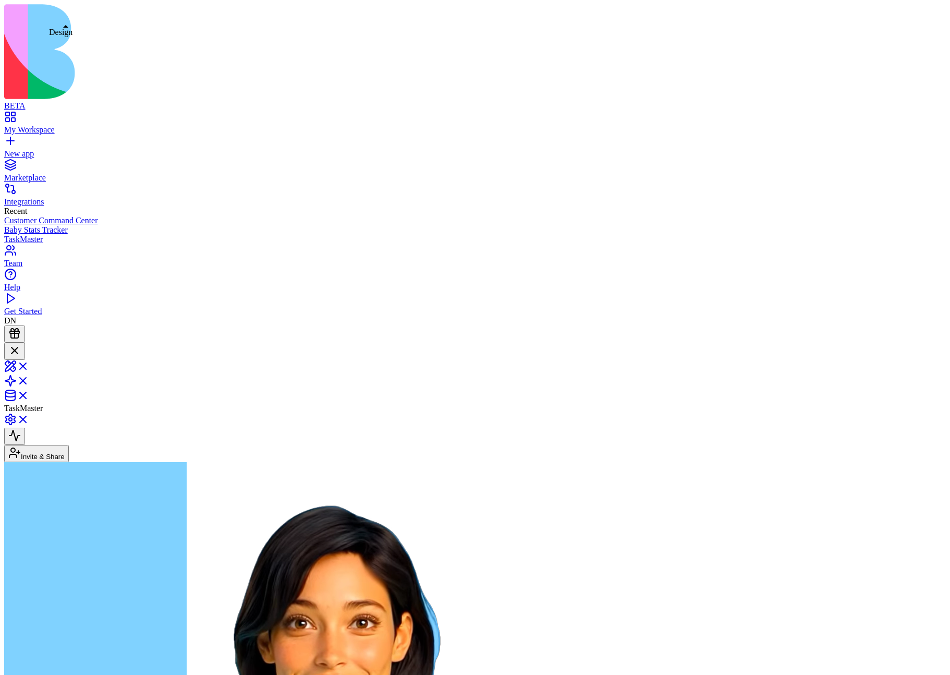
click at [29, 365] on link at bounding box center [16, 369] width 25 height 9
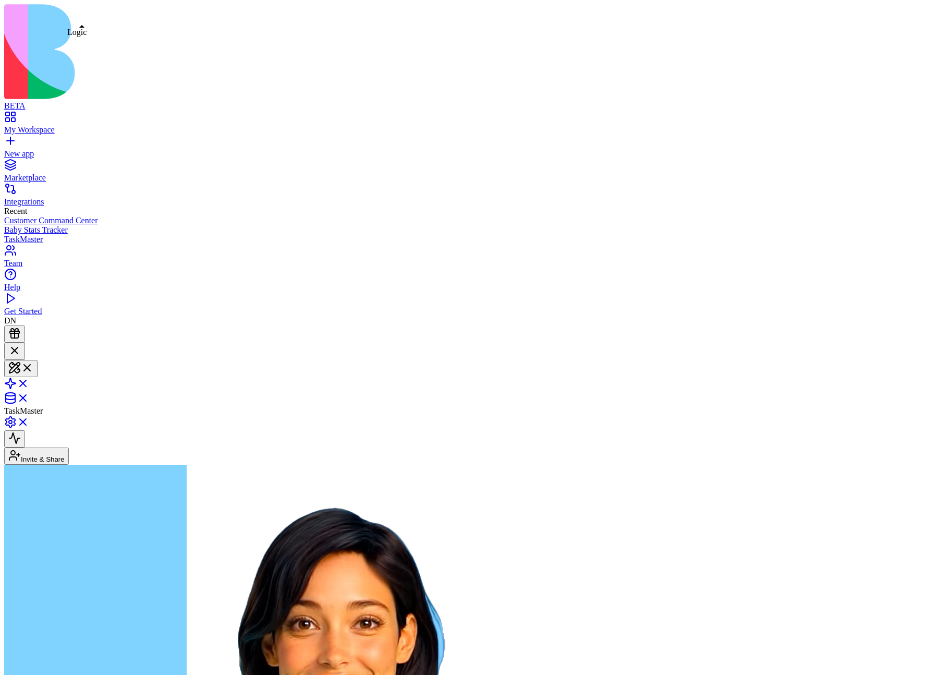
click at [29, 382] on link at bounding box center [16, 386] width 25 height 9
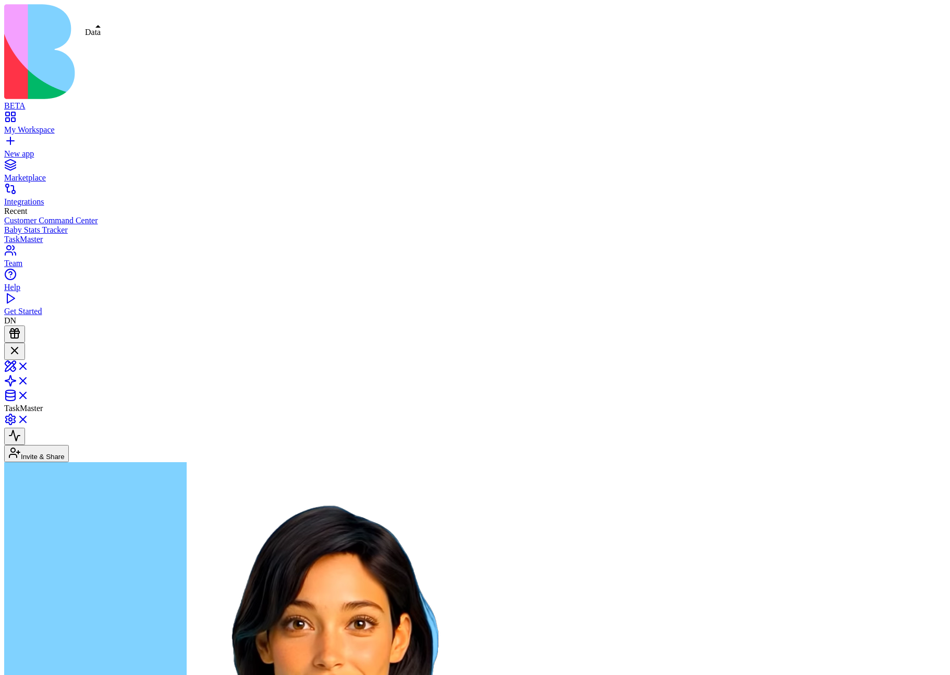
click at [29, 394] on link at bounding box center [16, 398] width 25 height 9
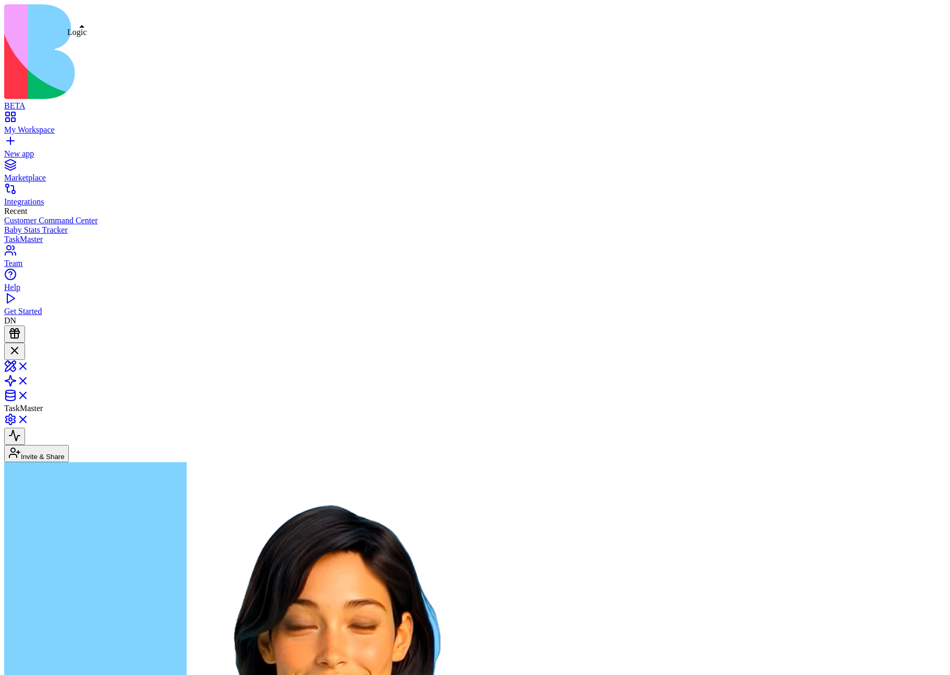
click at [29, 380] on link at bounding box center [16, 384] width 25 height 9
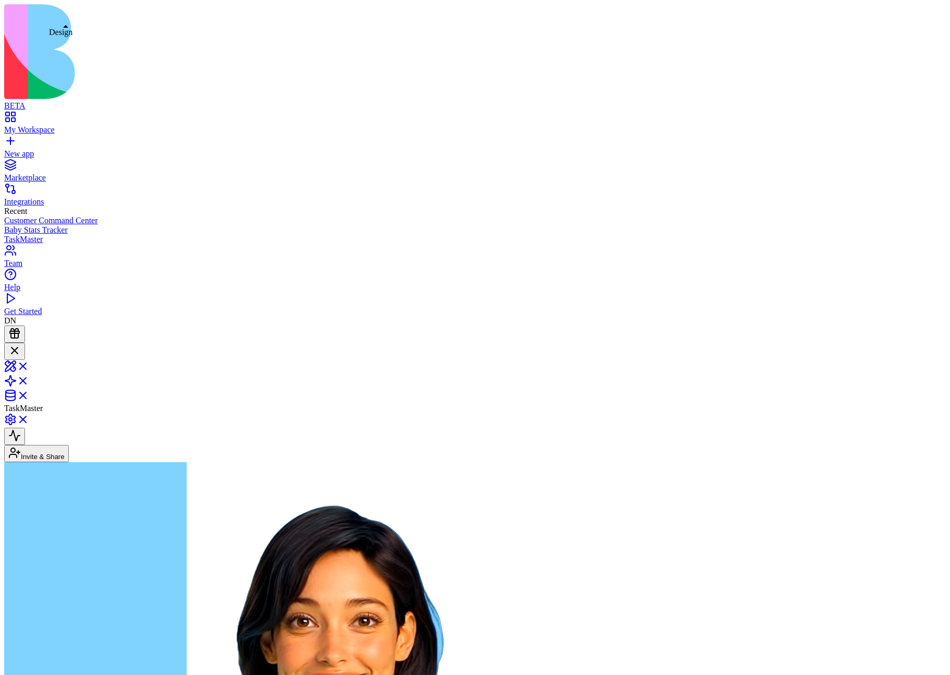
click at [29, 365] on link at bounding box center [16, 369] width 25 height 9
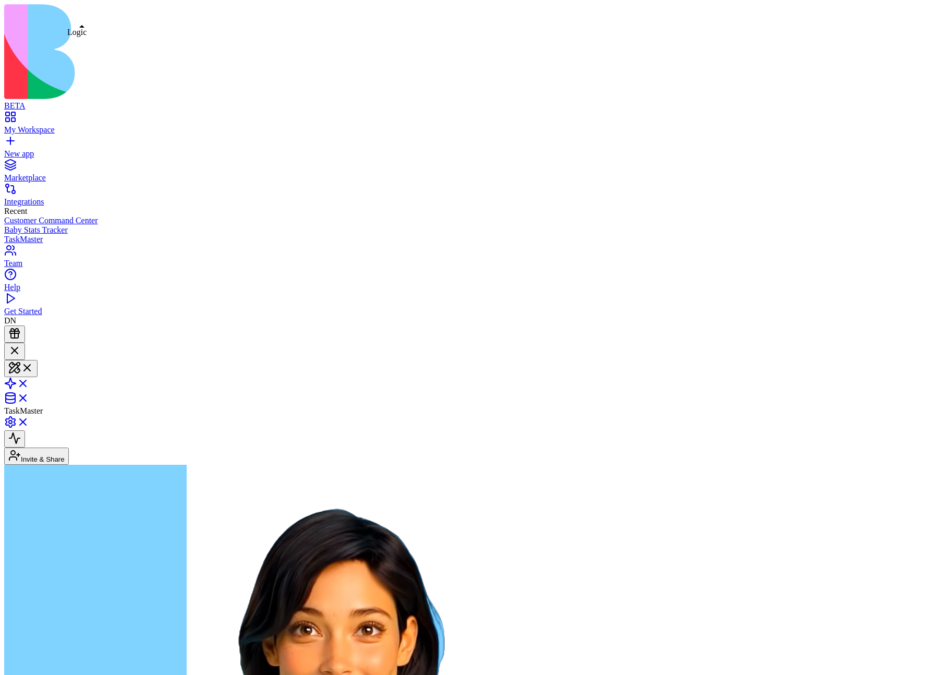
click at [29, 382] on link at bounding box center [16, 386] width 25 height 9
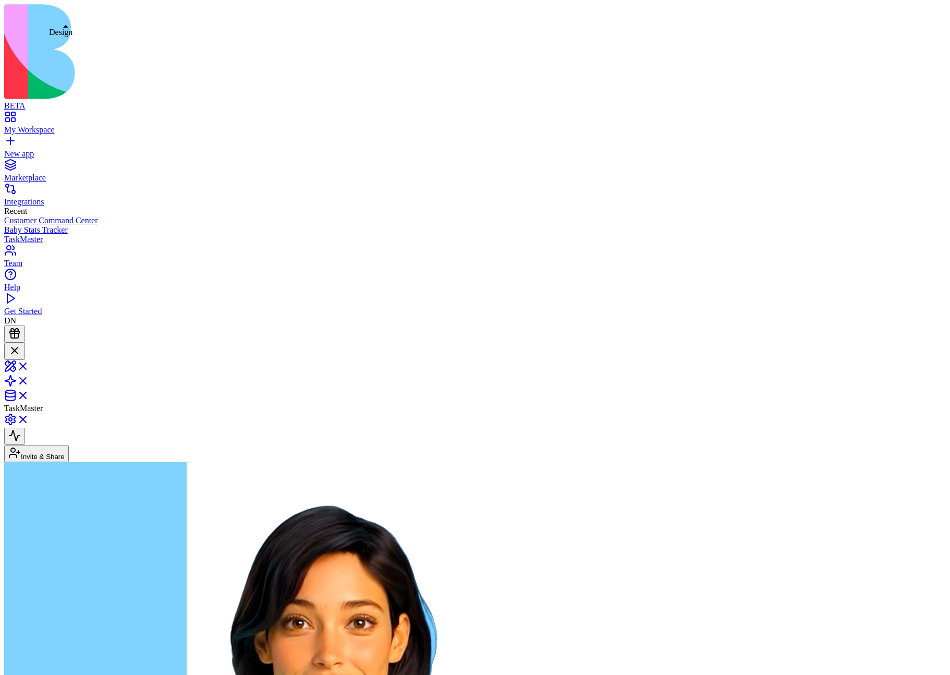
click at [29, 365] on link at bounding box center [16, 369] width 25 height 9
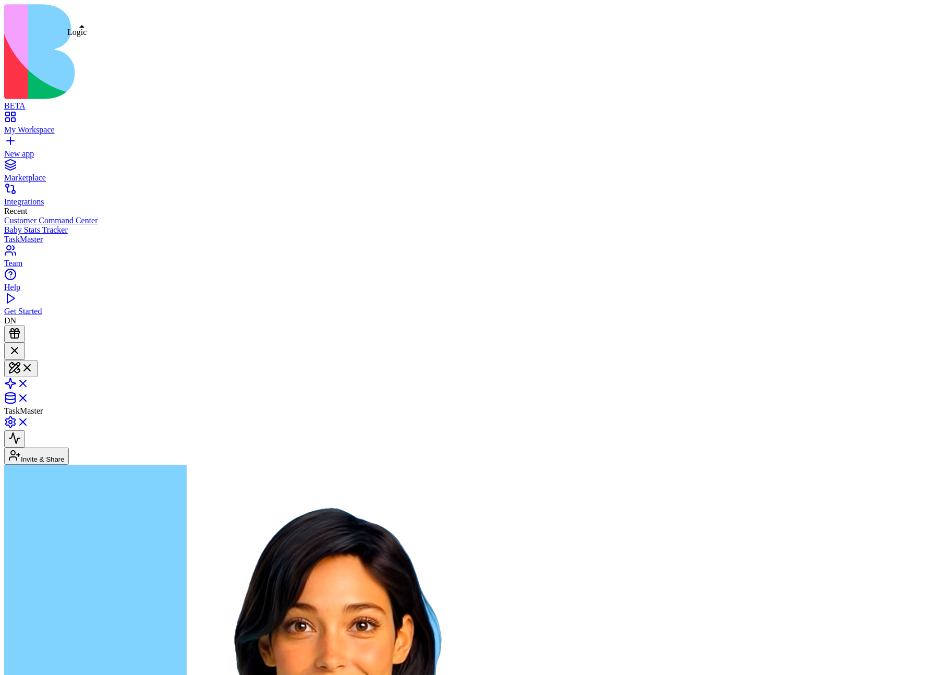
click at [29, 382] on link at bounding box center [16, 386] width 25 height 9
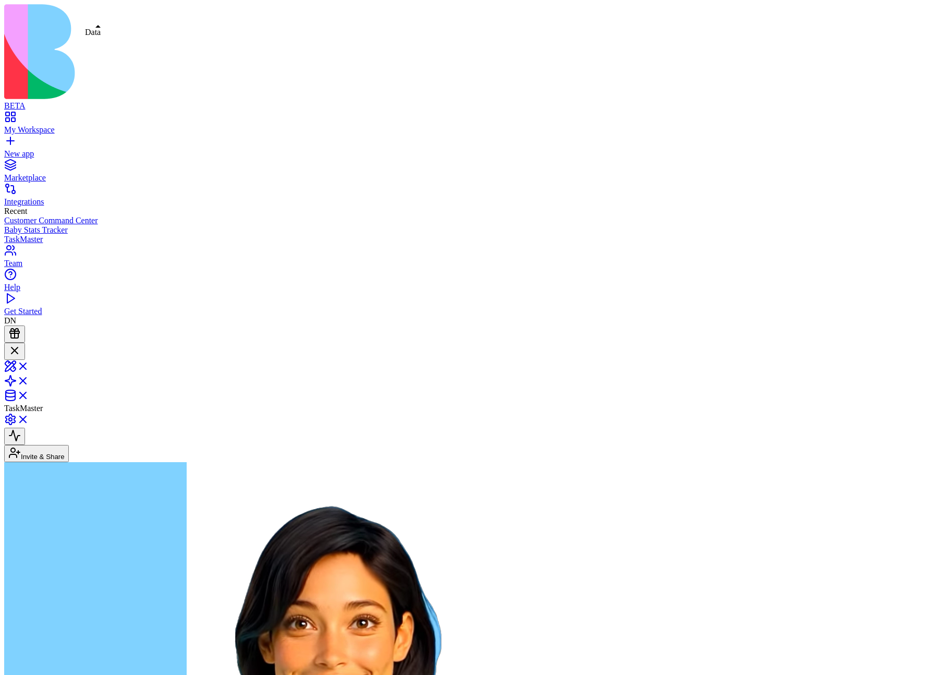
click at [29, 394] on link at bounding box center [16, 398] width 25 height 9
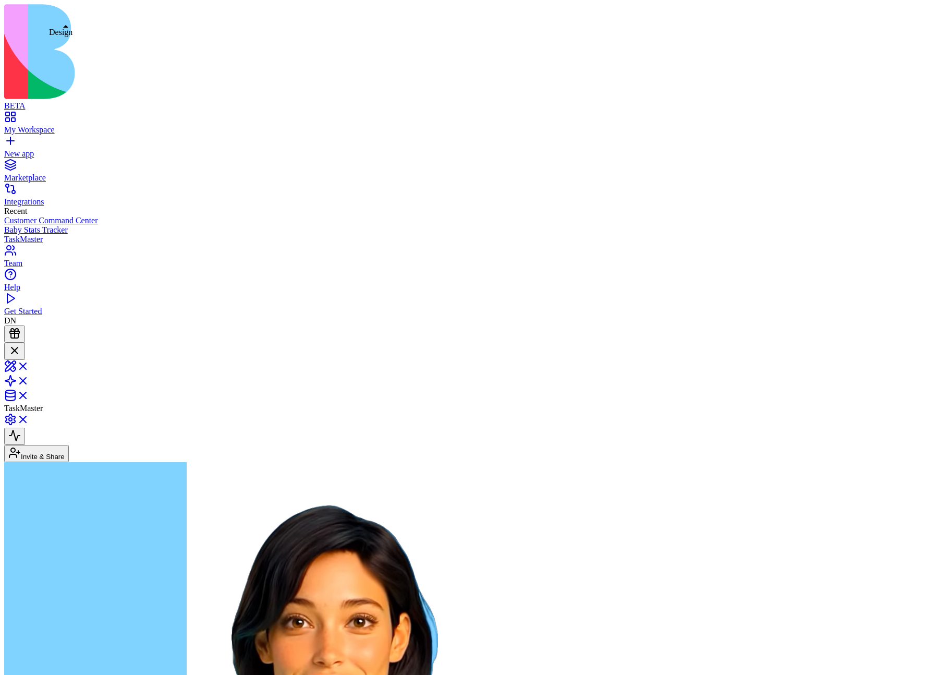
click at [29, 365] on link at bounding box center [16, 369] width 25 height 9
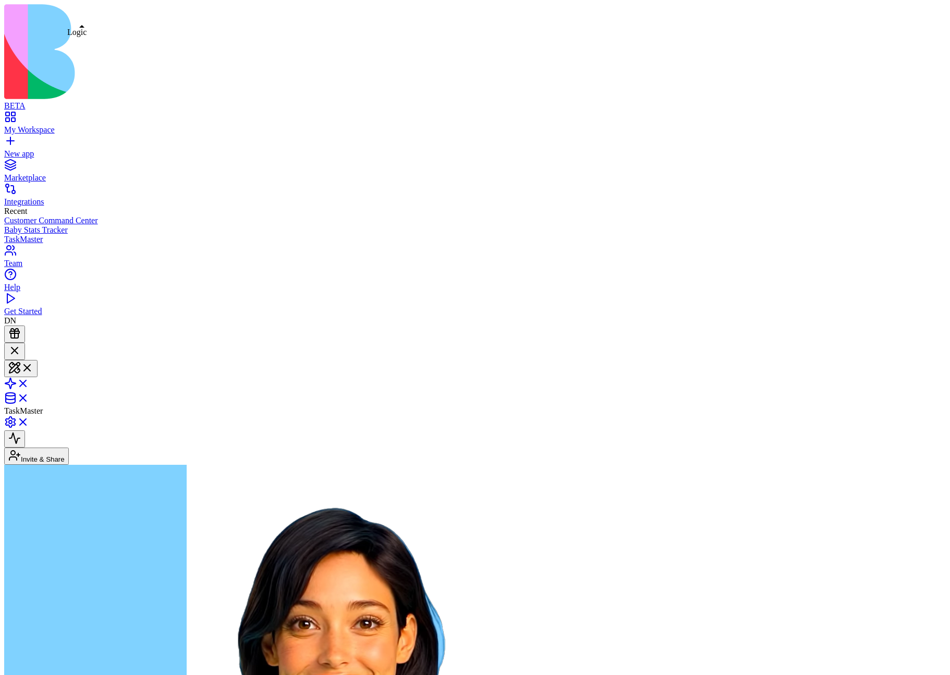
click at [29, 382] on link at bounding box center [16, 386] width 25 height 9
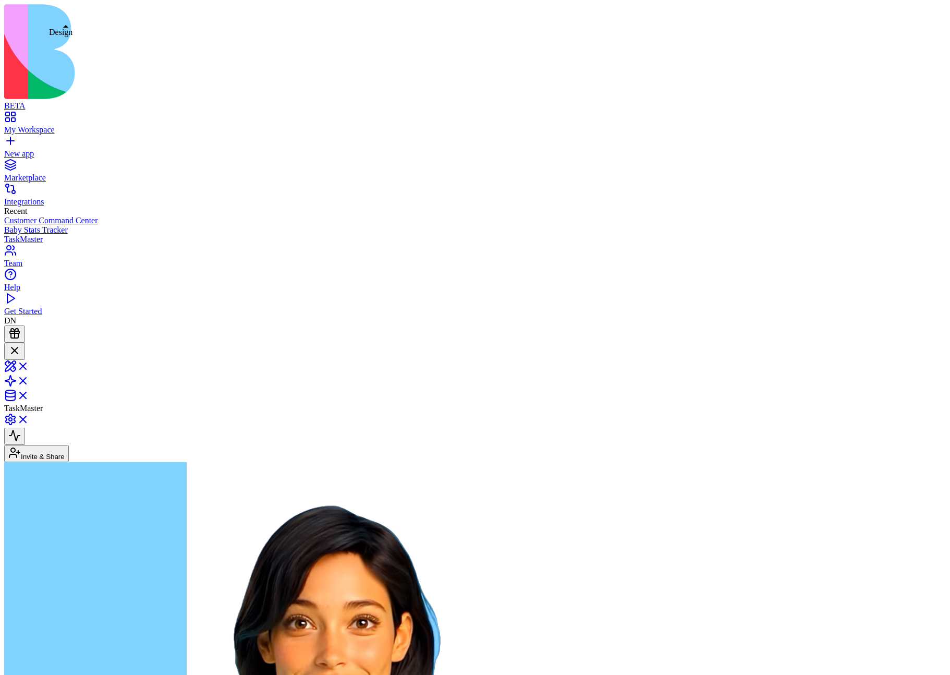
click at [29, 365] on link at bounding box center [16, 369] width 25 height 9
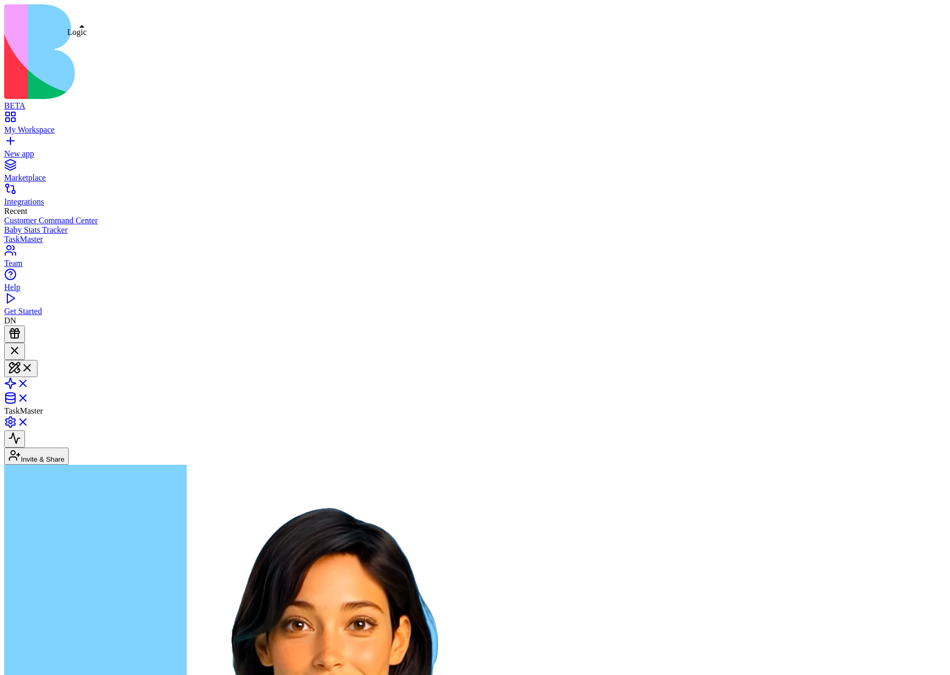
click at [29, 382] on link at bounding box center [16, 386] width 25 height 9
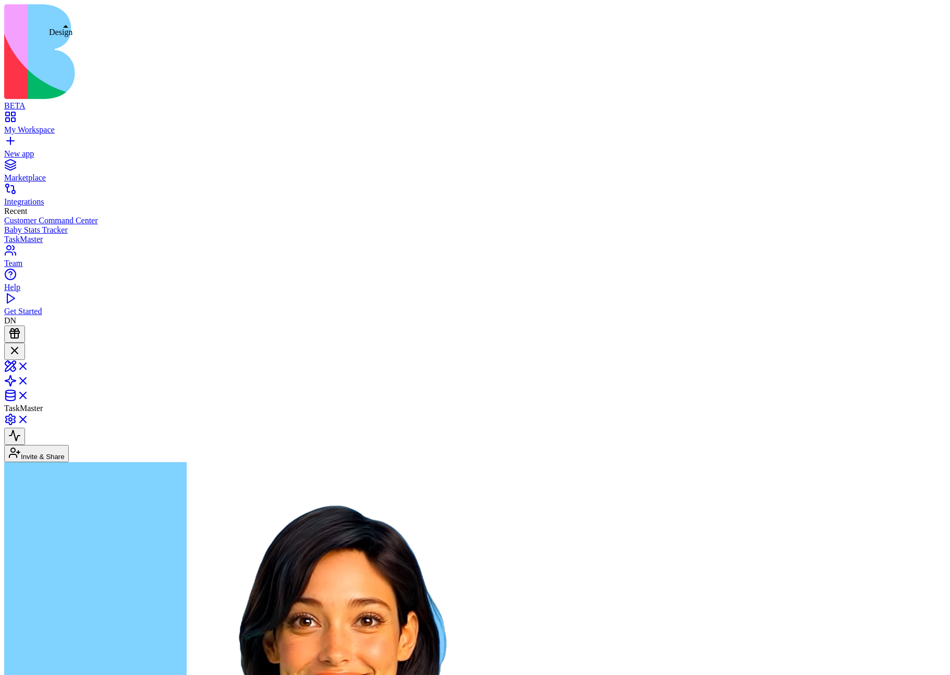
click at [29, 365] on link at bounding box center [16, 369] width 25 height 9
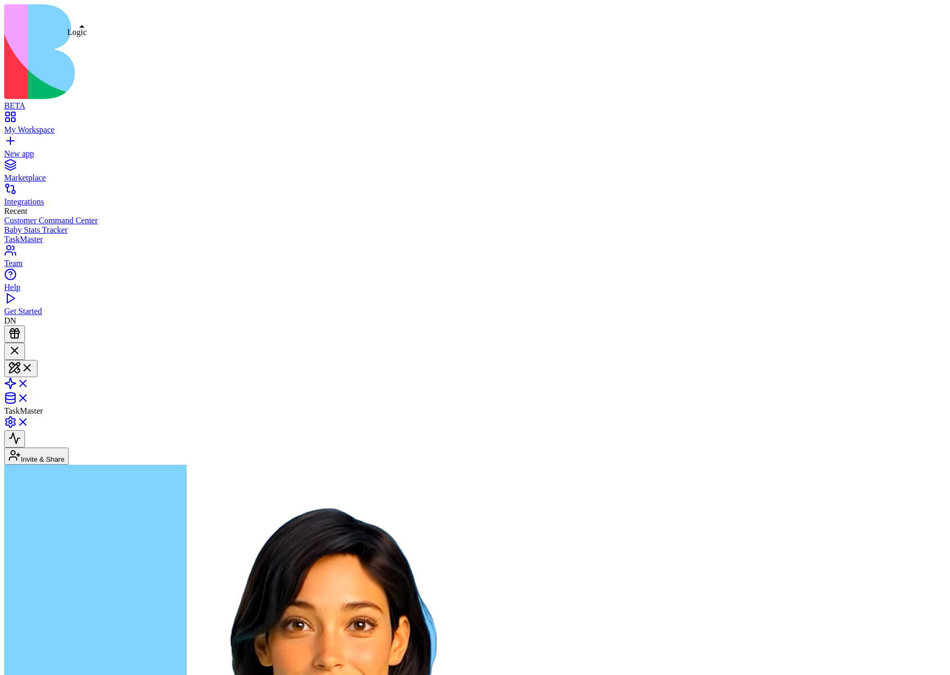
click at [29, 382] on link at bounding box center [16, 386] width 25 height 9
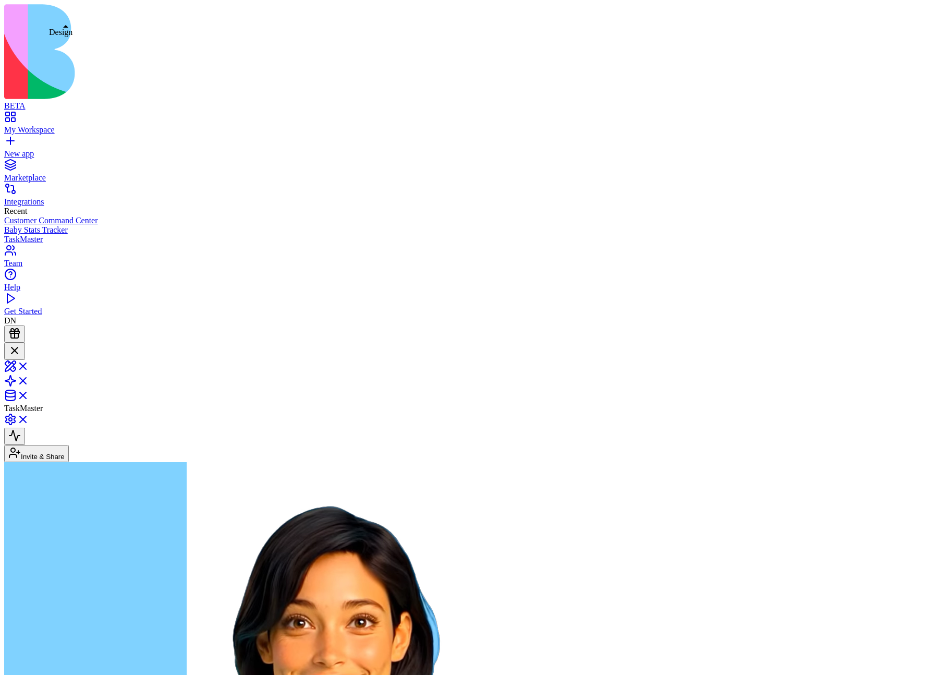
click at [29, 365] on link at bounding box center [16, 369] width 25 height 9
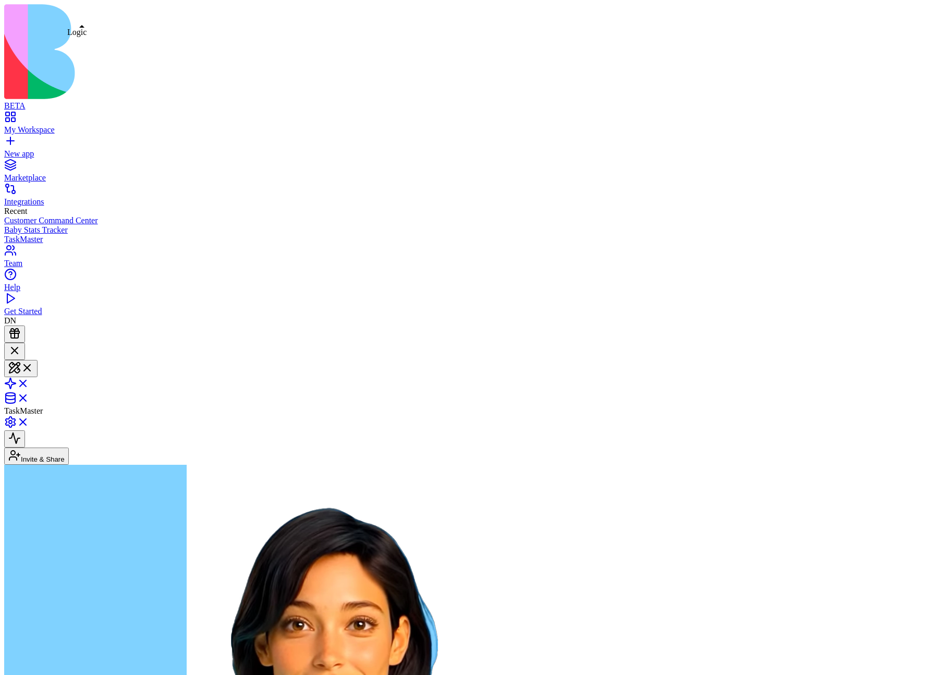
click at [29, 382] on link at bounding box center [16, 386] width 25 height 9
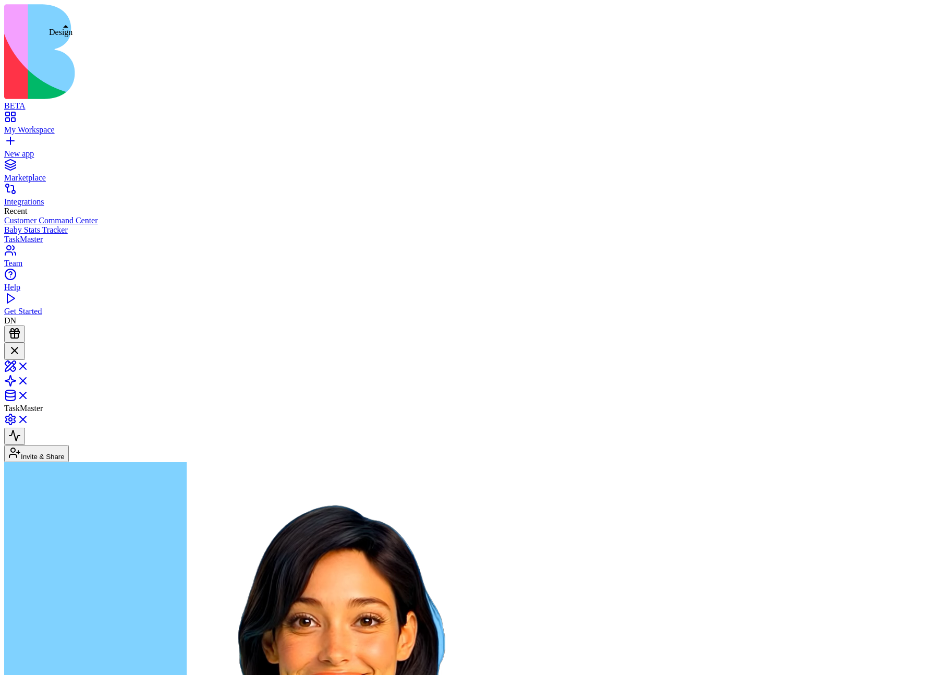
click at [29, 365] on link at bounding box center [16, 369] width 25 height 9
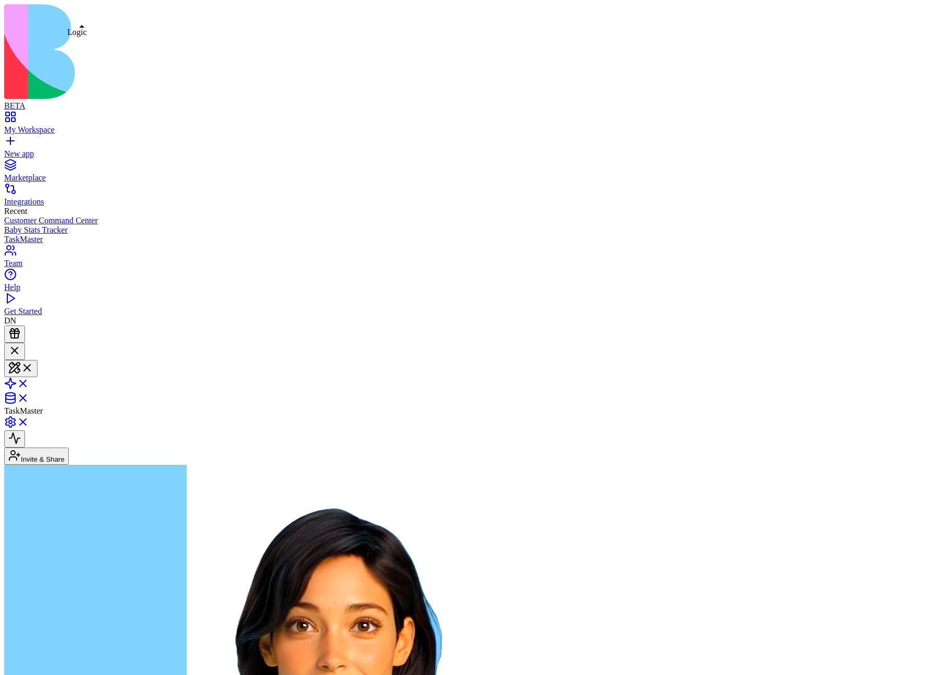
click at [29, 382] on link at bounding box center [16, 386] width 25 height 9
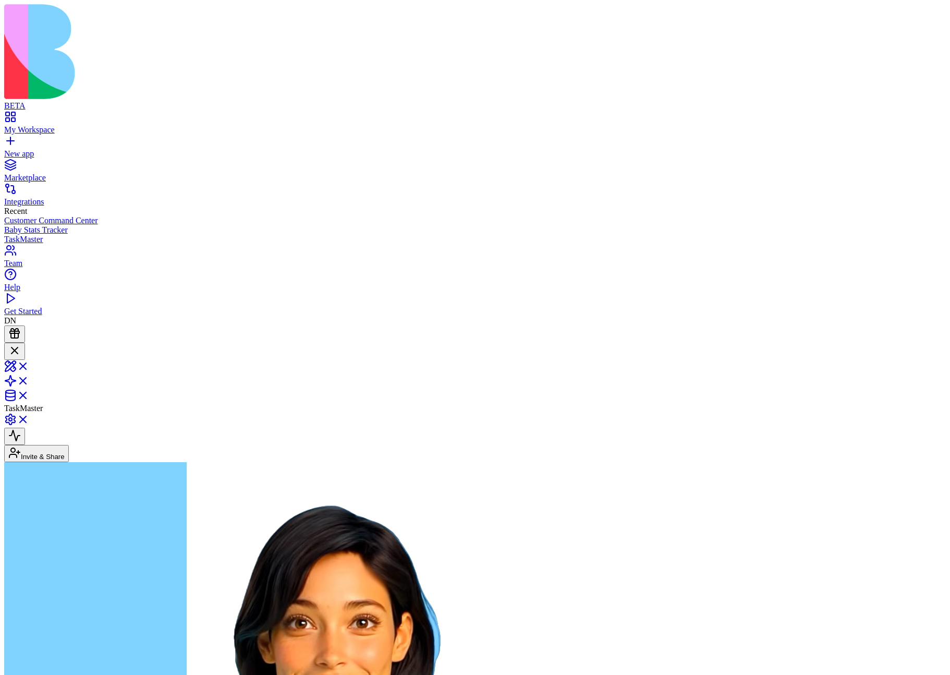
click at [29, 365] on link at bounding box center [16, 369] width 25 height 9
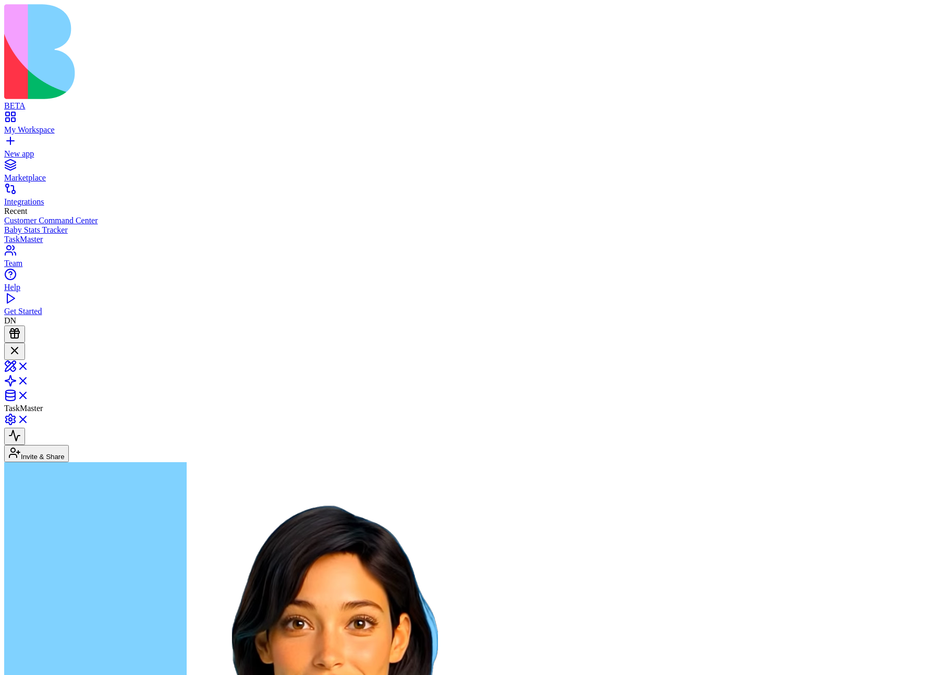
click at [29, 365] on link at bounding box center [16, 369] width 25 height 9
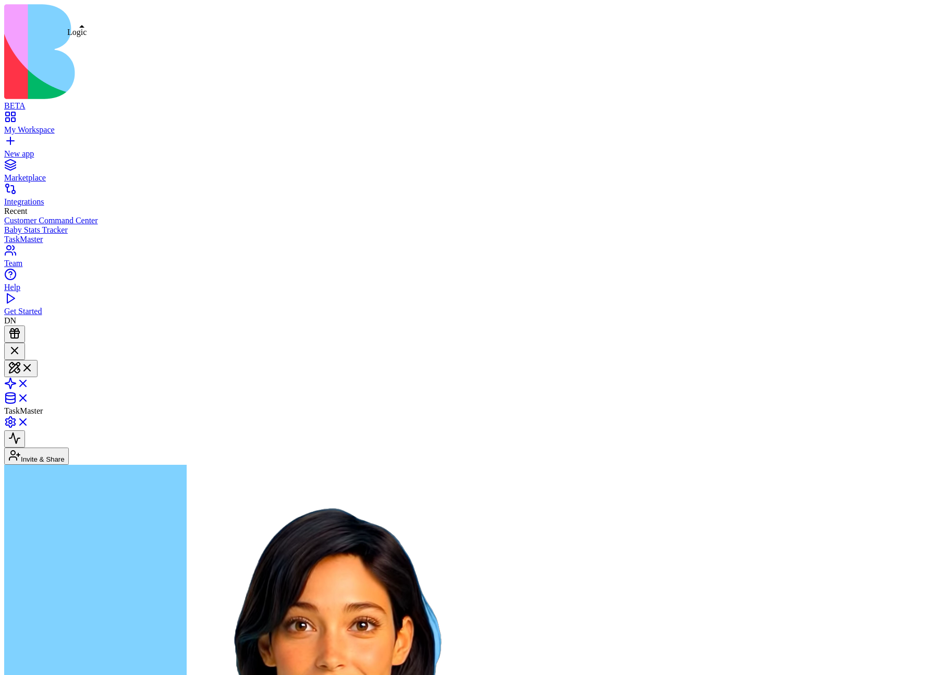
click at [29, 382] on link at bounding box center [16, 386] width 25 height 9
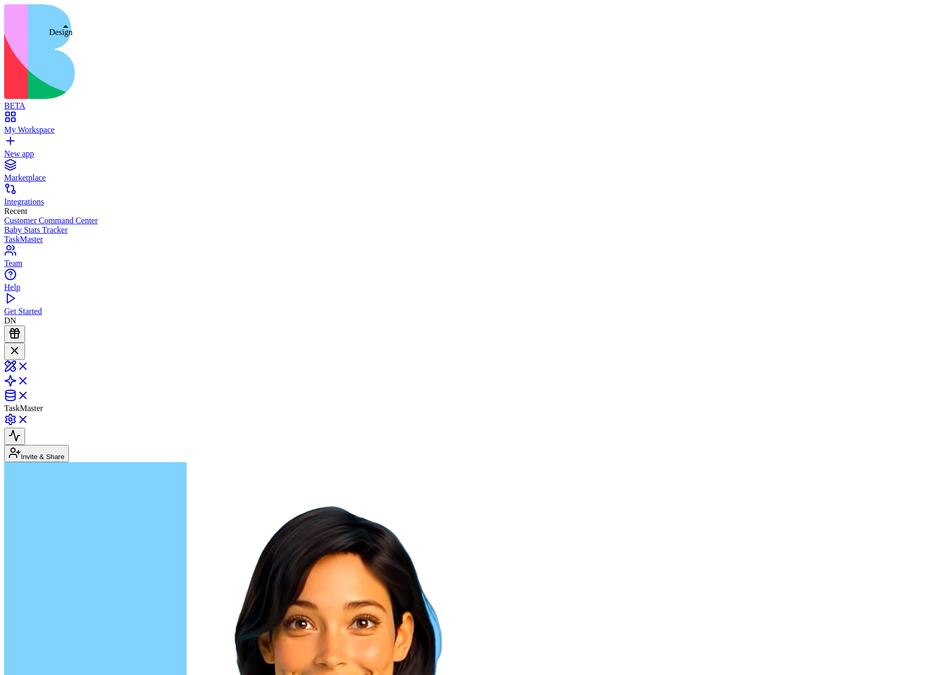
click at [29, 365] on link at bounding box center [16, 369] width 25 height 9
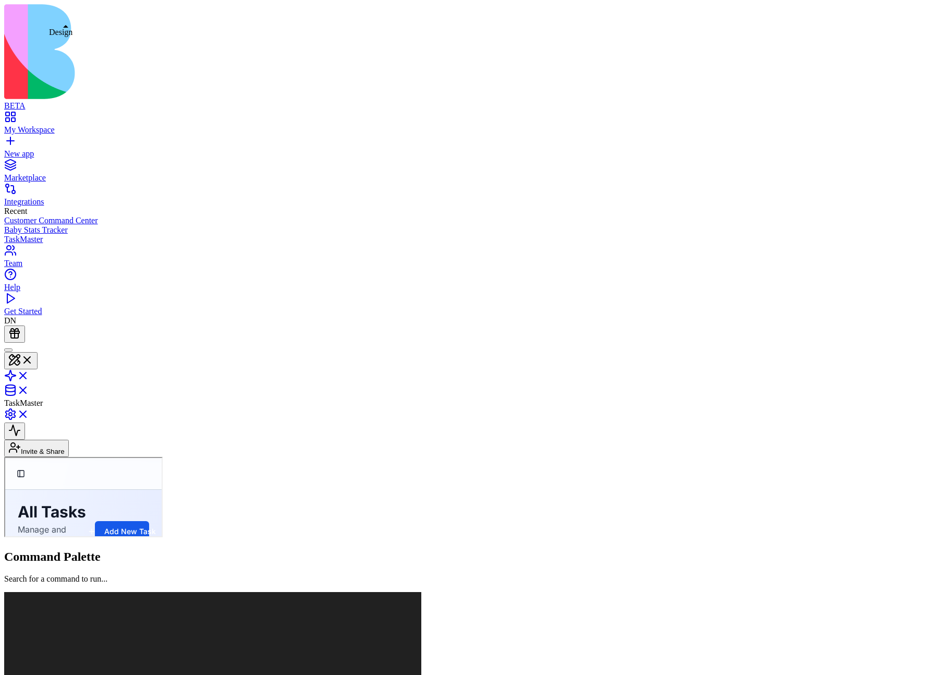
click at [38, 352] on button at bounding box center [20, 360] width 33 height 17
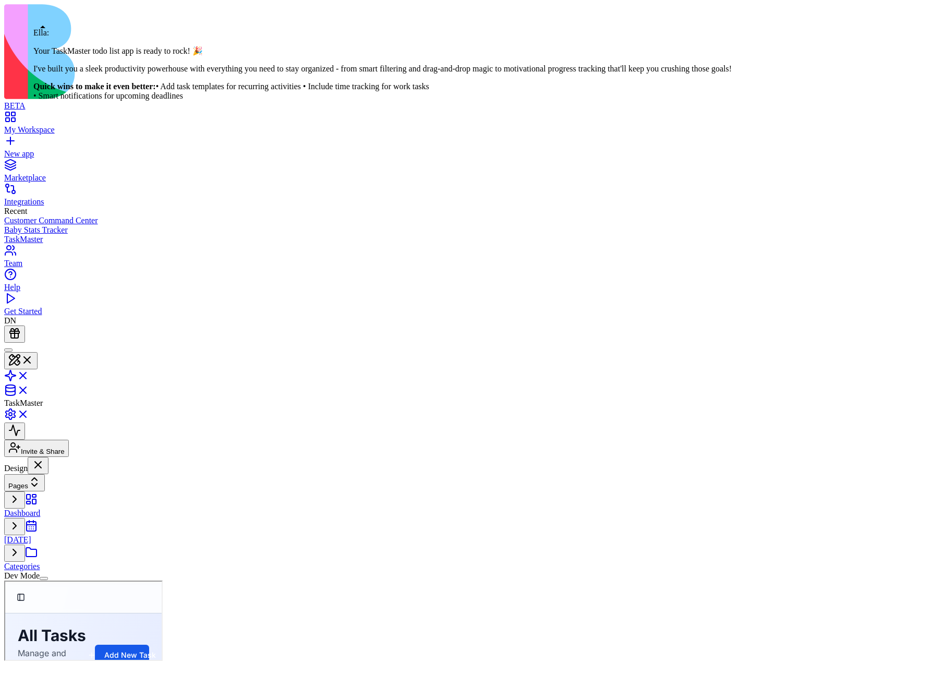
click at [8, 350] on div at bounding box center [8, 350] width 0 height 0
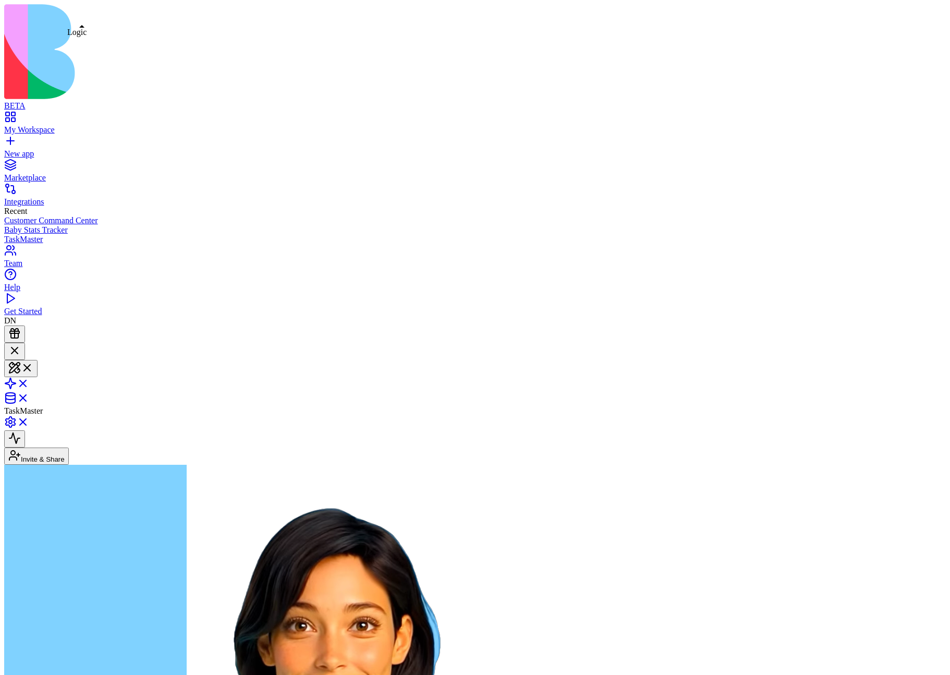
click at [29, 382] on link at bounding box center [16, 386] width 25 height 9
click at [38, 360] on button at bounding box center [20, 368] width 33 height 17
click at [29, 382] on link at bounding box center [16, 386] width 25 height 9
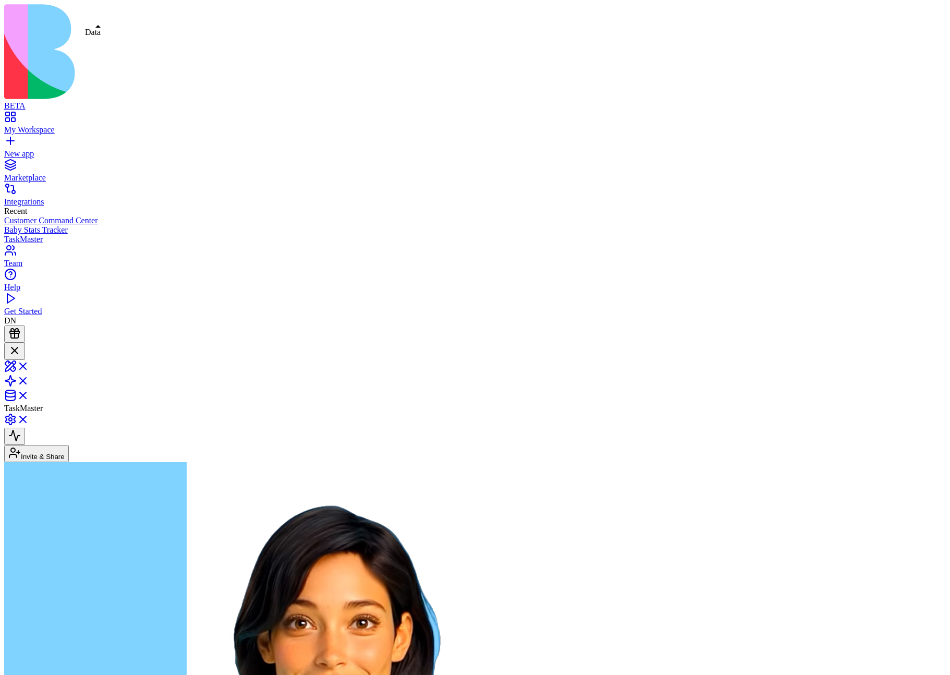
click at [29, 394] on link at bounding box center [16, 398] width 25 height 9
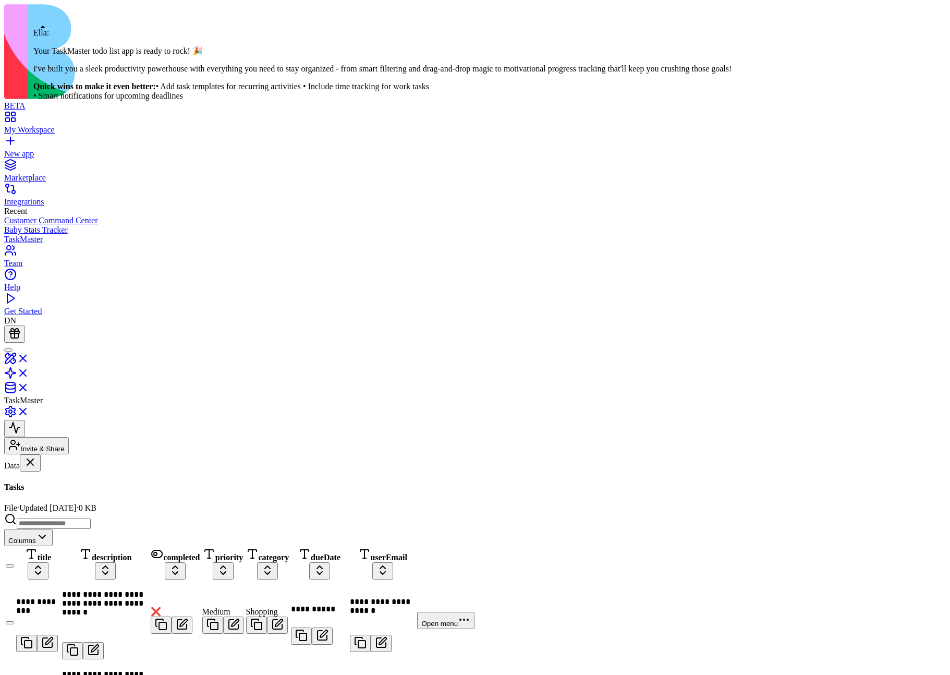
click at [8, 350] on div at bounding box center [8, 350] width 0 height 0
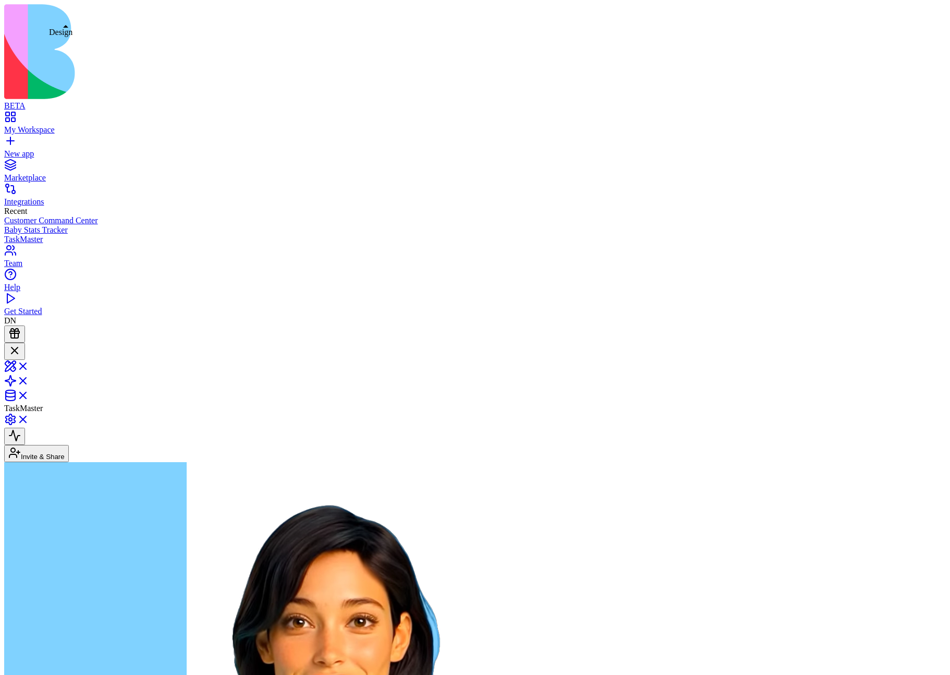
click at [29, 365] on link at bounding box center [16, 369] width 25 height 9
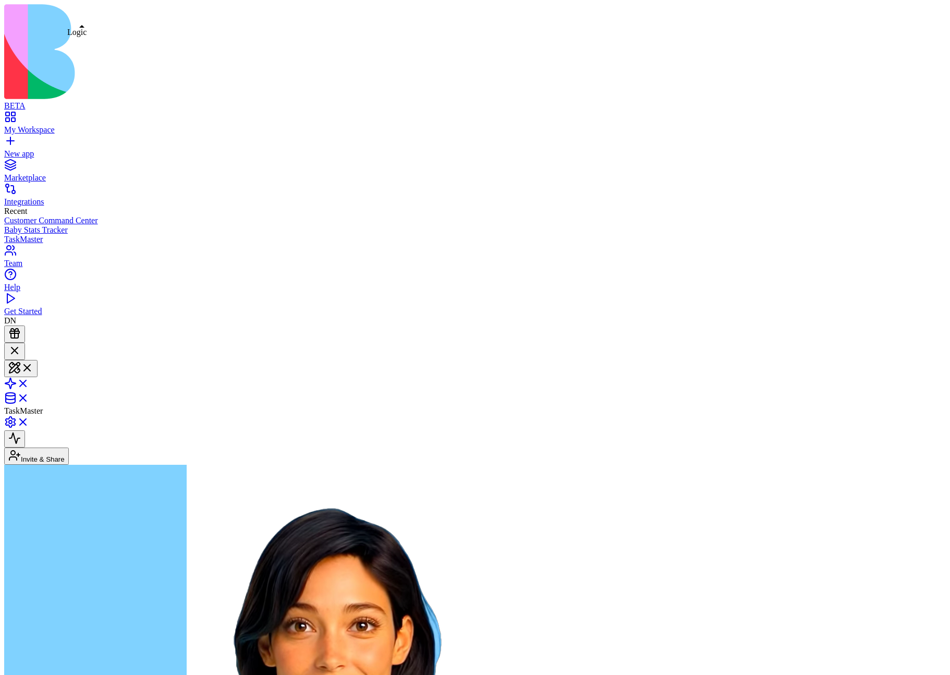
click at [29, 382] on link at bounding box center [16, 386] width 25 height 9
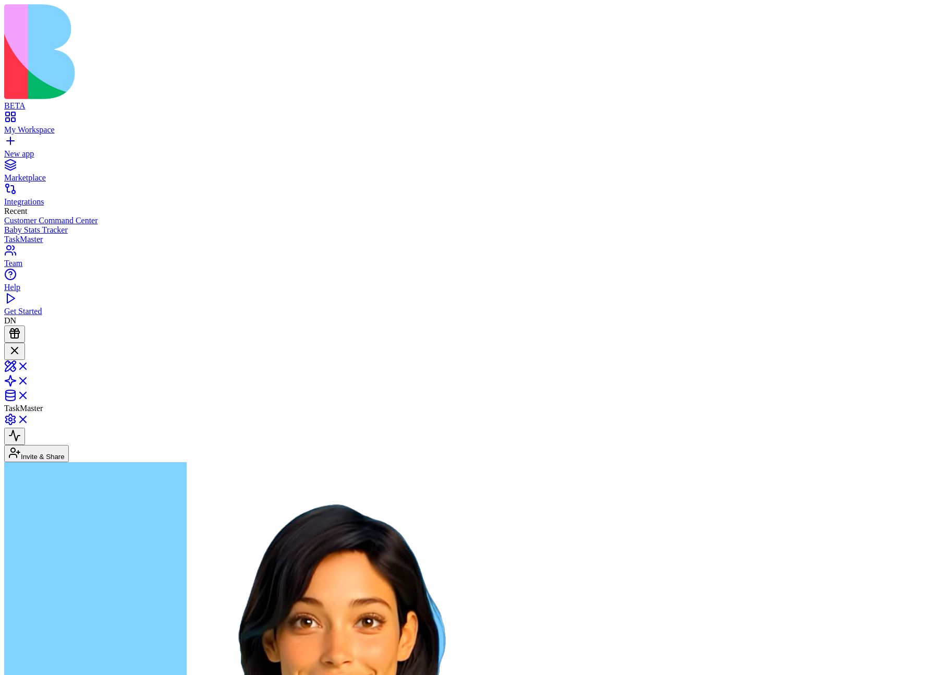
click at [29, 394] on link at bounding box center [16, 398] width 25 height 9
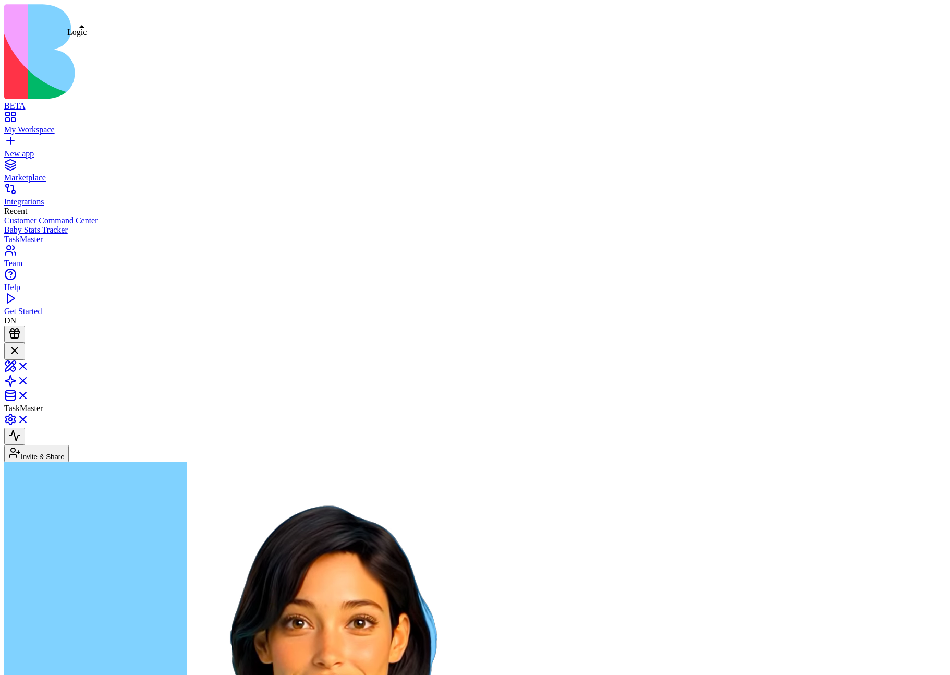
click at [29, 380] on link at bounding box center [16, 384] width 25 height 9
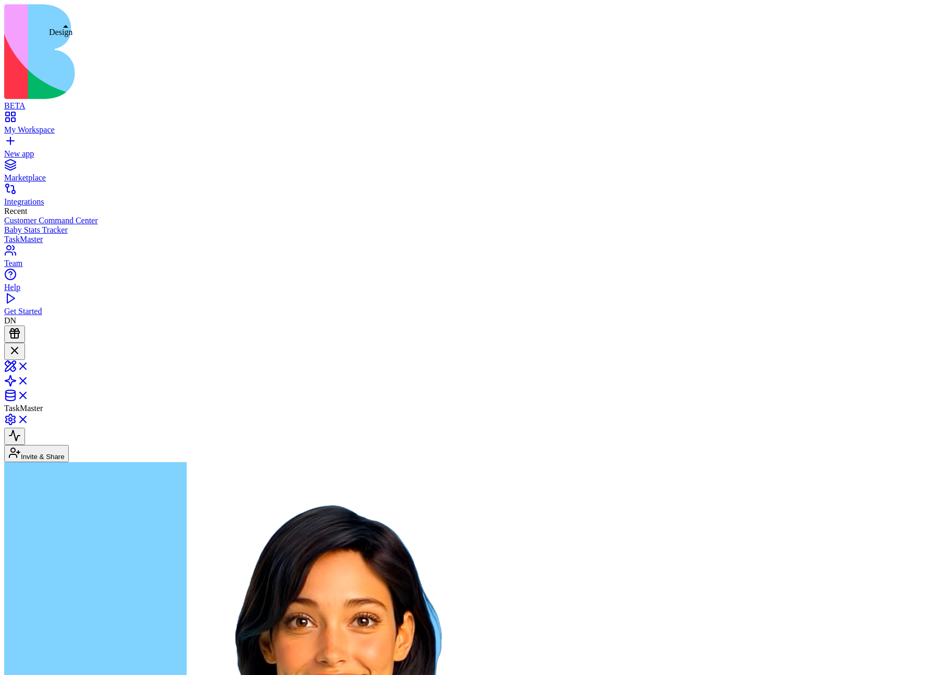
click at [29, 365] on link at bounding box center [16, 369] width 25 height 9
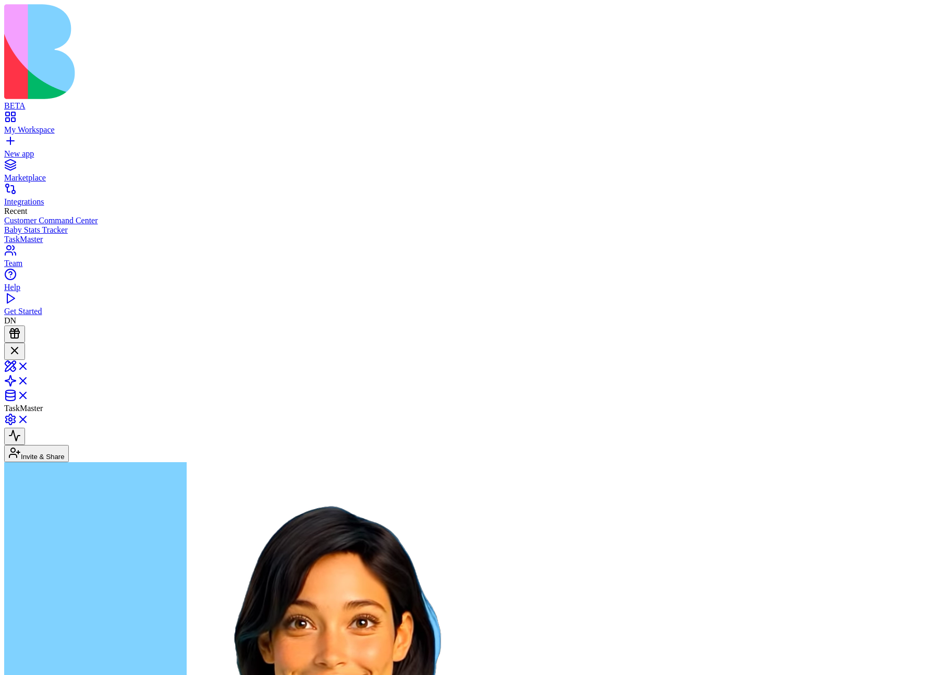
click at [29, 380] on link at bounding box center [16, 384] width 25 height 9
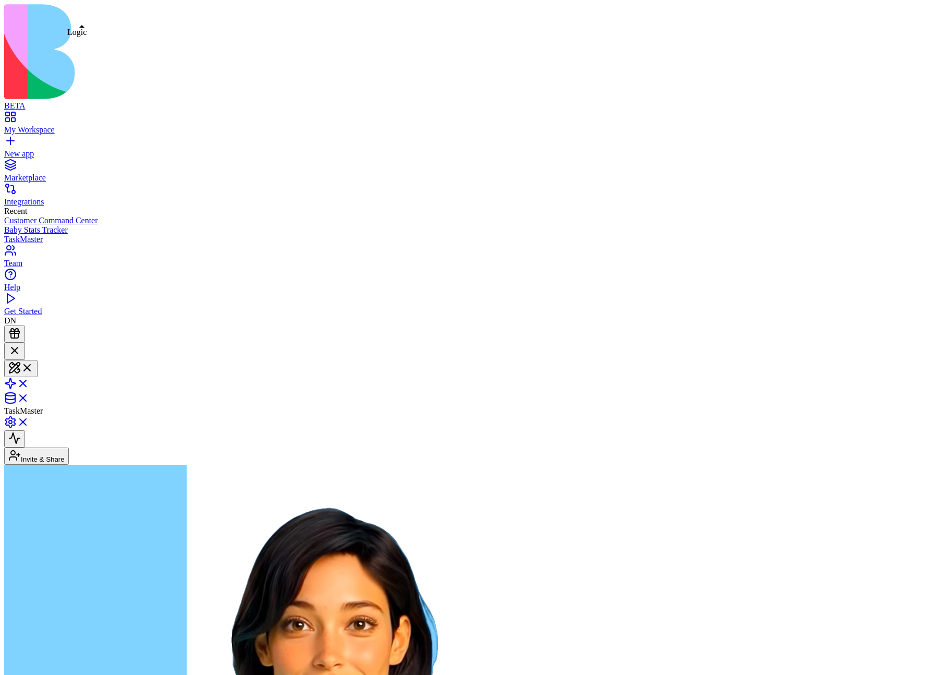
click at [29, 382] on link at bounding box center [16, 386] width 25 height 9
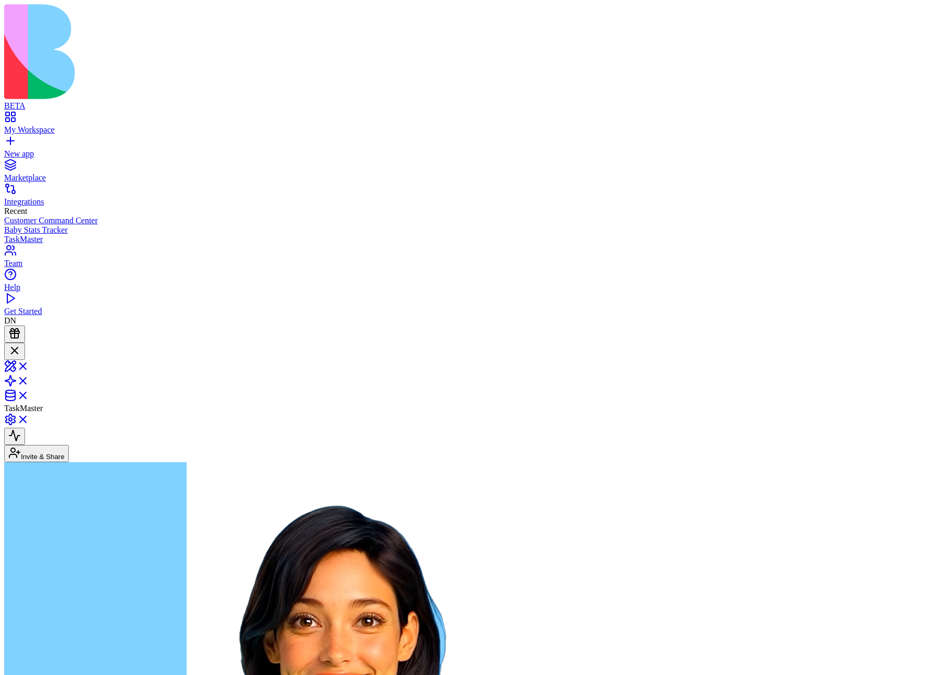
click at [29, 365] on link at bounding box center [16, 369] width 25 height 9
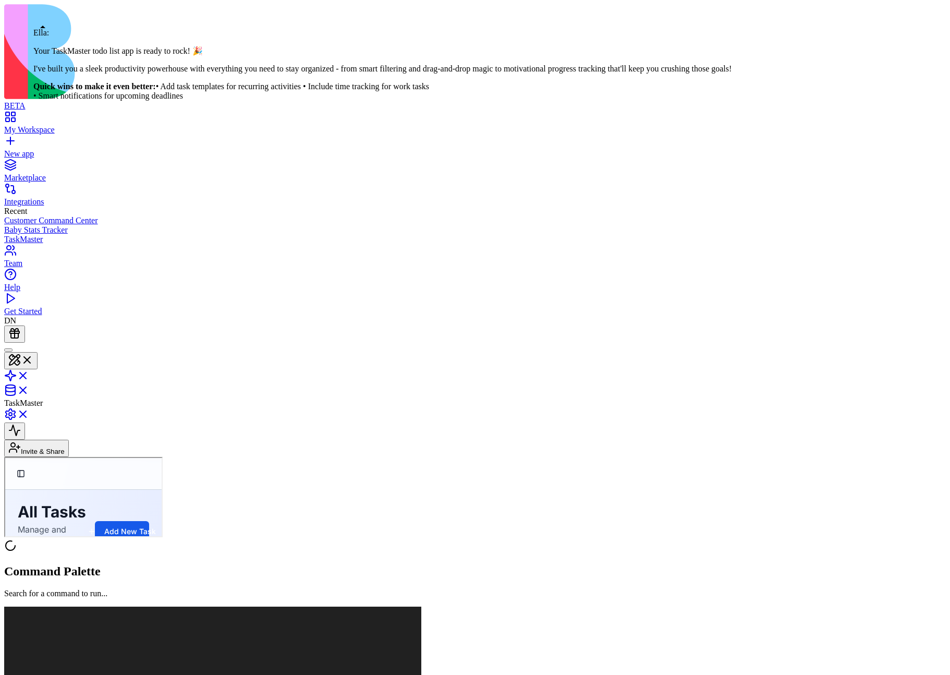
click at [8, 350] on div at bounding box center [8, 350] width 0 height 0
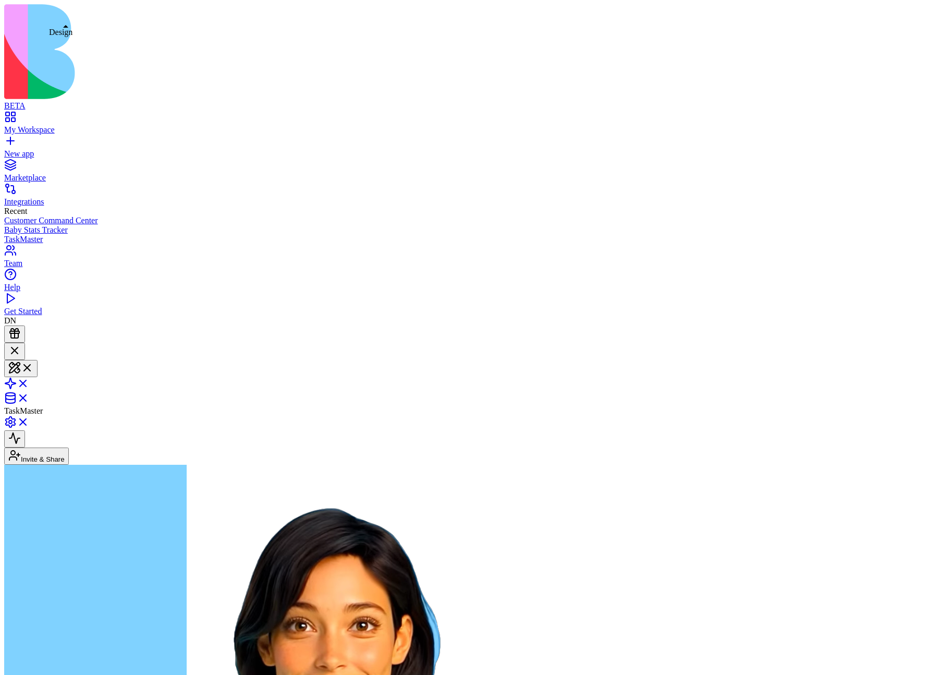
click at [38, 360] on button at bounding box center [20, 368] width 33 height 17
click at [29, 382] on link at bounding box center [16, 386] width 25 height 9
click at [29, 397] on link at bounding box center [16, 401] width 25 height 9
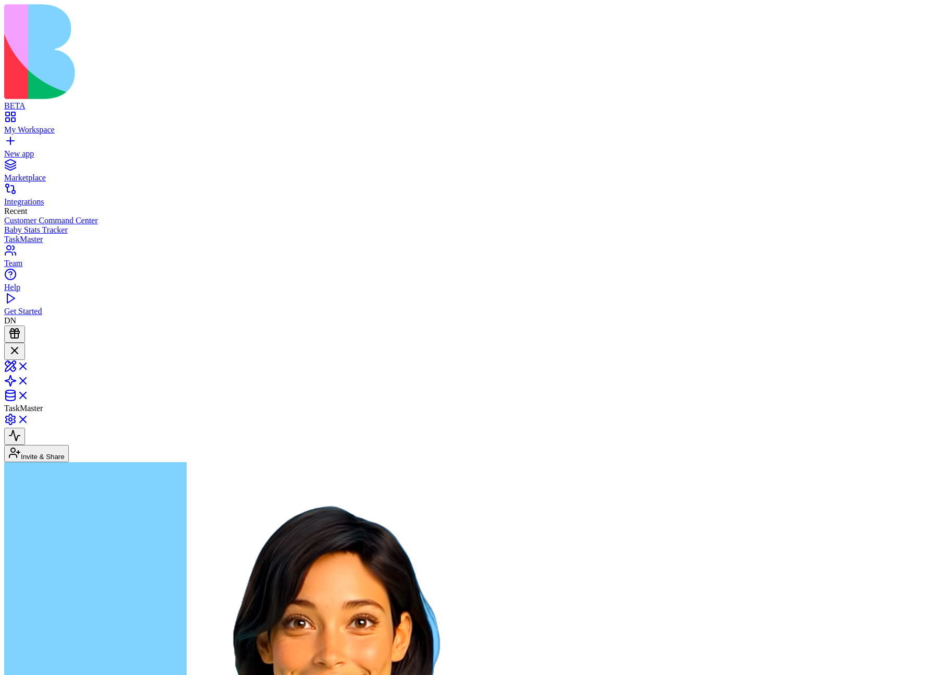
click at [29, 365] on link at bounding box center [16, 369] width 25 height 9
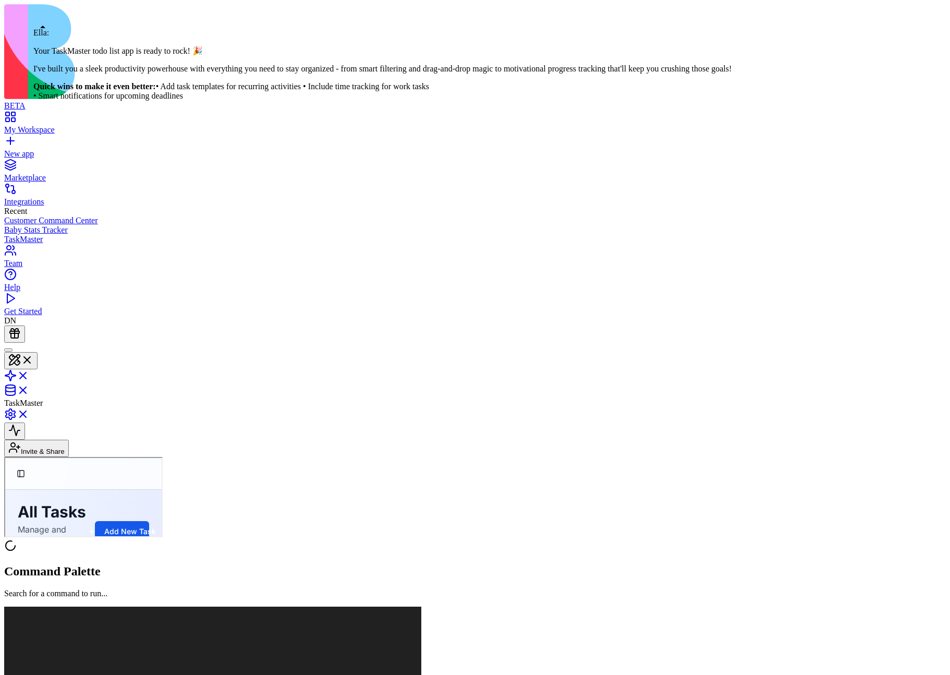
click at [8, 350] on div at bounding box center [8, 350] width 0 height 0
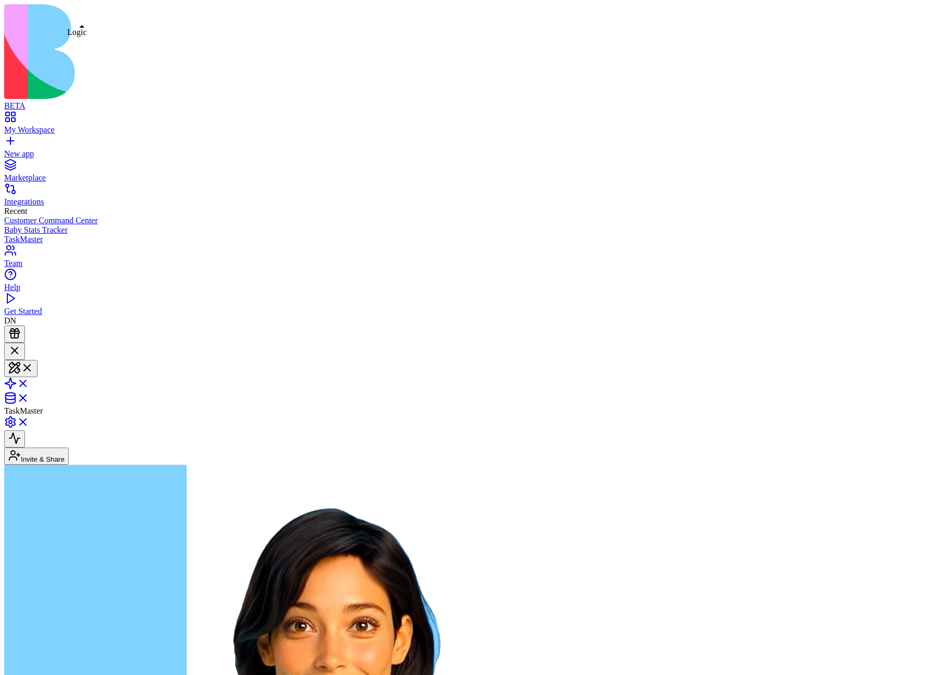
click at [29, 382] on link at bounding box center [16, 386] width 25 height 9
click at [38, 360] on button at bounding box center [20, 368] width 33 height 17
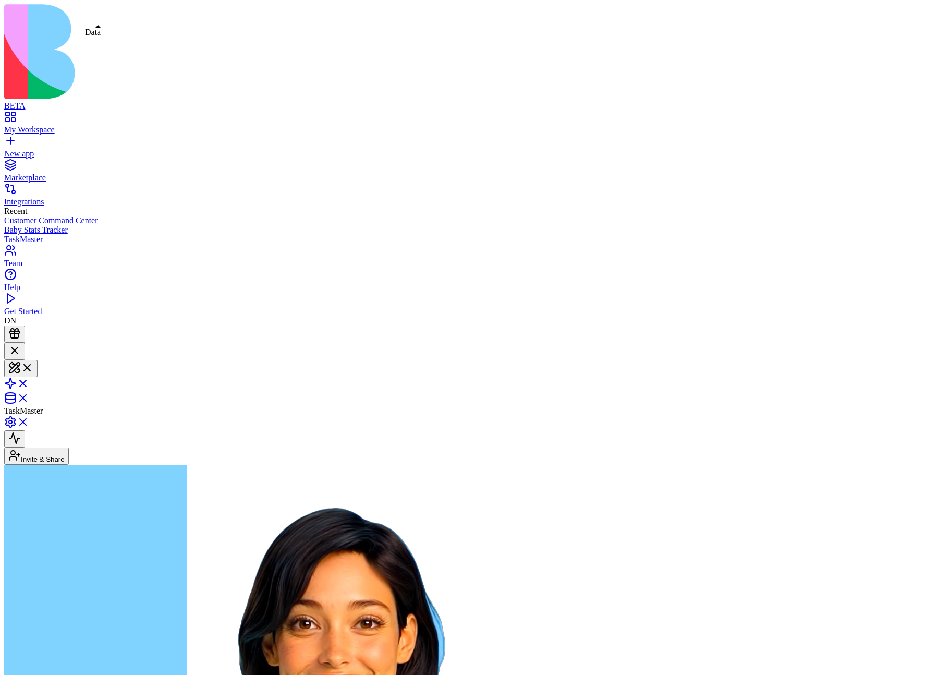
click at [29, 397] on link at bounding box center [16, 401] width 25 height 9
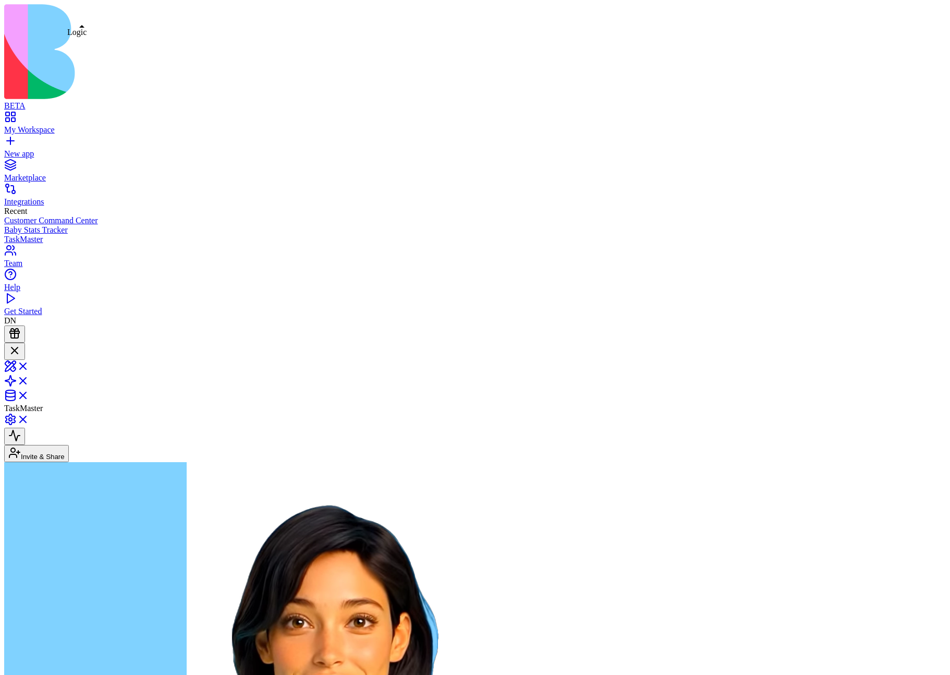
click at [29, 380] on link at bounding box center [16, 384] width 25 height 9
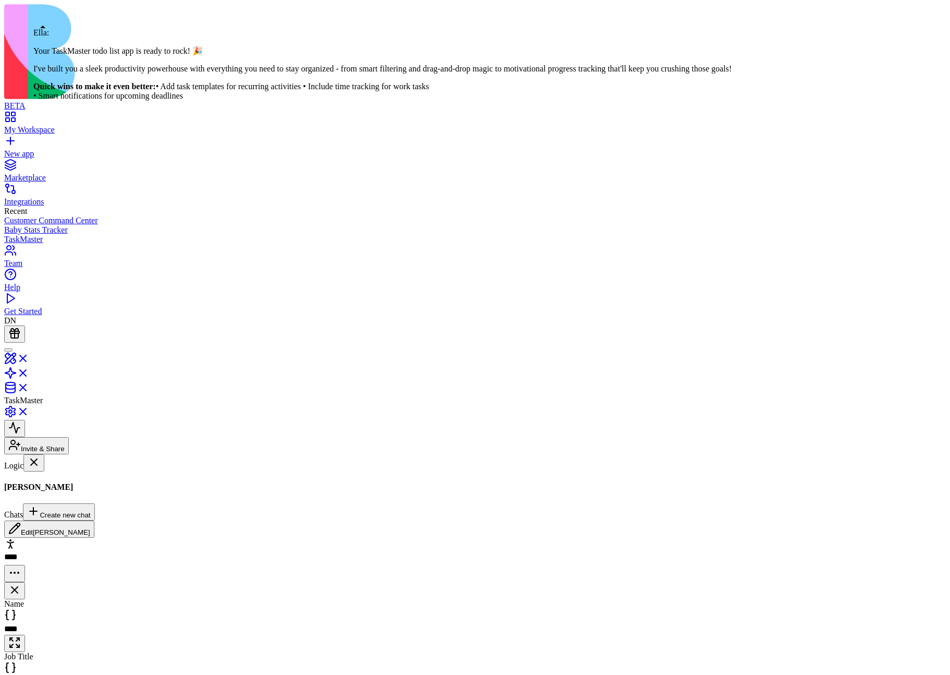
click at [8, 350] on div at bounding box center [8, 350] width 0 height 0
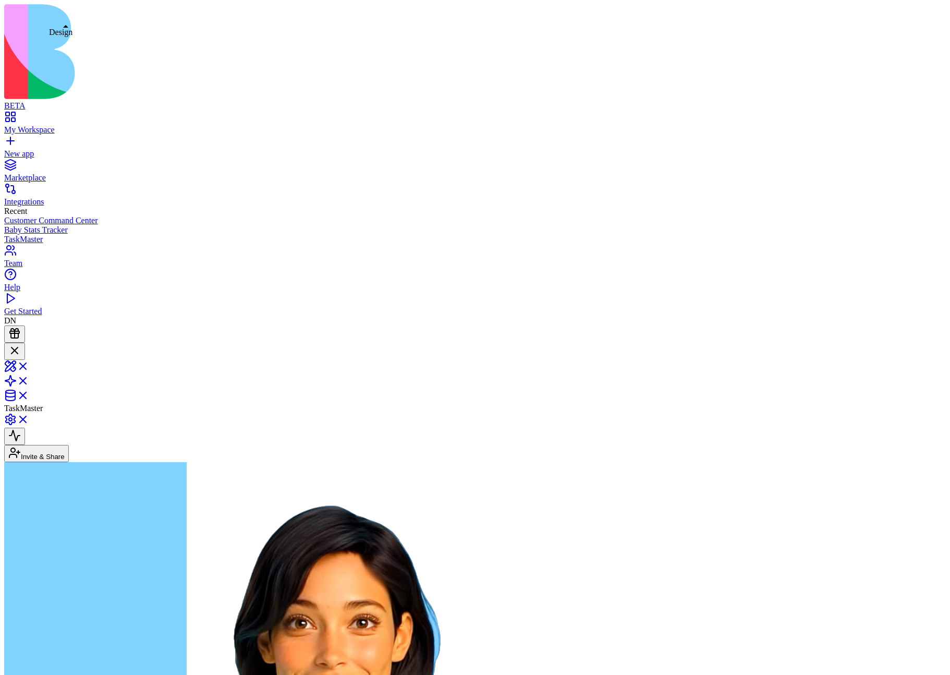
click at [29, 365] on link at bounding box center [16, 369] width 25 height 9
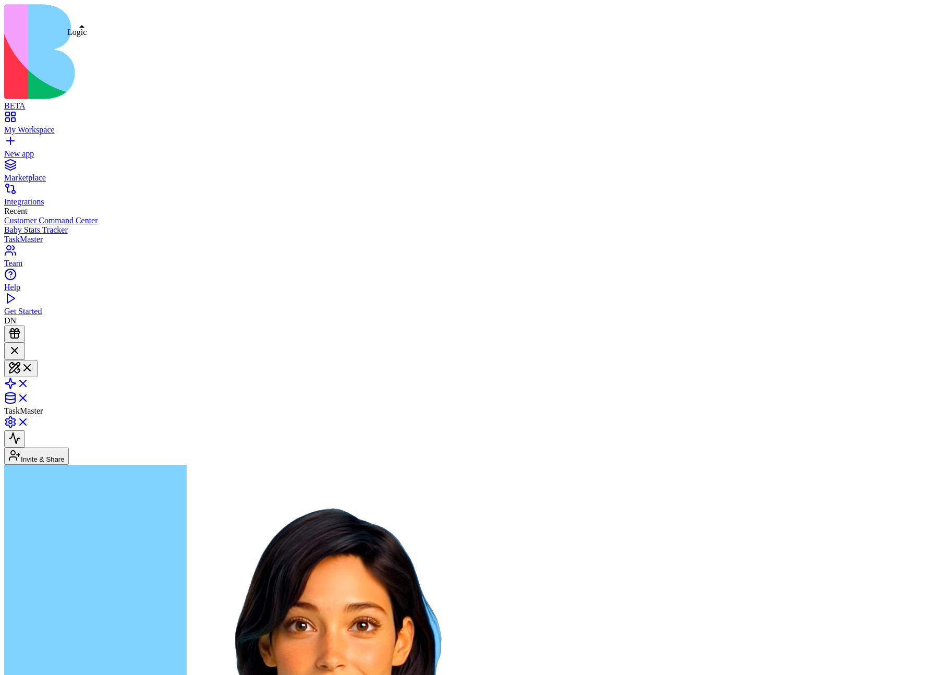
click at [29, 382] on link at bounding box center [16, 386] width 25 height 9
click at [29, 397] on link at bounding box center [16, 401] width 25 height 9
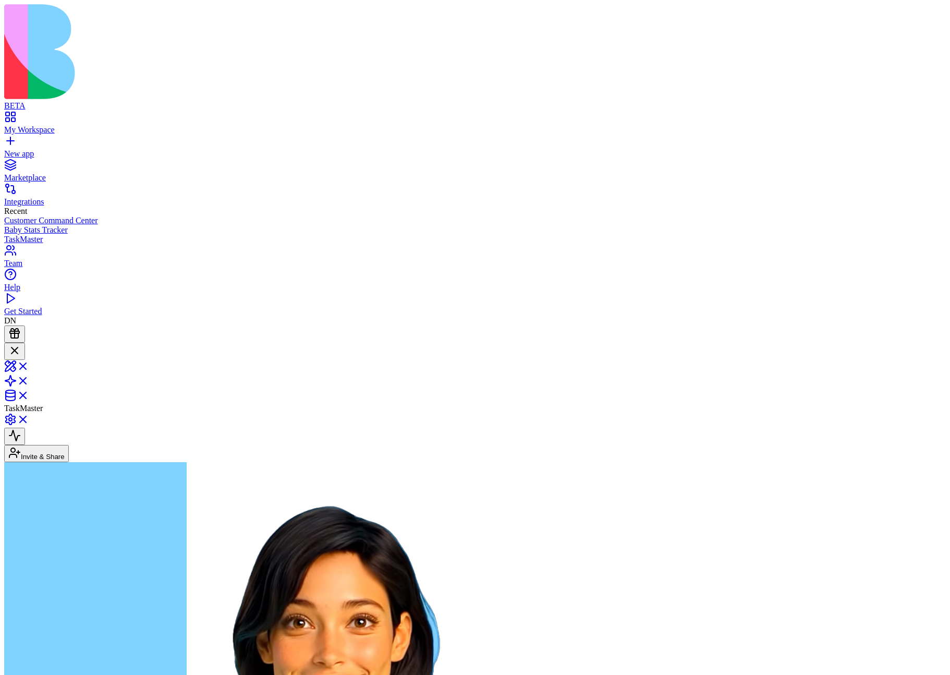
drag, startPoint x: 44, startPoint y: 46, endPoint x: 58, endPoint y: 317, distance: 271.1
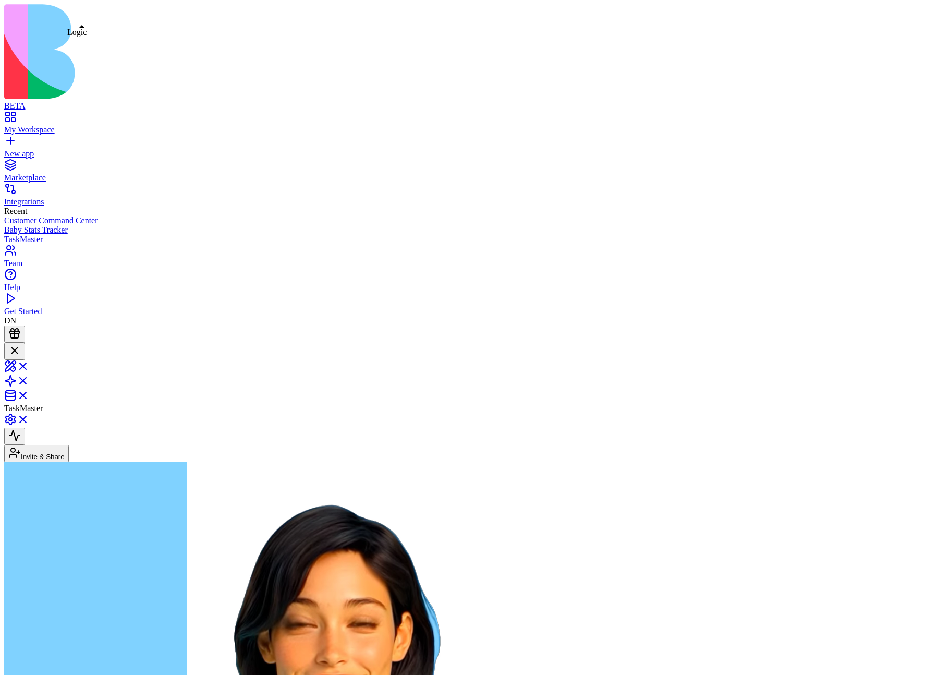
click at [29, 380] on link at bounding box center [16, 384] width 25 height 9
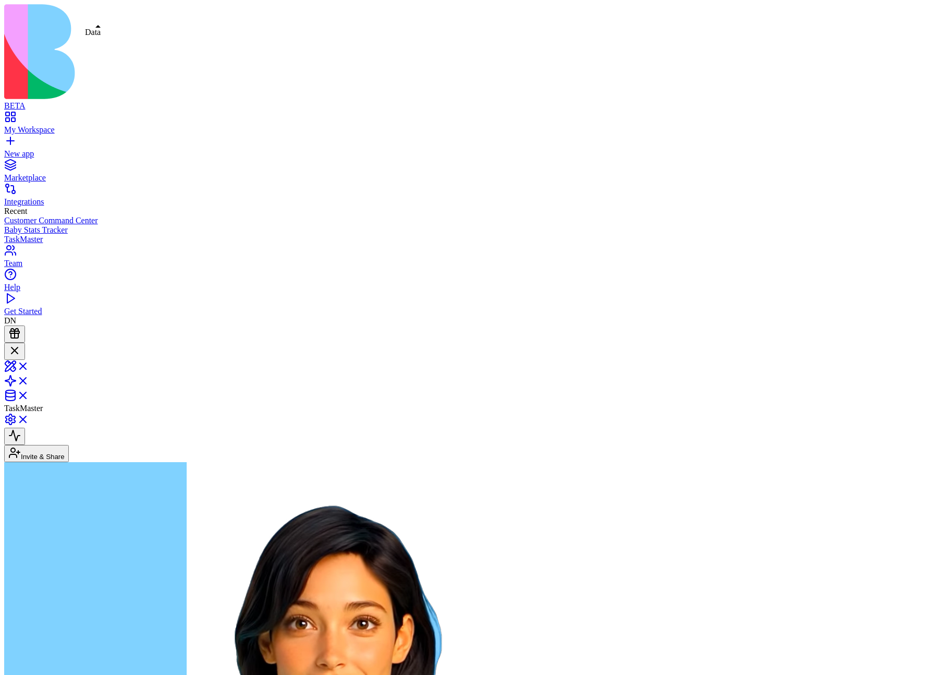
click at [29, 394] on link at bounding box center [16, 398] width 25 height 9
click at [29, 365] on link at bounding box center [16, 369] width 25 height 9
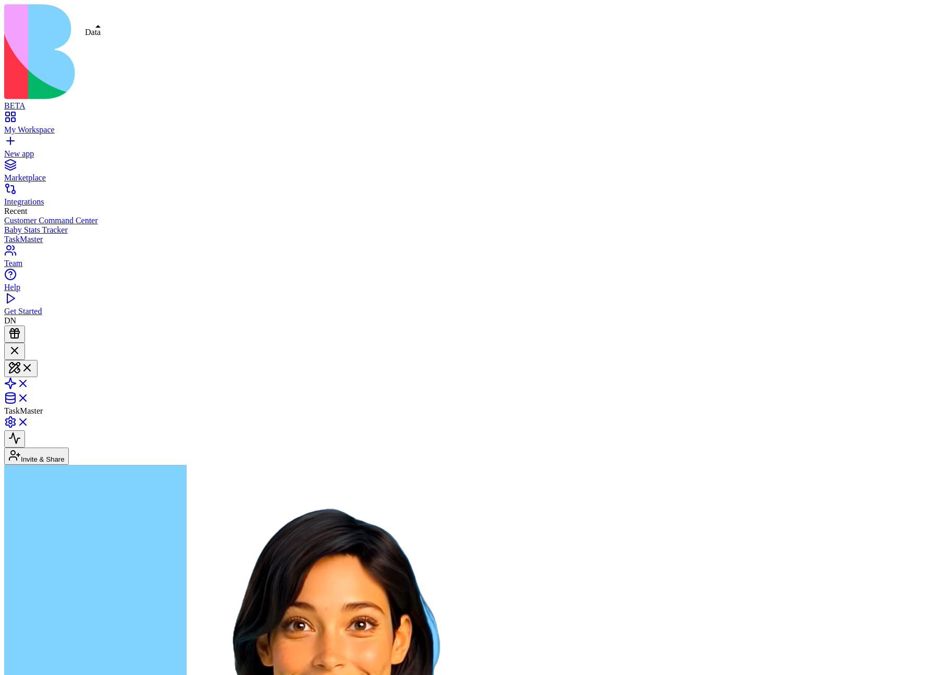
click at [29, 397] on link at bounding box center [16, 401] width 25 height 9
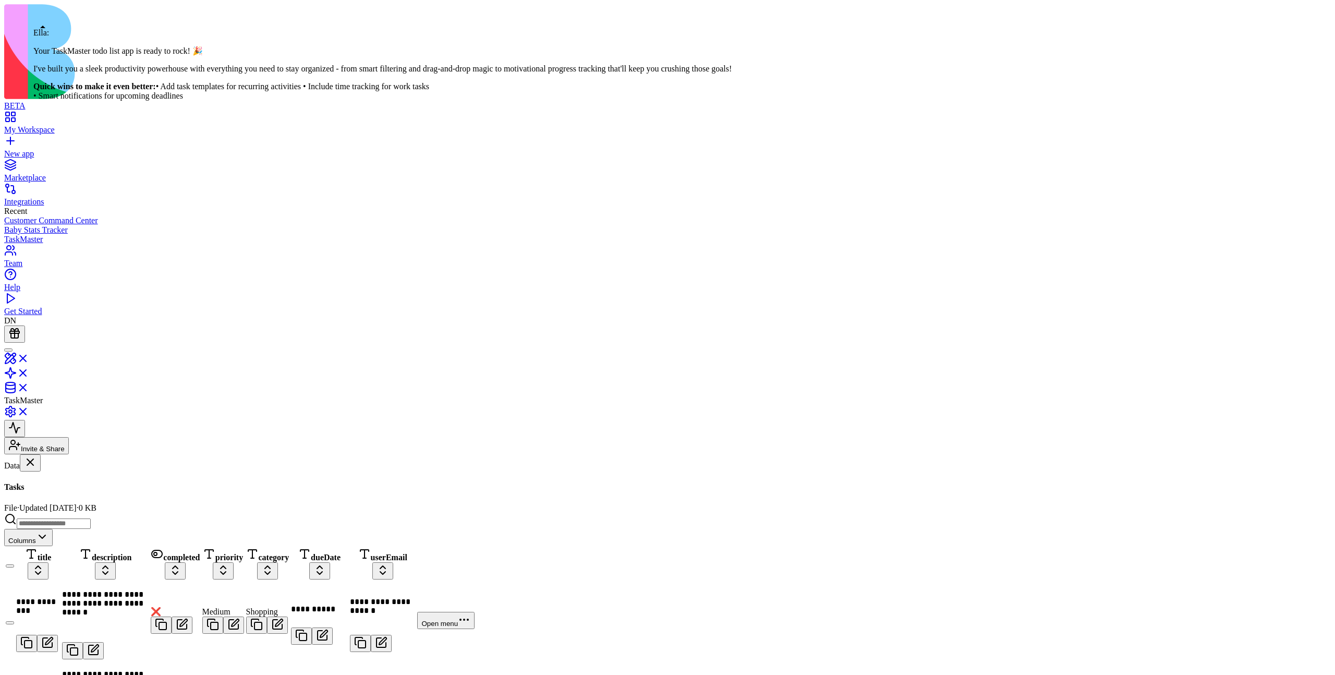
click at [8, 350] on div at bounding box center [8, 350] width 0 height 0
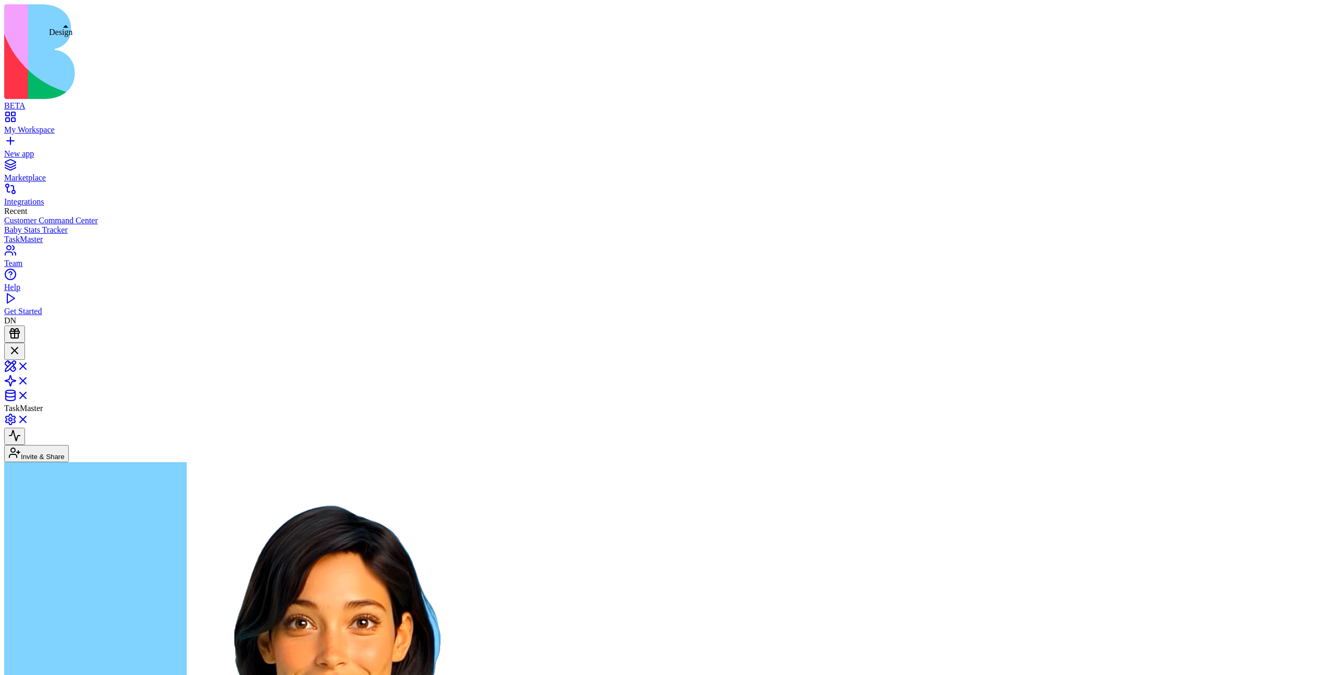
click at [29, 365] on link at bounding box center [16, 369] width 25 height 9
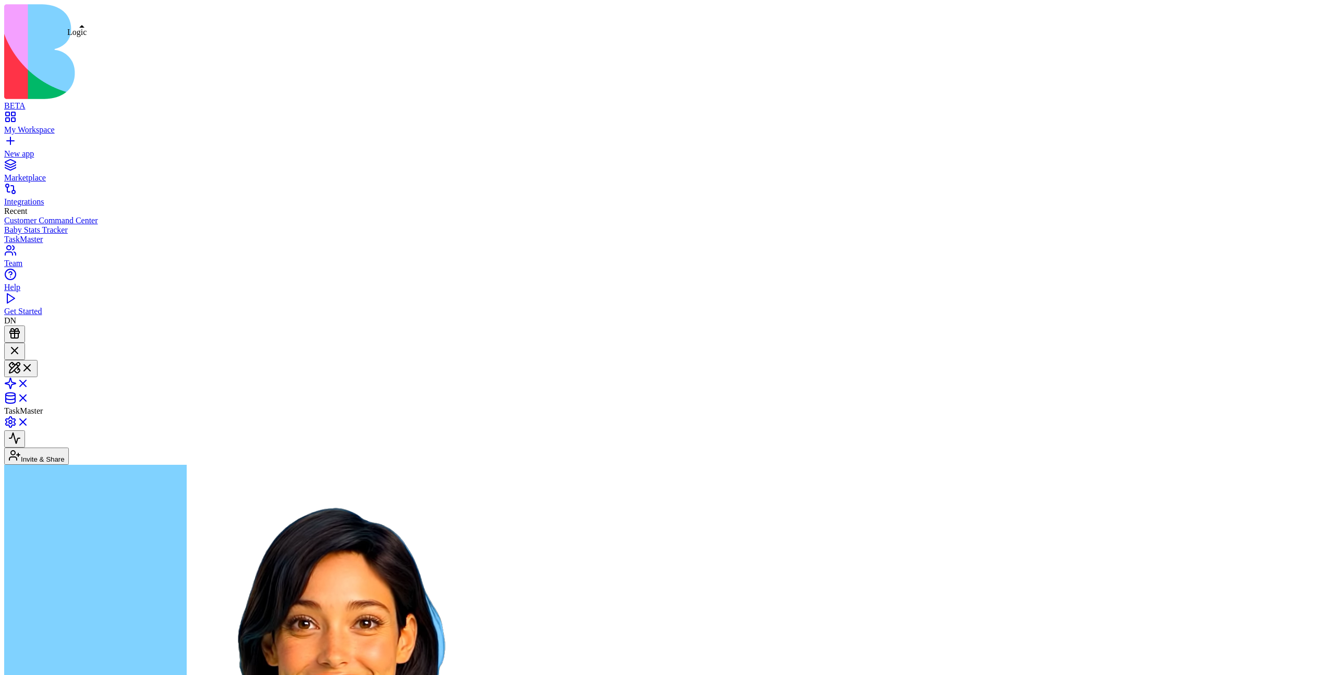
click at [29, 382] on link at bounding box center [16, 386] width 25 height 9
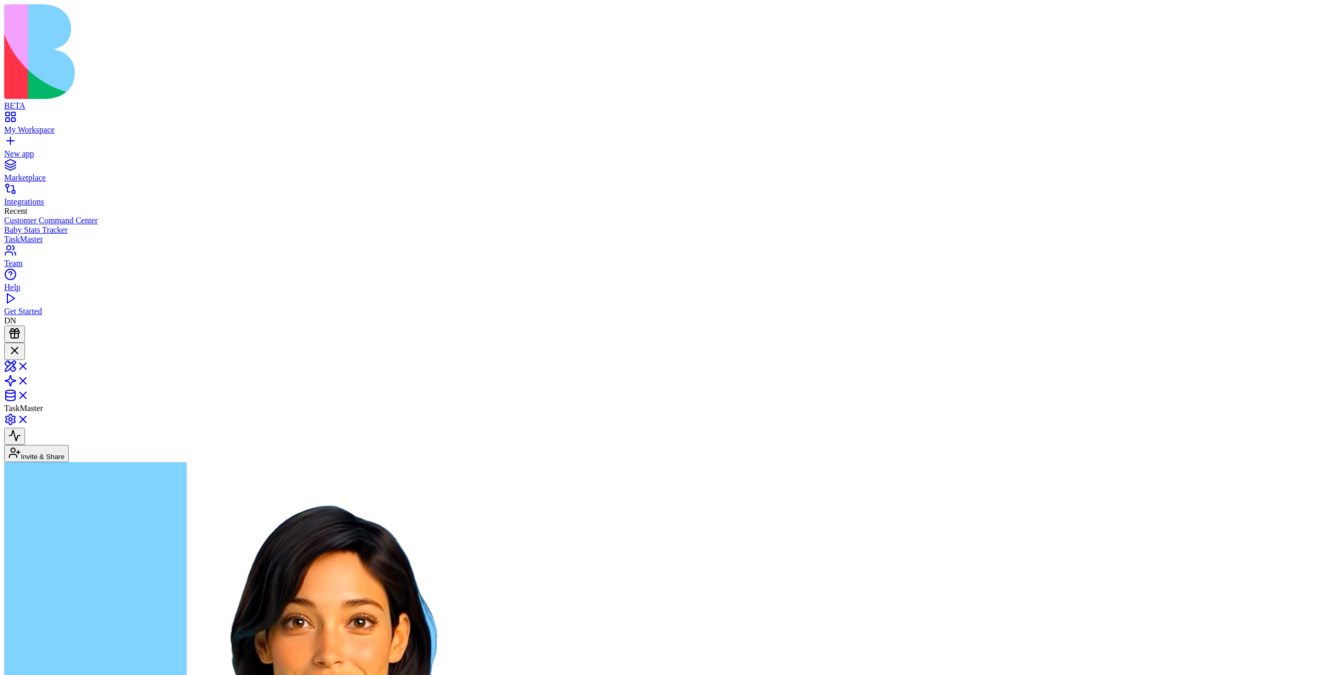
click at [29, 394] on link at bounding box center [16, 398] width 25 height 9
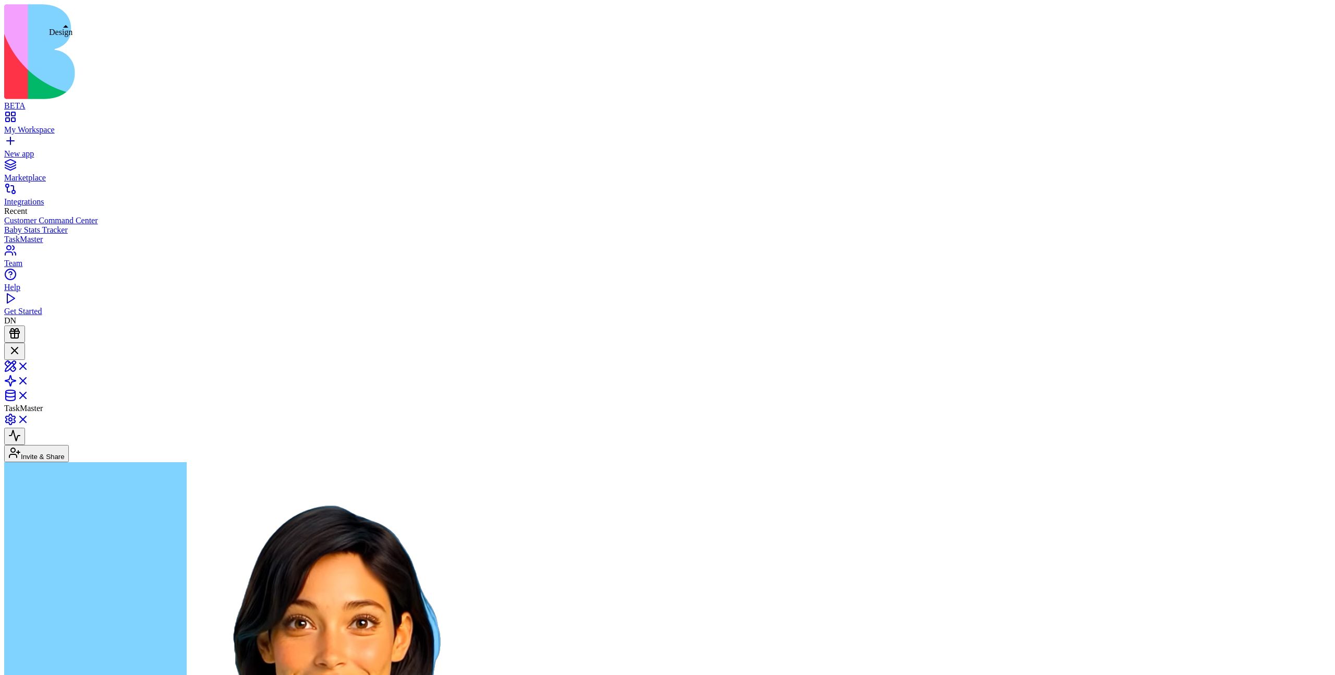
click at [29, 365] on link at bounding box center [16, 369] width 25 height 9
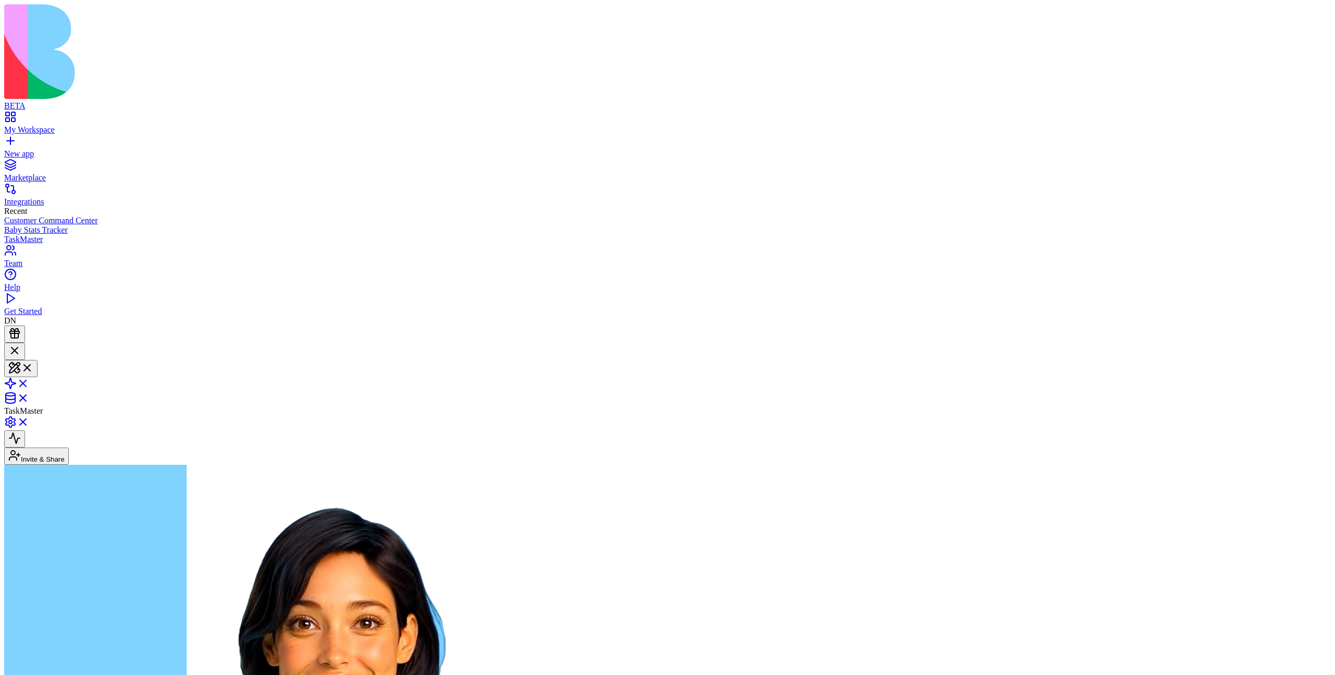
click at [8, 116] on link "My Workspace" at bounding box center [667, 125] width 1327 height 19
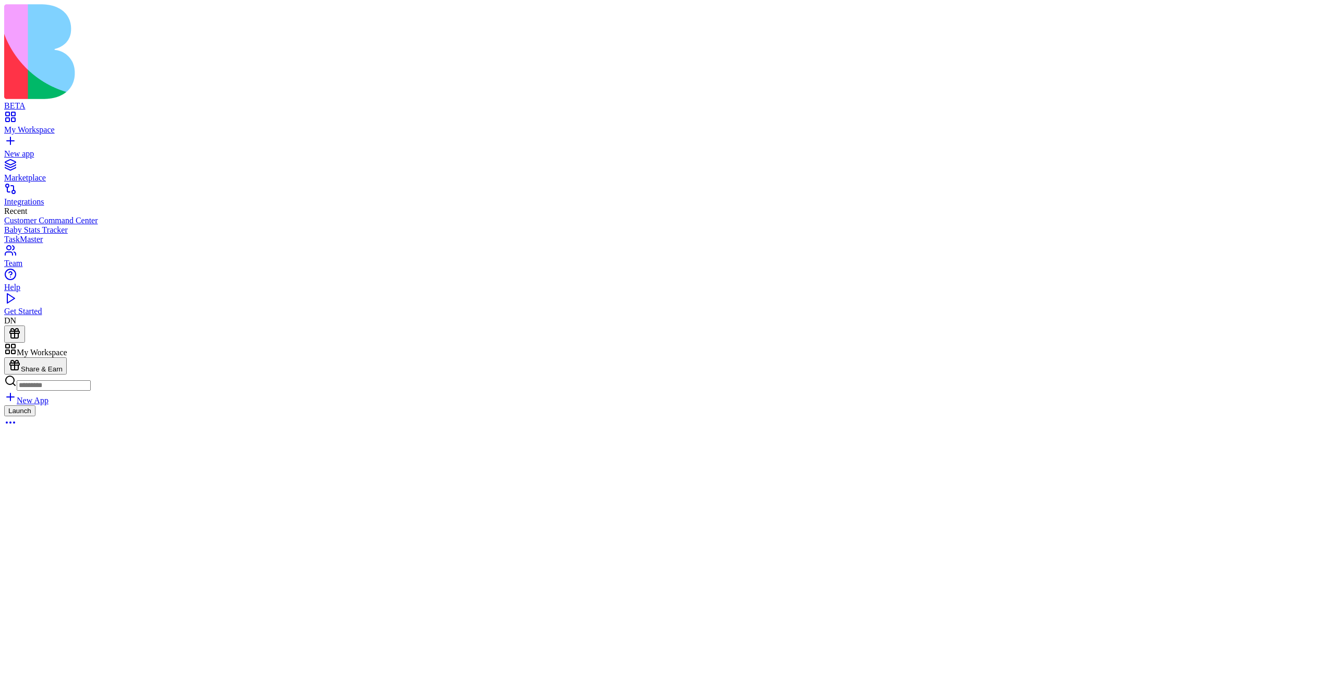
click at [35, 405] on button "Launch" at bounding box center [19, 410] width 31 height 11
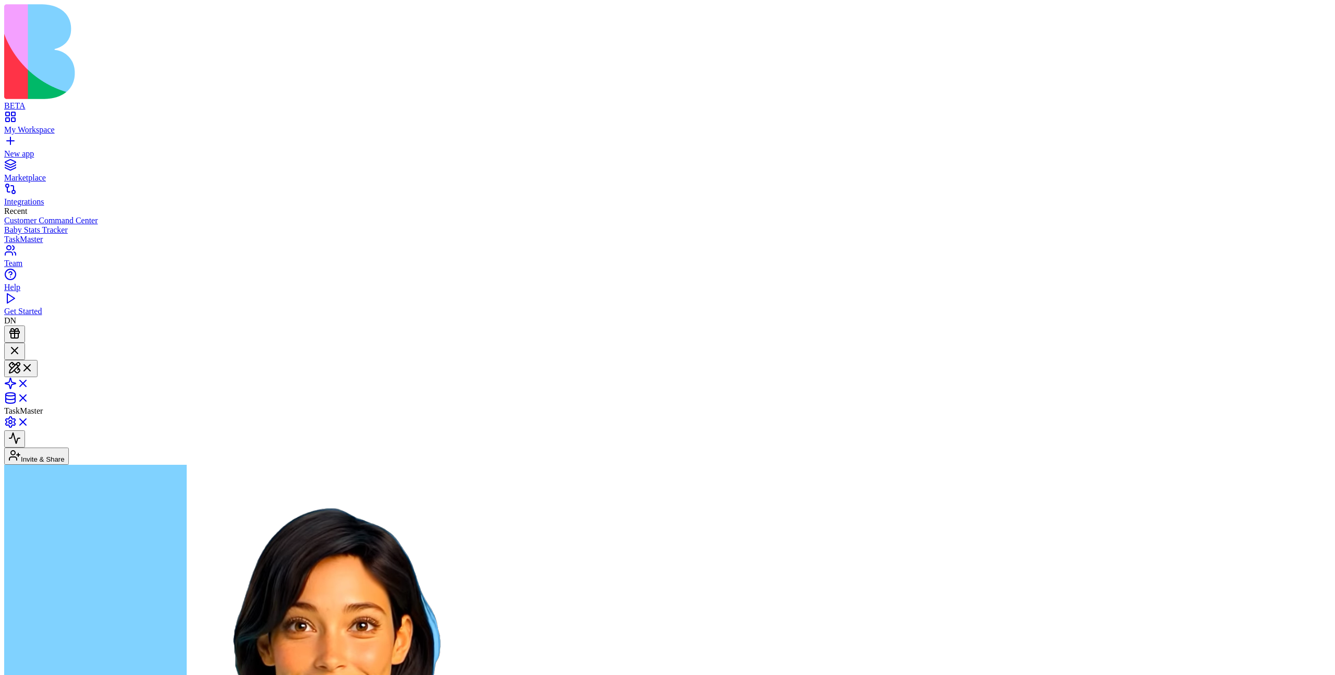
click at [13, 116] on link "My Workspace" at bounding box center [667, 125] width 1327 height 19
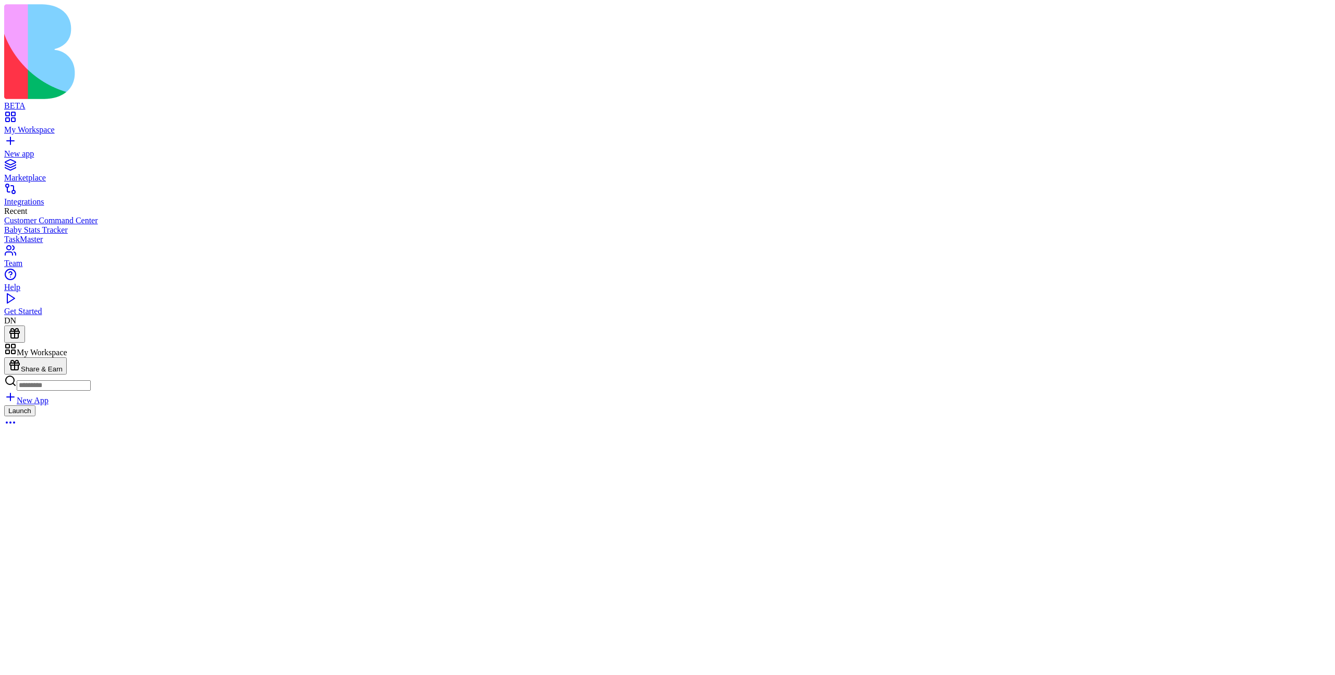
drag, startPoint x: 33, startPoint y: 14, endPoint x: 266, endPoint y: 95, distance: 246.4
click at [8, 350] on div at bounding box center [8, 350] width 0 height 0
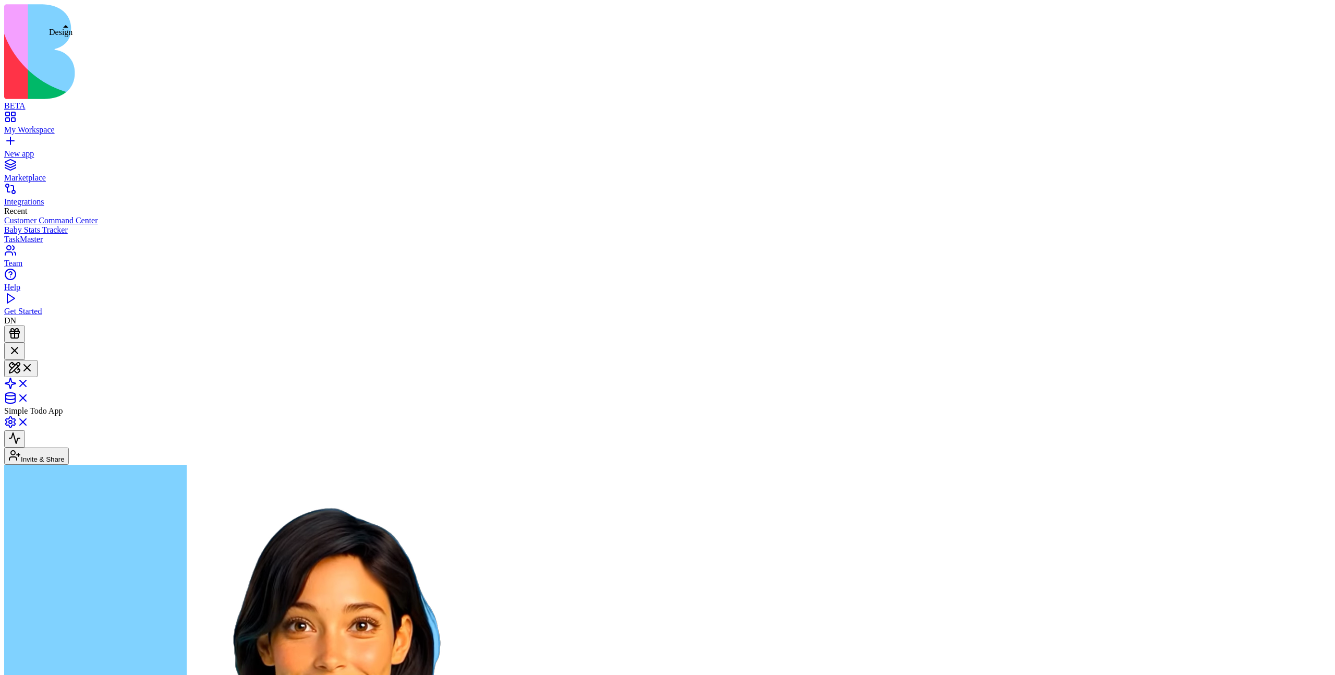
click at [38, 360] on button at bounding box center [20, 368] width 33 height 17
click at [29, 382] on link at bounding box center [16, 386] width 25 height 9
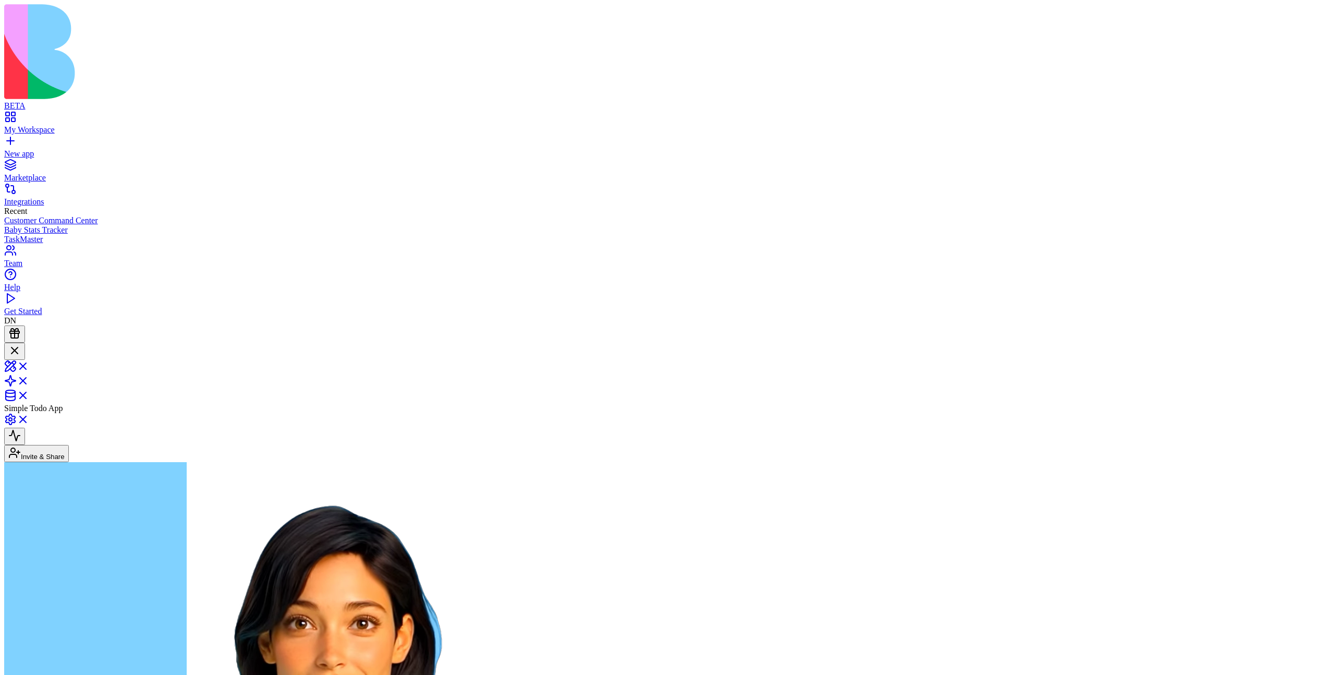
click at [55, 125] on div "My Workspace" at bounding box center [667, 129] width 1327 height 9
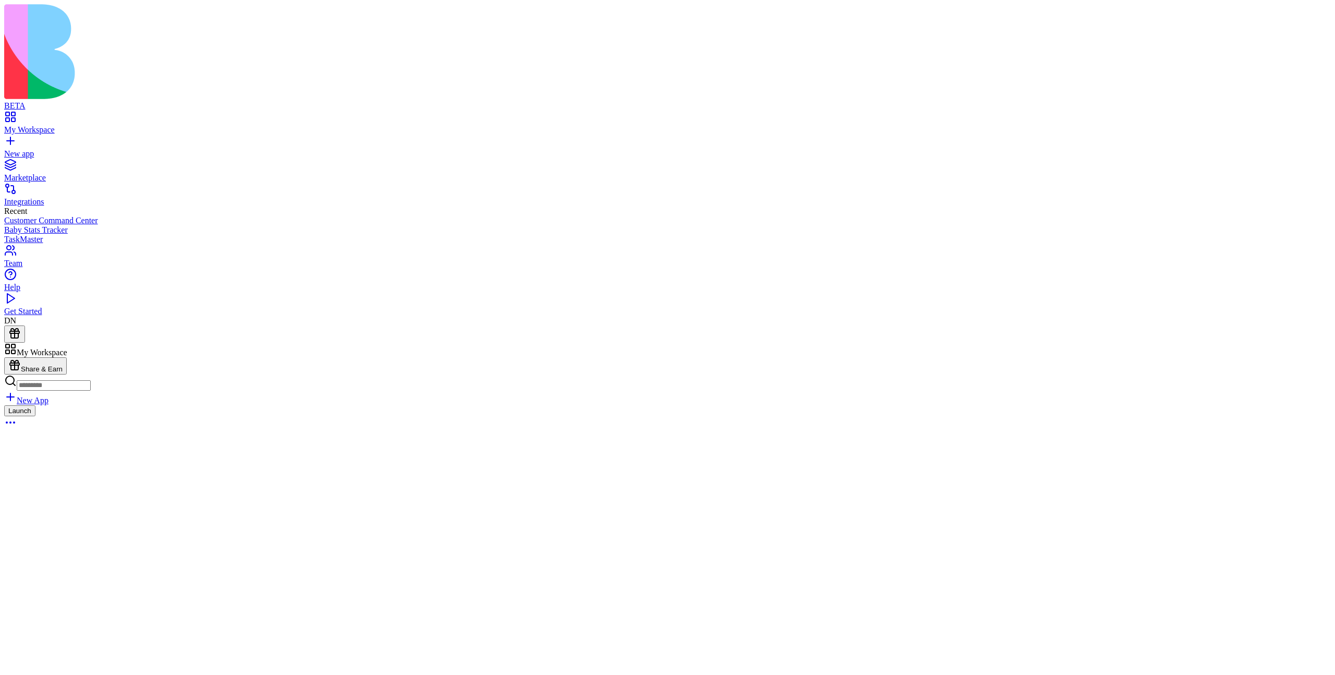
click at [8, 350] on div at bounding box center [8, 350] width 0 height 0
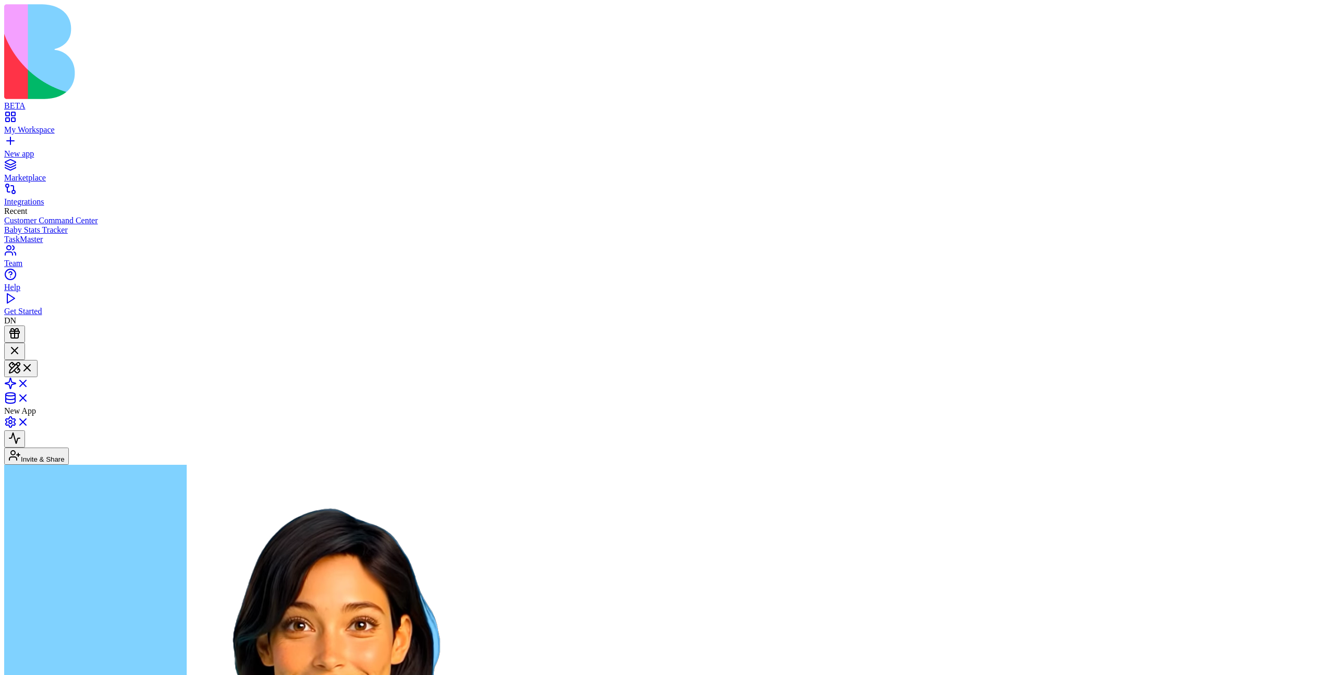
type textarea "******"
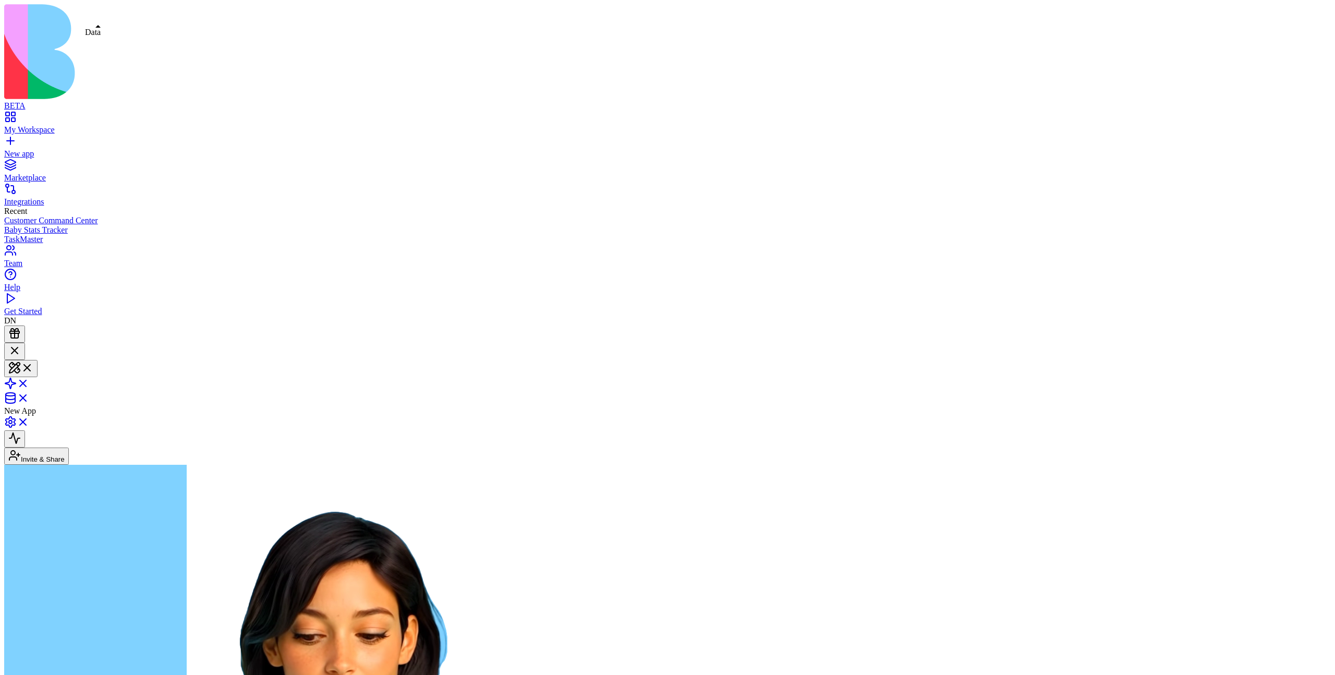
click at [29, 397] on link at bounding box center [16, 401] width 25 height 9
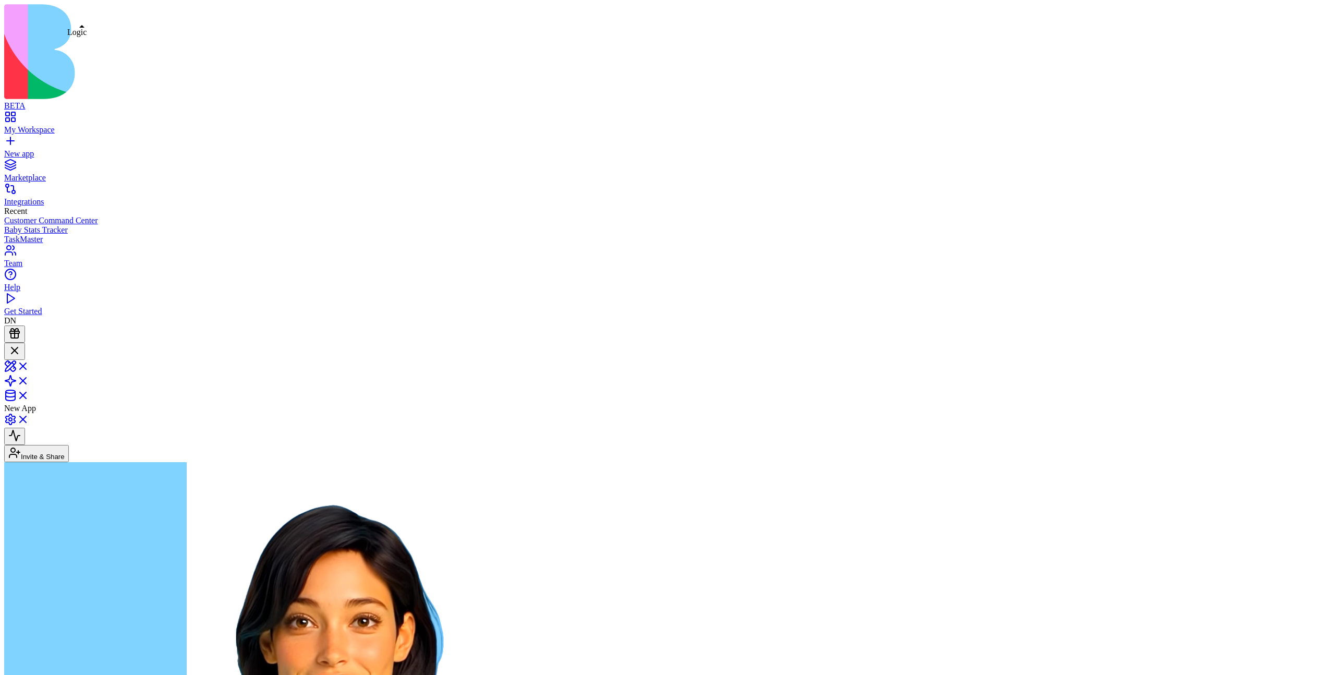
click at [29, 380] on link at bounding box center [16, 384] width 25 height 9
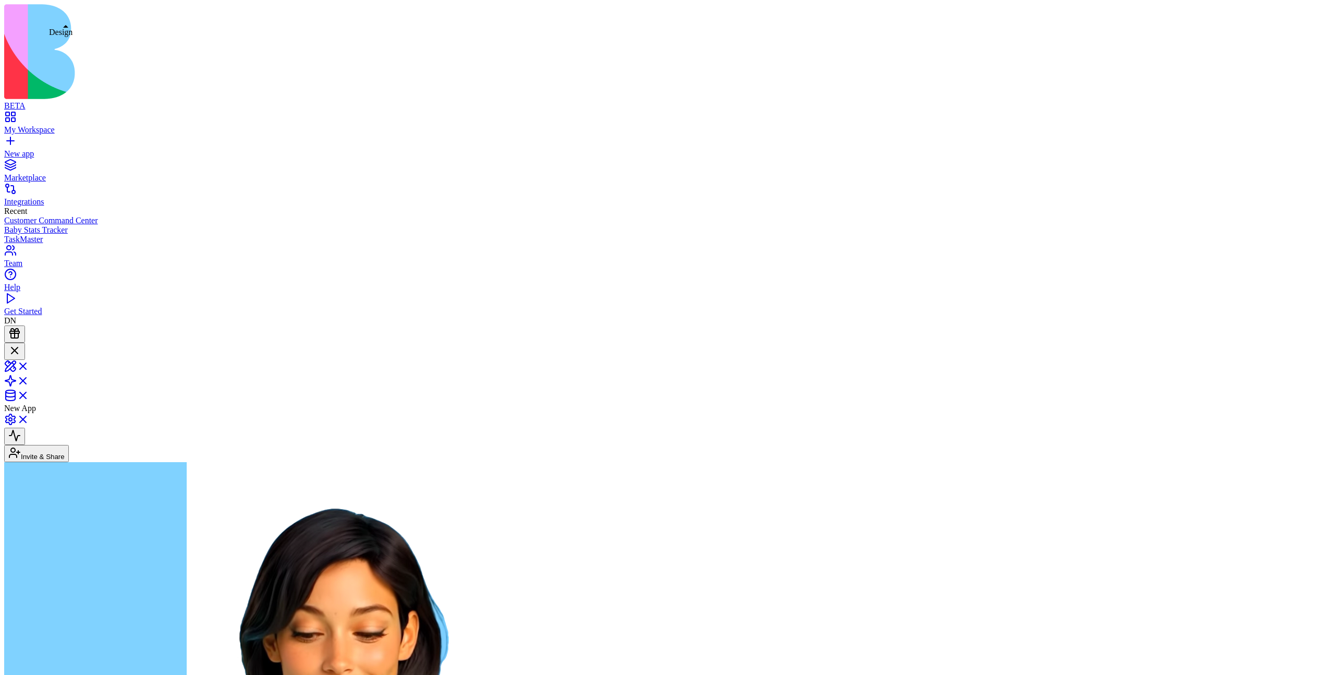
click at [29, 365] on link at bounding box center [16, 369] width 25 height 9
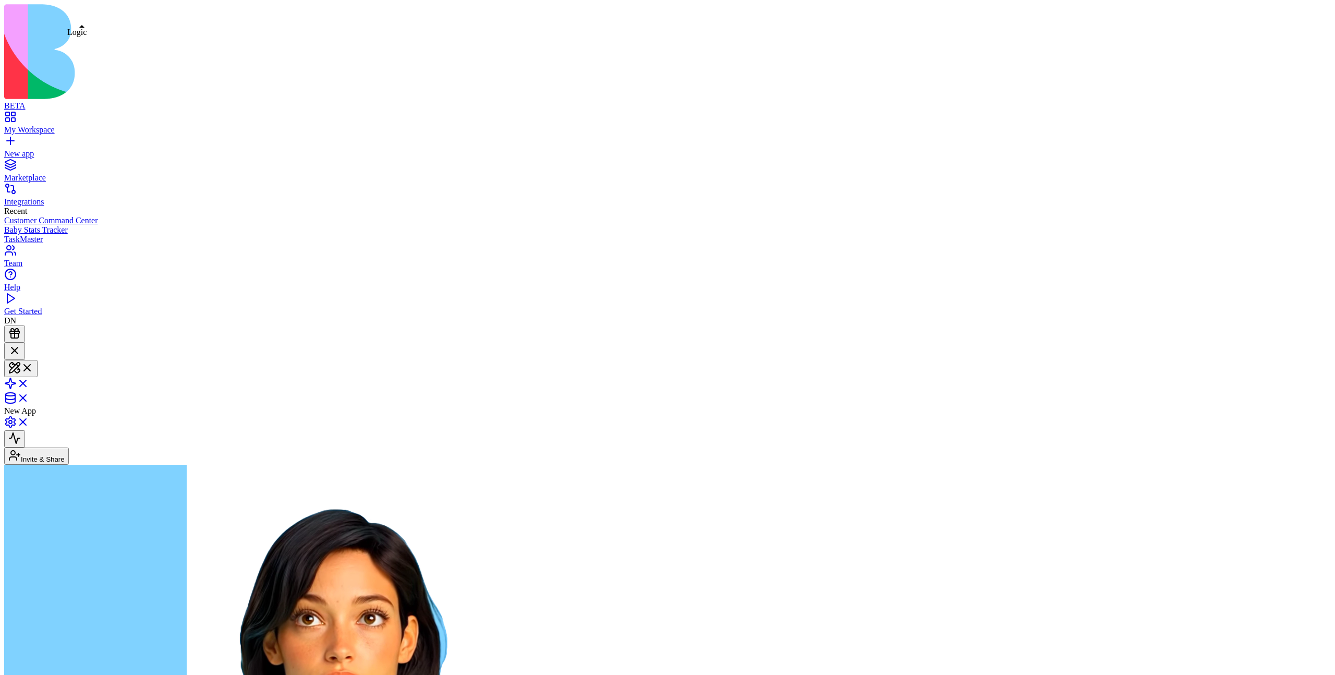
click at [29, 382] on link at bounding box center [16, 386] width 25 height 9
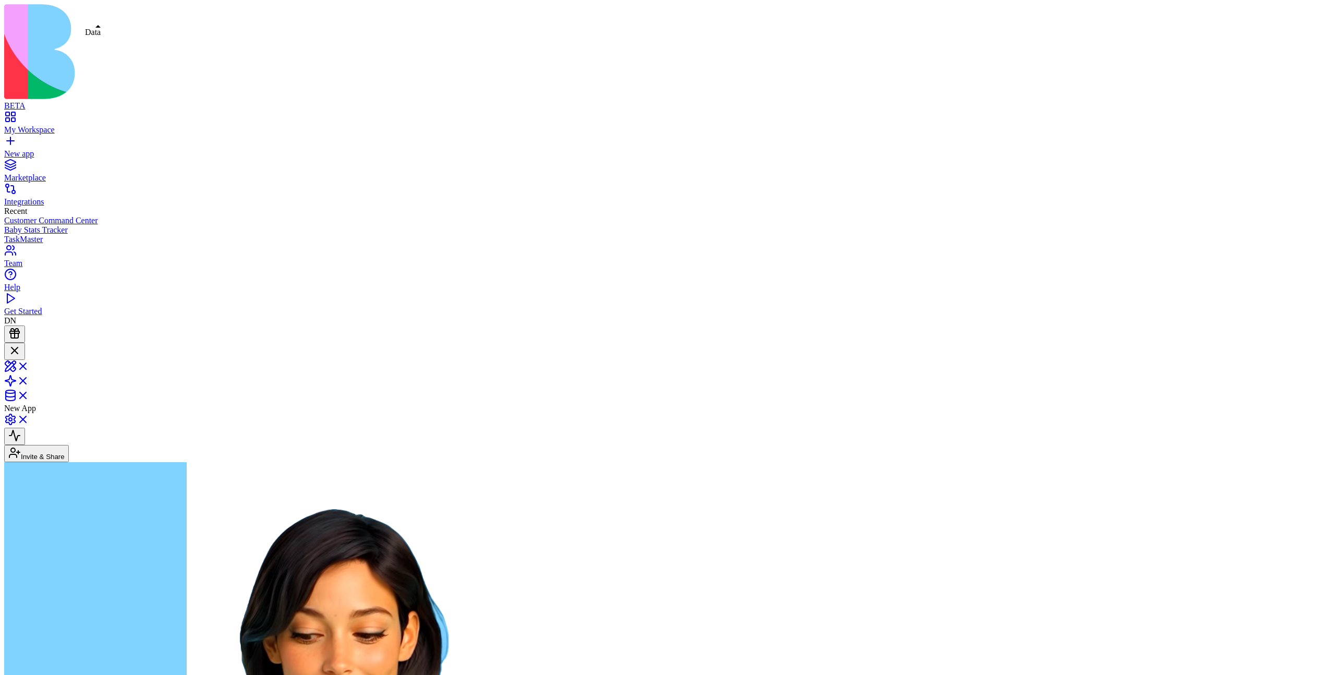
click at [29, 394] on link at bounding box center [16, 398] width 25 height 9
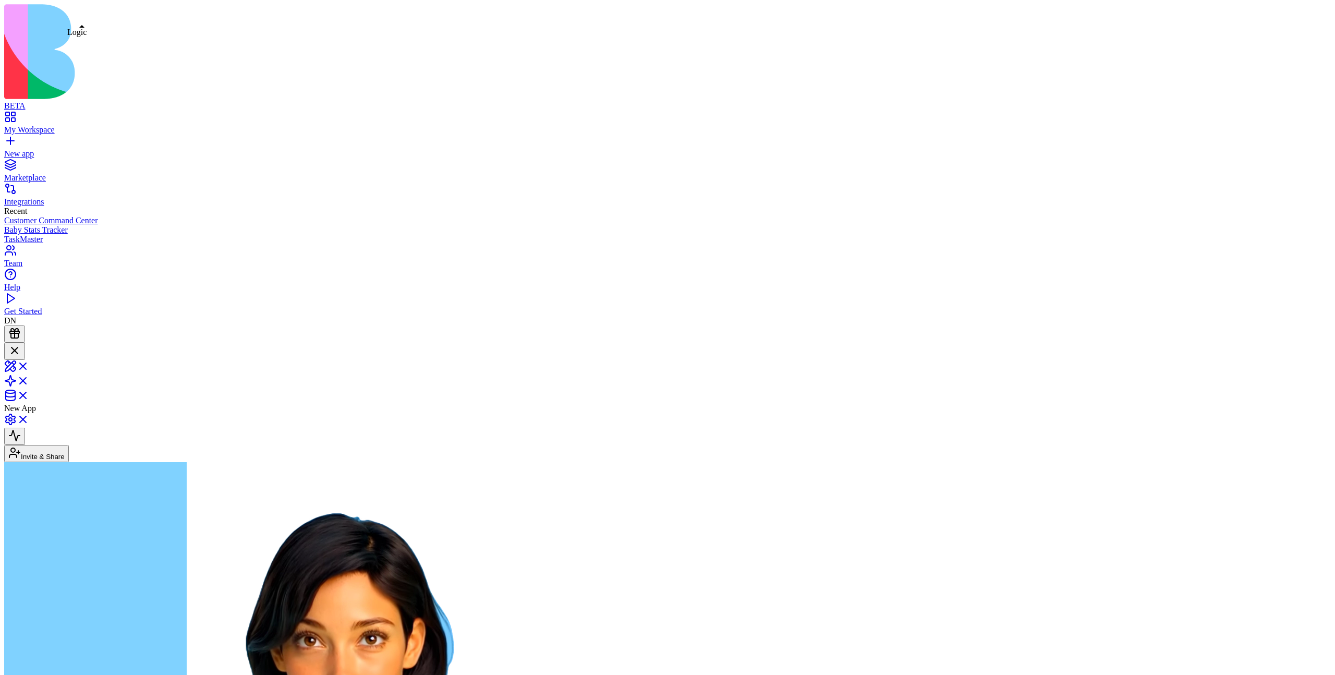
click at [29, 380] on link at bounding box center [16, 384] width 25 height 9
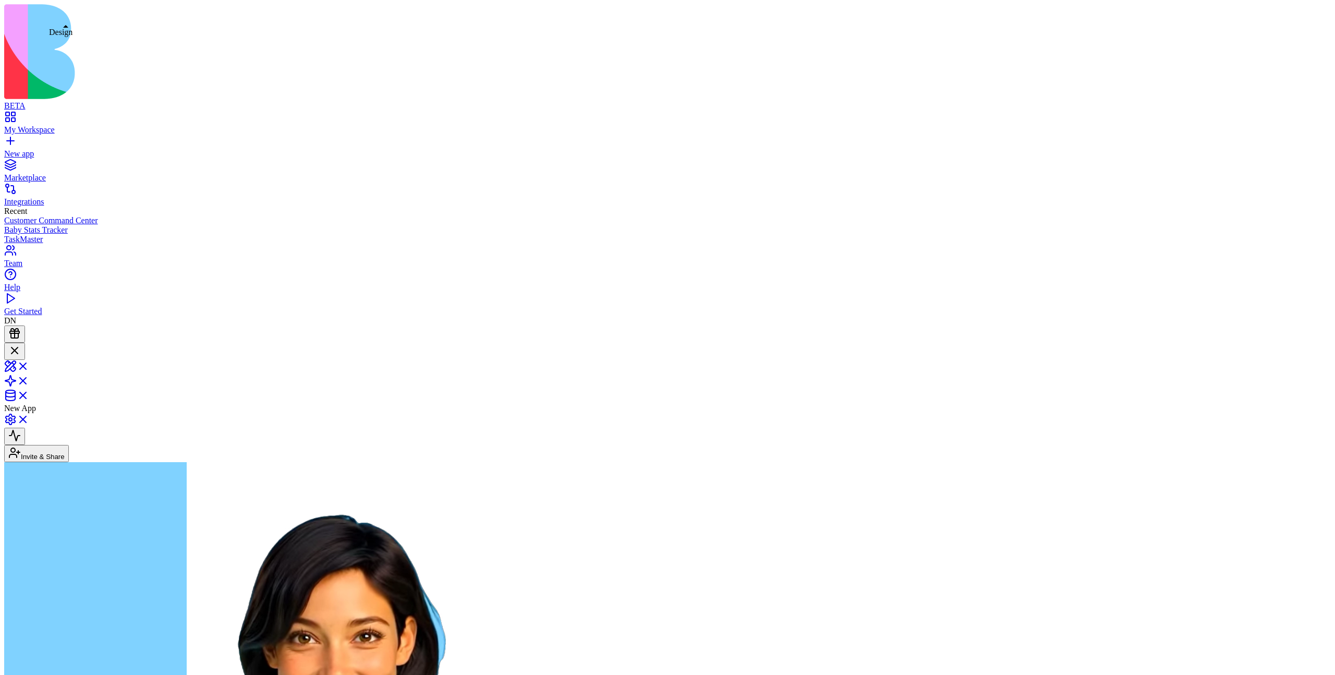
click at [29, 365] on link at bounding box center [16, 369] width 25 height 9
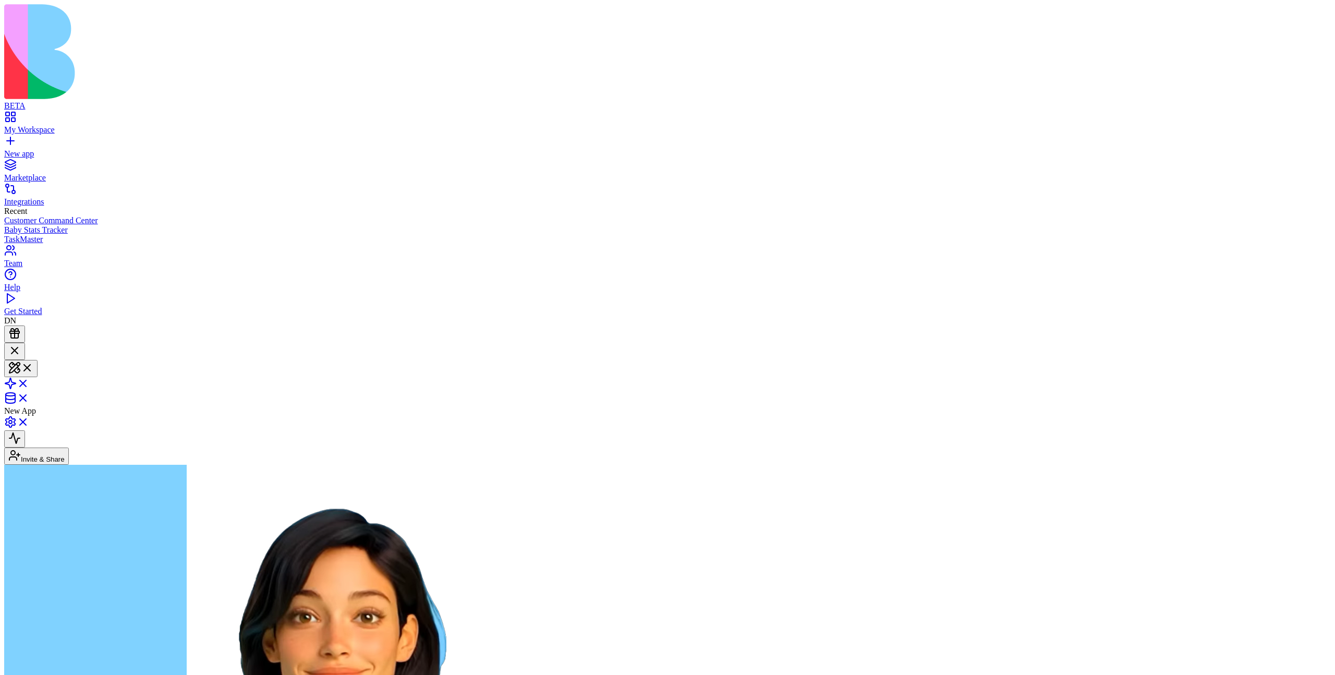
click at [29, 382] on link at bounding box center [16, 386] width 25 height 9
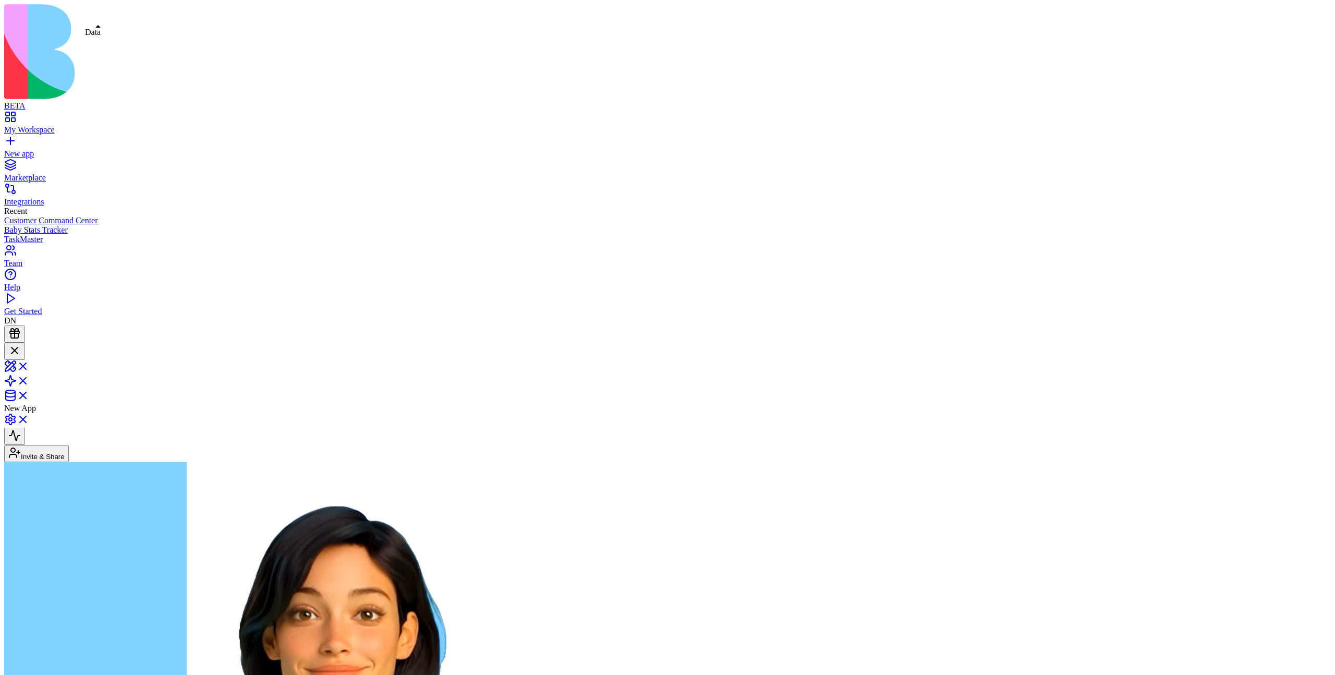
click at [29, 394] on link at bounding box center [16, 398] width 25 height 9
click at [21, 344] on div at bounding box center [14, 351] width 13 height 14
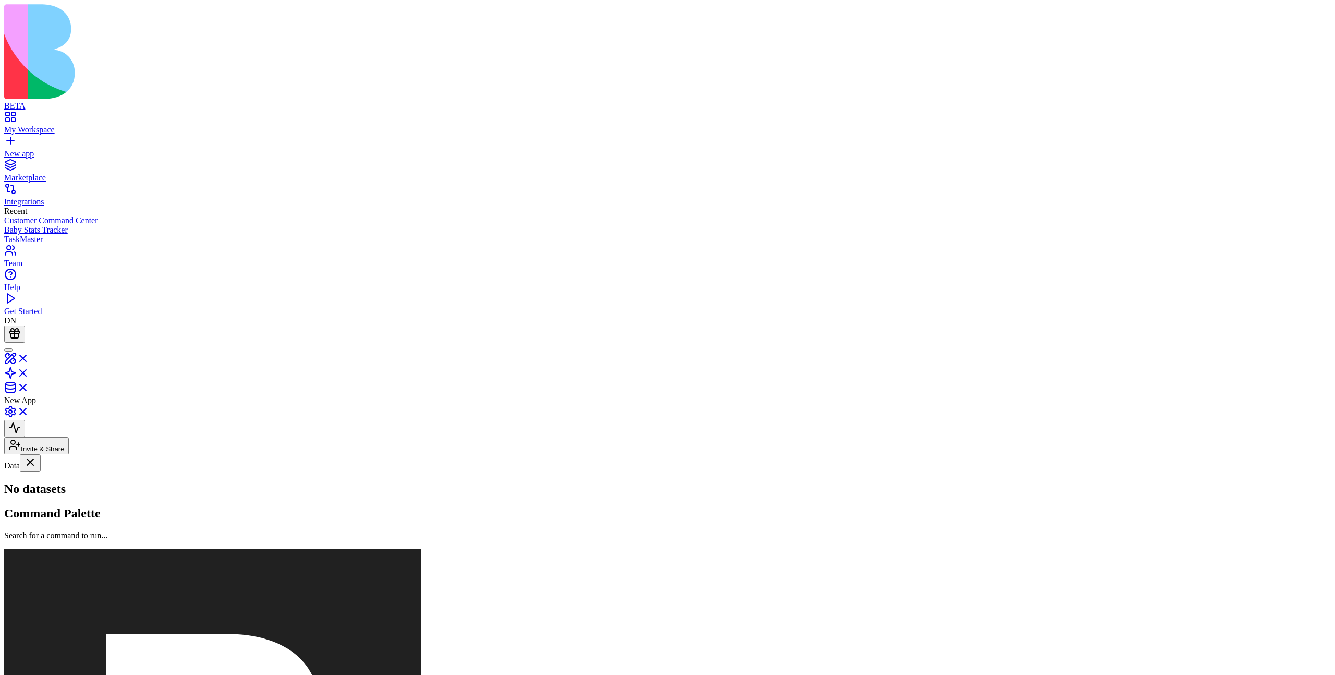
click at [20, 116] on link "My Workspace" at bounding box center [667, 125] width 1327 height 19
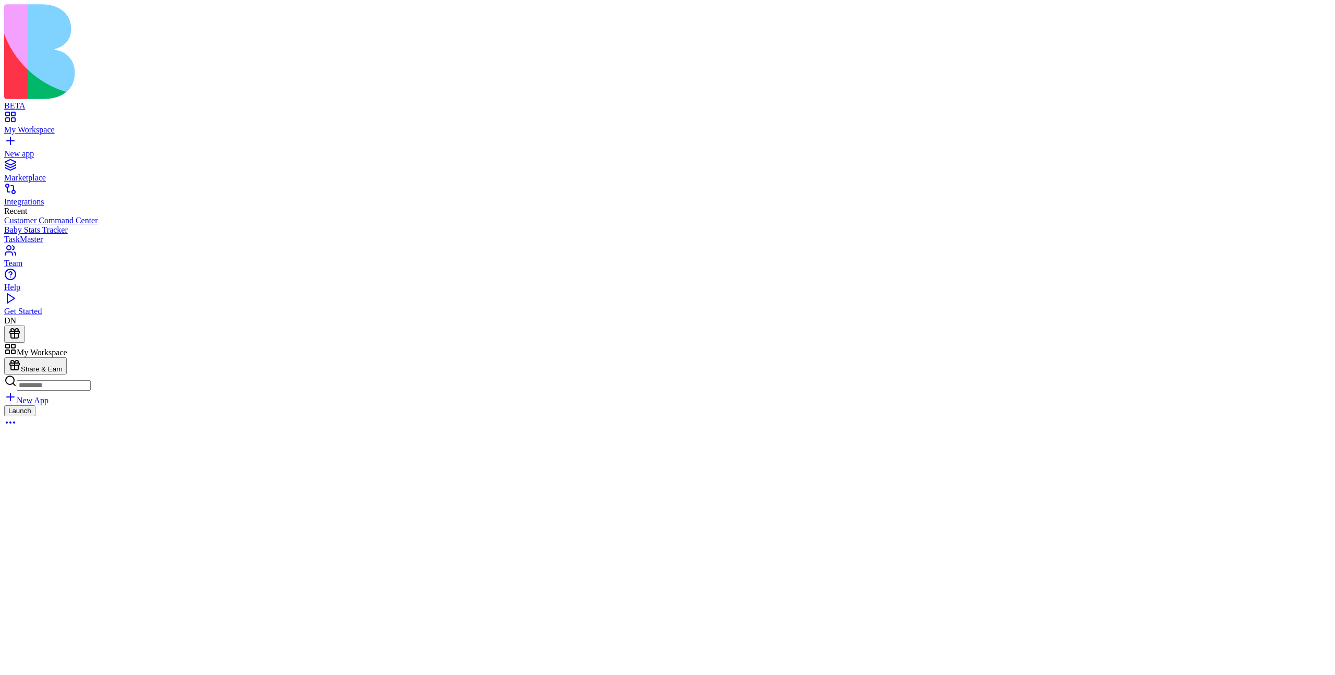
scroll to position [319, 0]
click at [8, 350] on div at bounding box center [8, 350] width 0 height 0
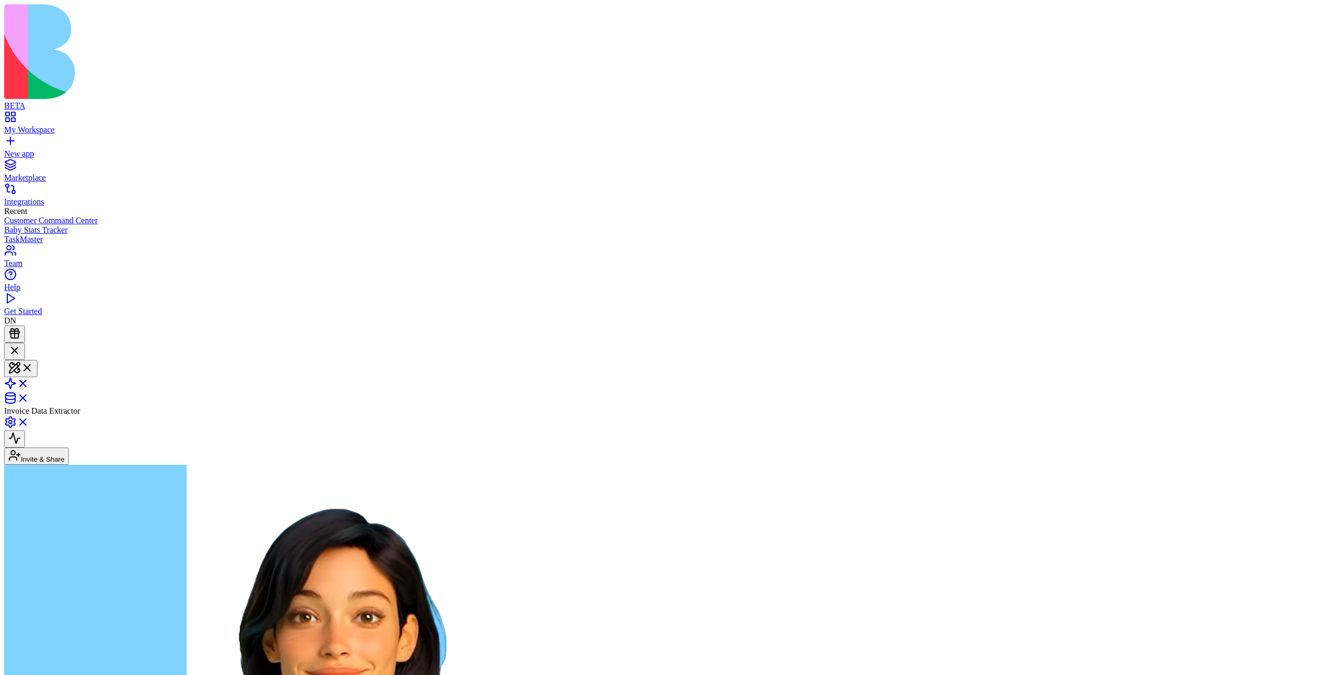
click at [14, 116] on link "My Workspace" at bounding box center [667, 125] width 1327 height 19
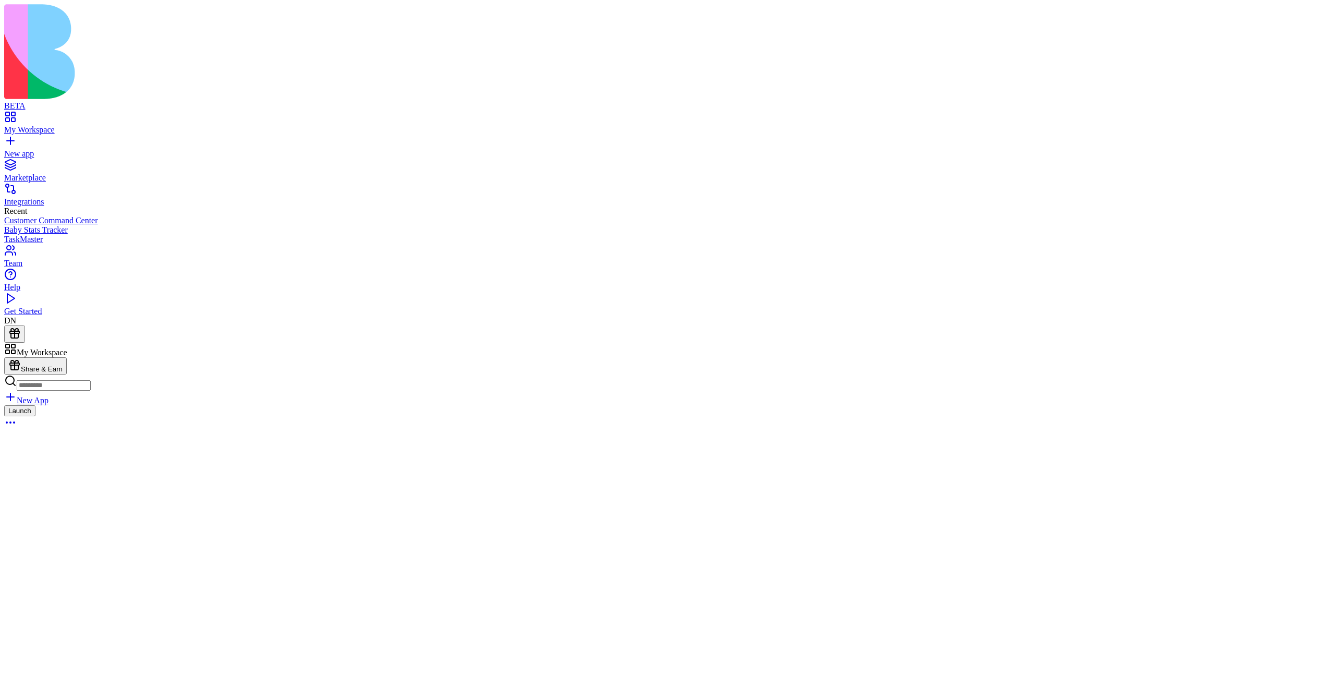
scroll to position [224, 0]
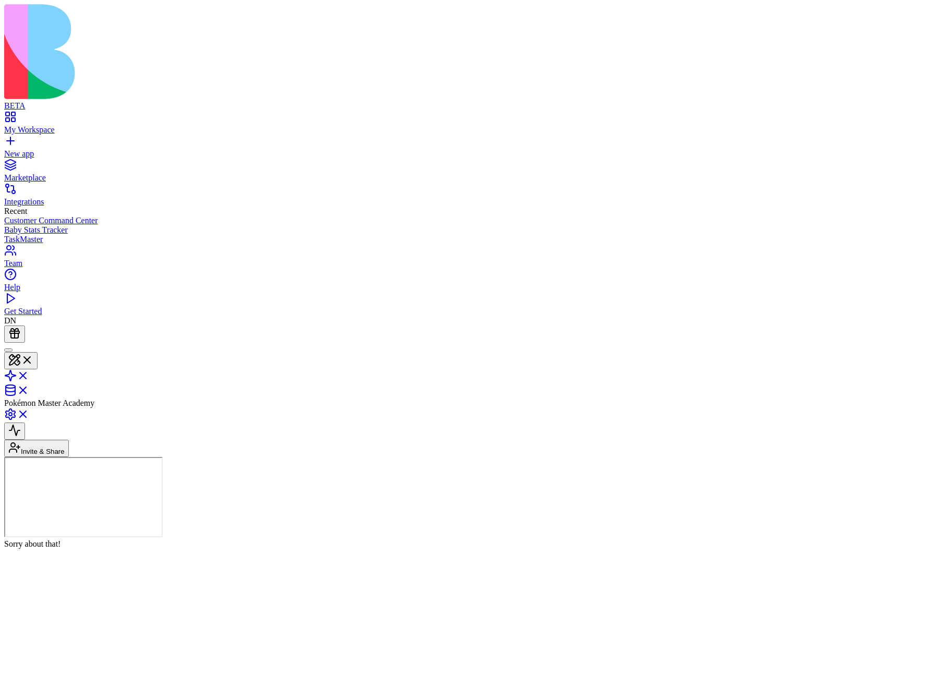
click at [710, 343] on header "Pokémon Master Academy Invite & Share" at bounding box center [475, 400] width 942 height 114
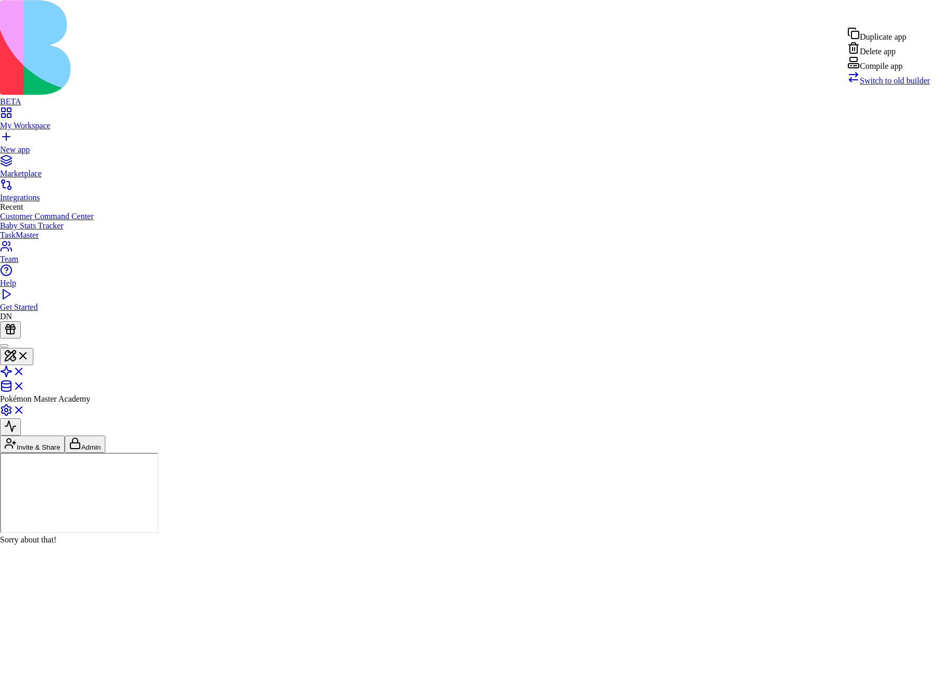
click at [896, 71] on div "Compile app" at bounding box center [889, 63] width 83 height 15
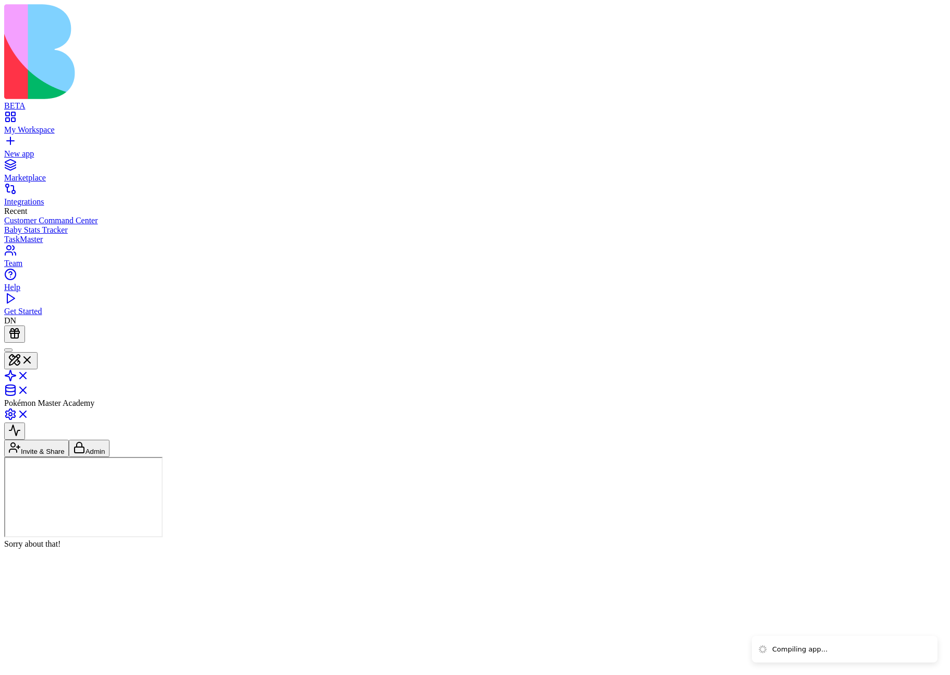
click at [42, 343] on header "Pokémon Master Academy Invite & Share Admin" at bounding box center [475, 400] width 942 height 114
click at [38, 352] on button at bounding box center [20, 360] width 33 height 17
click at [8, 350] on div at bounding box center [8, 350] width 0 height 0
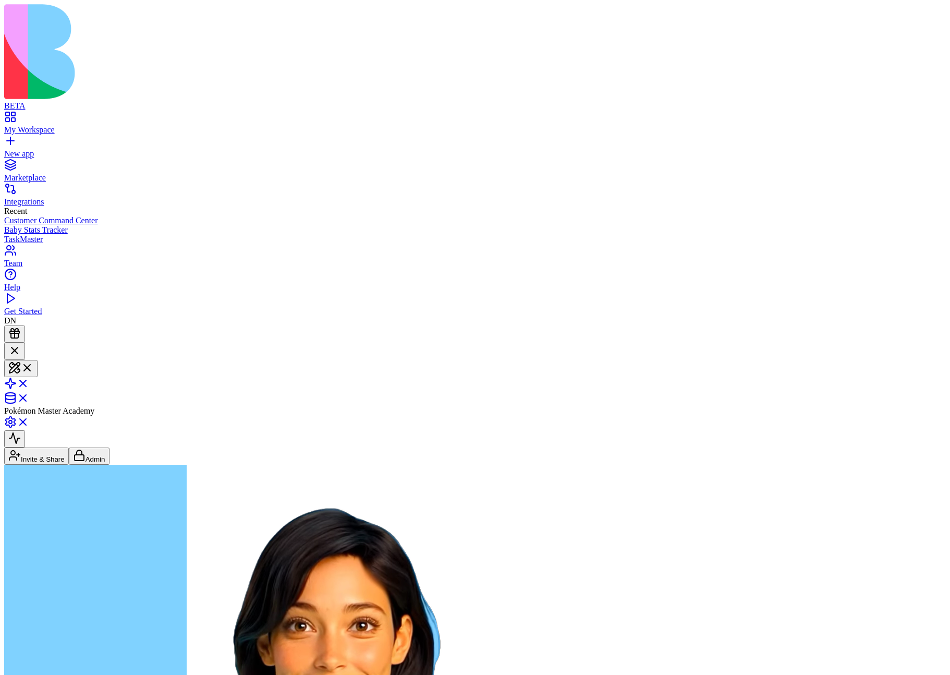
click at [21, 344] on div at bounding box center [14, 351] width 13 height 14
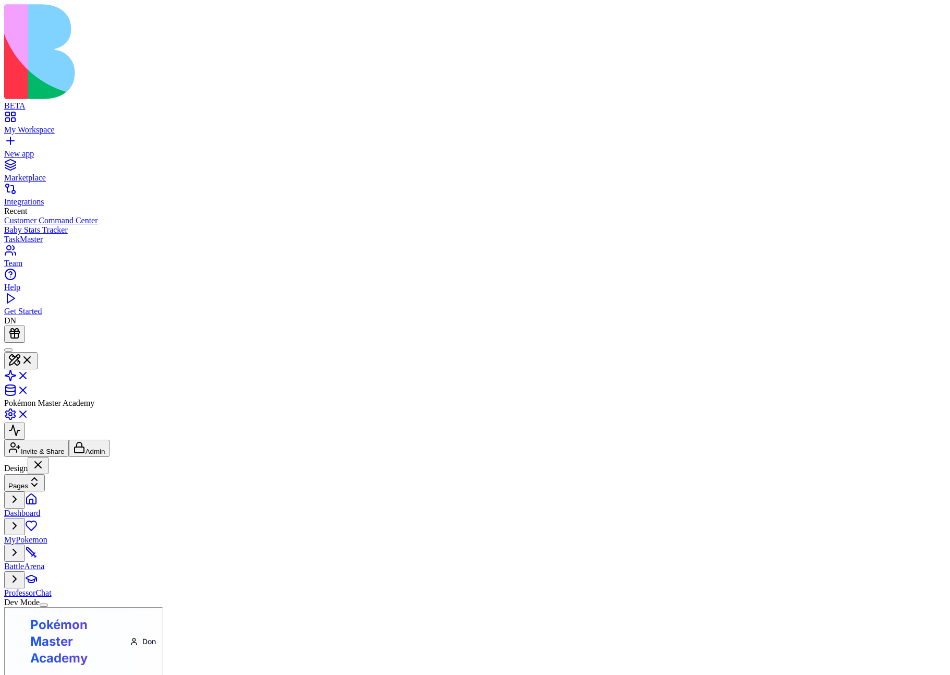
click at [16, 140] on link "New app" at bounding box center [475, 149] width 942 height 19
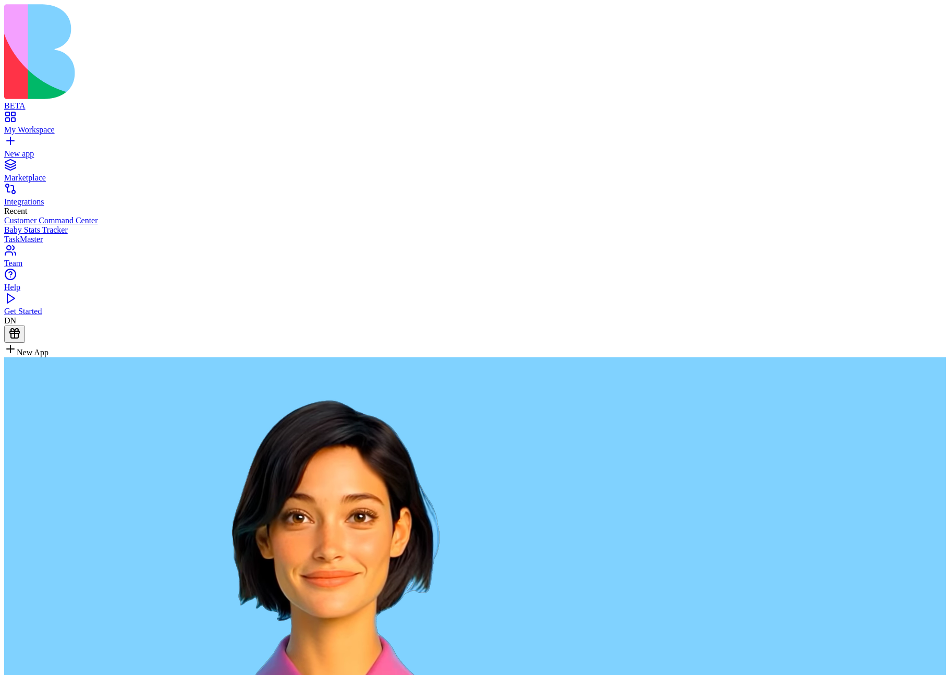
type textarea "**********"
